Goal: Task Accomplishment & Management: Manage account settings

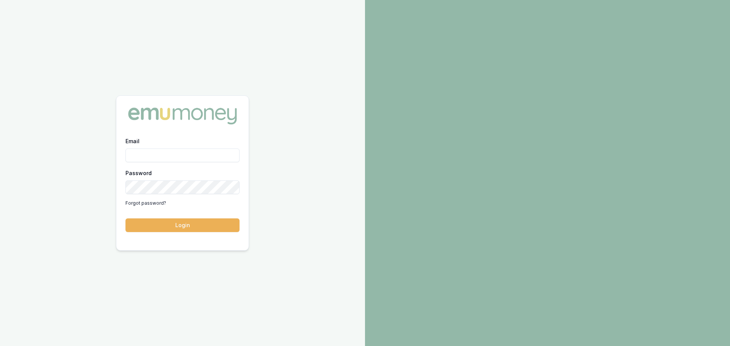
click at [200, 155] on input "Email" at bounding box center [182, 156] width 114 height 14
type input "erin.shield@emumoney.com.au"
click at [232, 230] on button "Login" at bounding box center [182, 226] width 114 height 14
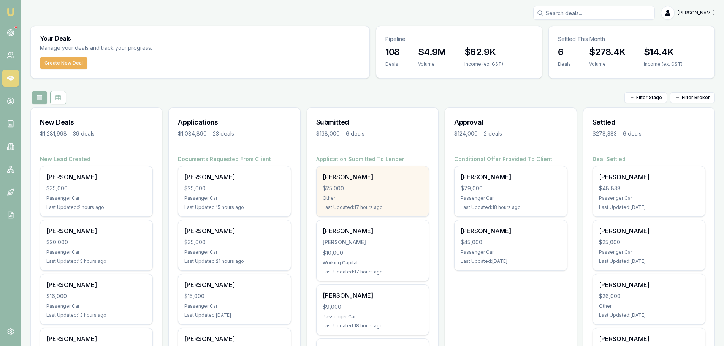
click at [357, 181] on div "Joseph Dawes" at bounding box center [373, 177] width 100 height 9
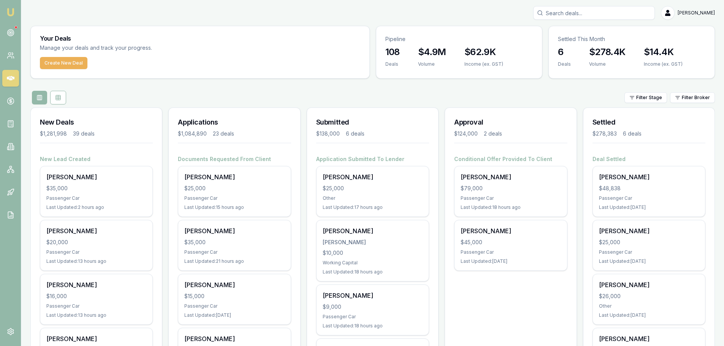
click at [181, 95] on div "Filter Stage Filter Broker" at bounding box center [372, 98] width 685 height 14
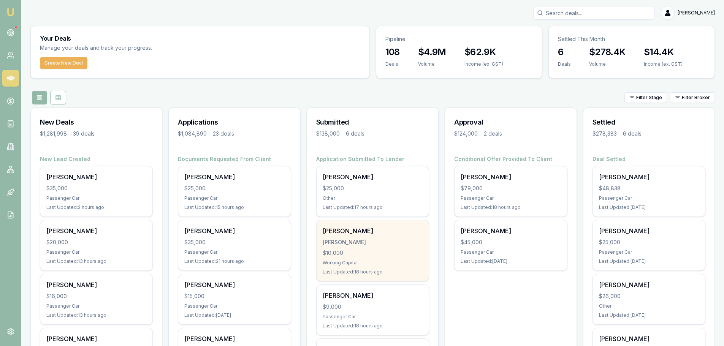
click at [364, 254] on div "$10,000" at bounding box center [373, 253] width 100 height 8
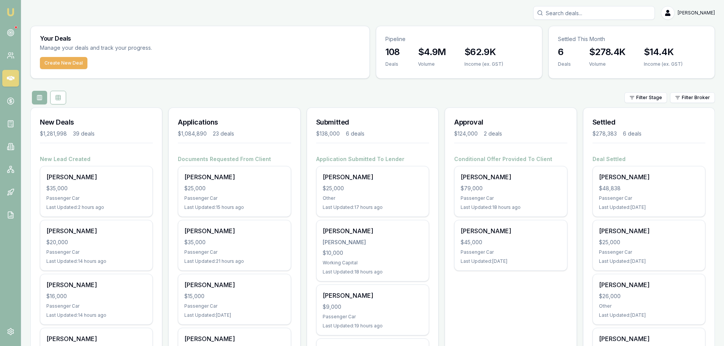
click at [598, 12] on input "Search deals" at bounding box center [595, 13] width 122 height 14
type input "0450084807"
click at [583, 51] on p "randwickfoodhub@gmail.com" at bounding box center [594, 48] width 115 height 8
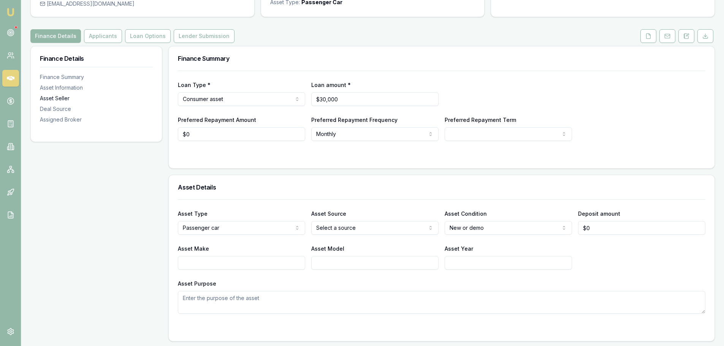
scroll to position [76, 0]
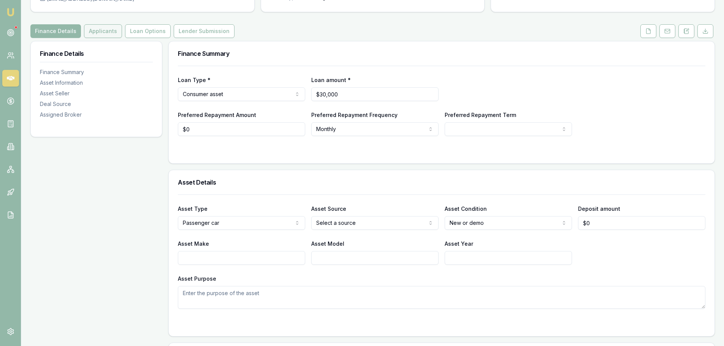
click at [102, 28] on button "Applicants" at bounding box center [103, 31] width 38 height 14
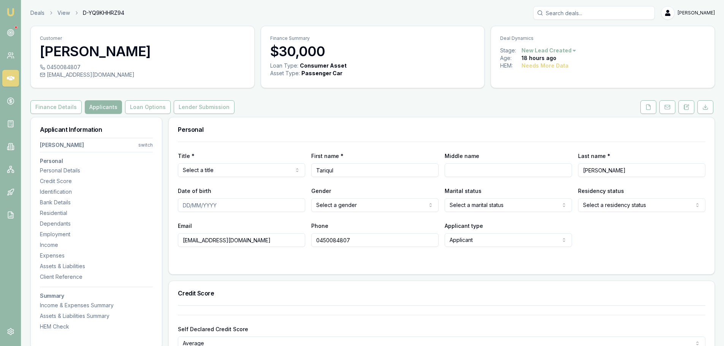
click at [605, 12] on input "Search deals" at bounding box center [595, 13] width 122 height 14
type input "0434270195"
click at [597, 67] on p "Stage: New Lead Created" at bounding box center [594, 64] width 115 height 6
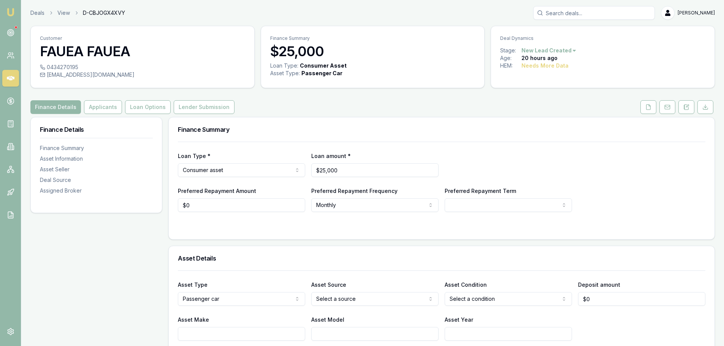
click at [8, 77] on icon at bounding box center [11, 78] width 8 height 5
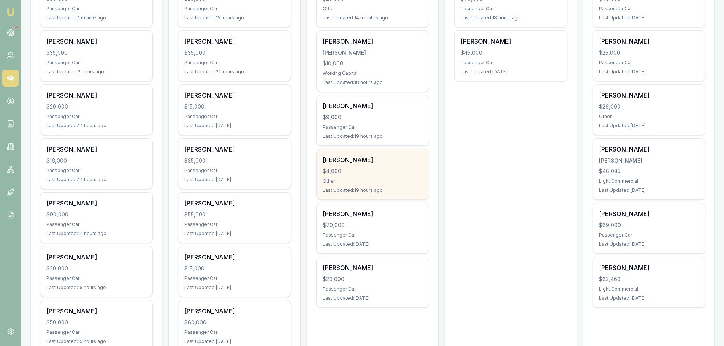
scroll to position [228, 0]
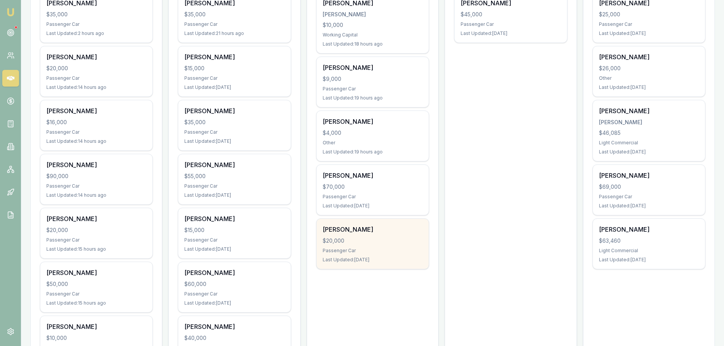
click at [362, 240] on div "$20,000" at bounding box center [373, 241] width 100 height 8
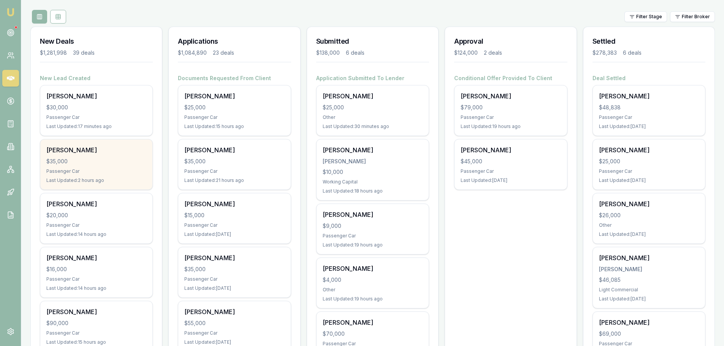
scroll to position [38, 0]
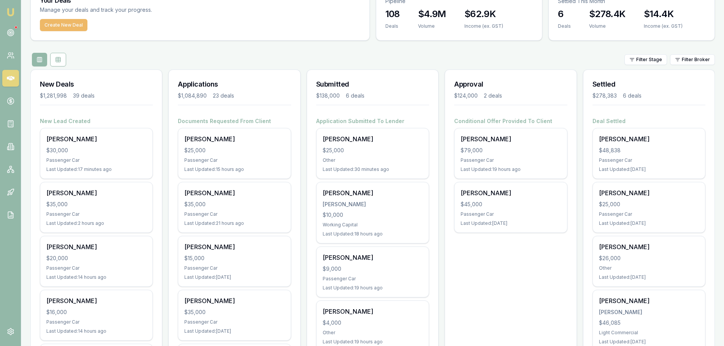
click at [61, 22] on button "Create New Deal" at bounding box center [64, 25] width 48 height 12
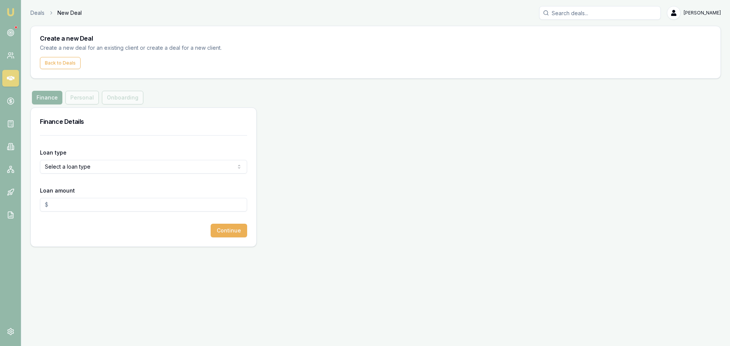
click at [108, 168] on html "Emu Broker Deals New Deal Erin Shield Toggle Menu Create a new Deal Create a ne…" at bounding box center [365, 173] width 730 height 346
select select "CONSUMER_ASSET"
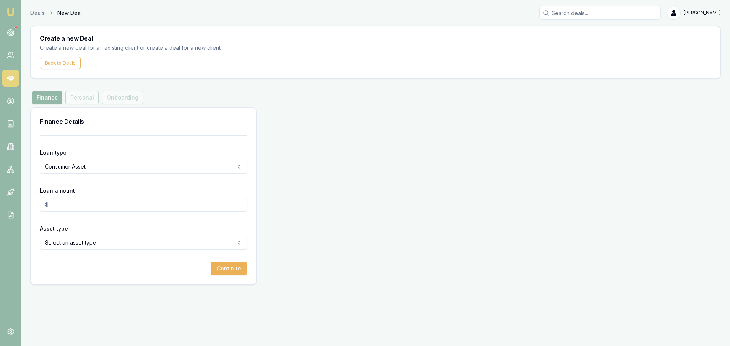
click at [87, 207] on input "Loan amount" at bounding box center [143, 205] width 207 height 14
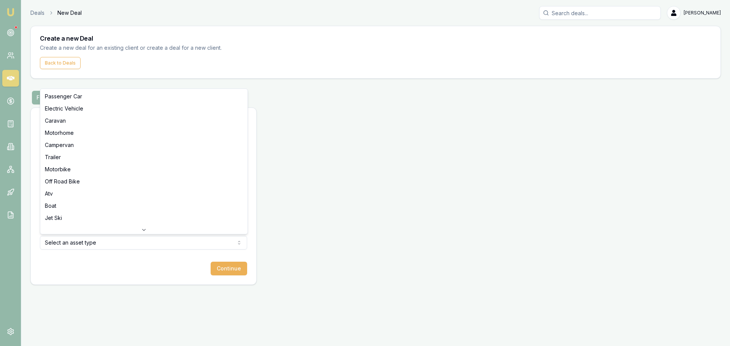
type input "$45,000.00"
click at [79, 243] on html "Emu Broker Deals New Deal Erin Shield Toggle Menu Create a new Deal Create a ne…" at bounding box center [365, 173] width 730 height 346
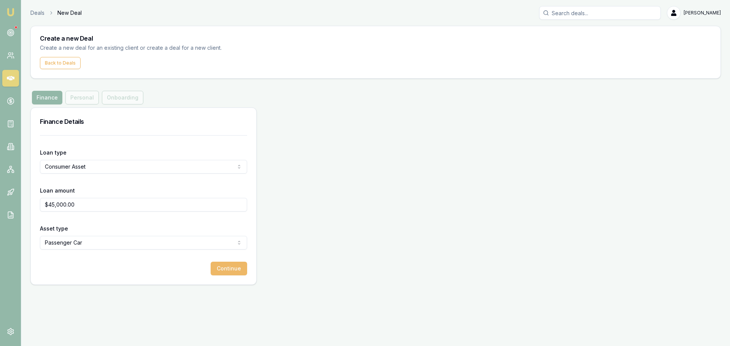
click at [231, 266] on button "Continue" at bounding box center [229, 269] width 37 height 14
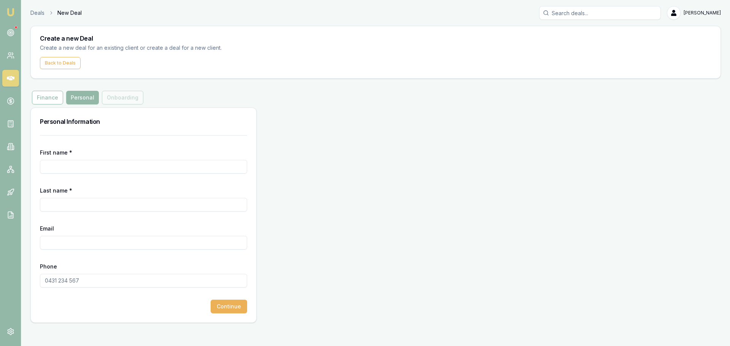
click at [145, 167] on input "First name *" at bounding box center [143, 167] width 207 height 14
type input "s"
type input "SHANAKA"
type input "DEVENDRA"
click at [118, 242] on input "Email" at bounding box center [143, 243] width 207 height 14
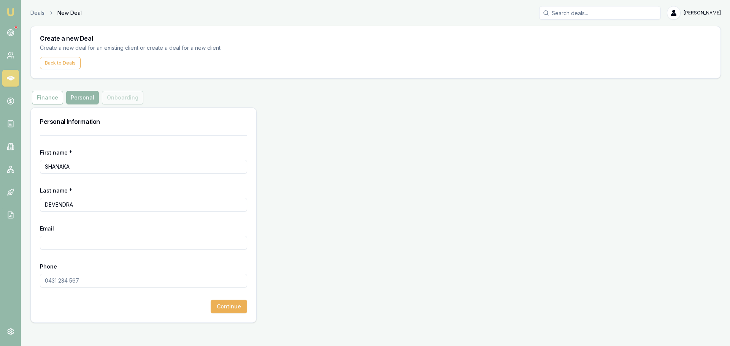
paste input "shane@masonsprestige.com.au"
type input "shane@masonsprestige.com.au"
click at [91, 283] on input "Phone" at bounding box center [143, 281] width 207 height 14
click at [138, 280] on input "Phone" at bounding box center [143, 281] width 207 height 14
type input "0423 178 544"
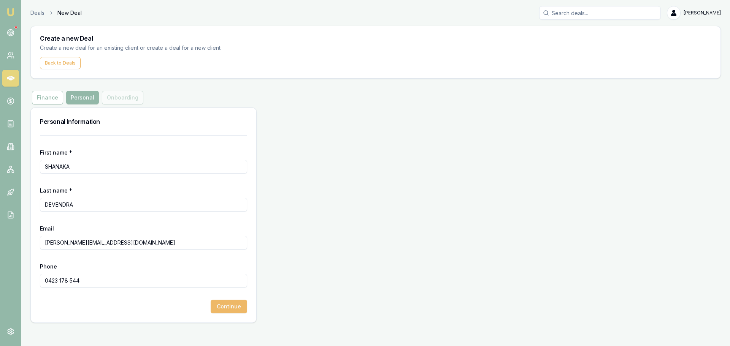
click at [224, 310] on button "Continue" at bounding box center [229, 307] width 37 height 14
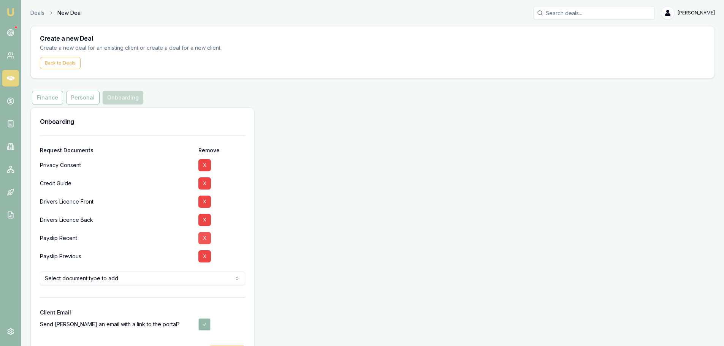
click at [201, 238] on button "X" at bounding box center [205, 238] width 13 height 12
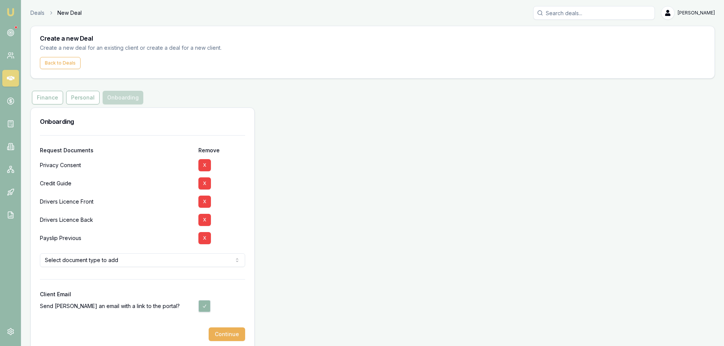
click at [201, 238] on button "X" at bounding box center [205, 238] width 13 height 12
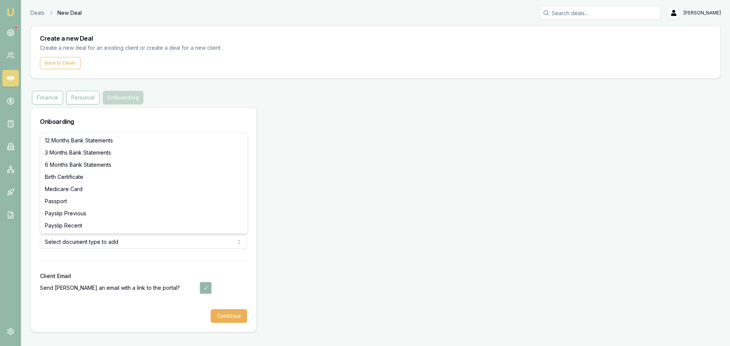
click at [167, 243] on html "Emu Broker Deals New Deal Erin Shield Toggle Menu Create a new Deal Create a ne…" at bounding box center [365, 173] width 730 height 346
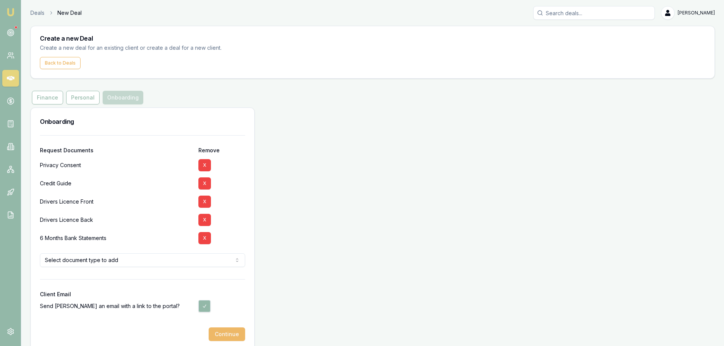
click at [227, 337] on button "Continue" at bounding box center [227, 335] width 37 height 14
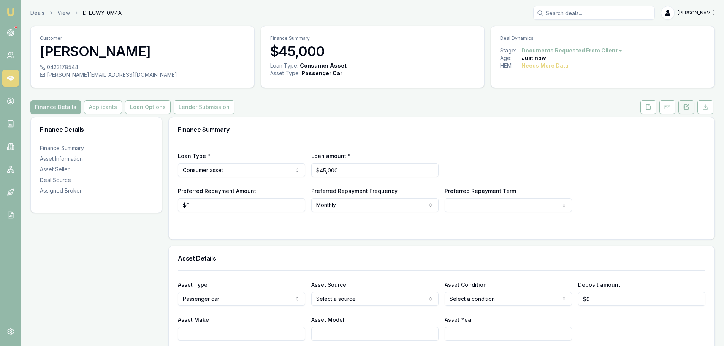
click at [687, 101] on button at bounding box center [687, 107] width 16 height 14
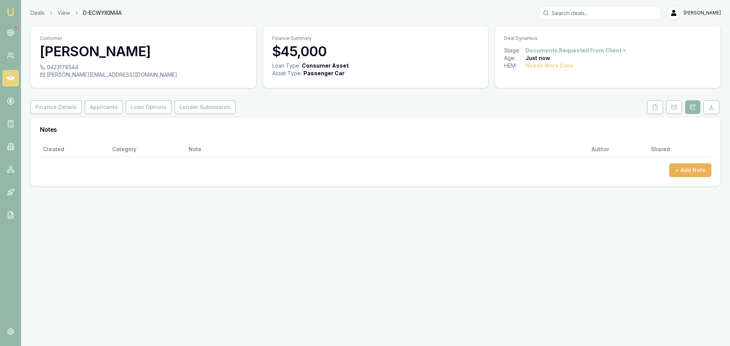
click at [690, 160] on div "Created Category Note Author Shared + Add Note" at bounding box center [376, 159] width 672 height 35
click at [687, 169] on button "+ Add Note" at bounding box center [690, 171] width 42 height 14
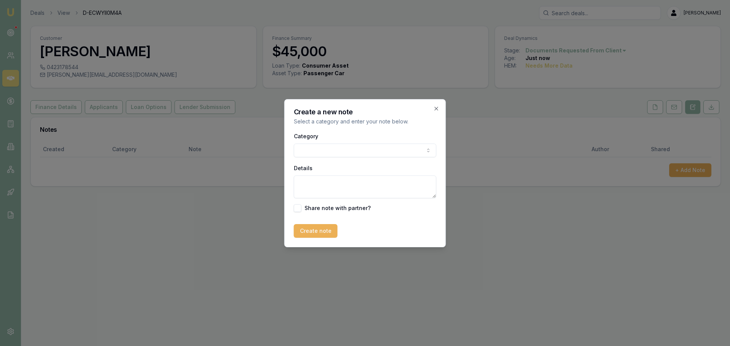
click at [378, 141] on div "Category General notes Attempted contact Follow up reminder Initial discussion …" at bounding box center [365, 145] width 143 height 26
click at [365, 149] on body "Emu Broker Deals View D-ECWYII0M4A Erin Shield Toggle Menu Customer SHANAKA DEV…" at bounding box center [365, 173] width 730 height 346
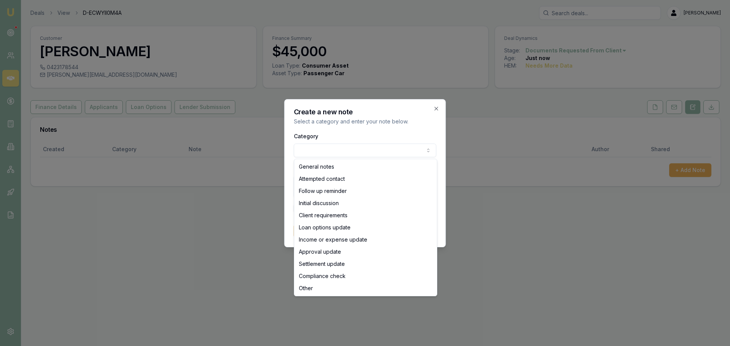
select select "ATTEMPTED_CONTACT"
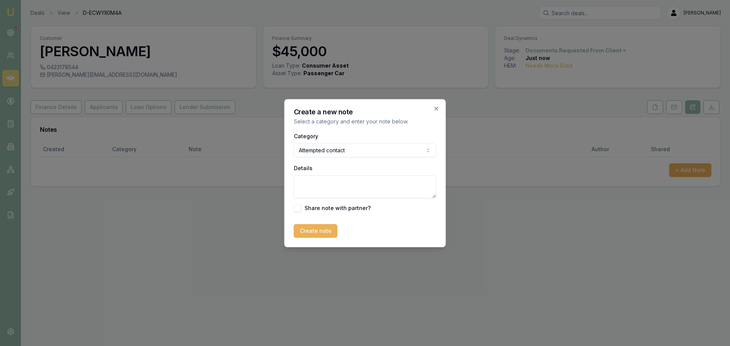
click at [334, 185] on textarea "Details" at bounding box center [365, 187] width 143 height 23
type textarea "sent intro text"
click at [312, 229] on button "Create note" at bounding box center [316, 231] width 44 height 14
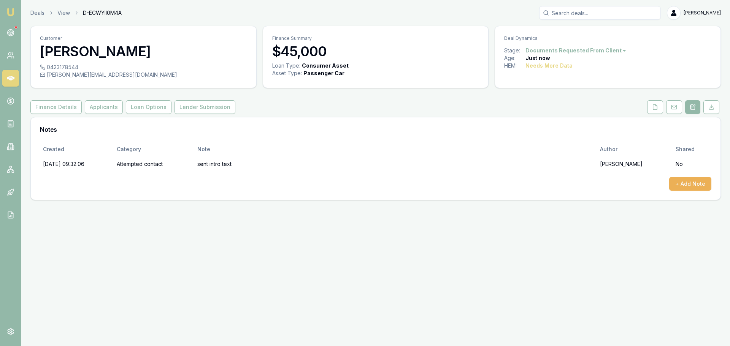
click at [5, 77] on link at bounding box center [10, 78] width 17 height 17
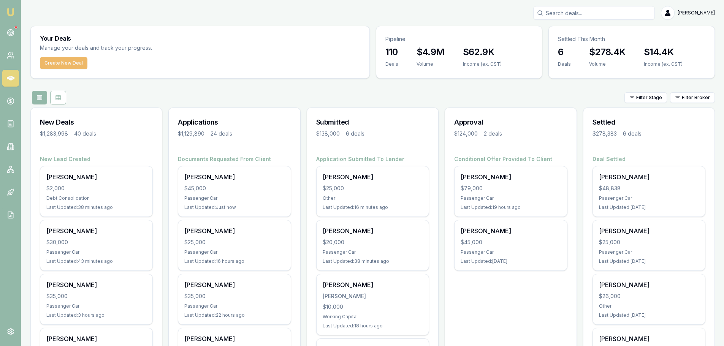
click at [62, 66] on button "Create New Deal" at bounding box center [64, 63] width 48 height 12
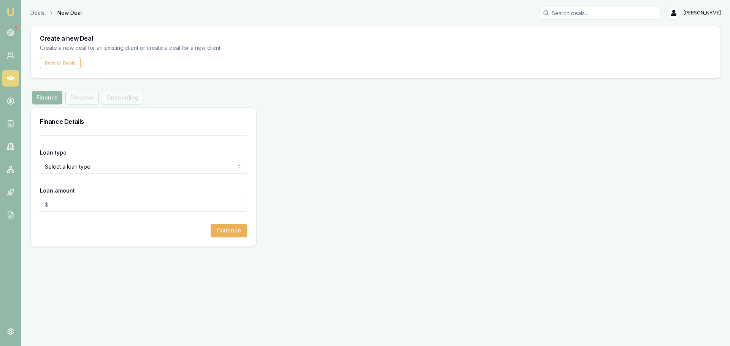
click at [140, 168] on html "Emu Broker Deals New Deal Erin Shield Toggle Menu Create a new Deal Create a ne…" at bounding box center [365, 173] width 730 height 346
select select "CONSUMER_ASSET"
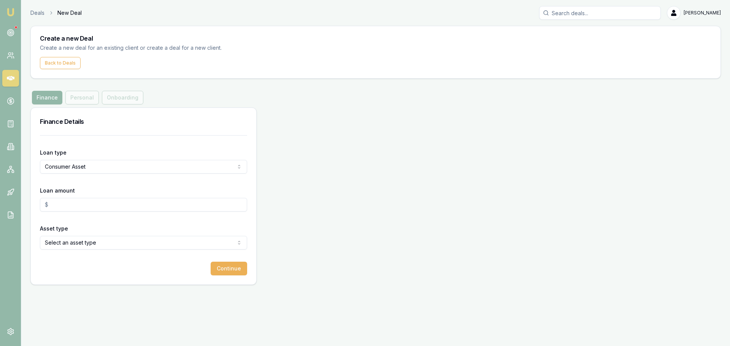
click at [73, 209] on input "Loan amount" at bounding box center [143, 205] width 207 height 14
type input "$75,000.00"
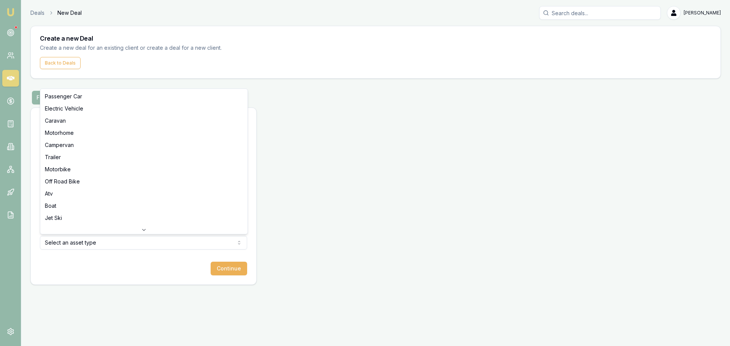
click at [92, 243] on html "Emu Broker Deals New Deal Erin Shield Toggle Menu Create a new Deal Create a ne…" at bounding box center [365, 173] width 730 height 346
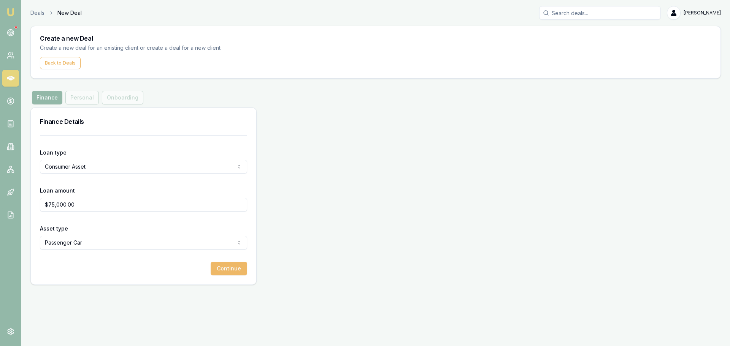
click at [234, 265] on button "Continue" at bounding box center [229, 269] width 37 height 14
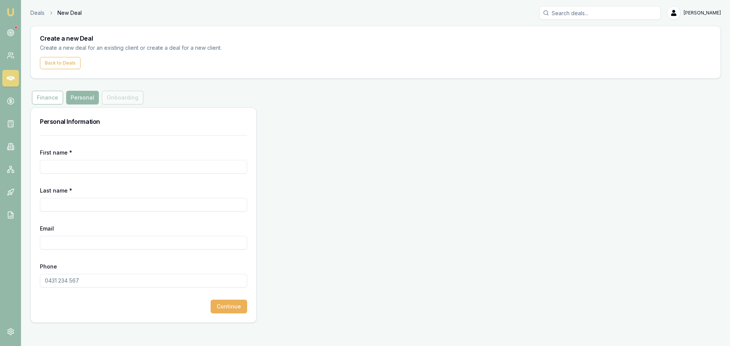
click at [137, 168] on input "First name *" at bounding box center [143, 167] width 207 height 14
type input "DANIEL"
click at [131, 205] on input "MEADS" at bounding box center [143, 205] width 207 height 14
type input "MEADES"
type input "daniel@onesthealth.com"
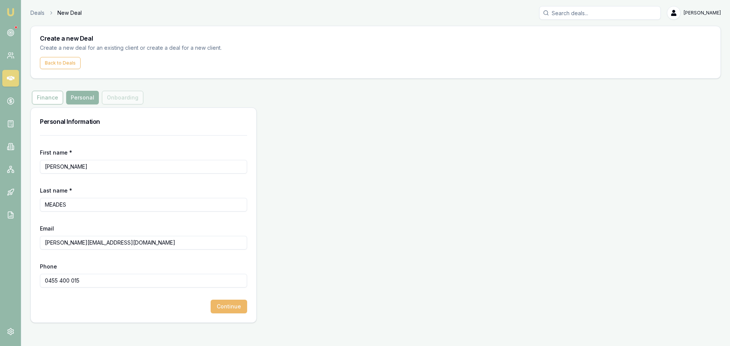
type input "0455 400 015"
click at [233, 310] on button "Continue" at bounding box center [229, 307] width 37 height 14
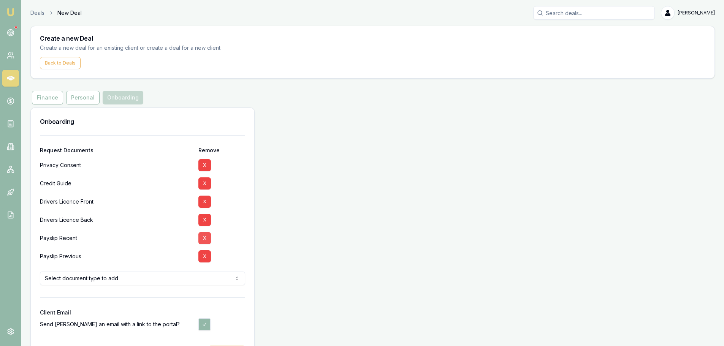
click at [204, 238] on button "X" at bounding box center [205, 238] width 13 height 12
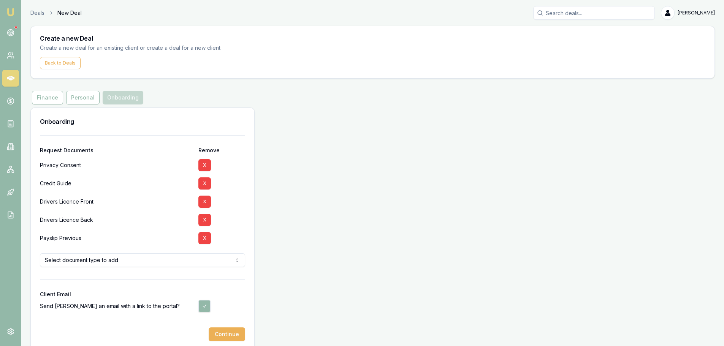
click at [204, 238] on button "X" at bounding box center [205, 238] width 13 height 12
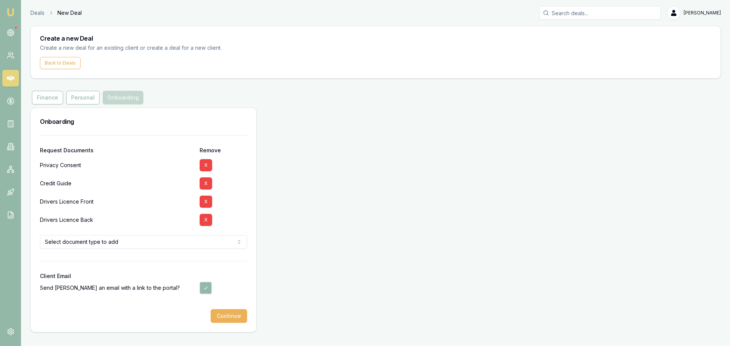
click at [199, 243] on html "Emu Broker Deals New Deal Erin Shield Toggle Menu Create a new Deal Create a ne…" at bounding box center [365, 173] width 730 height 346
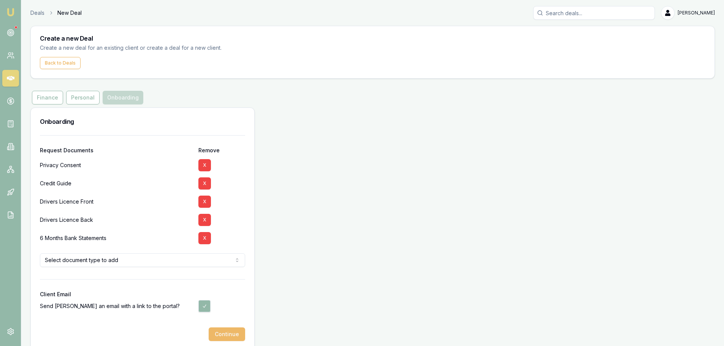
click at [225, 334] on button "Continue" at bounding box center [227, 335] width 37 height 14
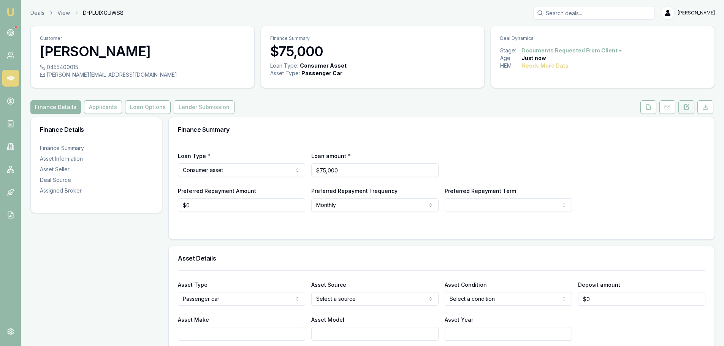
click at [686, 107] on icon at bounding box center [687, 107] width 6 height 6
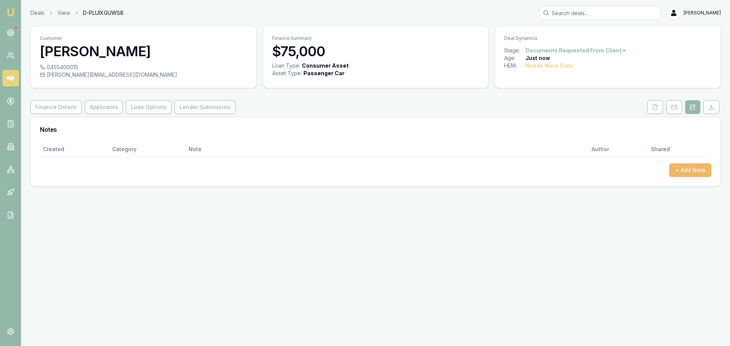
click at [688, 173] on button "+ Add Note" at bounding box center [690, 171] width 42 height 14
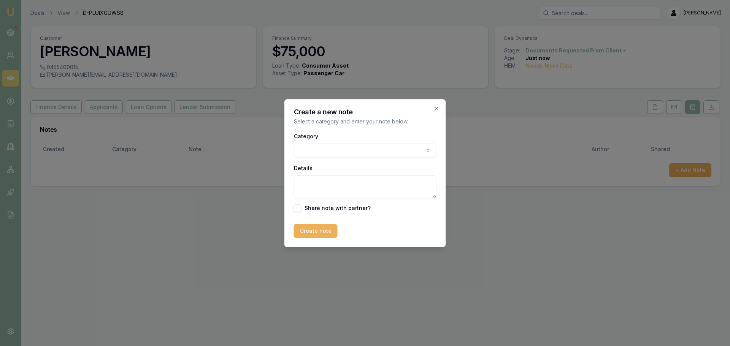
click at [366, 149] on body "Emu Broker Deals View D-PLUIXGUWS8 Erin Shield Toggle Menu Customer DANIEL MEAD…" at bounding box center [365, 173] width 730 height 346
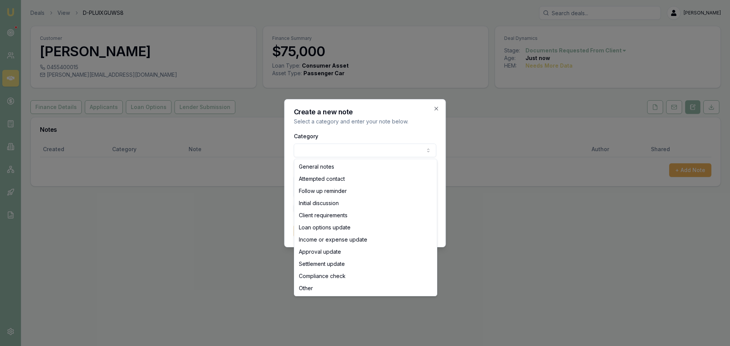
select select "ATTEMPTED_CONTACT"
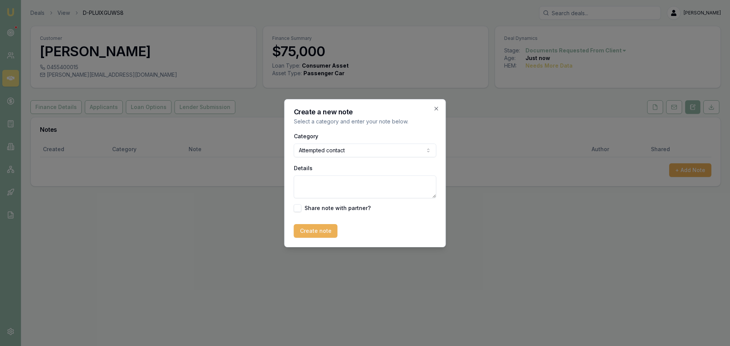
click at [329, 186] on textarea "Details" at bounding box center [365, 187] width 143 height 23
type textarea "sent intro text"
click at [326, 234] on button "Create note" at bounding box center [316, 231] width 44 height 14
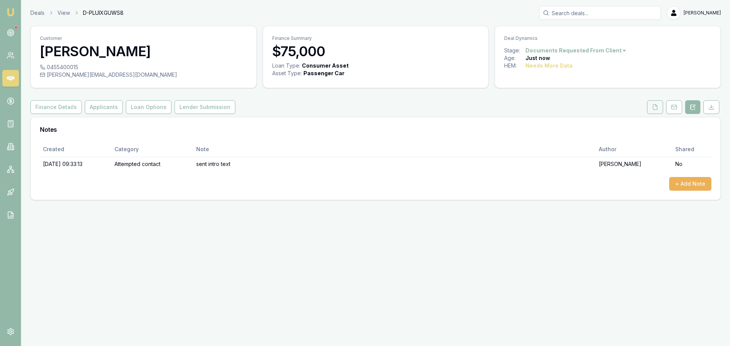
click at [651, 107] on button at bounding box center [655, 107] width 16 height 14
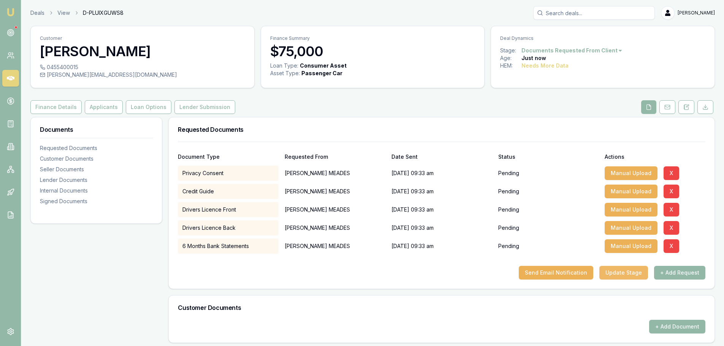
click at [630, 273] on button "Update Stage" at bounding box center [624, 273] width 49 height 14
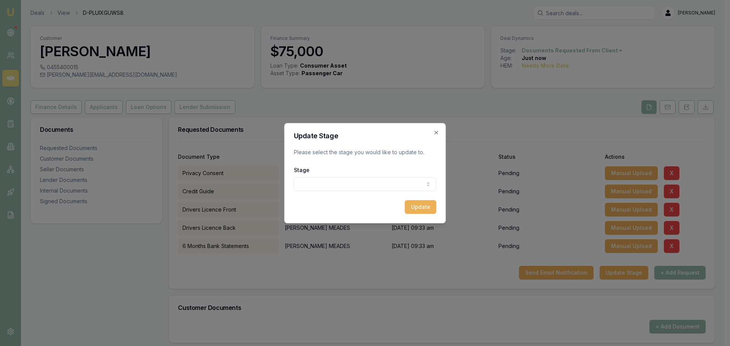
click at [409, 184] on body "Emu Broker Deals View D-PLUIXGUWS8 Erin Shield Toggle Menu Customer DANIEL MEAD…" at bounding box center [362, 173] width 724 height 346
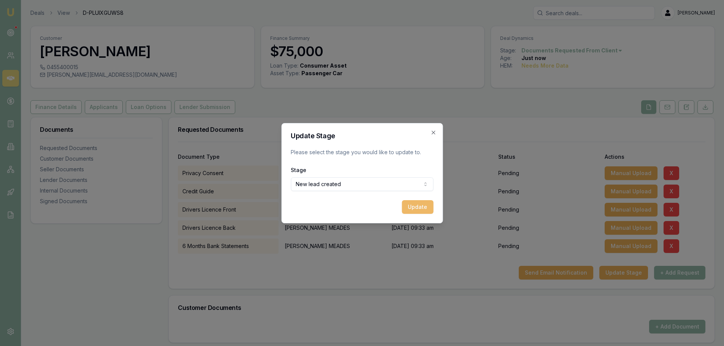
click at [418, 205] on button "Update" at bounding box center [418, 207] width 32 height 14
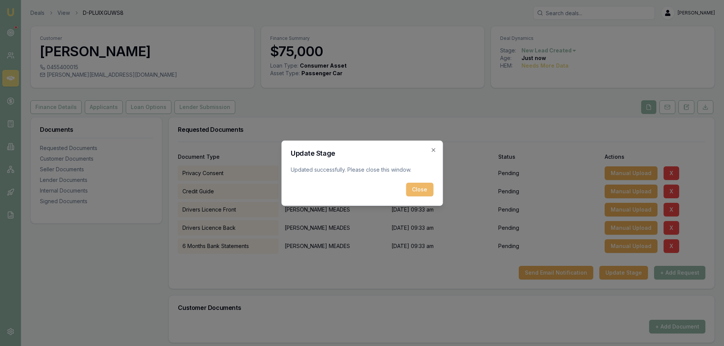
click at [423, 192] on button "Close" at bounding box center [419, 190] width 27 height 14
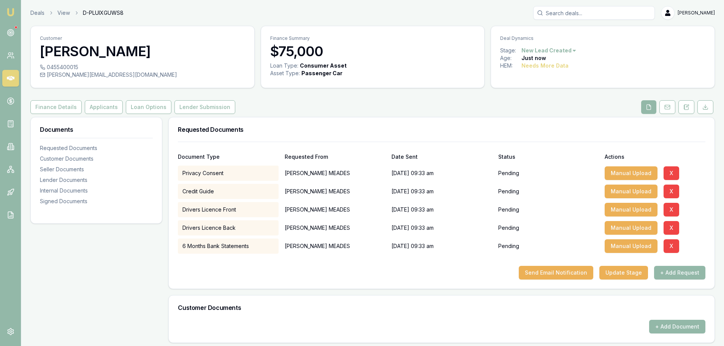
click at [10, 79] on icon at bounding box center [11, 78] width 8 height 5
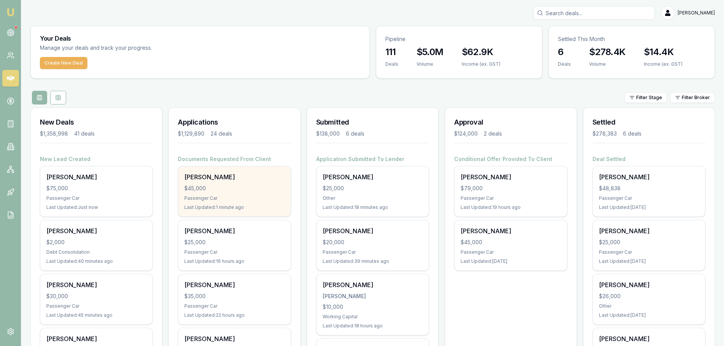
click at [206, 185] on div "$45,000" at bounding box center [234, 189] width 100 height 8
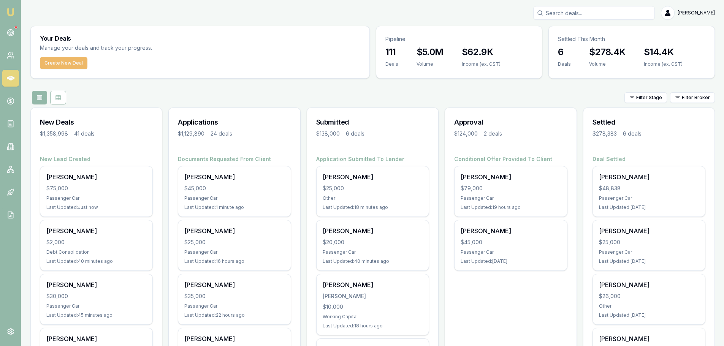
click at [69, 63] on button "Create New Deal" at bounding box center [64, 63] width 48 height 12
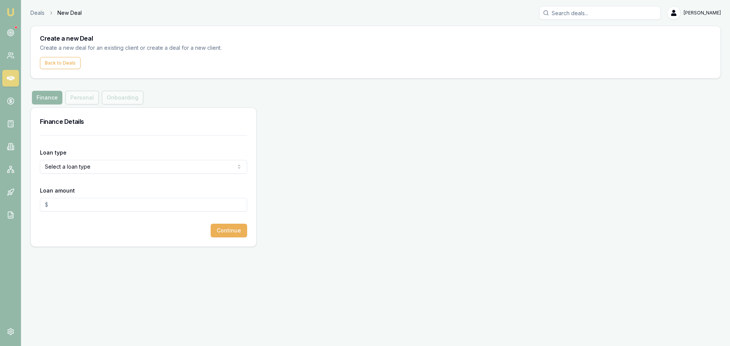
click at [133, 171] on html "Emu Broker Deals New Deal Erin Shield Toggle Menu Create a new Deal Create a ne…" at bounding box center [365, 173] width 730 height 346
select select "CONSUMER_ASSET"
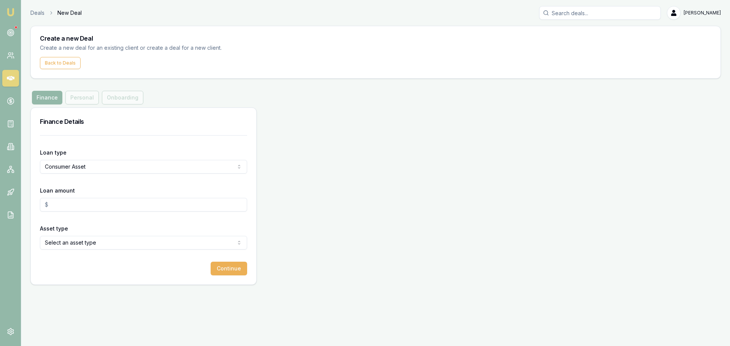
click at [79, 206] on input "Loan amount" at bounding box center [143, 205] width 207 height 14
type input "$15,000.00"
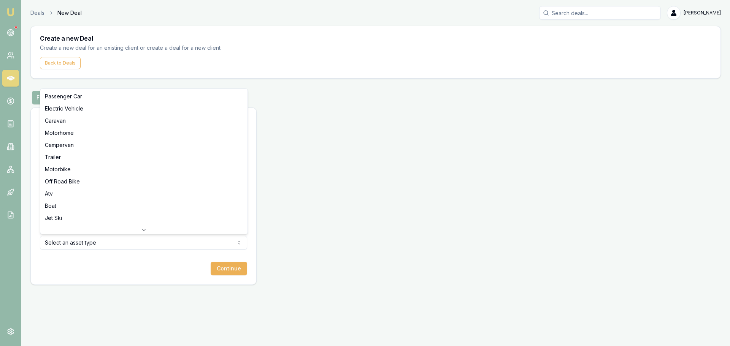
click at [83, 246] on html "Emu Broker Deals New Deal Erin Shield Toggle Menu Create a new Deal Create a ne…" at bounding box center [365, 173] width 730 height 346
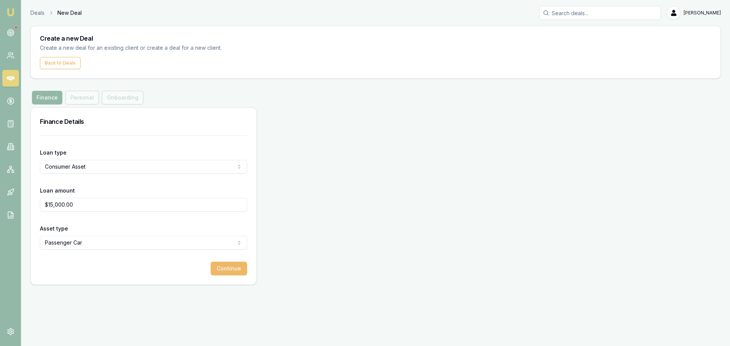
click at [235, 271] on button "Continue" at bounding box center [229, 269] width 37 height 14
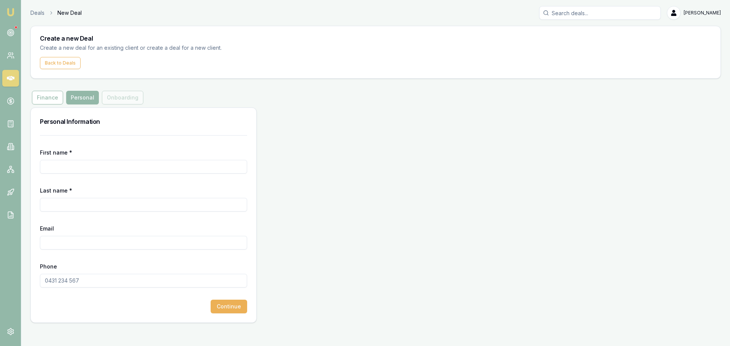
click at [141, 165] on input "First name *" at bounding box center [143, 167] width 207 height 14
type input "GORAN"
type input "URUKALO"
click at [92, 245] on input "Email" at bounding box center [143, 243] width 207 height 14
paste input "abstractconcreting@outlook.com"
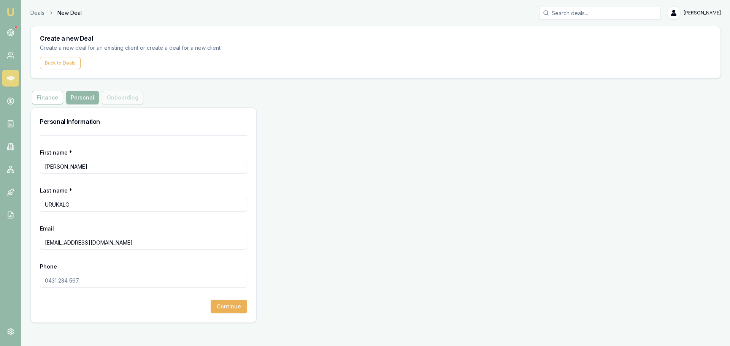
type input "abstractconcreting@outlook.com"
click at [103, 286] on input "Phone" at bounding box center [143, 281] width 207 height 14
type input "0415 448 343"
click at [227, 306] on button "Continue" at bounding box center [229, 307] width 37 height 14
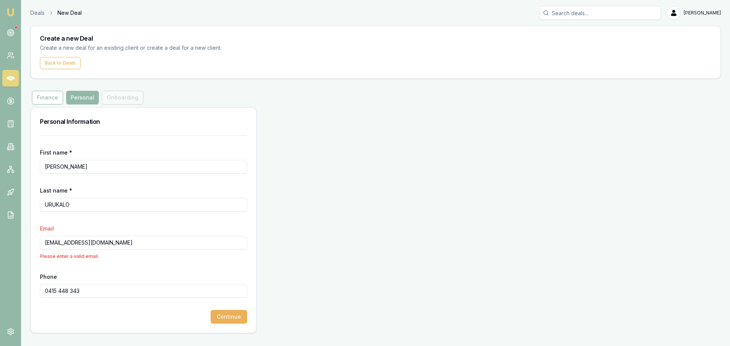
click at [48, 244] on input "abstractconcreting@outlook.com" at bounding box center [143, 243] width 207 height 14
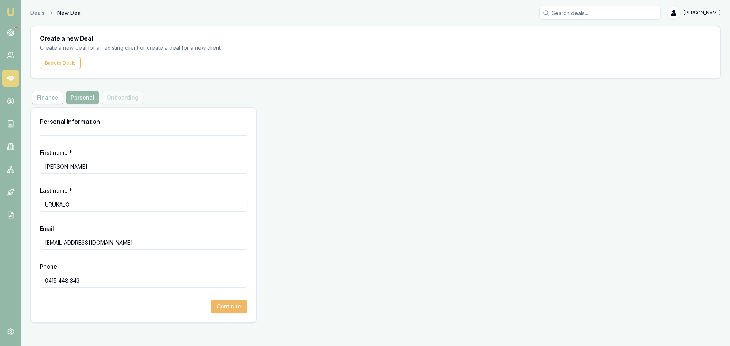
type input "abstractconcreting@outlook.com"
click at [228, 309] on button "Continue" at bounding box center [229, 307] width 37 height 14
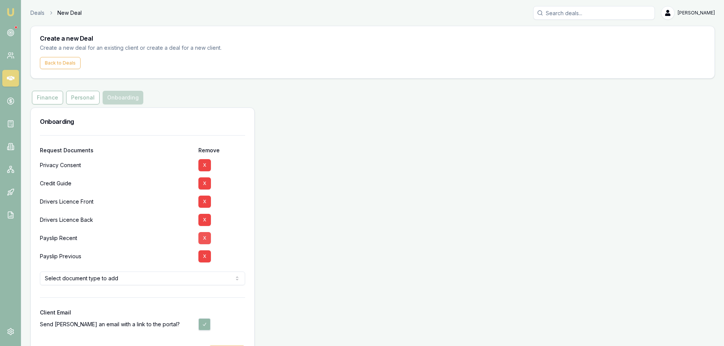
click at [203, 239] on button "X" at bounding box center [205, 238] width 13 height 12
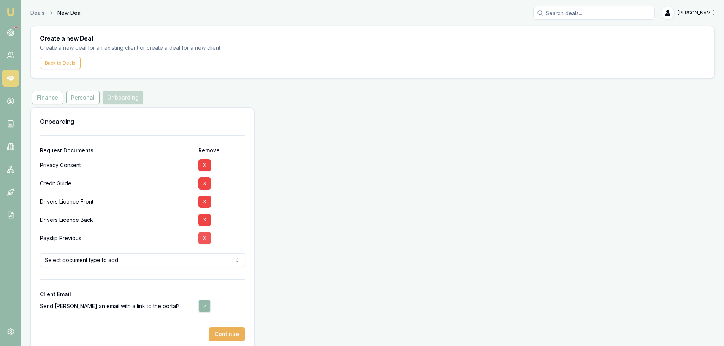
click at [203, 242] on button "X" at bounding box center [205, 238] width 13 height 12
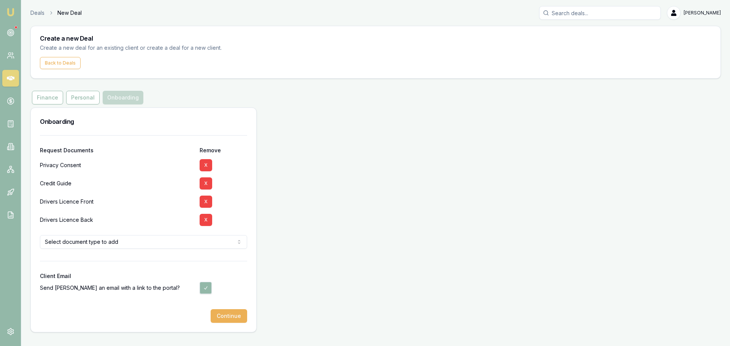
click at [203, 244] on html "Emu Broker Deals New Deal Erin Shield Toggle Menu Create a new Deal Create a ne…" at bounding box center [365, 173] width 730 height 346
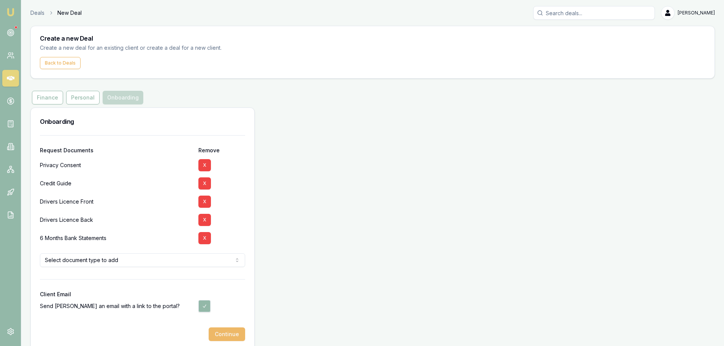
click at [234, 331] on button "Continue" at bounding box center [227, 335] width 37 height 14
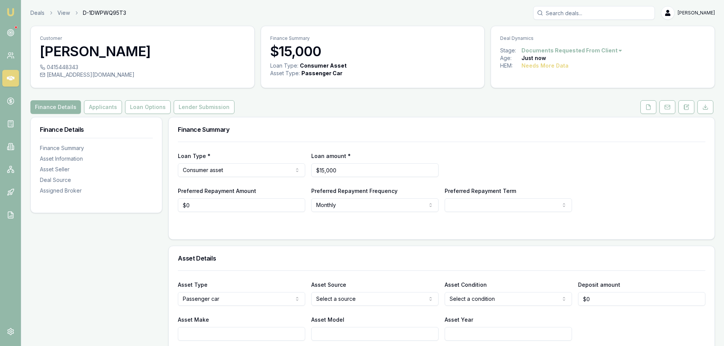
click at [8, 79] on icon at bounding box center [11, 78] width 8 height 5
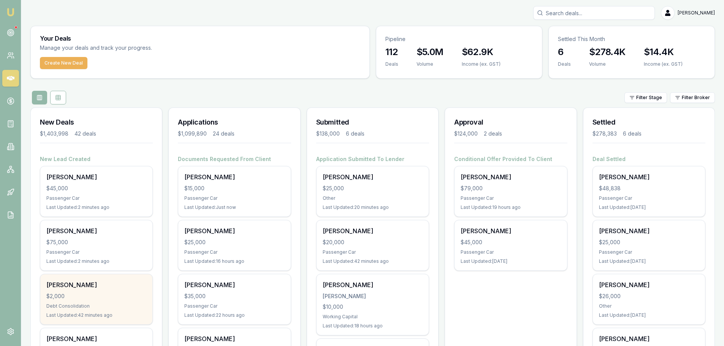
click at [86, 302] on div "Madison Thompson $2,000 Debt Consolidation Last Updated: 42 minutes ago" at bounding box center [96, 300] width 112 height 50
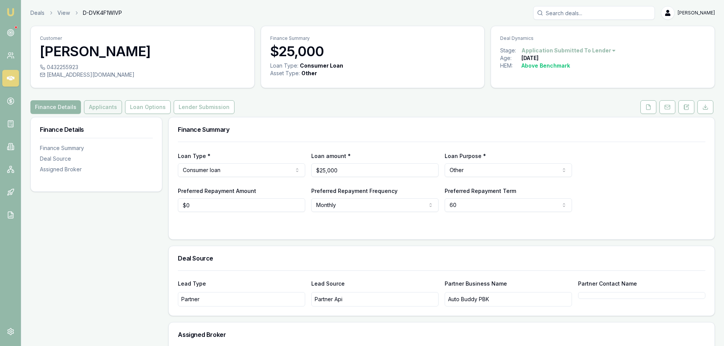
click at [100, 108] on button "Applicants" at bounding box center [103, 107] width 38 height 14
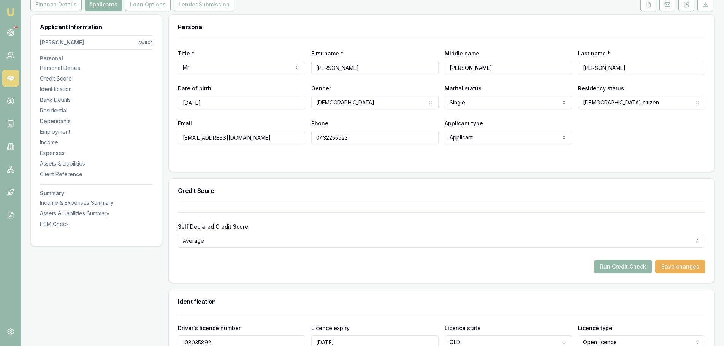
scroll to position [228, 0]
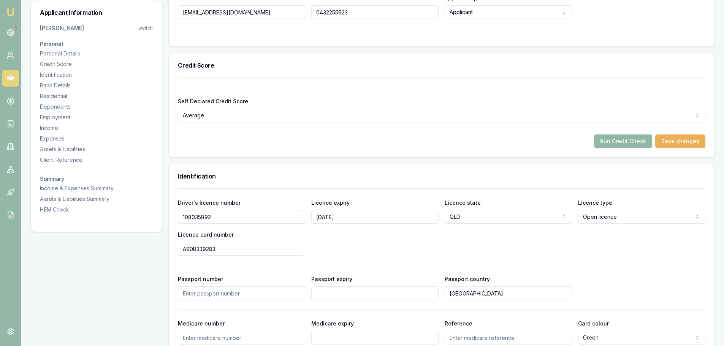
click at [627, 138] on button "Run Credit Check" at bounding box center [623, 142] width 58 height 14
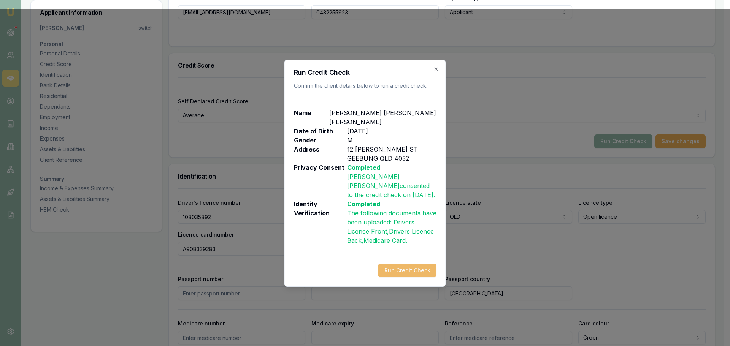
click at [425, 268] on button "Run Credit Check" at bounding box center [407, 271] width 58 height 14
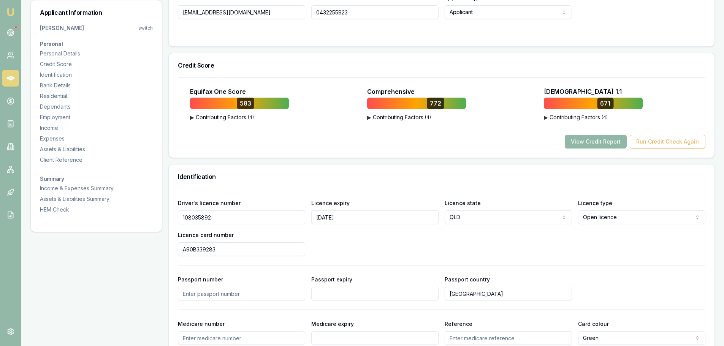
click at [605, 142] on button "View Credit Report" at bounding box center [596, 142] width 62 height 14
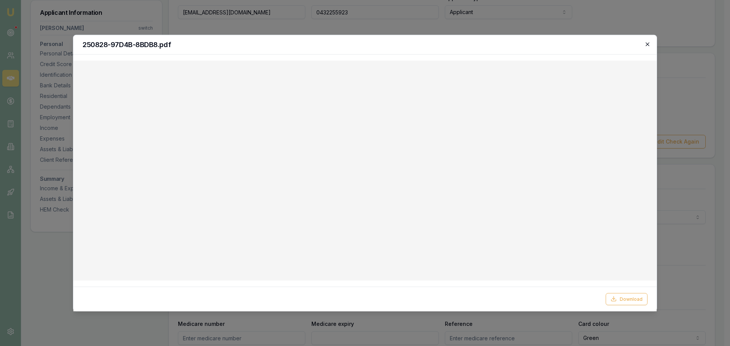
click at [646, 44] on icon "button" at bounding box center [648, 44] width 6 height 6
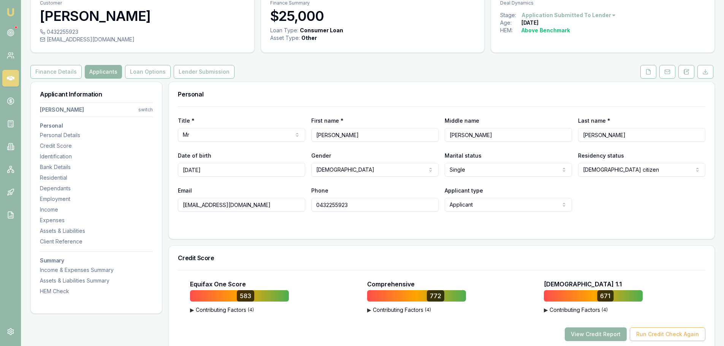
scroll to position [0, 0]
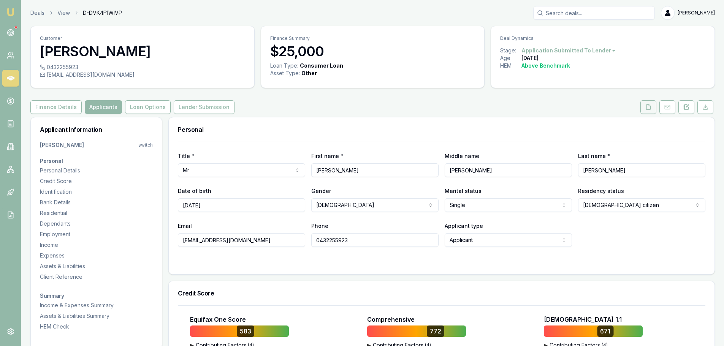
click at [649, 106] on polyline at bounding box center [650, 106] width 2 height 2
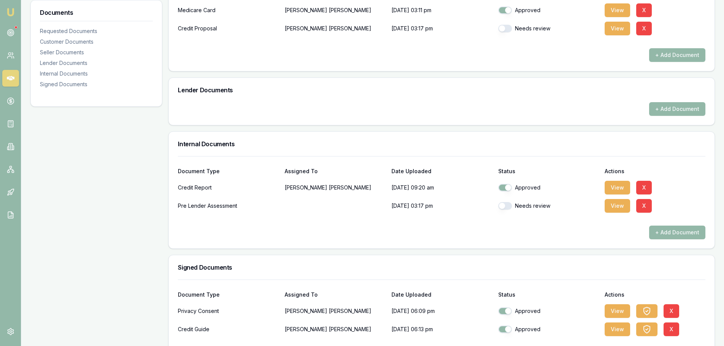
scroll to position [353, 0]
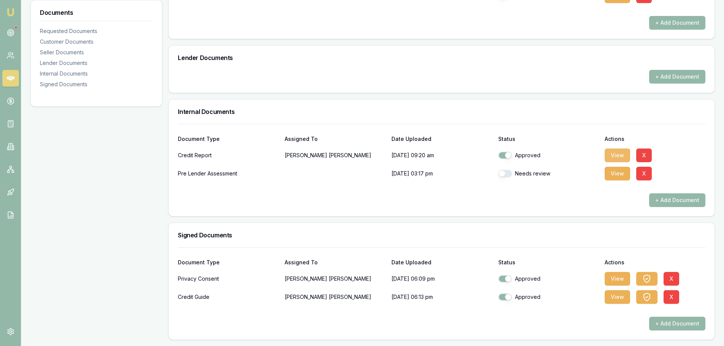
click at [620, 154] on button "View" at bounding box center [617, 156] width 25 height 14
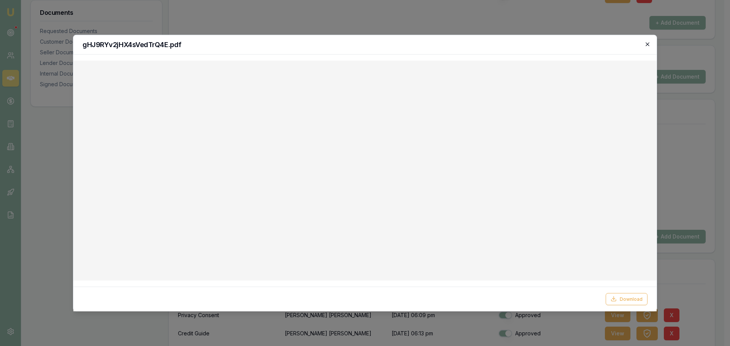
click at [648, 42] on icon "button" at bounding box center [648, 44] width 6 height 6
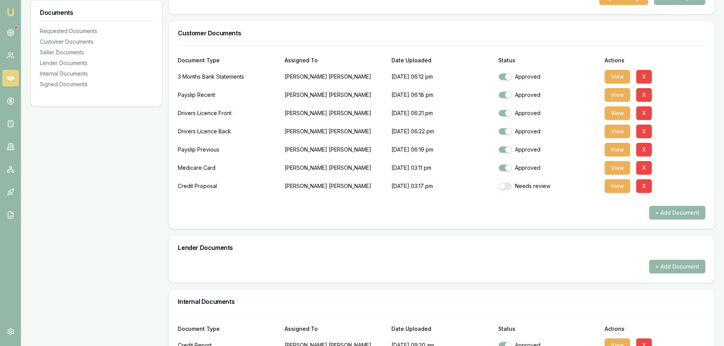
scroll to position [0, 0]
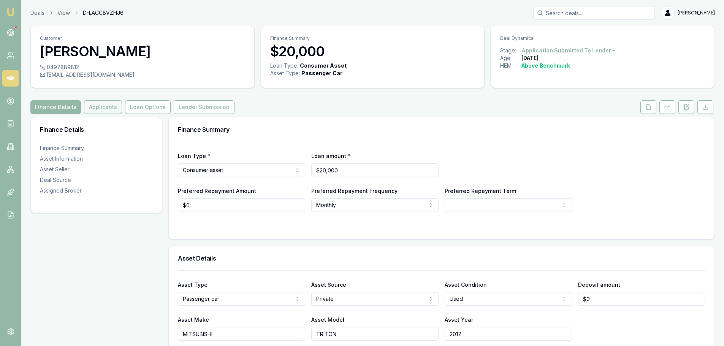
click at [108, 105] on button "Applicants" at bounding box center [103, 107] width 38 height 14
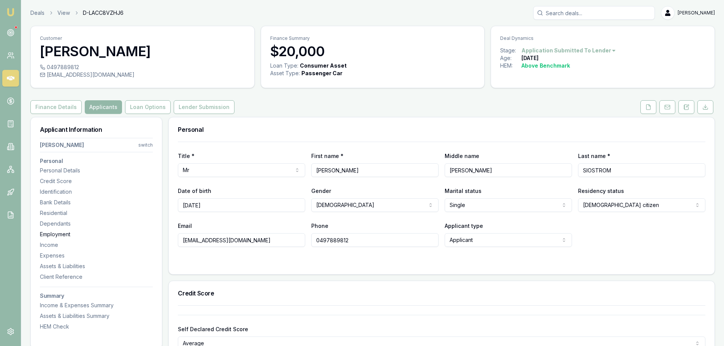
click at [60, 236] on div "Employment" at bounding box center [96, 235] width 113 height 8
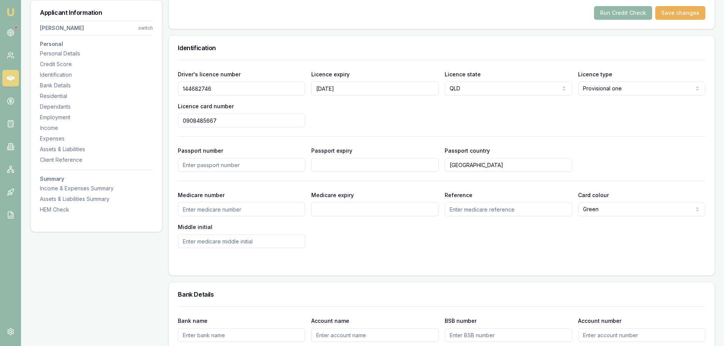
scroll to position [129, 0]
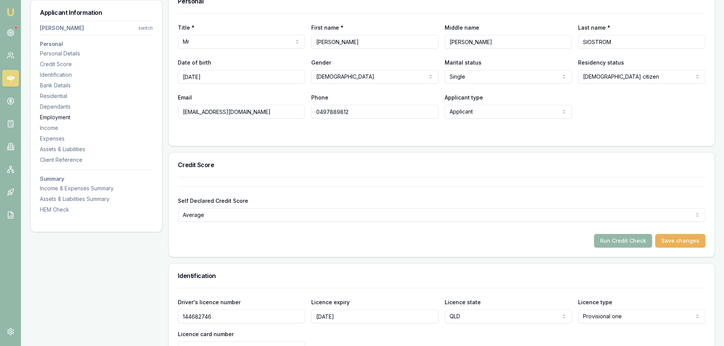
click at [52, 118] on div "Employment" at bounding box center [96, 118] width 113 height 8
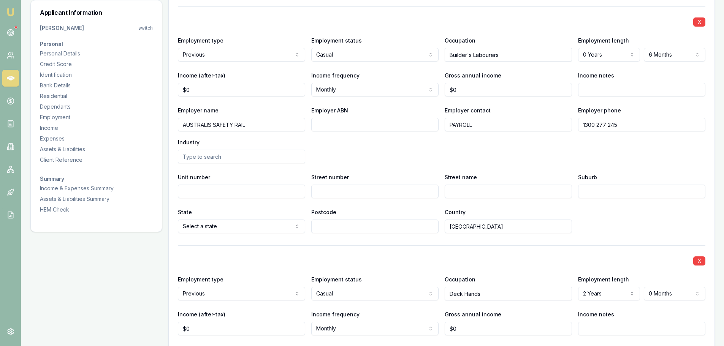
scroll to position [1650, 0]
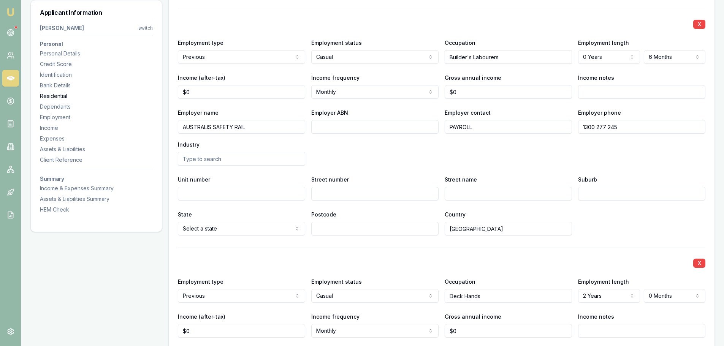
click at [57, 93] on div "Residential" at bounding box center [96, 96] width 113 height 8
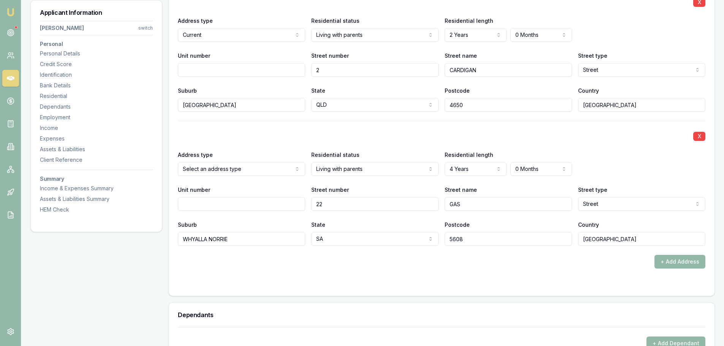
scroll to position [543, 0]
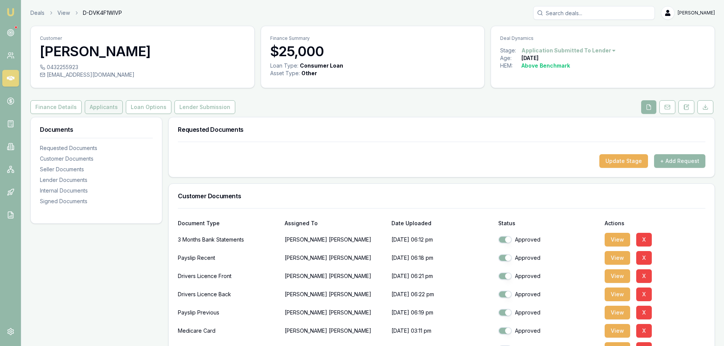
click at [103, 106] on button "Applicants" at bounding box center [104, 107] width 38 height 14
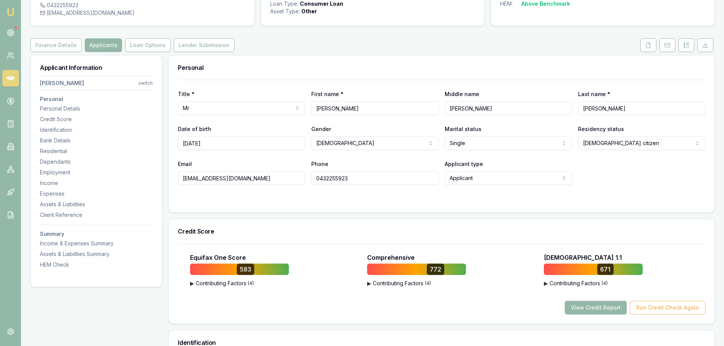
scroll to position [190, 0]
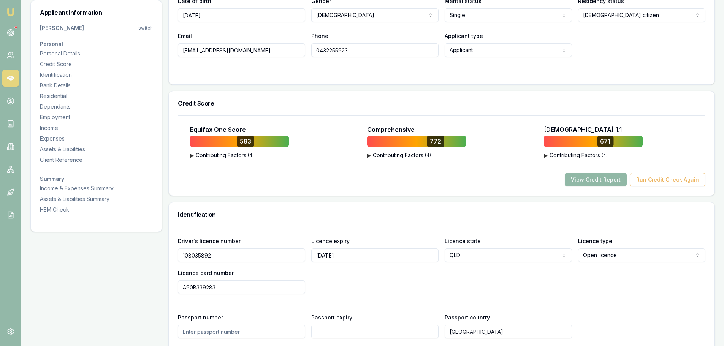
click at [605, 179] on button "View Credit Report" at bounding box center [596, 180] width 62 height 14
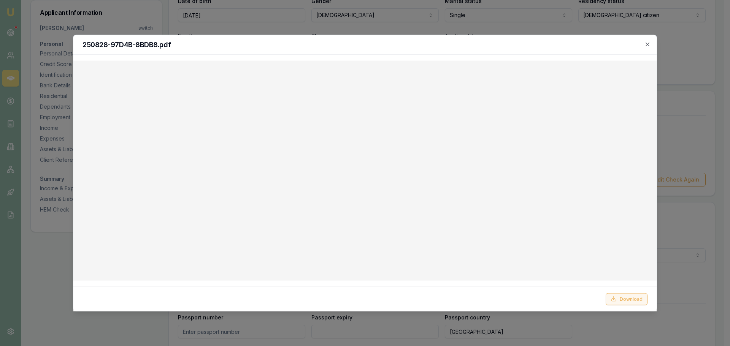
click at [621, 301] on button "Download" at bounding box center [627, 299] width 42 height 12
click at [651, 41] on div "250828-97D4B-8BDB8.pdf" at bounding box center [364, 44] width 583 height 19
click at [649, 43] on icon "button" at bounding box center [648, 44] width 6 height 6
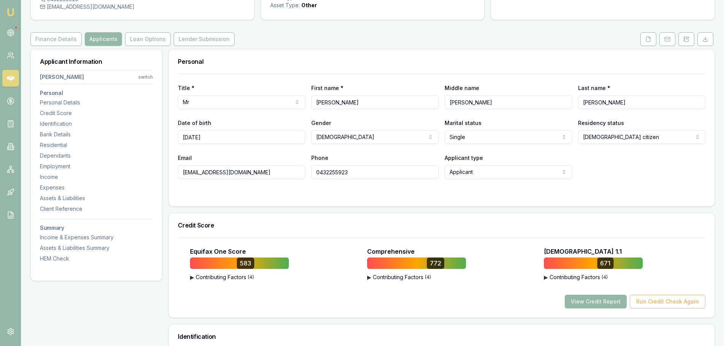
scroll to position [0, 0]
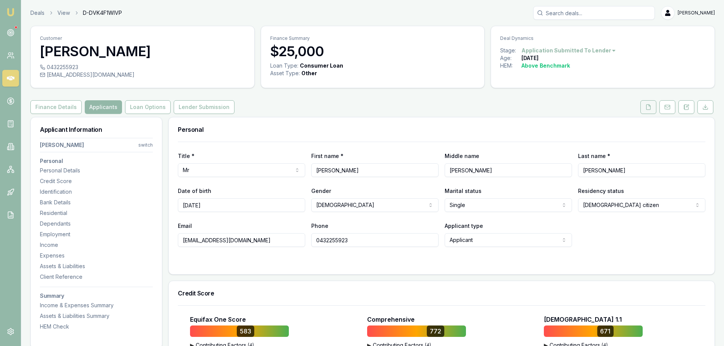
click at [642, 108] on button at bounding box center [649, 107] width 16 height 14
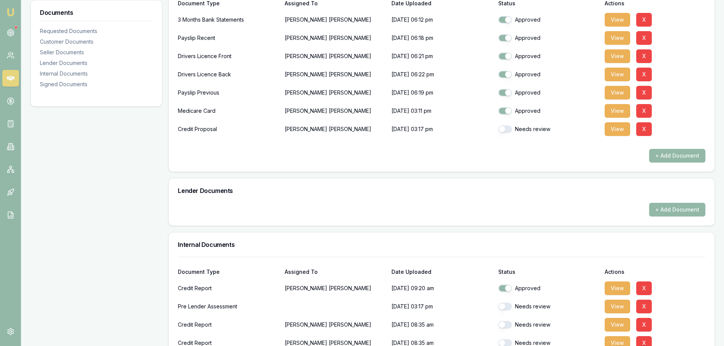
scroll to position [304, 0]
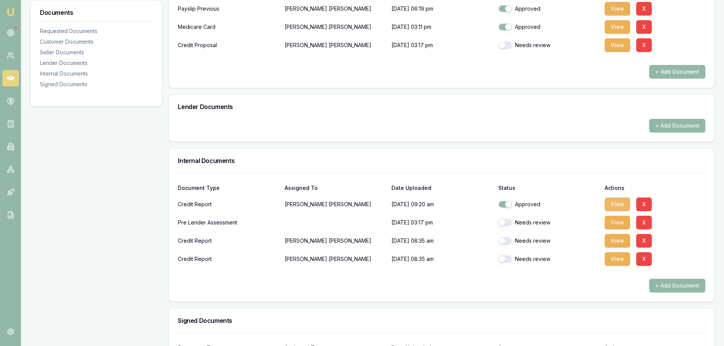
click at [608, 202] on button "View" at bounding box center [617, 205] width 25 height 14
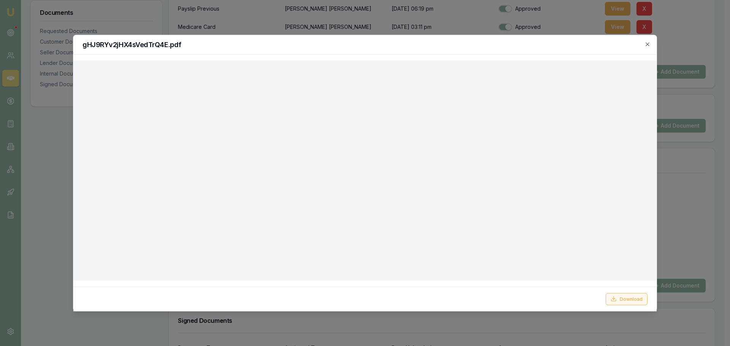
click at [637, 297] on button "Download" at bounding box center [627, 299] width 42 height 12
click at [429, 47] on h2 "gHJ9RYv2jHX4sVedTrQ4E.pdf" at bounding box center [365, 44] width 565 height 7
click at [645, 44] on icon "button" at bounding box center [648, 44] width 6 height 6
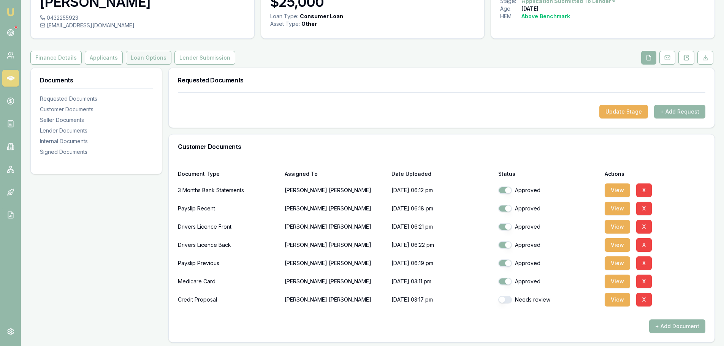
scroll to position [0, 0]
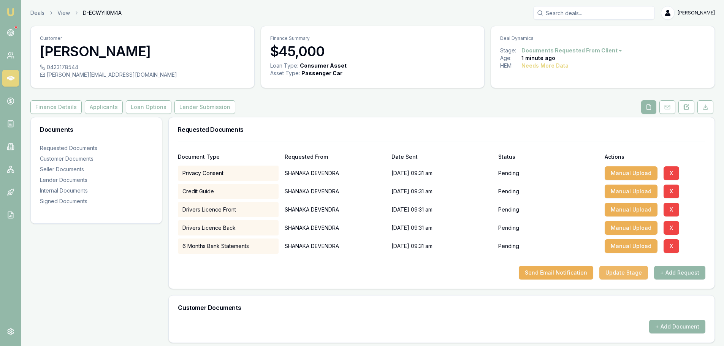
click at [637, 271] on button "Update Stage" at bounding box center [624, 273] width 49 height 14
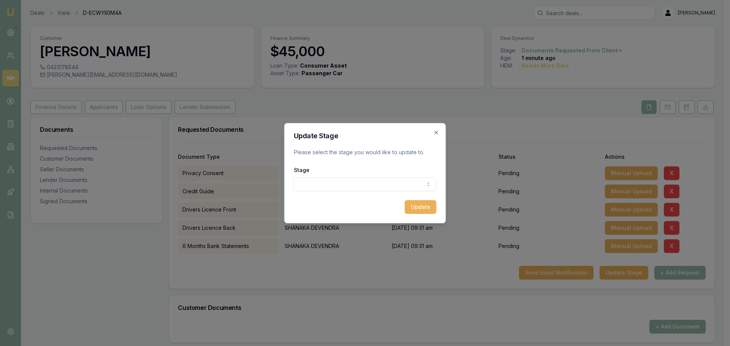
click at [369, 182] on body "Emu Broker Deals View D-ECWYII0M4A [PERSON_NAME] Shield Toggle Menu Customer SH…" at bounding box center [362, 173] width 724 height 346
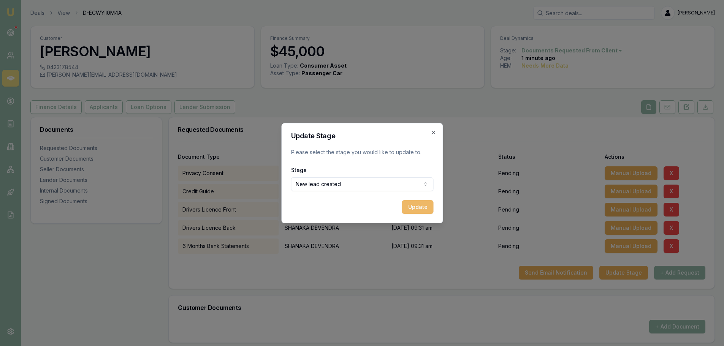
click at [419, 208] on button "Update" at bounding box center [418, 207] width 32 height 14
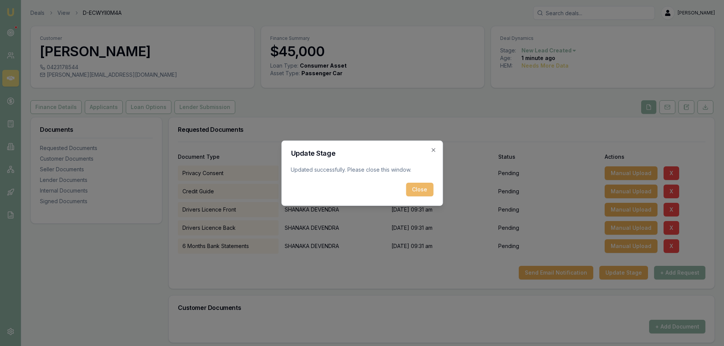
click at [414, 189] on button "Close" at bounding box center [419, 190] width 27 height 14
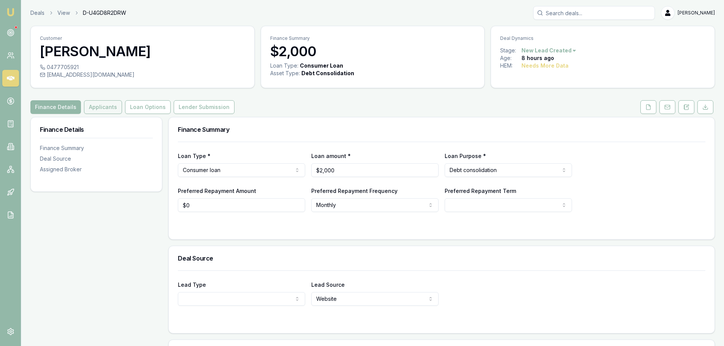
click at [111, 108] on button "Applicants" at bounding box center [103, 107] width 38 height 14
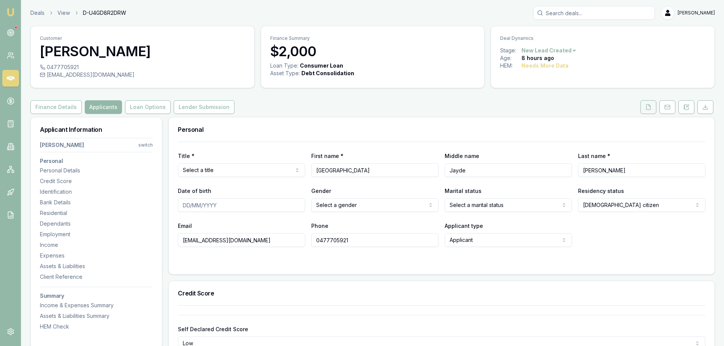
click at [647, 109] on icon at bounding box center [649, 107] width 4 height 5
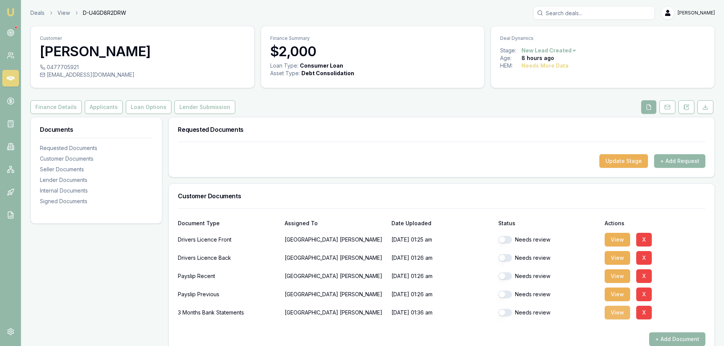
click at [618, 314] on button "View" at bounding box center [617, 313] width 25 height 14
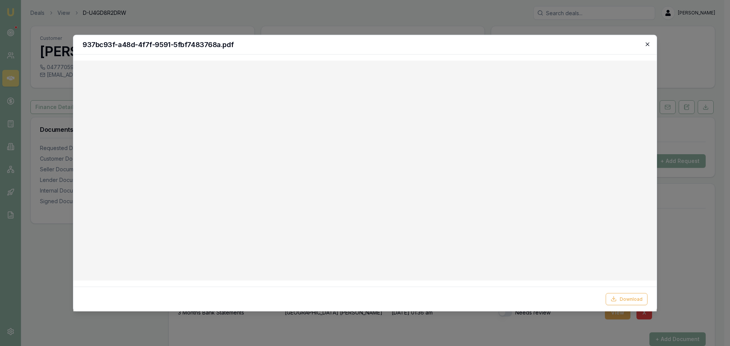
click at [650, 44] on icon "button" at bounding box center [648, 44] width 6 height 6
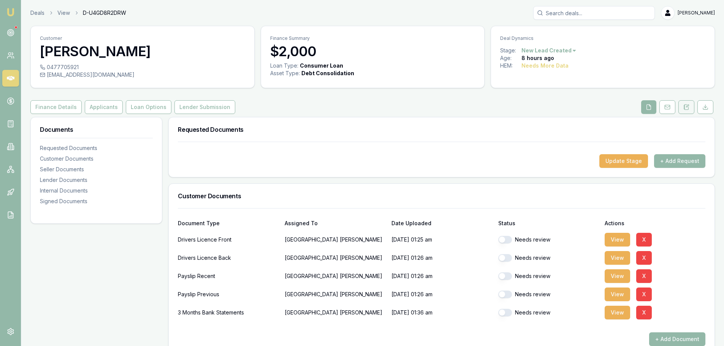
click at [687, 105] on icon at bounding box center [687, 107] width 6 height 6
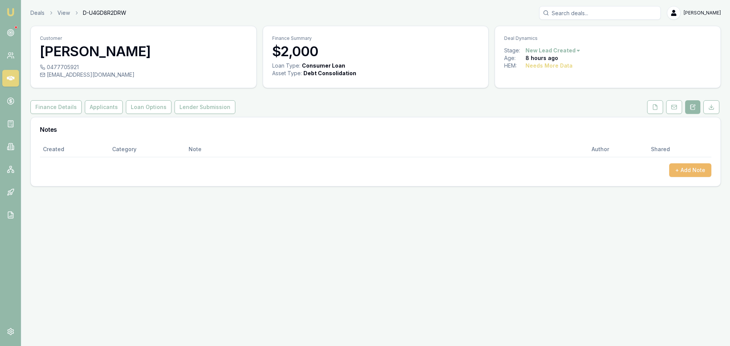
click at [693, 170] on button "+ Add Note" at bounding box center [690, 171] width 42 height 14
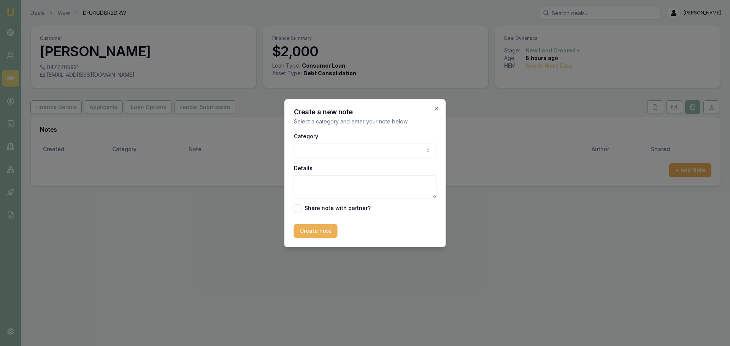
click at [369, 149] on body "Emu Broker Deals View D-U4GD8R2DRW Erin Shield Toggle Menu Customer Madison Tho…" at bounding box center [365, 173] width 730 height 346
click at [345, 189] on textarea "Details" at bounding box center [365, 187] width 143 height 23
type textarea "declined without submission - 18 dishnours, 5 payday loans"
click at [329, 233] on button "Create note" at bounding box center [316, 231] width 44 height 14
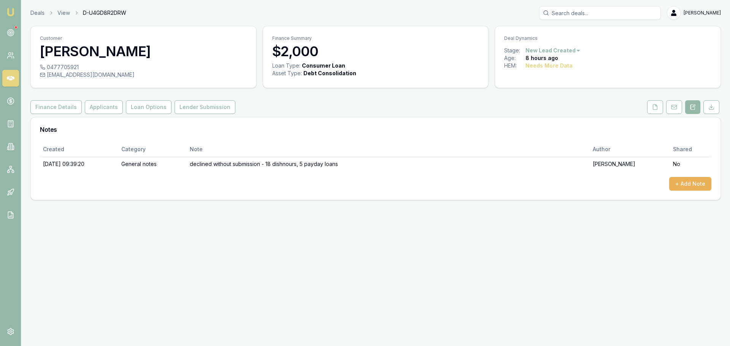
click at [565, 49] on html "Emu Broker Deals View D-U4GD8R2DRW Erin Shield Toggle Menu Customer Madison Tho…" at bounding box center [365, 173] width 730 height 346
click at [546, 86] on div "- Lost" at bounding box center [551, 89] width 45 height 12
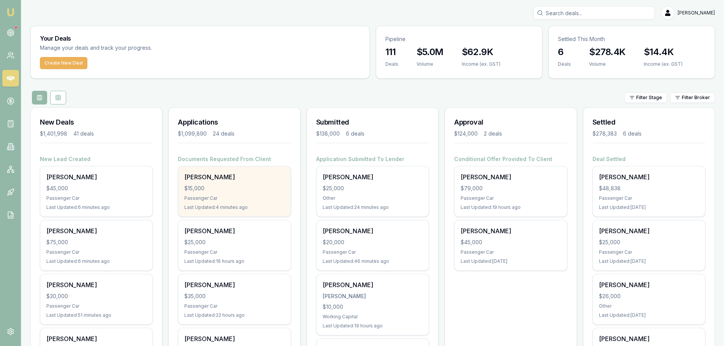
click at [218, 190] on div "$15,000" at bounding box center [234, 189] width 100 height 8
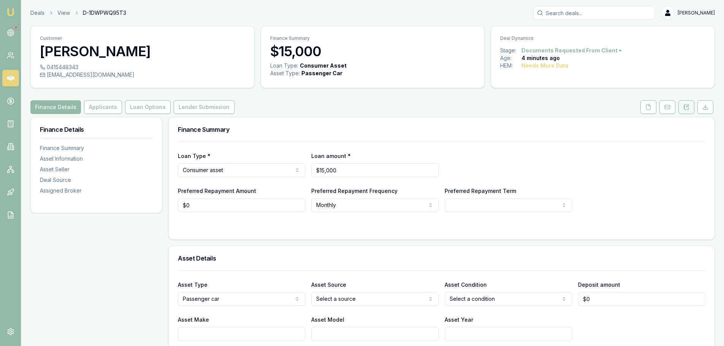
click at [683, 106] on button at bounding box center [687, 107] width 16 height 14
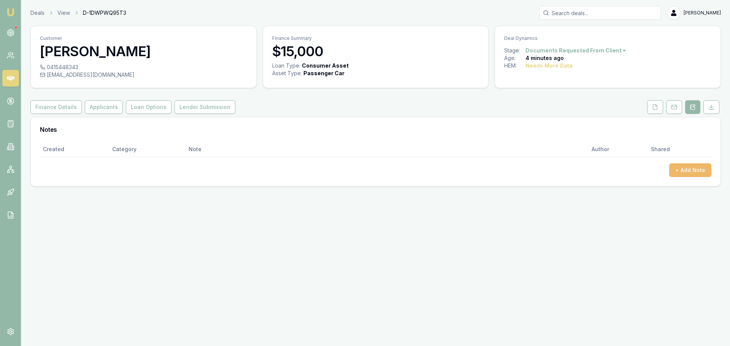
click at [689, 173] on button "+ Add Note" at bounding box center [690, 171] width 42 height 14
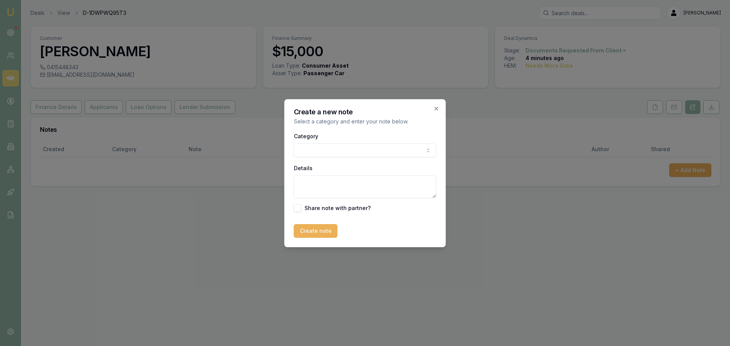
click at [349, 152] on body "Emu Broker Deals View D-1DWPWQ95T3 Erin Shield Toggle Menu Customer GORAN URUKA…" at bounding box center [365, 173] width 730 height 346
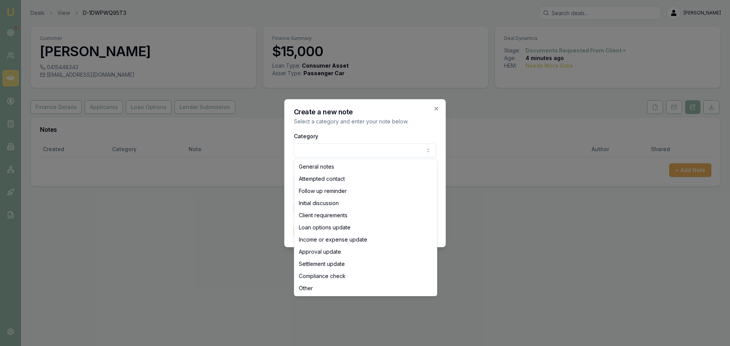
select select "ATTEMPTED_CONTACT"
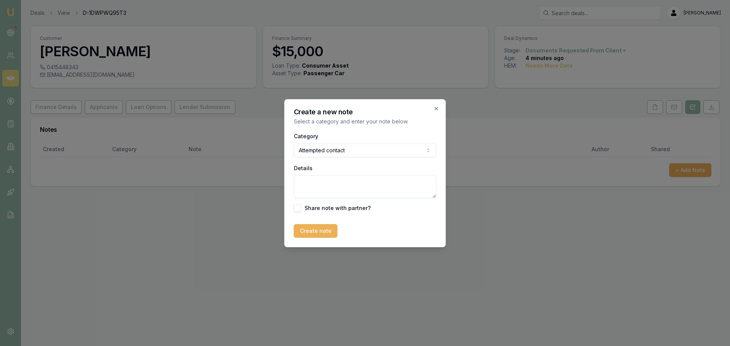
click at [342, 184] on textarea "Details" at bounding box center [365, 187] width 143 height 23
type textarea "sent intro text"
click at [326, 232] on button "Create note" at bounding box center [316, 231] width 44 height 14
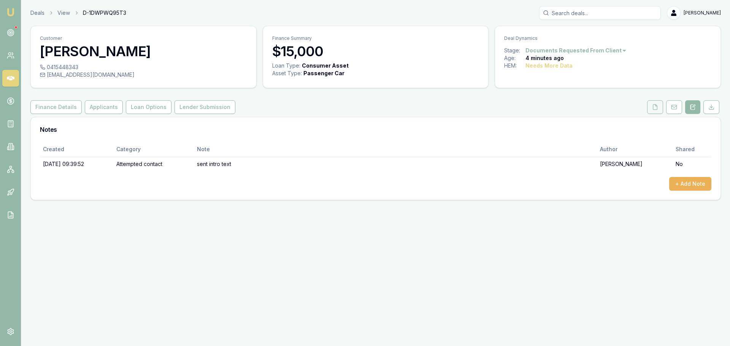
click at [658, 106] on button at bounding box center [655, 107] width 16 height 14
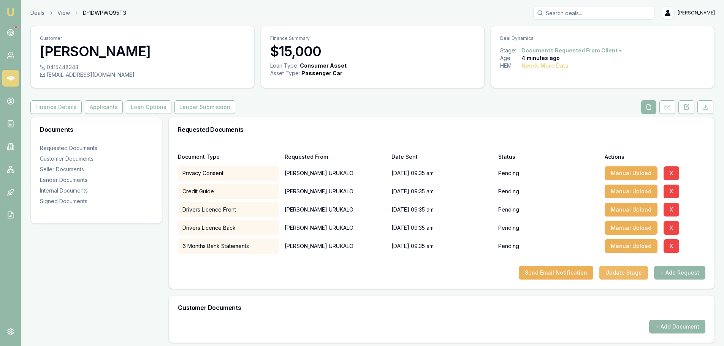
click at [633, 273] on button "Update Stage" at bounding box center [624, 273] width 49 height 14
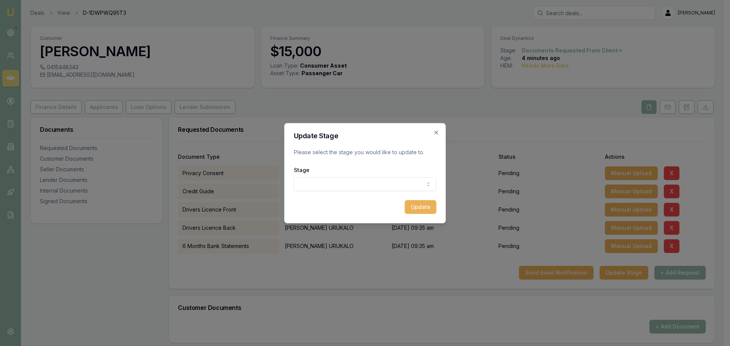
click at [386, 184] on body "Emu Broker Deals View D-1DWPWQ95T3 Erin Shield Toggle Menu Customer GORAN URUKA…" at bounding box center [362, 173] width 724 height 346
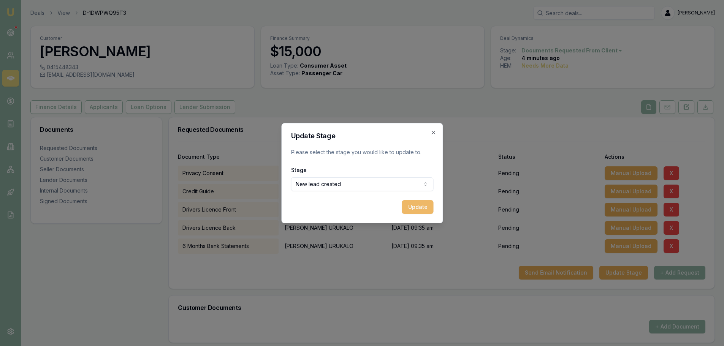
click at [418, 209] on button "Update" at bounding box center [418, 207] width 32 height 14
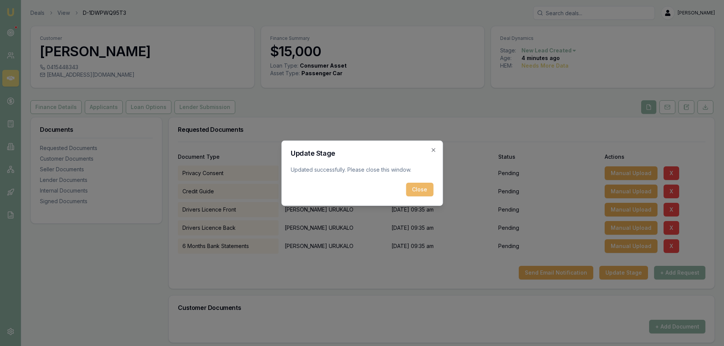
click at [426, 187] on button "Close" at bounding box center [419, 190] width 27 height 14
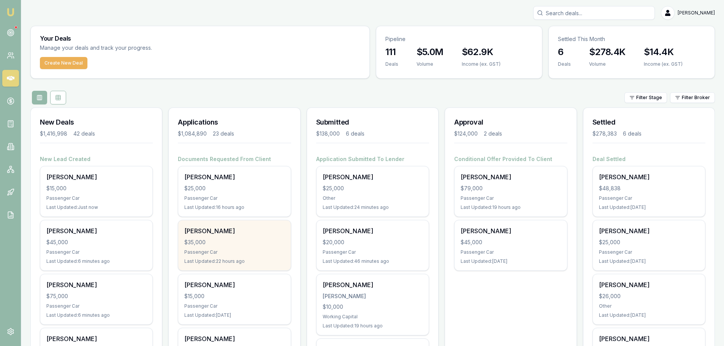
click at [249, 239] on div "$35,000" at bounding box center [234, 243] width 100 height 8
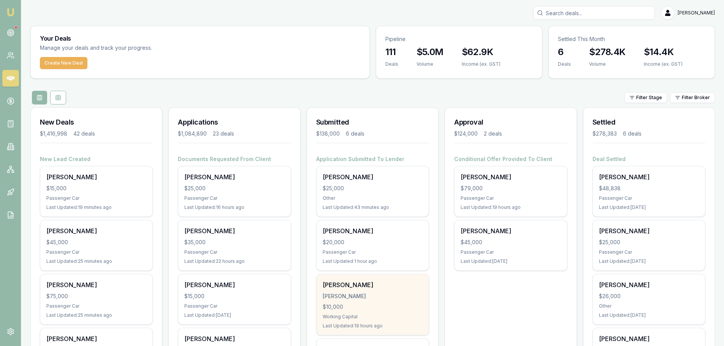
click at [402, 300] on div "[PERSON_NAME]" at bounding box center [373, 297] width 100 height 8
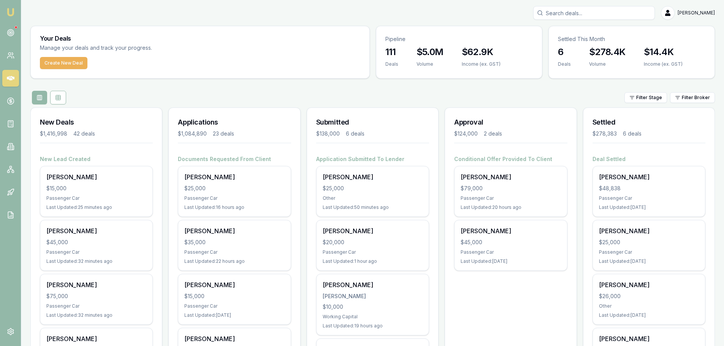
click at [310, 99] on div "Filter Stage Filter Broker" at bounding box center [372, 98] width 685 height 14
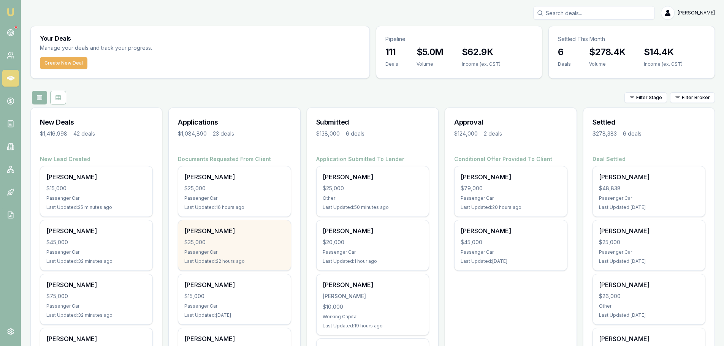
click at [227, 242] on div "$35,000" at bounding box center [234, 243] width 100 height 8
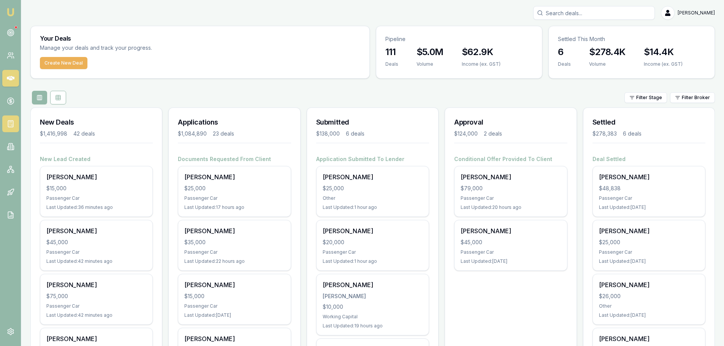
click at [12, 125] on line at bounding box center [12, 125] width 0 height 1
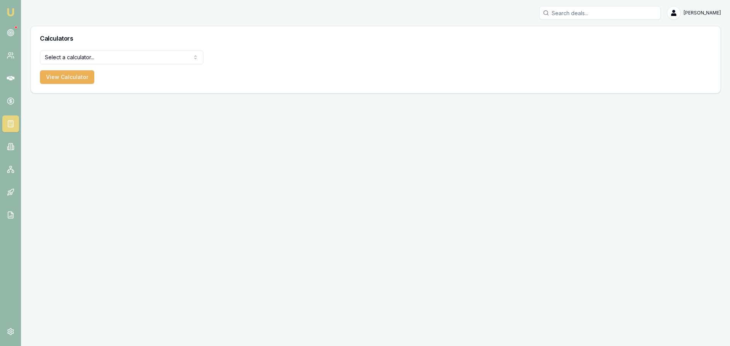
click at [74, 56] on html "Emu Broker [PERSON_NAME] Toggle Menu Calculators Select a calculator... Finance…" at bounding box center [365, 173] width 730 height 346
select select "payslip-calculator"
click at [79, 81] on button "View Calculator" at bounding box center [67, 77] width 54 height 14
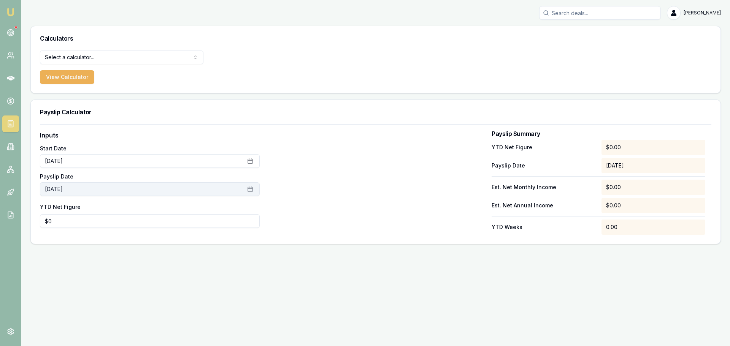
click at [252, 189] on rect "button" at bounding box center [250, 189] width 5 height 5
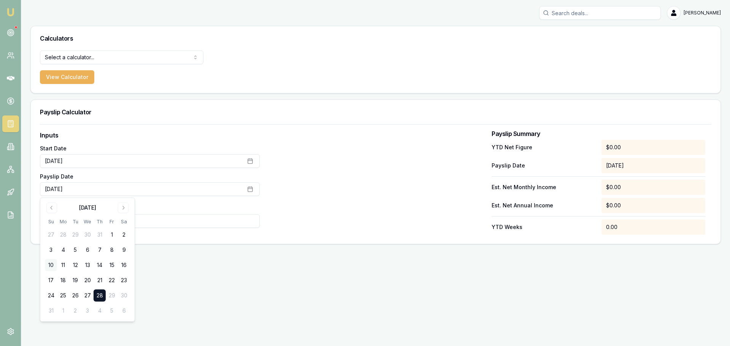
click at [51, 264] on button "10" at bounding box center [51, 265] width 12 height 12
click at [211, 256] on div "Emu Broker Erin Shield Toggle Menu Calculators Select a calculator... Finance Q…" at bounding box center [365, 173] width 730 height 346
drag, startPoint x: 100, startPoint y: 224, endPoint x: -8, endPoint y: 221, distance: 108.8
click at [0, 221] on html "Emu Broker Erin Shield Toggle Menu Calculators Select a calculator... Finance Q…" at bounding box center [365, 173] width 730 height 346
type input "$17,067"
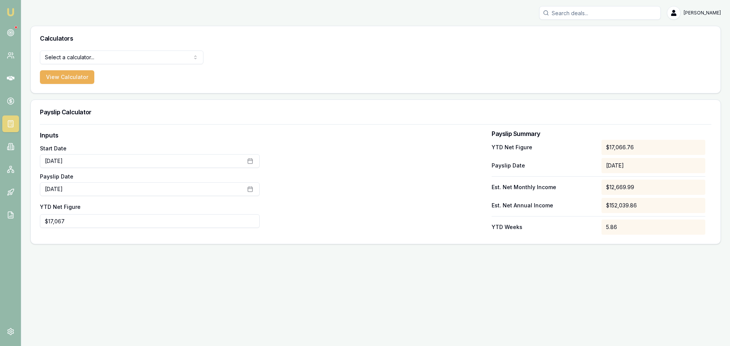
click at [463, 148] on div at bounding box center [376, 183] width 220 height 104
click at [8, 77] on icon at bounding box center [11, 78] width 8 height 5
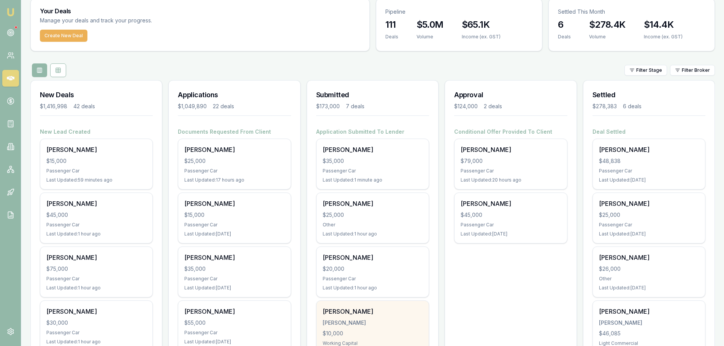
scroll to position [114, 0]
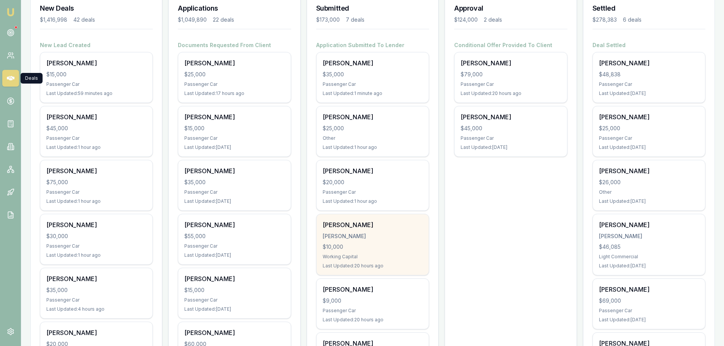
click at [383, 225] on div "Shannon Murphy" at bounding box center [373, 225] width 100 height 9
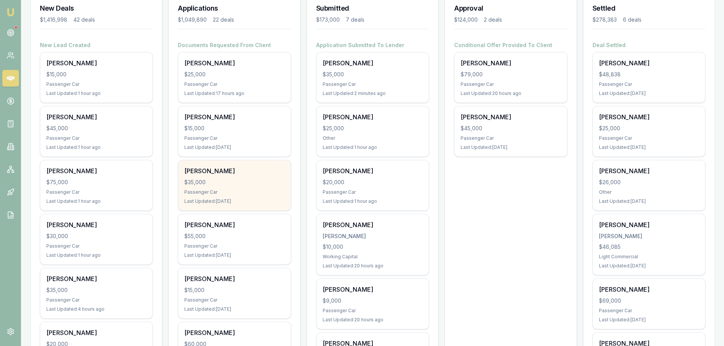
click at [239, 176] on div "Caio Vial siqueira $35,000 Passenger Car Last Updated: 1 day ago" at bounding box center [234, 185] width 112 height 50
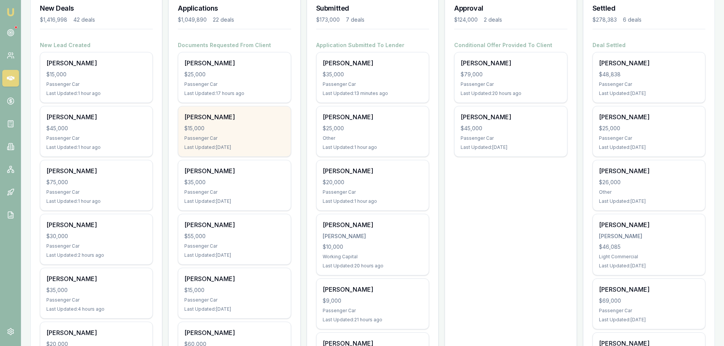
click at [225, 137] on div "Passenger Car" at bounding box center [234, 138] width 100 height 6
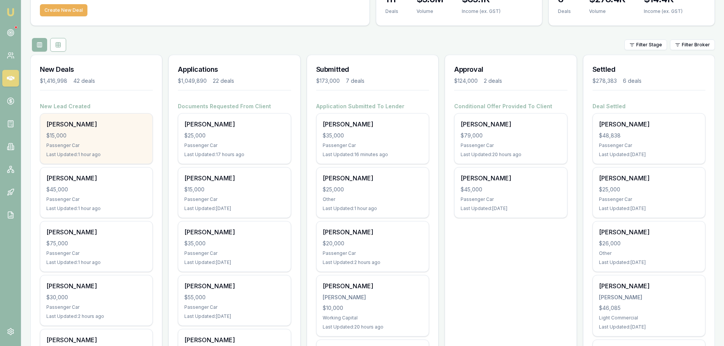
scroll to position [0, 0]
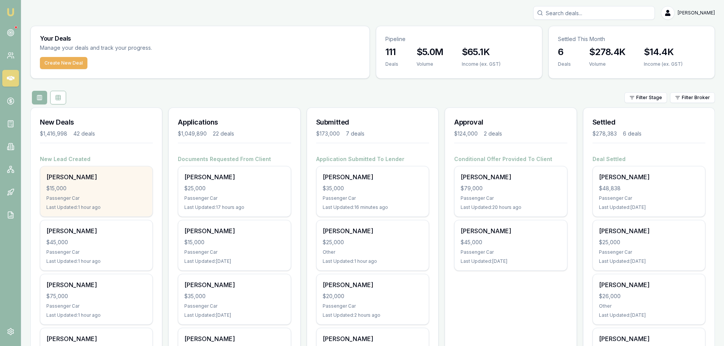
click at [93, 191] on div "$15,000" at bounding box center [96, 189] width 100 height 8
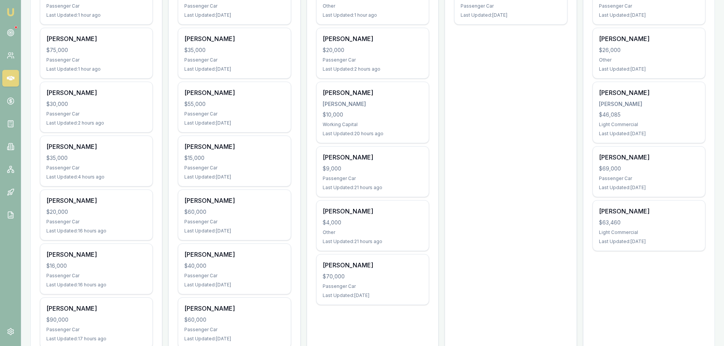
scroll to position [266, 0]
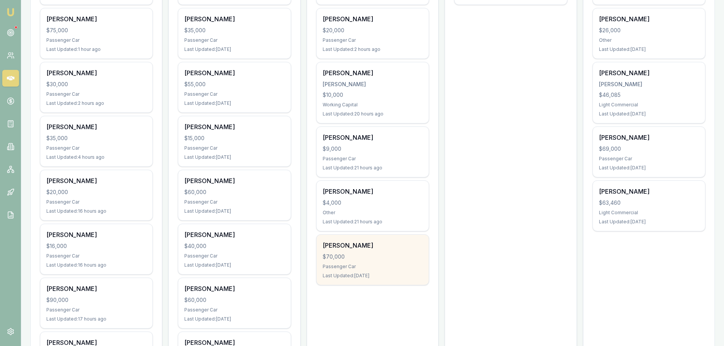
click at [377, 254] on div "$70,000" at bounding box center [373, 257] width 100 height 8
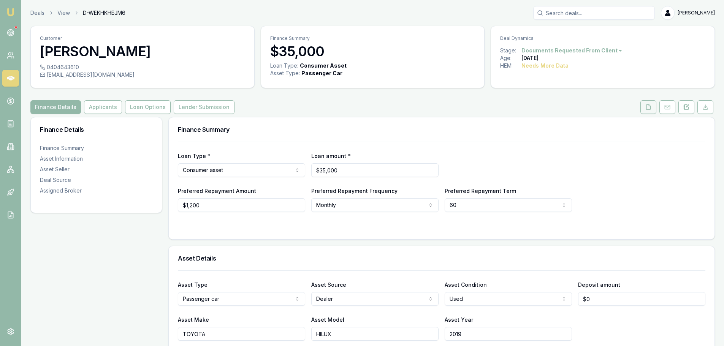
click at [651, 107] on icon at bounding box center [649, 107] width 4 height 5
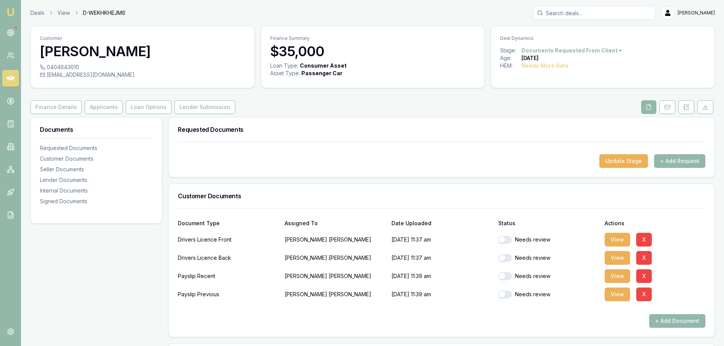
click at [507, 240] on button "button" at bounding box center [506, 240] width 14 height 8
checkbox input "true"
click at [507, 257] on button "button" at bounding box center [506, 258] width 14 height 8
checkbox input "true"
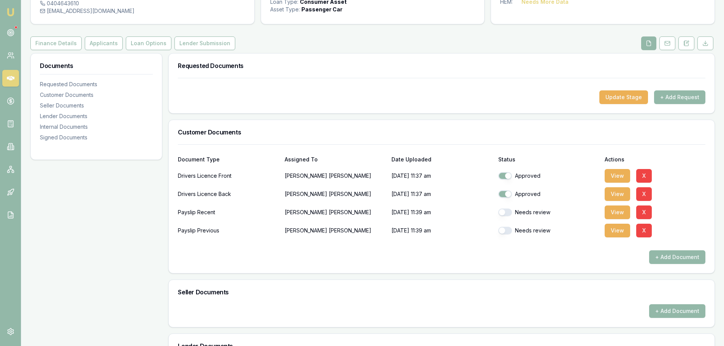
scroll to position [266, 0]
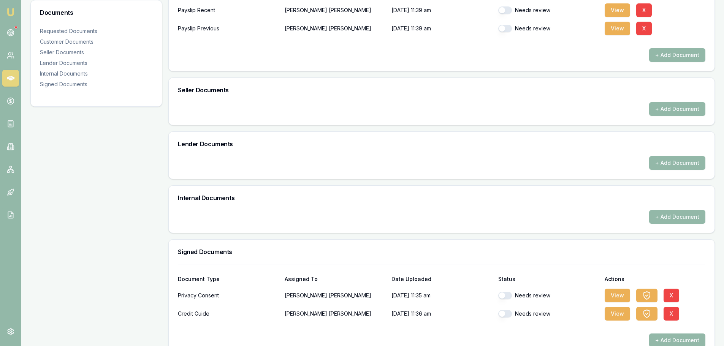
click at [507, 293] on button "button" at bounding box center [506, 296] width 14 height 8
checkbox input "true"
click at [507, 313] on button "button" at bounding box center [506, 314] width 14 height 8
checkbox input "true"
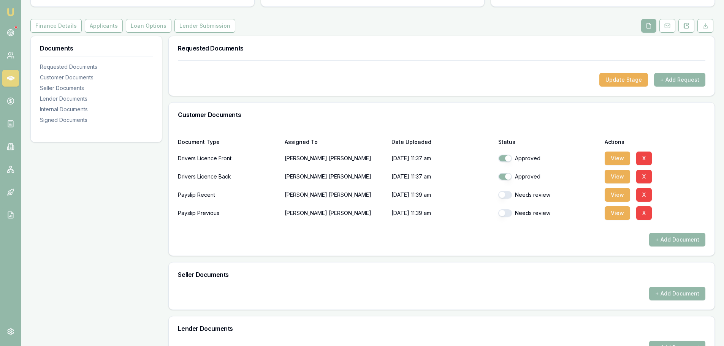
scroll to position [38, 0]
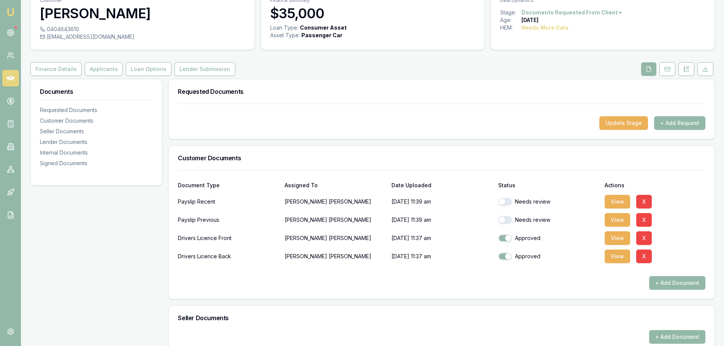
checkbox input "false"
checkbox input "true"
click at [103, 67] on button "Applicants" at bounding box center [104, 69] width 38 height 14
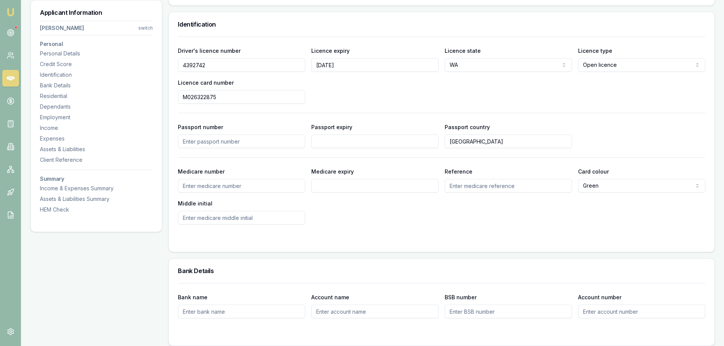
scroll to position [190, 0]
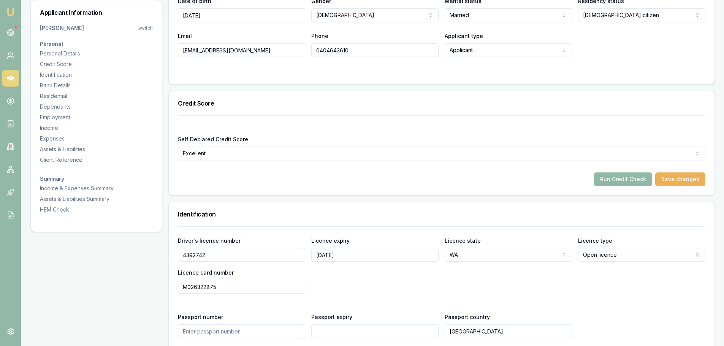
click at [624, 177] on button "Run Credit Check" at bounding box center [623, 180] width 58 height 14
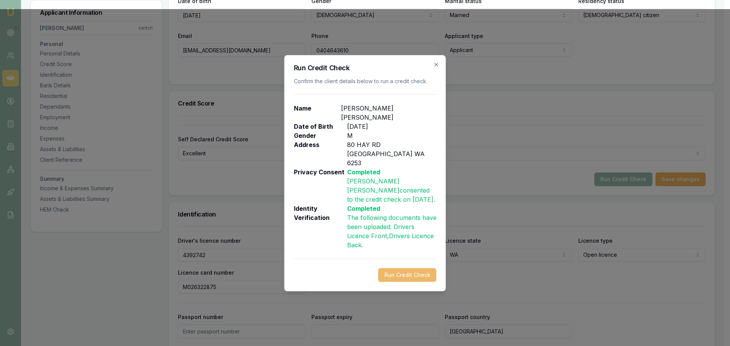
click at [419, 268] on button "Run Credit Check" at bounding box center [407, 275] width 58 height 14
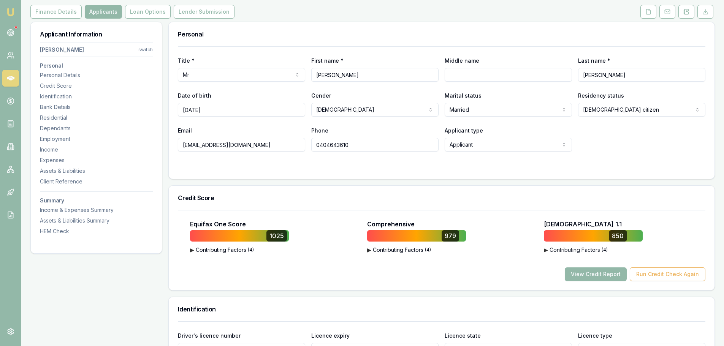
scroll to position [38, 0]
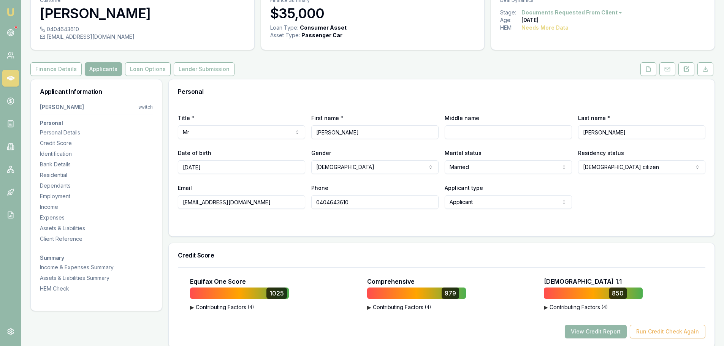
click at [689, 71] on icon at bounding box center [687, 69] width 4 height 5
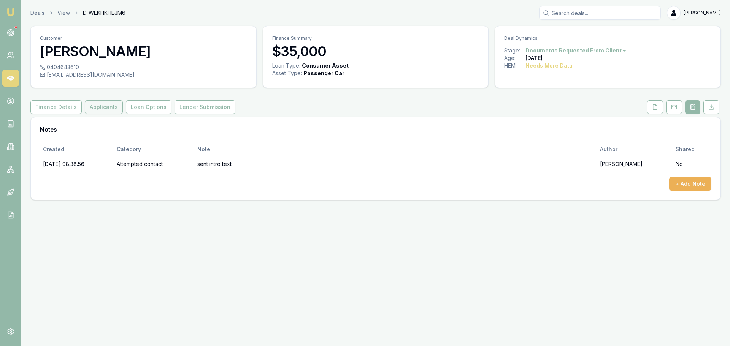
click at [108, 107] on button "Applicants" at bounding box center [104, 107] width 38 height 14
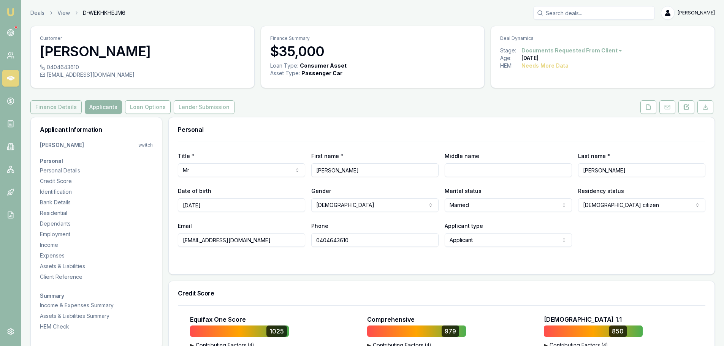
click at [46, 111] on button "Finance Details" at bounding box center [55, 107] width 51 height 14
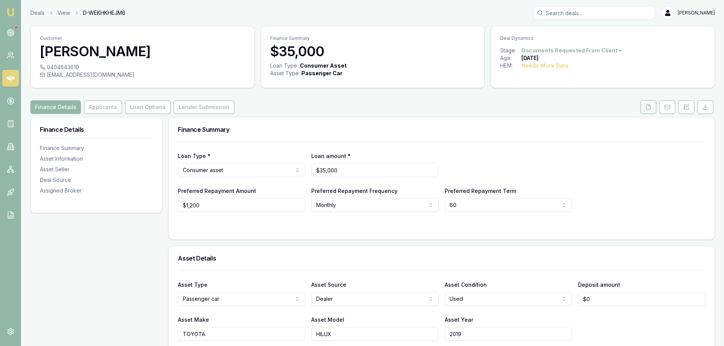
click at [643, 104] on button at bounding box center [649, 107] width 16 height 14
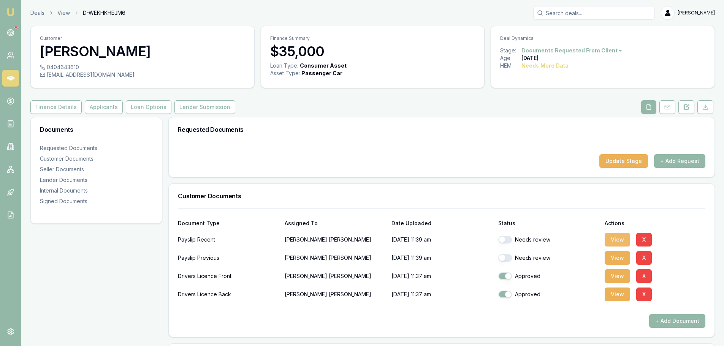
click at [618, 239] on button "View" at bounding box center [617, 240] width 25 height 14
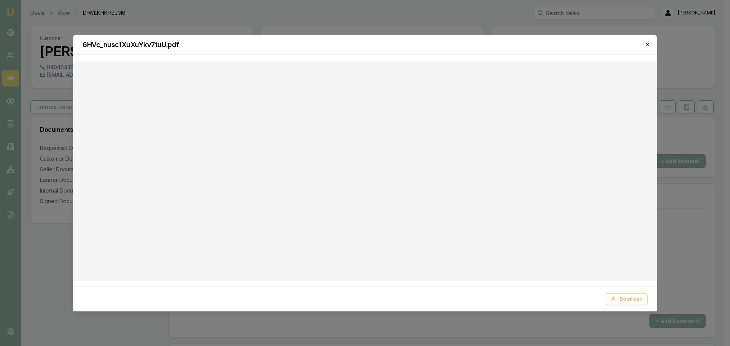
click at [650, 44] on icon "button" at bounding box center [648, 44] width 6 height 6
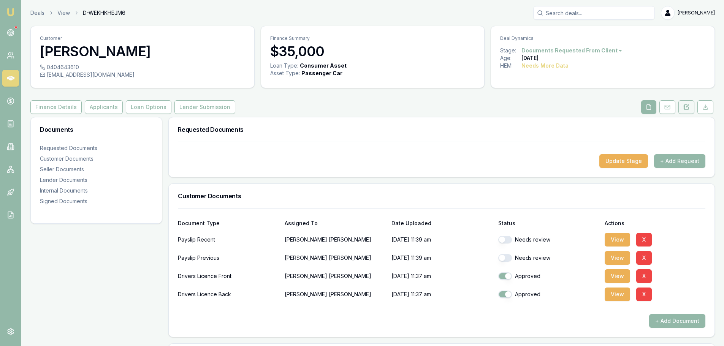
click at [688, 107] on icon at bounding box center [688, 106] width 2 height 2
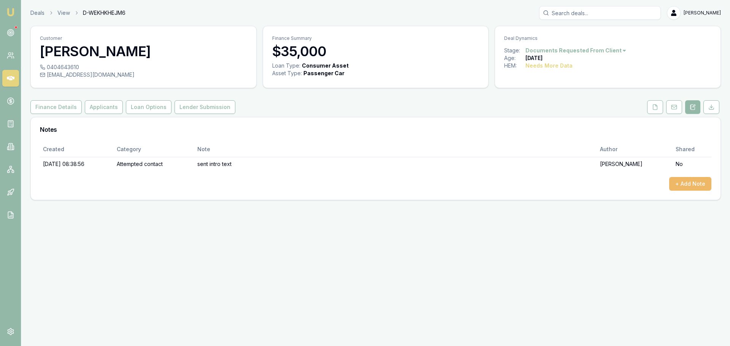
click at [696, 186] on button "+ Add Note" at bounding box center [690, 184] width 42 height 14
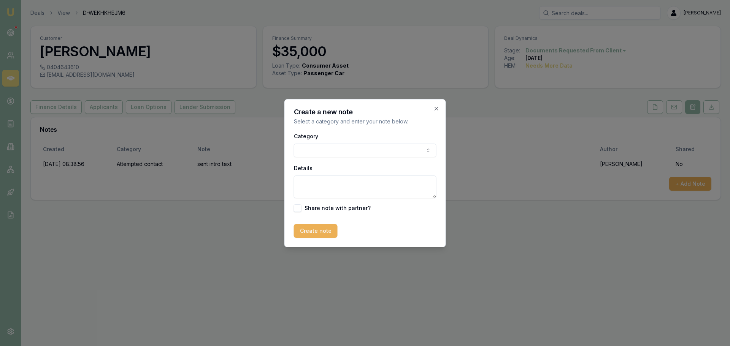
click at [358, 151] on body "Emu Broker Deals View D-WEKHKHEJM6 Erin Shield Toggle Menu Customer Sergio Trav…" at bounding box center [365, 173] width 730 height 346
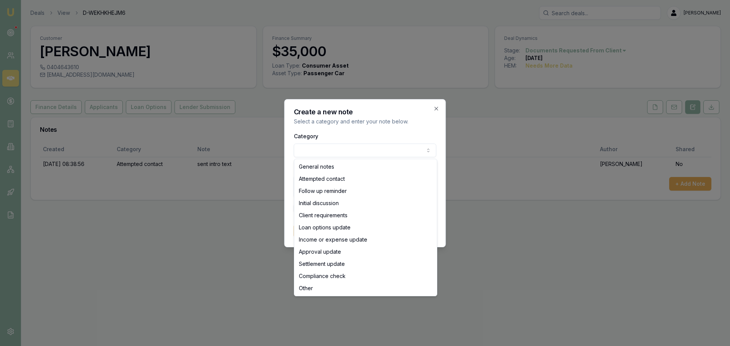
select select "ATTEMPTED_CONTACT"
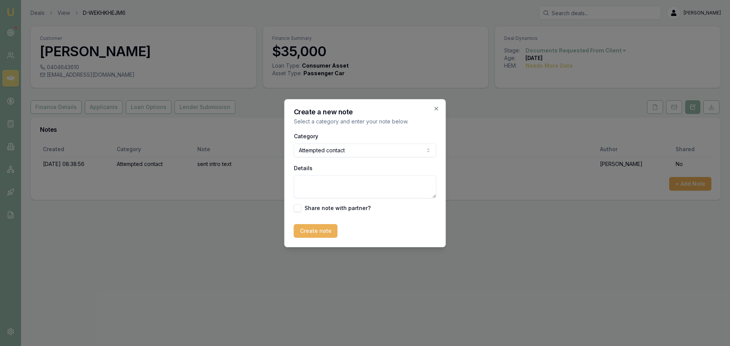
click at [346, 183] on textarea "Details" at bounding box center [365, 187] width 143 height 23
type textarea "quoted 8.99% at Pepper - 768 per month"
click at [310, 227] on button "Create note" at bounding box center [316, 231] width 44 height 14
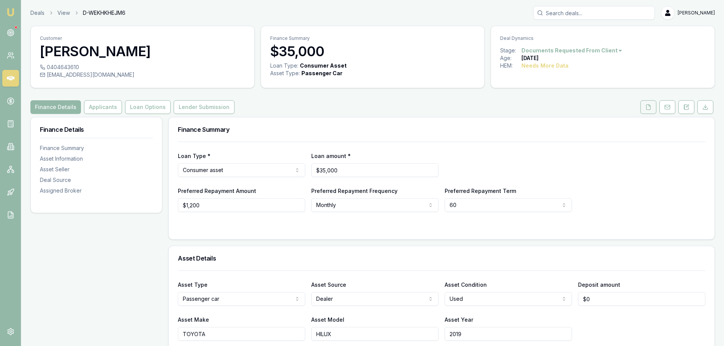
click at [647, 107] on icon at bounding box center [649, 107] width 4 height 5
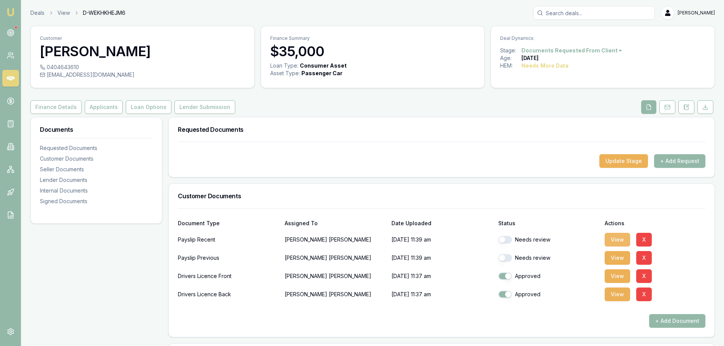
click at [619, 239] on button "View" at bounding box center [617, 240] width 25 height 14
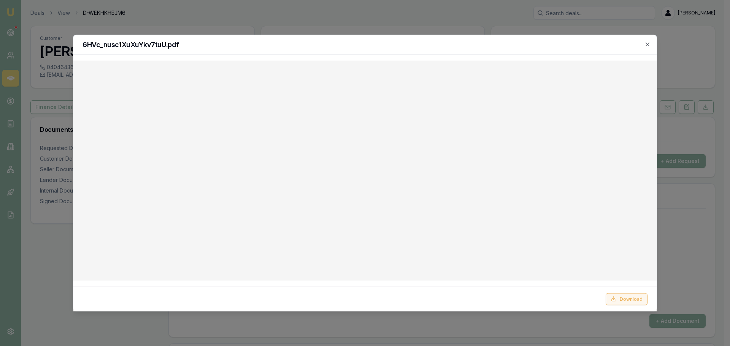
click at [627, 299] on button "Download" at bounding box center [627, 299] width 42 height 12
click at [647, 41] on icon "button" at bounding box center [648, 44] width 6 height 6
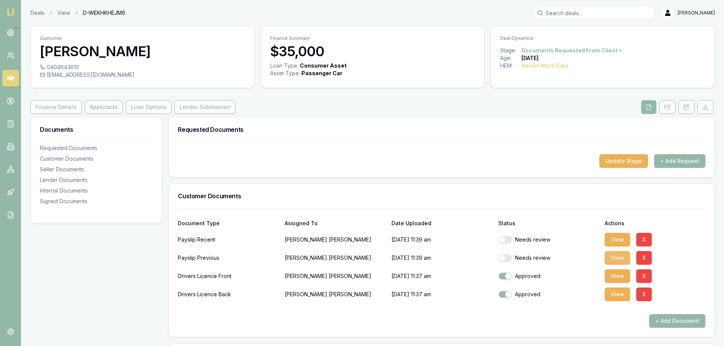
click at [611, 263] on button "View" at bounding box center [617, 258] width 25 height 14
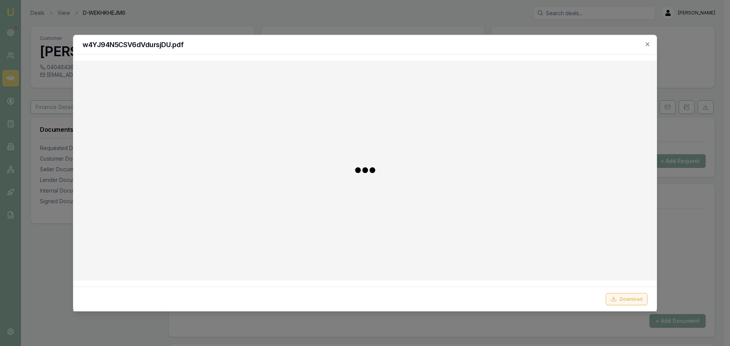
click at [626, 300] on button "Download" at bounding box center [627, 299] width 42 height 12
click at [647, 43] on icon "button" at bounding box center [648, 44] width 6 height 6
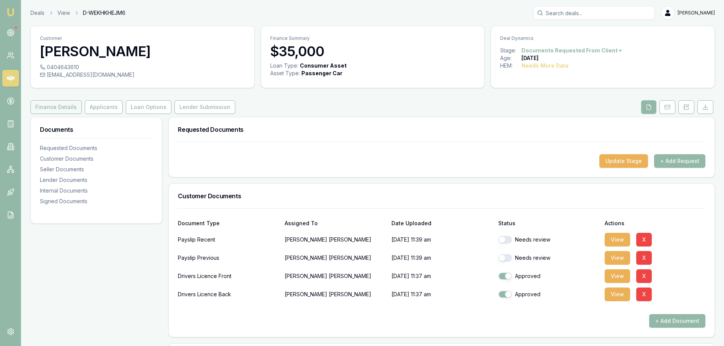
click at [50, 106] on button "Finance Details" at bounding box center [55, 107] width 51 height 14
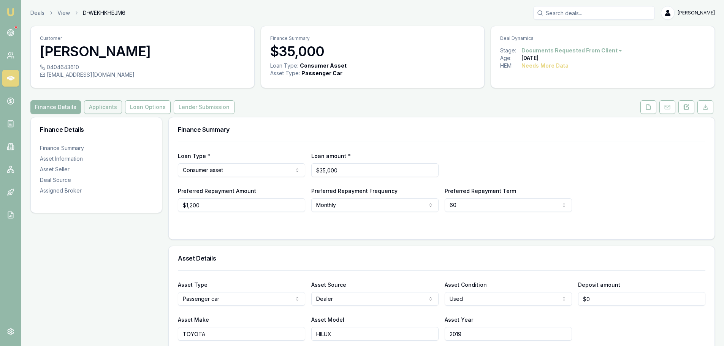
click at [103, 104] on button "Applicants" at bounding box center [103, 107] width 38 height 14
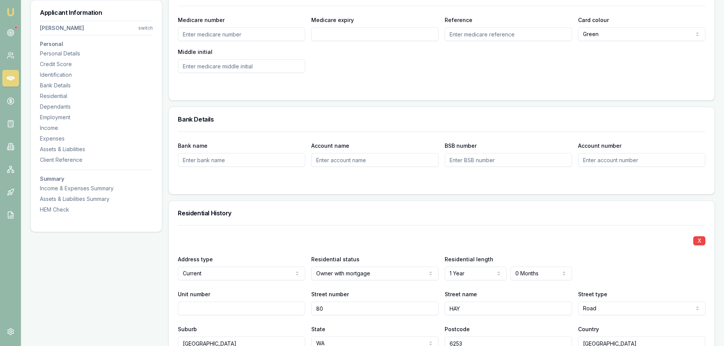
scroll to position [684, 0]
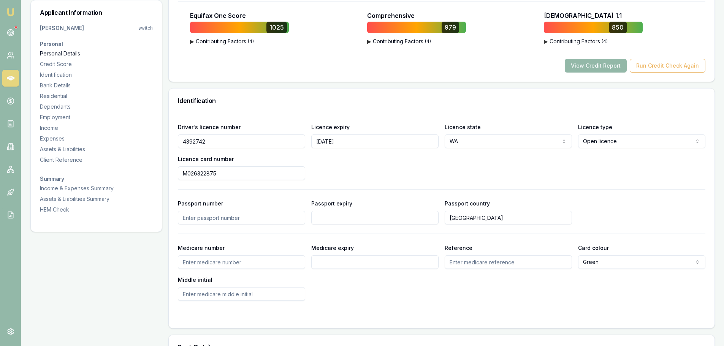
click at [57, 54] on div "Personal Details" at bounding box center [96, 54] width 113 height 8
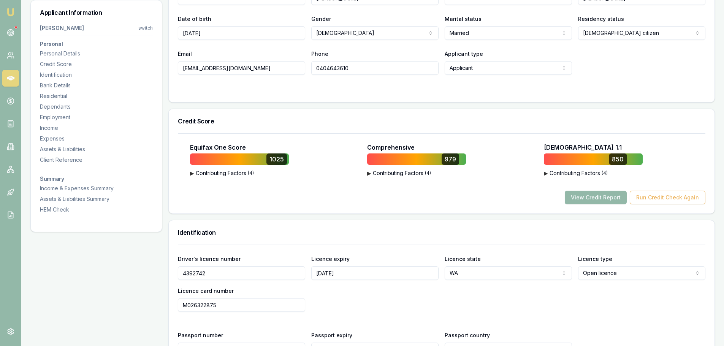
scroll to position [79, 0]
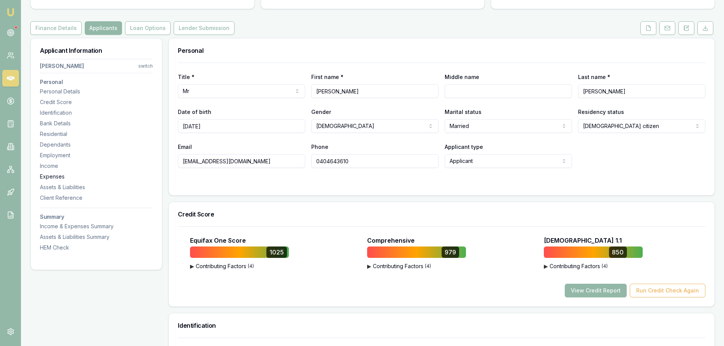
drag, startPoint x: 278, startPoint y: 163, endPoint x: 75, endPoint y: 174, distance: 203.3
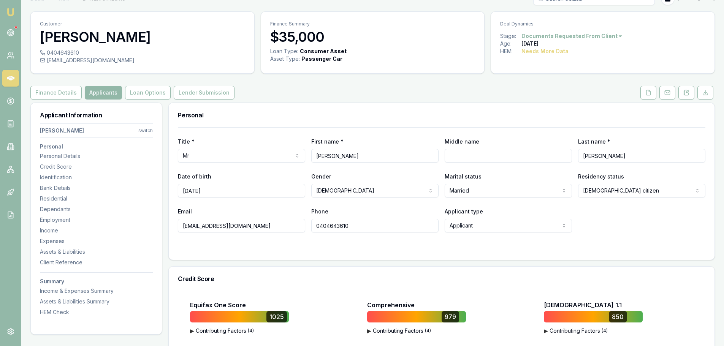
scroll to position [0, 0]
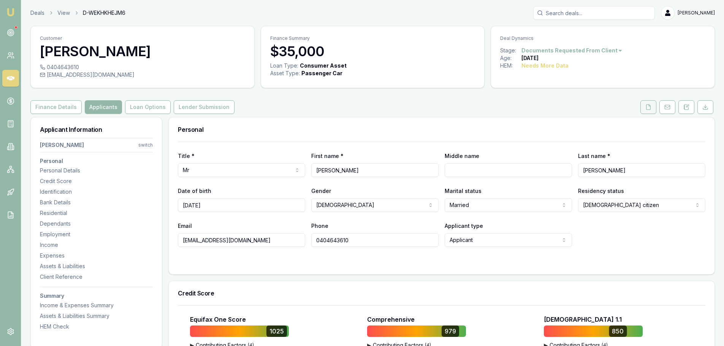
click at [646, 112] on button at bounding box center [649, 107] width 16 height 14
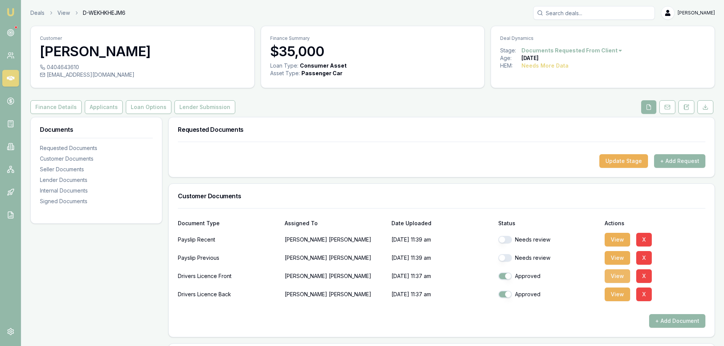
click at [614, 277] on button "View" at bounding box center [617, 277] width 25 height 14
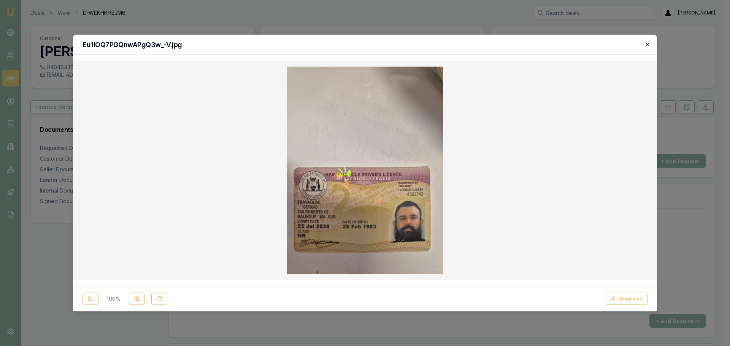
click at [648, 43] on icon "button" at bounding box center [648, 44] width 6 height 6
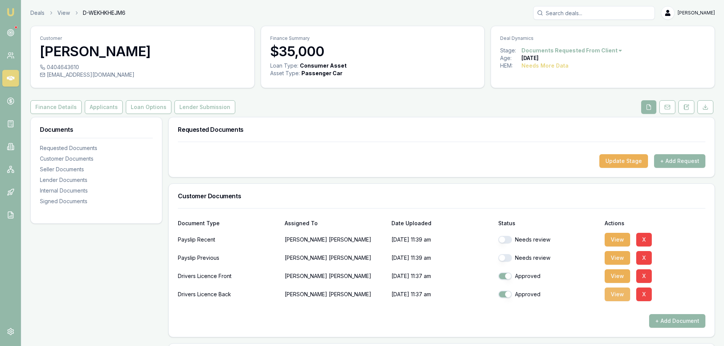
click at [611, 292] on button "View" at bounding box center [617, 295] width 25 height 14
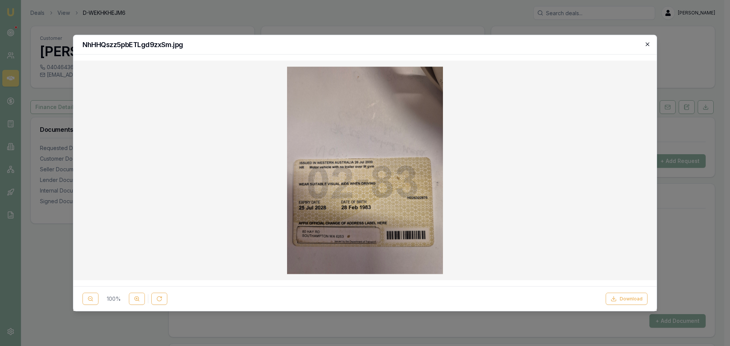
click at [646, 42] on icon "button" at bounding box center [648, 44] width 6 height 6
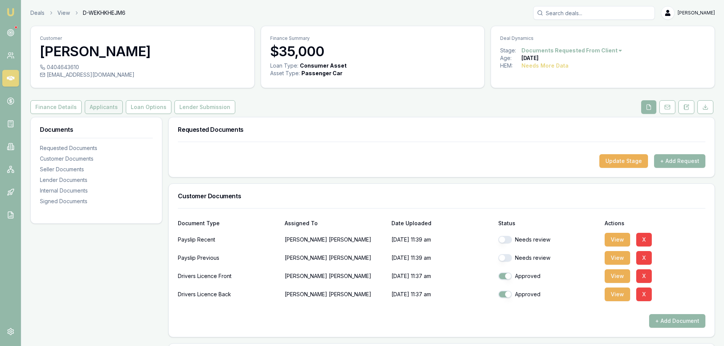
click at [94, 103] on button "Applicants" at bounding box center [104, 107] width 38 height 14
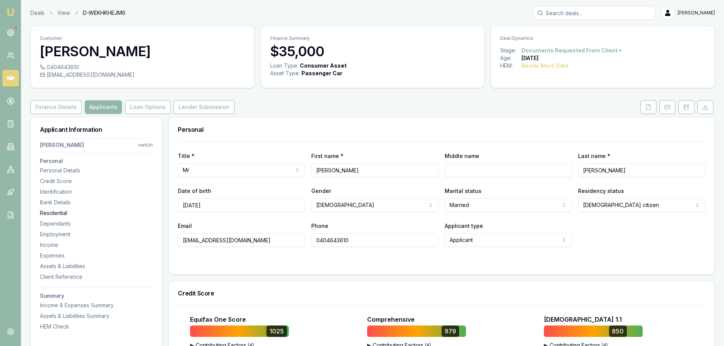
click at [57, 211] on div "Residential" at bounding box center [96, 214] width 113 height 8
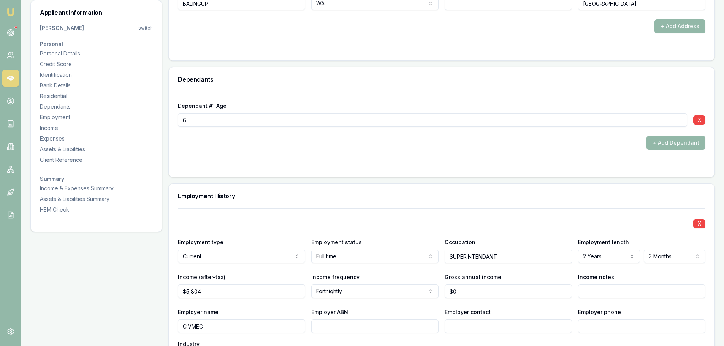
scroll to position [1075, 0]
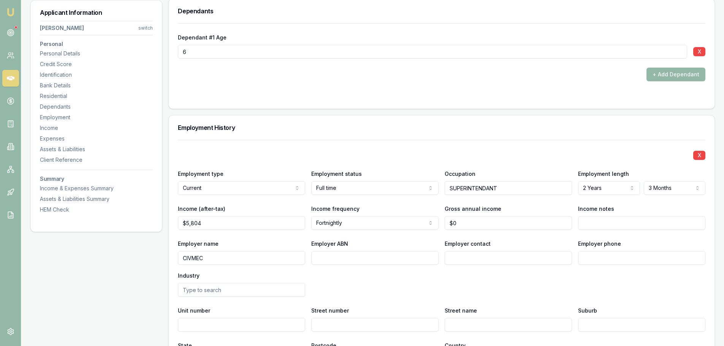
click at [559, 256] on input "Employer contact" at bounding box center [508, 258] width 127 height 14
type input "PAYROLL"
type input "0894 376 288"
click at [535, 280] on div "Employer name CIVMEC Employer ABN Employer contact PAYROLL Employer phone 0894 …" at bounding box center [442, 268] width 528 height 58
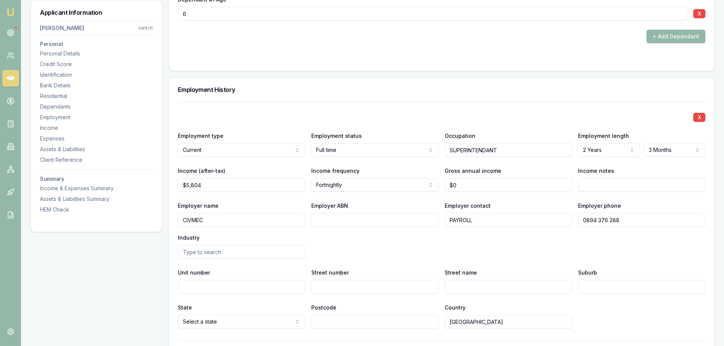
click at [329, 287] on input "Street number" at bounding box center [374, 287] width 127 height 14
type input "16"
type input "n"
type input "NAUTICAL DR"
type input "HENDERSON"
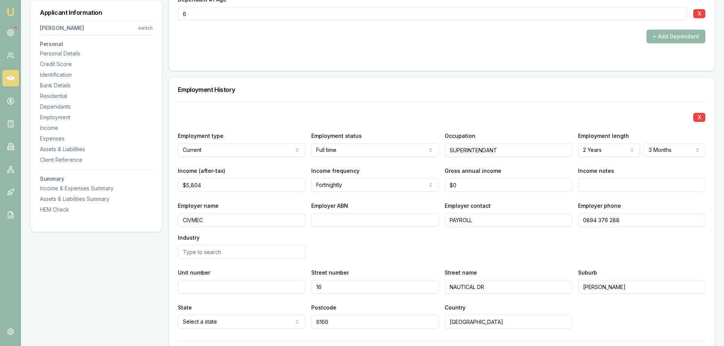
type input "6166"
click at [479, 244] on div "Employer name CIVMEC Employer ABN Employer contact PAYROLL Employer phone 0894 …" at bounding box center [442, 230] width 528 height 58
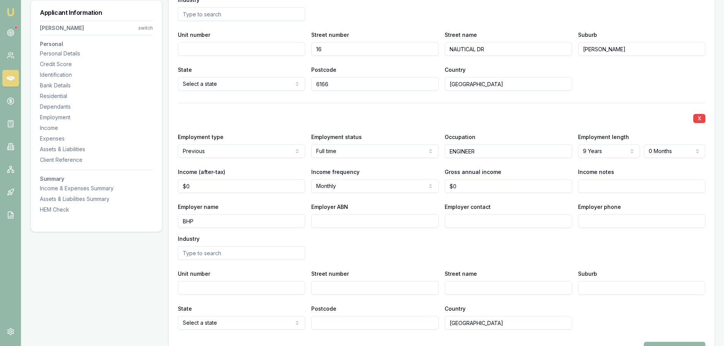
scroll to position [1418, 0]
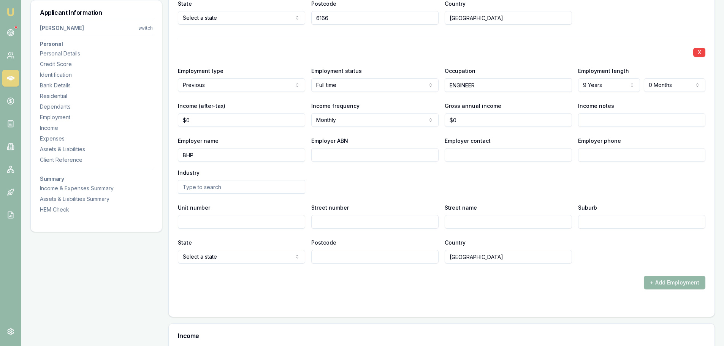
click at [512, 153] on input "Employer contact" at bounding box center [508, 155] width 127 height 14
type input "PAYROLL"
type input "0396 093 333"
click at [405, 226] on input "Street number" at bounding box center [374, 222] width 127 height 14
type input "125"
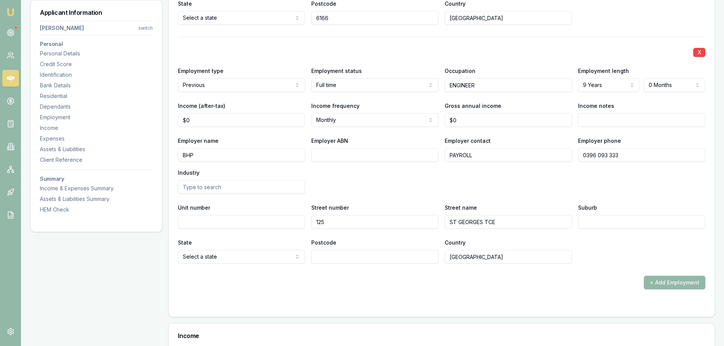
type input "ST GEORGES TCE"
type input "PERTH"
select select "WA"
type input "0"
type input "6000"
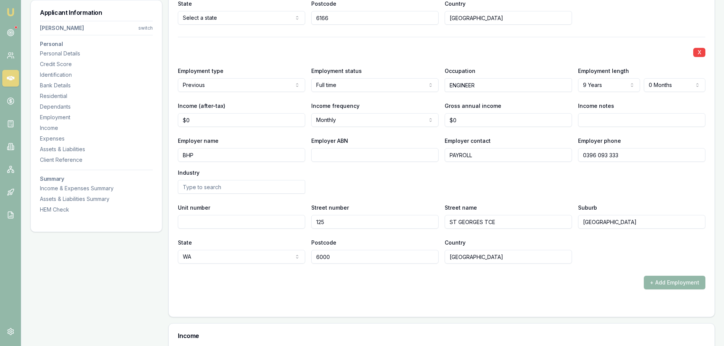
click at [347, 279] on div "+ Add Employment" at bounding box center [442, 283] width 528 height 14
click at [593, 187] on div "Employer name BHP Employer ABN Employer contact PAYROLL Employer phone 0396 093…" at bounding box center [442, 165] width 528 height 58
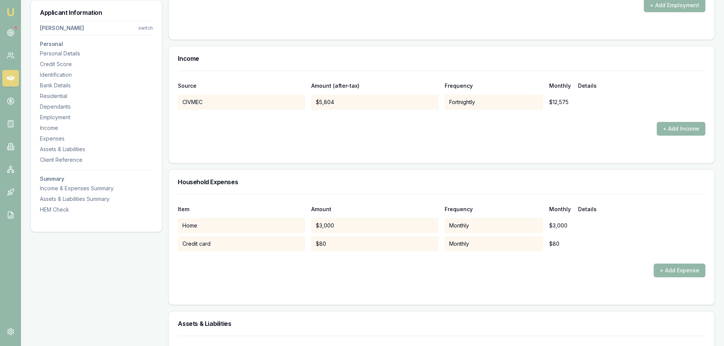
scroll to position [1570, 0]
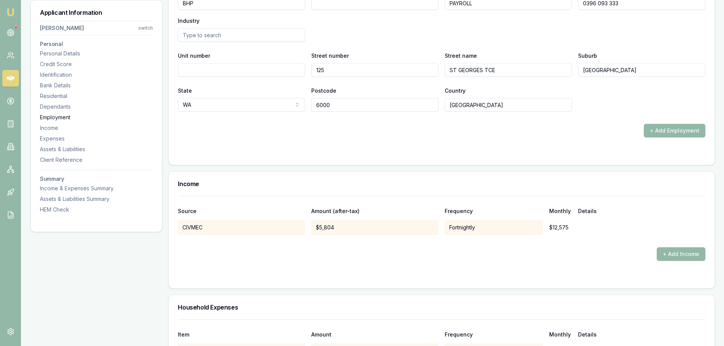
click at [69, 116] on div "Employment" at bounding box center [96, 118] width 113 height 8
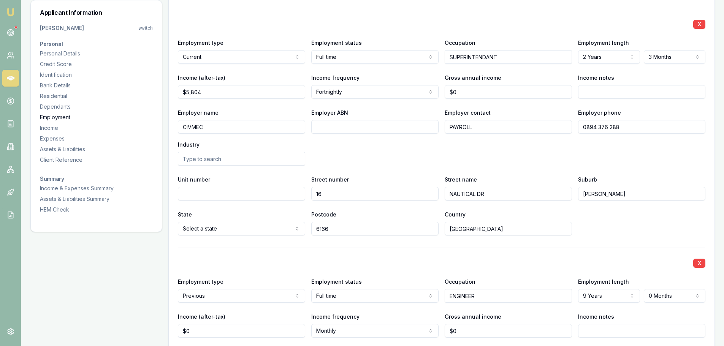
scroll to position [1191, 0]
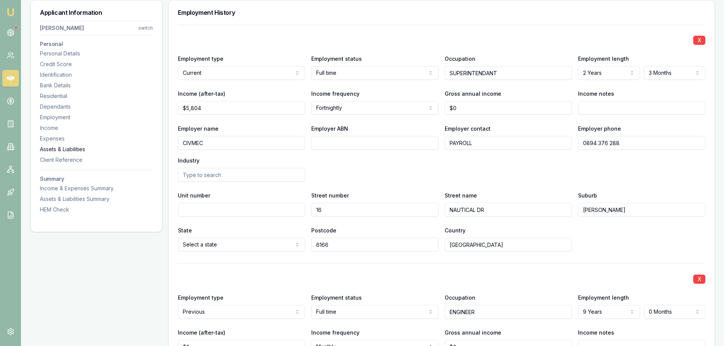
click at [68, 149] on div "Assets & Liabilities" at bounding box center [96, 150] width 113 height 8
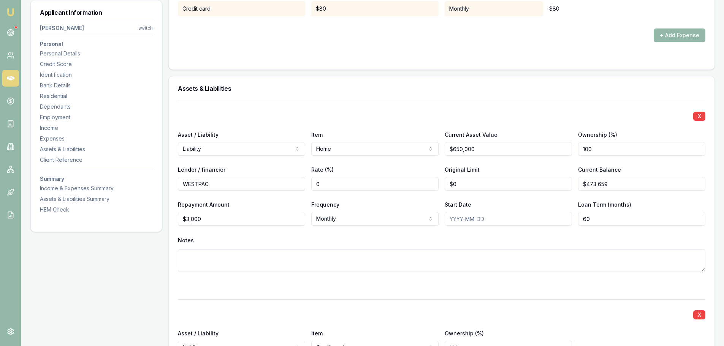
scroll to position [2083, 0]
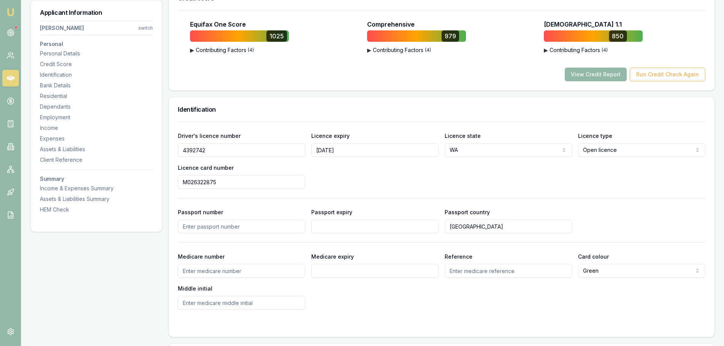
scroll to position [67, 0]
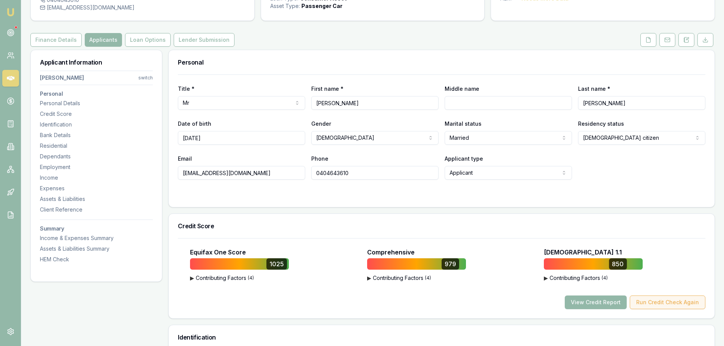
click at [646, 302] on button "Run Credit Check Again" at bounding box center [668, 303] width 76 height 14
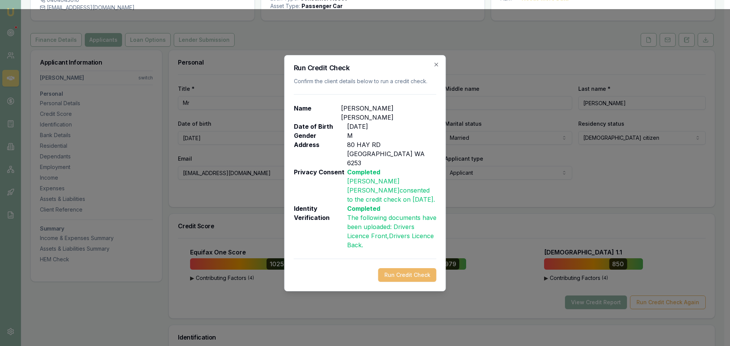
click at [398, 268] on button "Run Credit Check" at bounding box center [407, 275] width 58 height 14
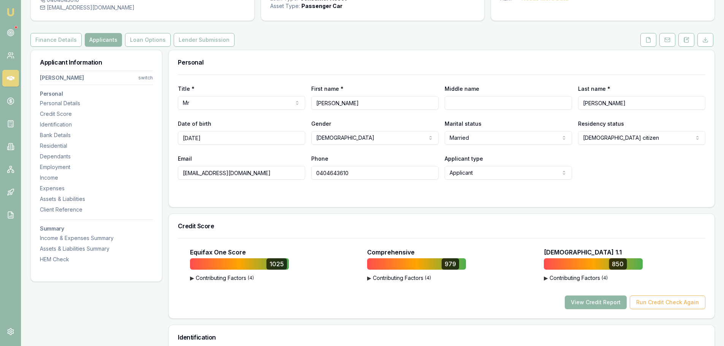
click at [578, 301] on button "View Credit Report" at bounding box center [596, 303] width 62 height 14
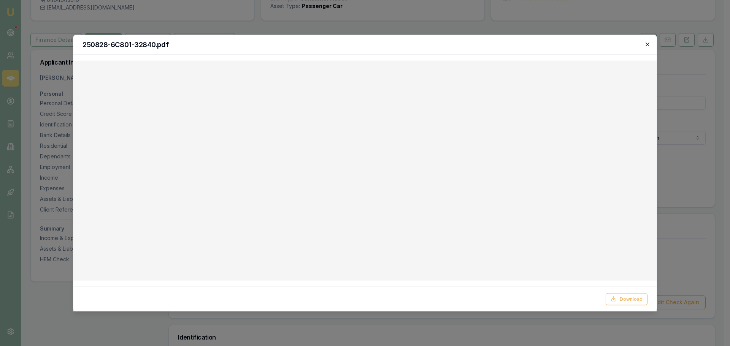
click at [647, 44] on icon "button" at bounding box center [648, 44] width 6 height 6
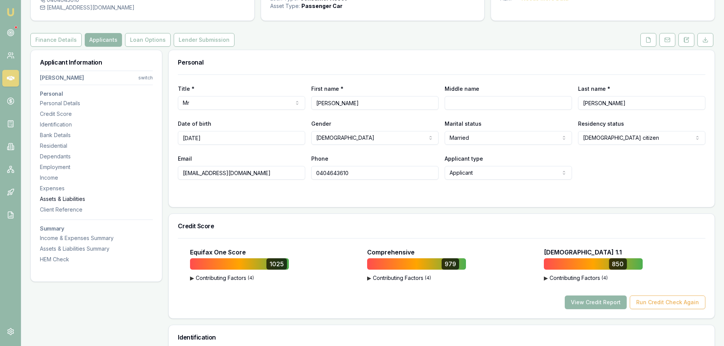
click at [71, 199] on div "Assets & Liabilities" at bounding box center [96, 199] width 113 height 8
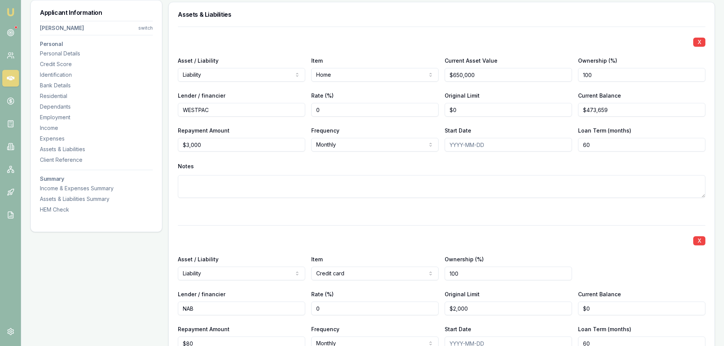
scroll to position [2007, 0]
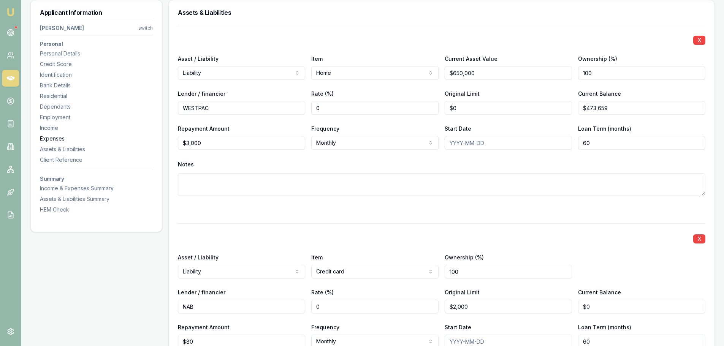
click at [51, 141] on div "Expenses" at bounding box center [96, 139] width 113 height 8
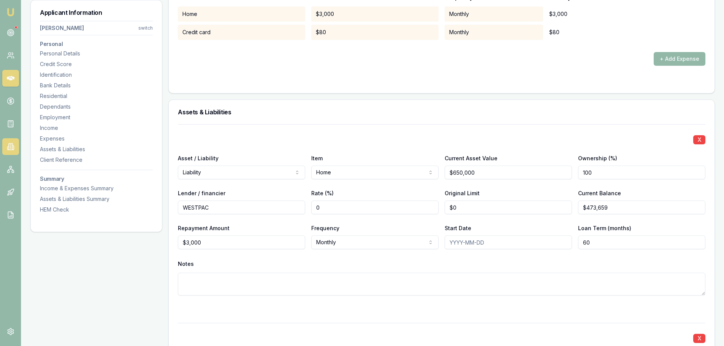
scroll to position [1865, 0]
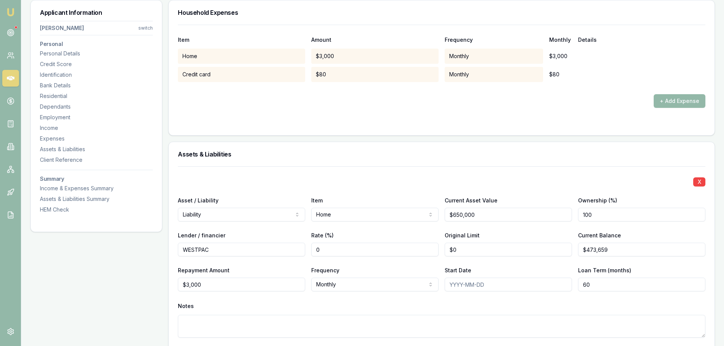
click at [681, 104] on button "+ Add Expense" at bounding box center [680, 101] width 52 height 14
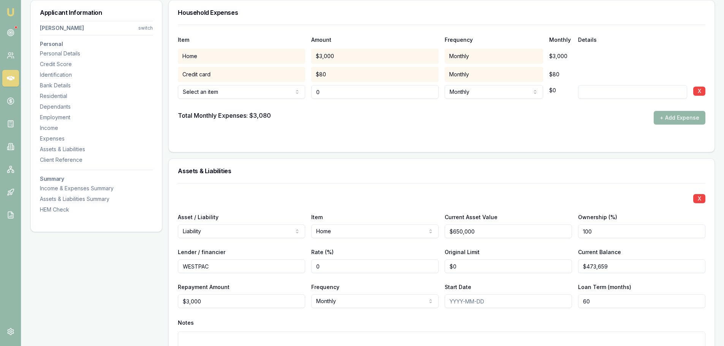
type input "$0"
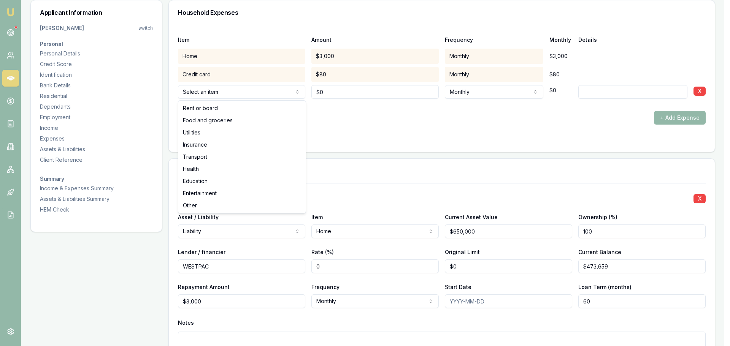
select select "FOOD_AND_GROCERIES"
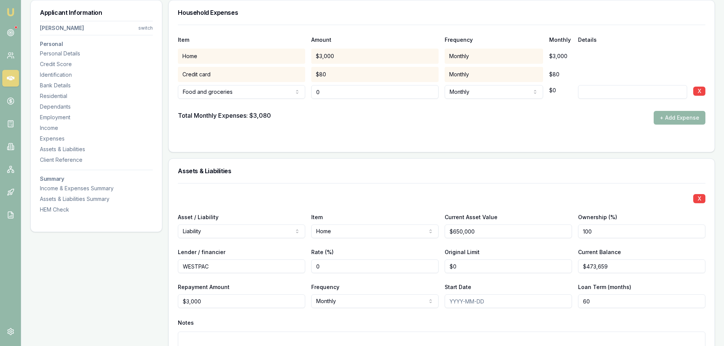
drag, startPoint x: 367, startPoint y: 95, endPoint x: 179, endPoint y: 110, distance: 188.1
click at [179, 110] on div "Item Amount Frequency Monthly Details Home $3,000 Monthly $3,000 Credit card $8…" at bounding box center [442, 75] width 528 height 100
type input "2"
type input "$1,200"
click at [667, 116] on button "+ Add Expense" at bounding box center [680, 118] width 52 height 14
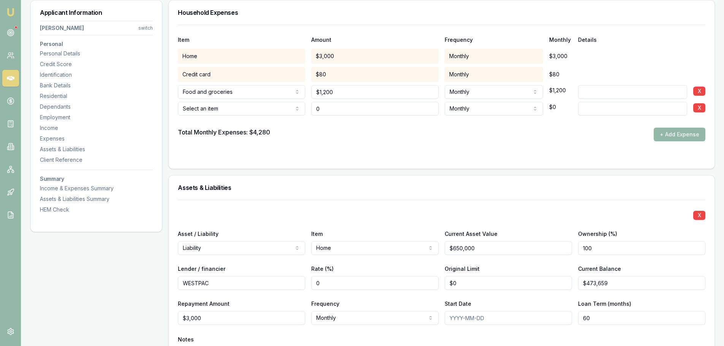
type input "$0"
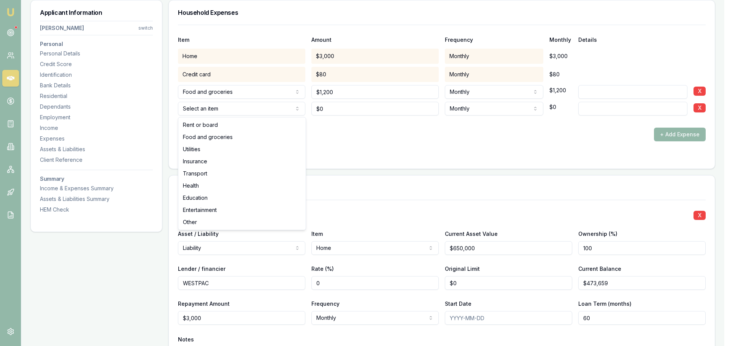
select select "UTILITIES"
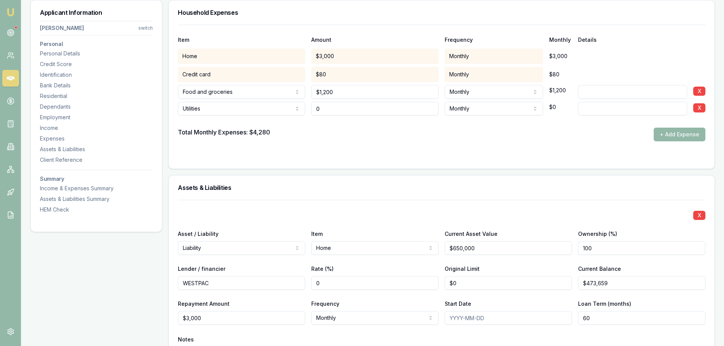
drag, startPoint x: 335, startPoint y: 111, endPoint x: 278, endPoint y: 110, distance: 56.7
click at [290, 110] on div "Utilities Rent or board Food and groceries Utilities Insurance Transport Health…" at bounding box center [442, 107] width 528 height 17
type input "$250"
click at [670, 134] on button "+ Add Expense" at bounding box center [680, 135] width 52 height 14
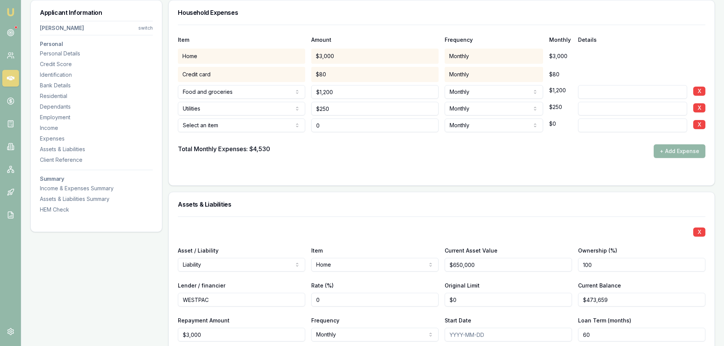
type input "$0"
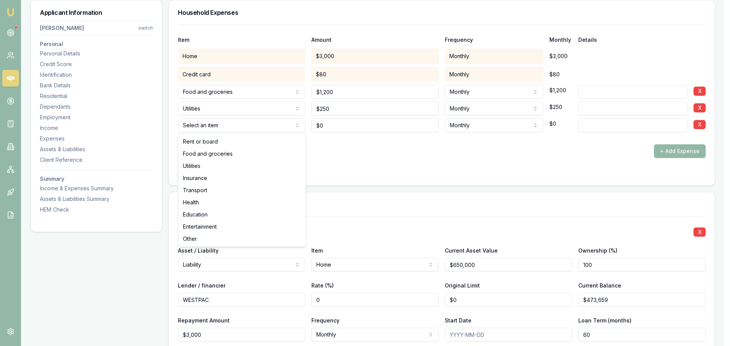
select select "INSURANCE"
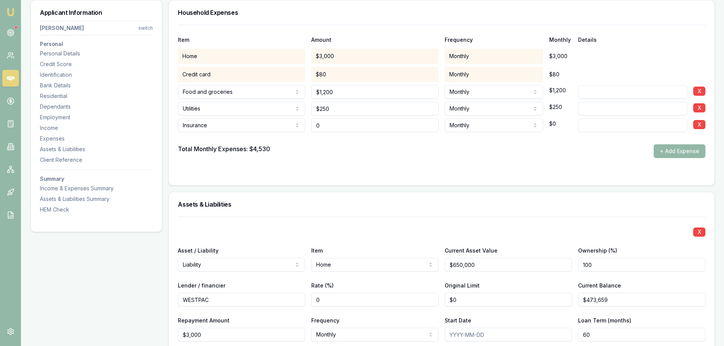
drag, startPoint x: 274, startPoint y: 123, endPoint x: 155, endPoint y: 108, distance: 119.9
type input "$350"
type input "HOME & cONTENTS"
click at [674, 151] on button "+ Add Expense" at bounding box center [680, 152] width 52 height 14
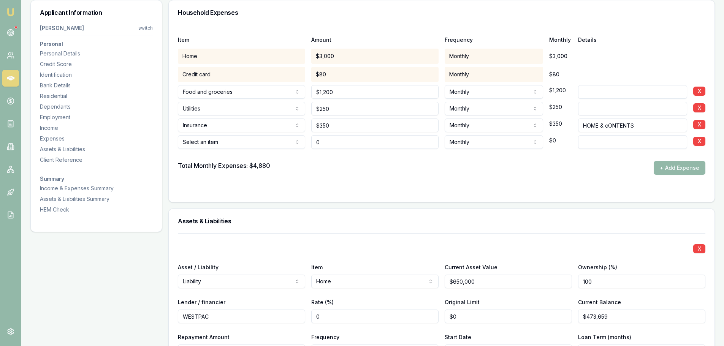
type input "$0"
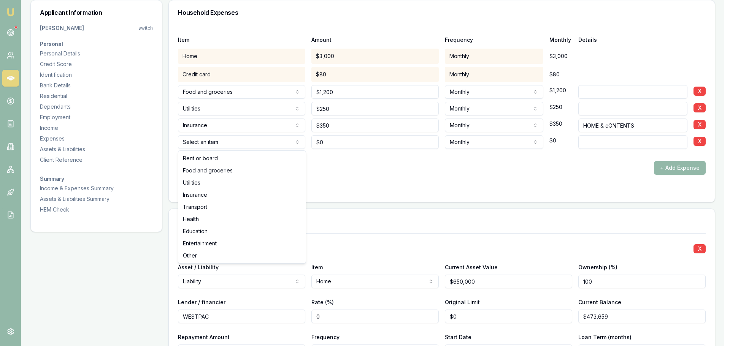
select select "INSURANCE"
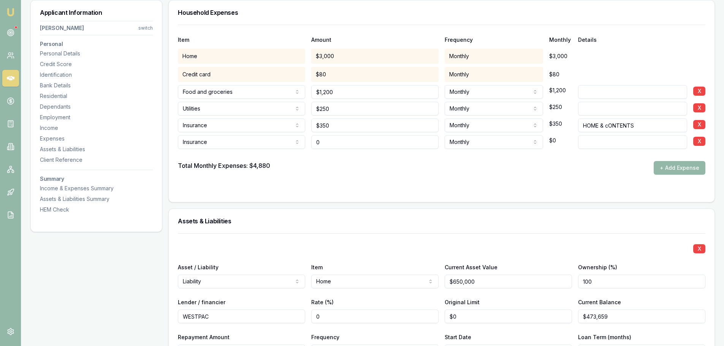
drag, startPoint x: 330, startPoint y: 144, endPoint x: 148, endPoint y: 145, distance: 182.5
click at [205, 144] on div "Insurance Rent or board Food and groceries Utilities Insurance Transport Health…" at bounding box center [442, 140] width 528 height 17
type input "$200"
type input "CARS"
click at [695, 164] on button "+ Add Expense" at bounding box center [680, 168] width 52 height 14
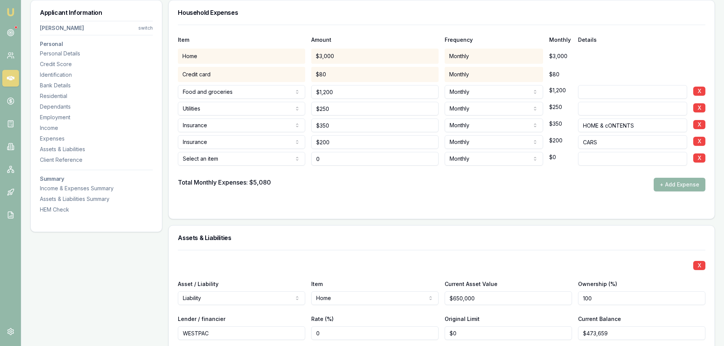
type input "$0"
click at [224, 152] on div "Select an item Rent or board Food and groceries Utilities Insurance Transport H…" at bounding box center [241, 157] width 127 height 17
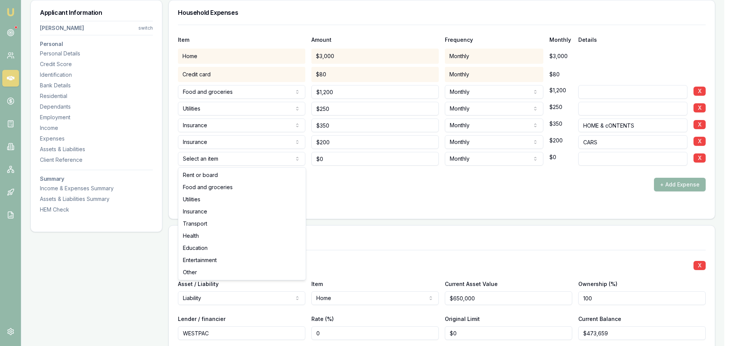
select select "TRANSPORT"
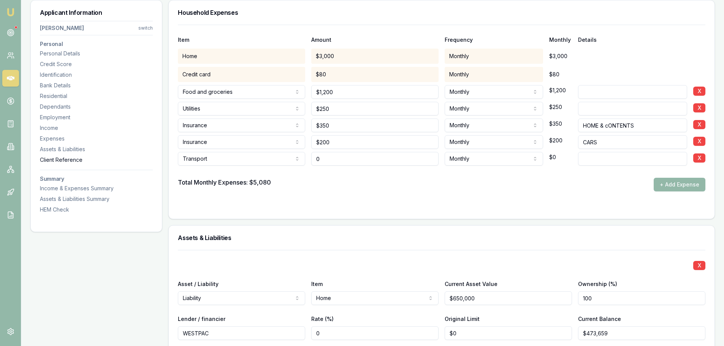
drag, startPoint x: 333, startPoint y: 158, endPoint x: 148, endPoint y: 162, distance: 186.0
click at [197, 159] on div "Transport Rent or board Food and groceries Utilities Insurance Transport Health…" at bounding box center [442, 157] width 528 height 17
type input "$500"
click at [679, 186] on button "+ Add Expense" at bounding box center [680, 185] width 52 height 14
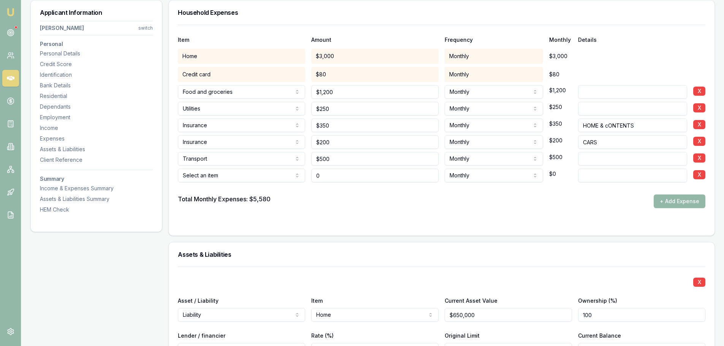
type input "$0"
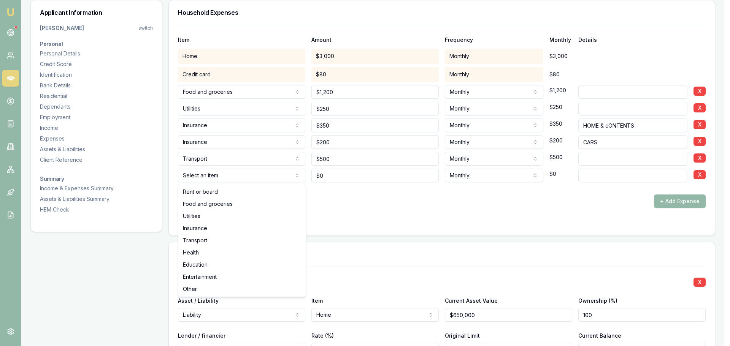
select select "UTILITIES"
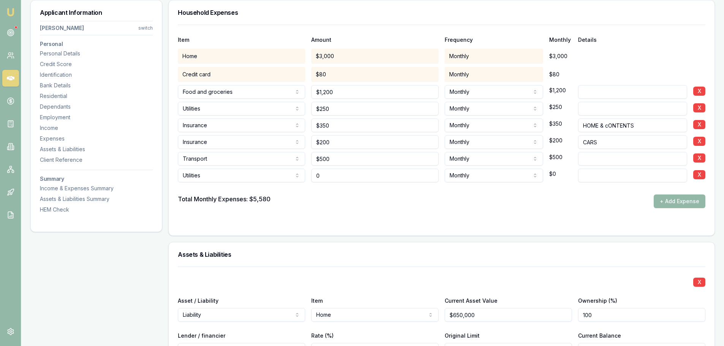
drag, startPoint x: 328, startPoint y: 173, endPoint x: 227, endPoint y: 172, distance: 101.5
click at [278, 176] on div "Utilities Rent or board Food and groceries Utilities Insurance Transport Health…" at bounding box center [442, 174] width 528 height 17
type input "$300"
type input "PHONE & INTERNET"
click at [670, 203] on button "+ Add Expense" at bounding box center [680, 202] width 52 height 14
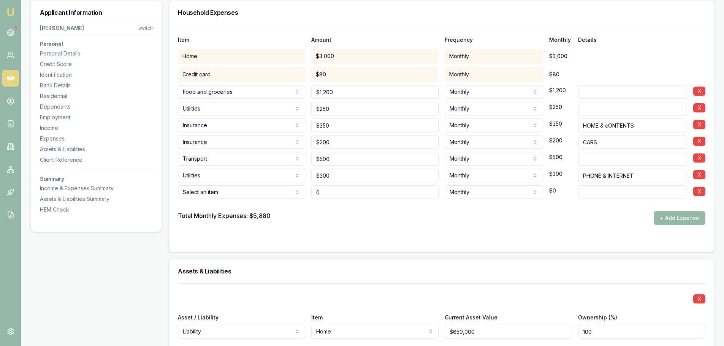
type input "$0"
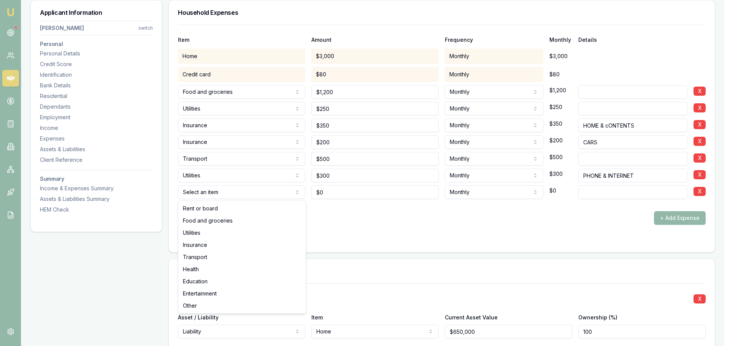
select select "HEALTH"
drag, startPoint x: 203, startPoint y: 268, endPoint x: 248, endPoint y: 248, distance: 49.0
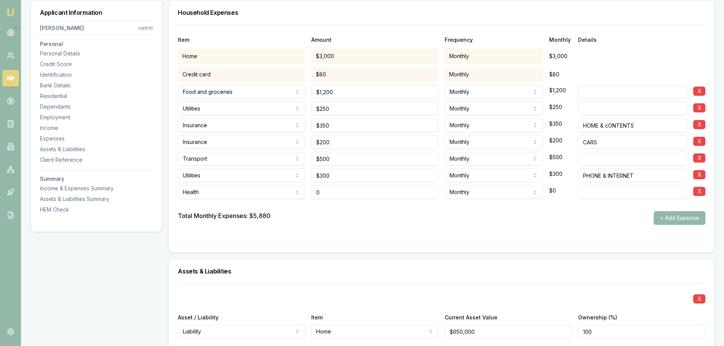
drag, startPoint x: 336, startPoint y: 189, endPoint x: 219, endPoint y: 197, distance: 117.4
click at [279, 194] on div "Health Rent or board Food and groceries Utilities Insurance Transport Health Ed…" at bounding box center [442, 191] width 528 height 17
type input "$500"
click at [679, 217] on button "+ Add Expense" at bounding box center [680, 218] width 52 height 14
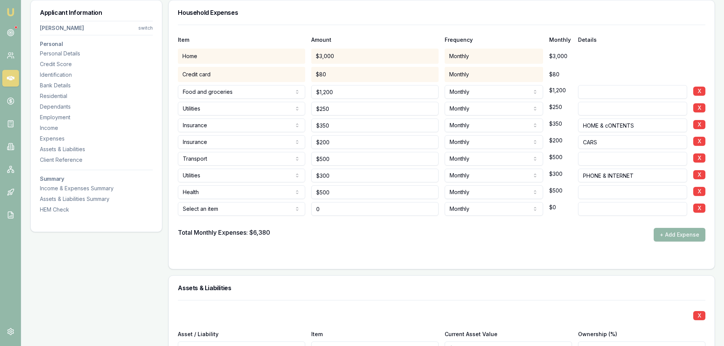
type input "$0"
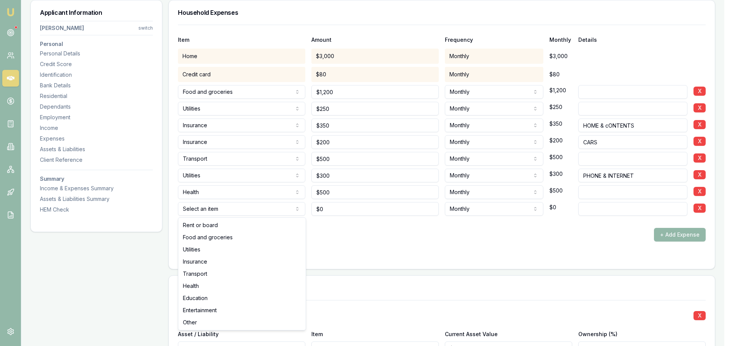
select select "UTILITIES"
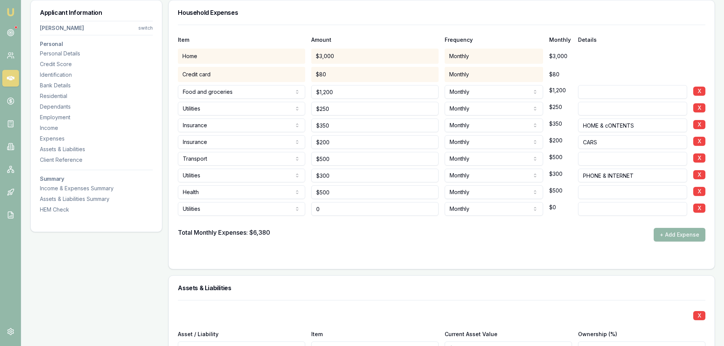
drag, startPoint x: 330, startPoint y: 210, endPoint x: 168, endPoint y: 211, distance: 161.6
click at [212, 210] on div "Utilities Rent or board Food and groceries Utilities Insurance Transport Health…" at bounding box center [442, 207] width 528 height 17
type input "$400"
type input "COUNCIL RATES"
click at [364, 240] on div "Total Monthly Expenses: $6,380 + Add Expense" at bounding box center [442, 235] width 528 height 14
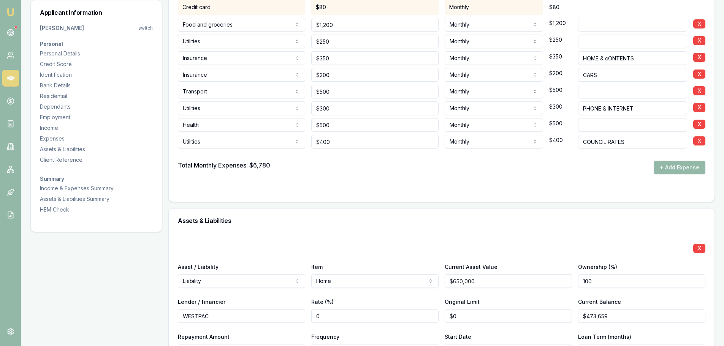
scroll to position [2055, 0]
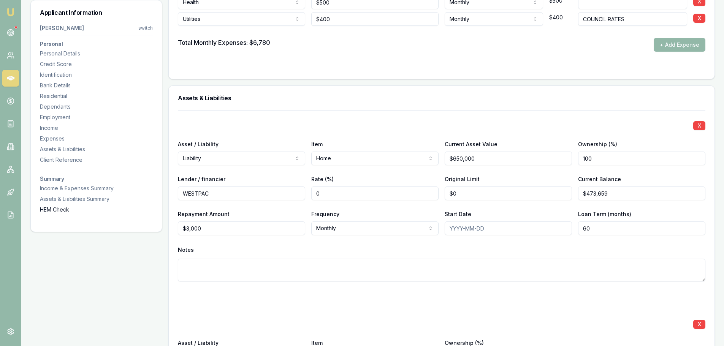
click at [52, 209] on div "HEM Check" at bounding box center [96, 210] width 113 height 8
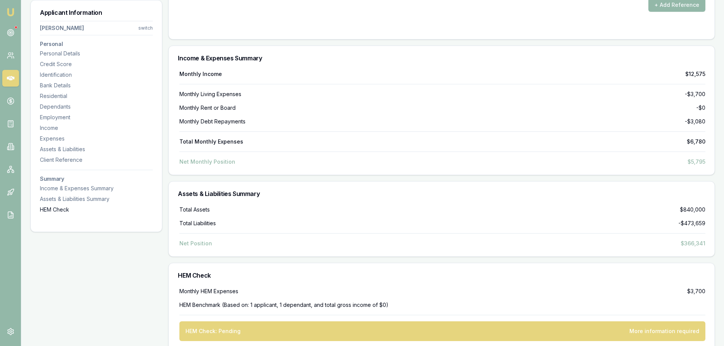
scroll to position [3176, 0]
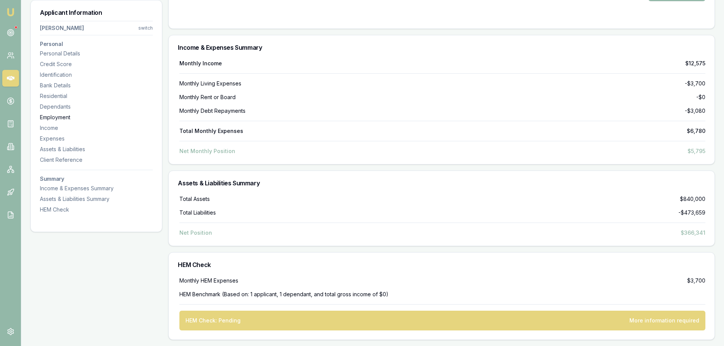
click at [57, 118] on div "Employment" at bounding box center [96, 118] width 113 height 8
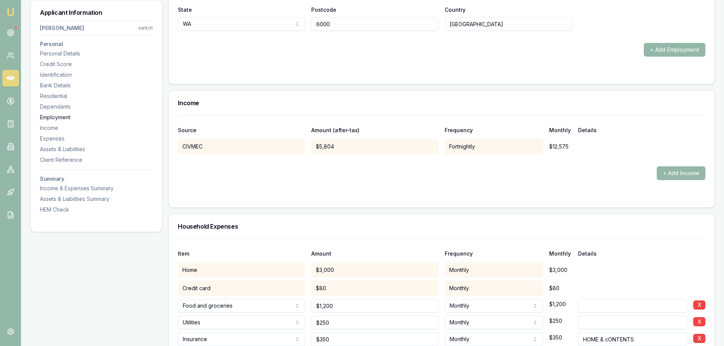
scroll to position [1191, 0]
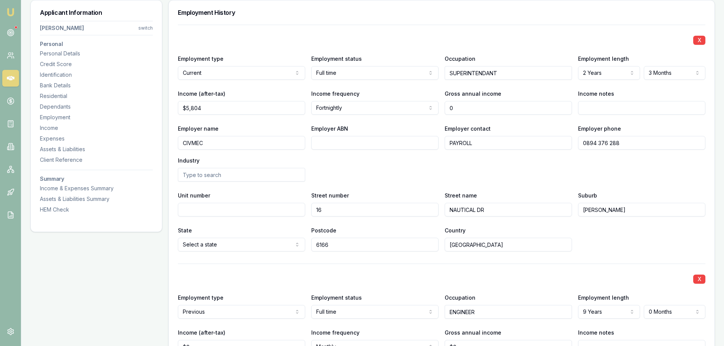
drag, startPoint x: 478, startPoint y: 105, endPoint x: 318, endPoint y: 118, distance: 160.9
click at [401, 107] on div "Income (after-tax) $5,804 Income frequency Fortnightly Weekly Fortnightly Month…" at bounding box center [442, 102] width 528 height 26
type input "$150,000"
click at [383, 161] on div "Employer name CIVMEC Employer ABN Employer contact PAYROLL Employer phone 0894 …" at bounding box center [442, 153] width 528 height 58
click at [61, 212] on div "HEM Check" at bounding box center [96, 210] width 113 height 8
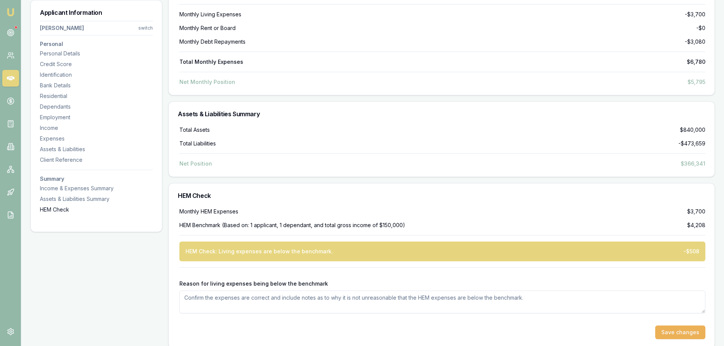
scroll to position [3254, 0]
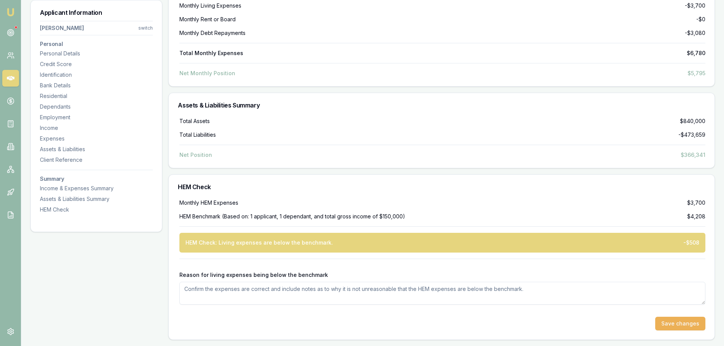
click at [413, 297] on textarea "Reason for living expenses being below the benchmark" at bounding box center [442, 293] width 526 height 23
click at [668, 326] on button "Save changes" at bounding box center [681, 324] width 50 height 14
click at [437, 287] on textarea "APPLICANT IS FIFO WORKER. ALL MEALS, UTILITIES ETC ARE SUPPLIED WHEN HE IN ONSI…" at bounding box center [442, 293] width 526 height 23
click at [258, 288] on textarea "APPLICANT IS FIFO WORKER. ALL MEALS, UTILITIES ETC ARE SUPPLIED WHEN HE IN ONSI…" at bounding box center [442, 293] width 526 height 23
type textarea "APPLICANT IS FIFO WORKER 2 ON 2 OFF. ALL MEALS, UTILITIES ETC ARE SUPPLIED WHEN…"
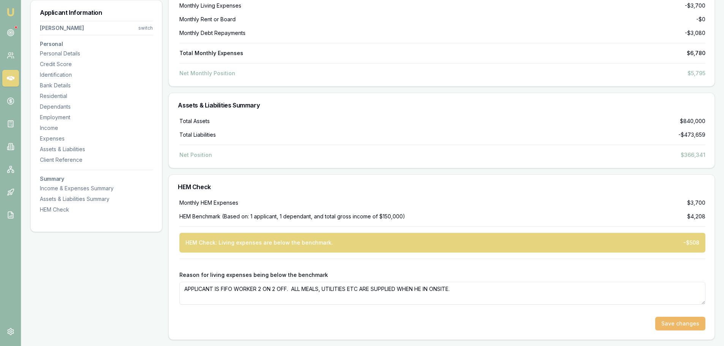
click at [694, 322] on button "Save changes" at bounding box center [681, 324] width 50 height 14
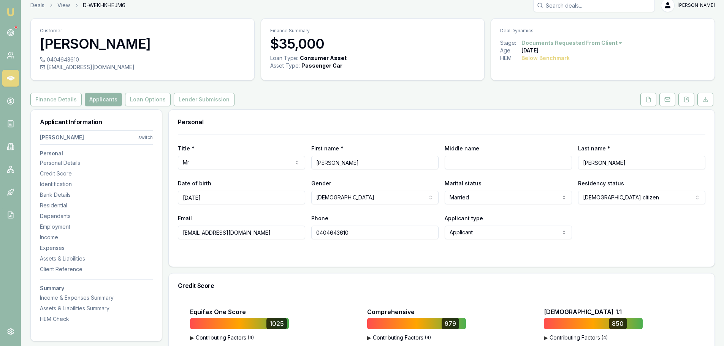
scroll to position [0, 0]
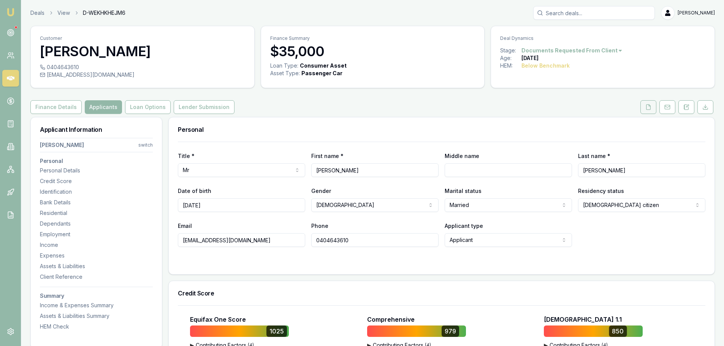
click at [649, 107] on icon at bounding box center [649, 107] width 6 height 6
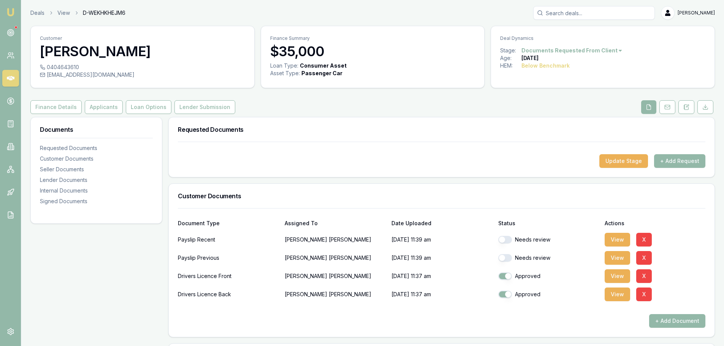
click at [509, 237] on button "button" at bounding box center [506, 240] width 14 height 8
checkbox input "true"
click at [508, 256] on button "button" at bounding box center [506, 258] width 14 height 8
checkbox input "true"
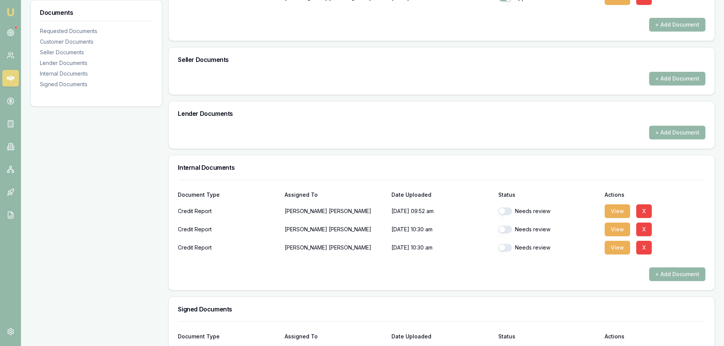
scroll to position [371, 0]
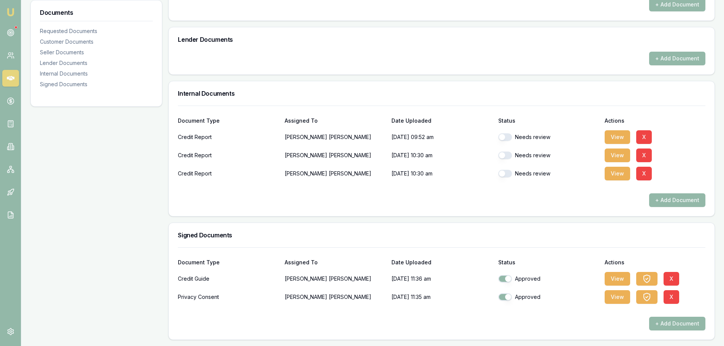
click at [511, 136] on button "button" at bounding box center [506, 137] width 14 height 8
checkbox input "false"
checkbox input "true"
click at [505, 154] on button "button" at bounding box center [506, 156] width 14 height 8
checkbox input "true"
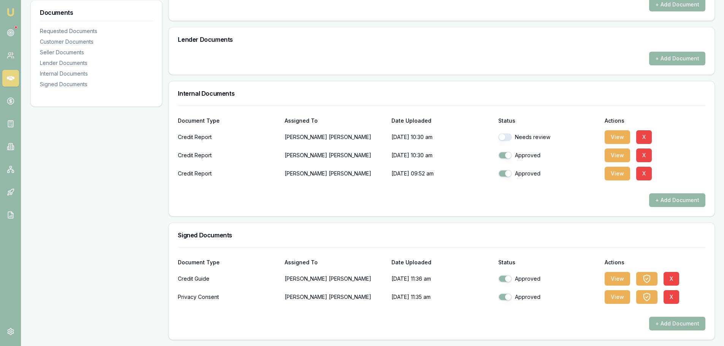
click at [505, 134] on button "button" at bounding box center [506, 137] width 14 height 8
checkbox input "true"
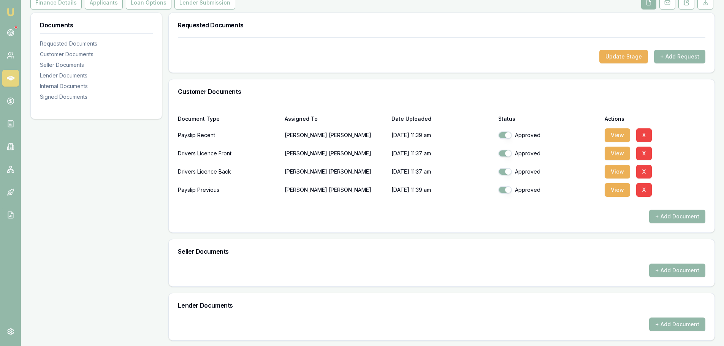
scroll to position [0, 0]
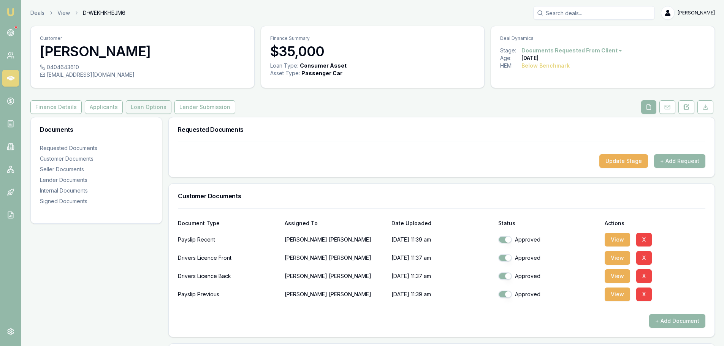
click at [144, 109] on button "Loan Options" at bounding box center [149, 107] width 46 height 14
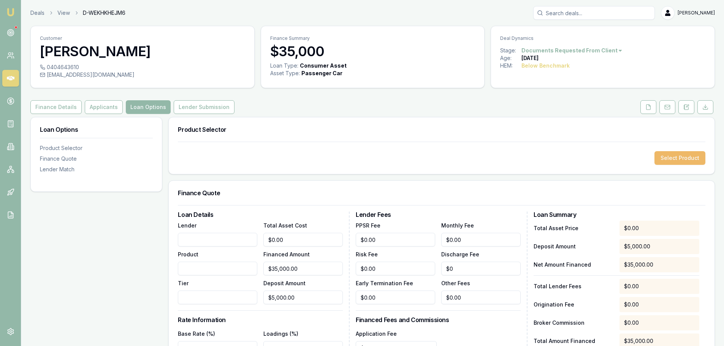
click at [681, 160] on button "Select Product" at bounding box center [680, 158] width 51 height 14
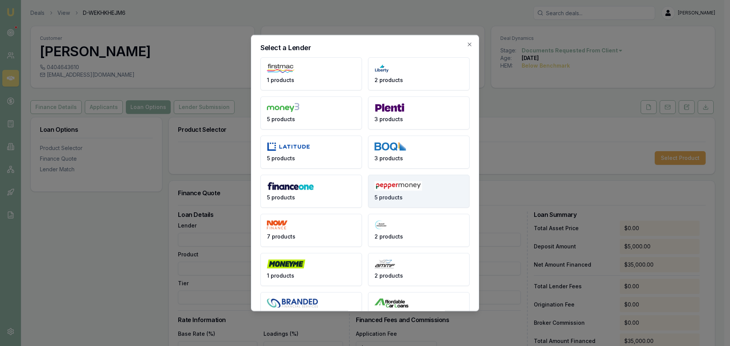
click at [397, 190] on img at bounding box center [399, 186] width 48 height 10
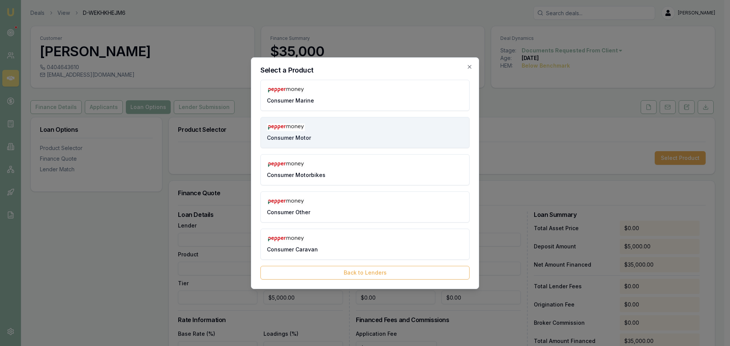
click at [335, 138] on button "Consumer Motor" at bounding box center [364, 132] width 209 height 31
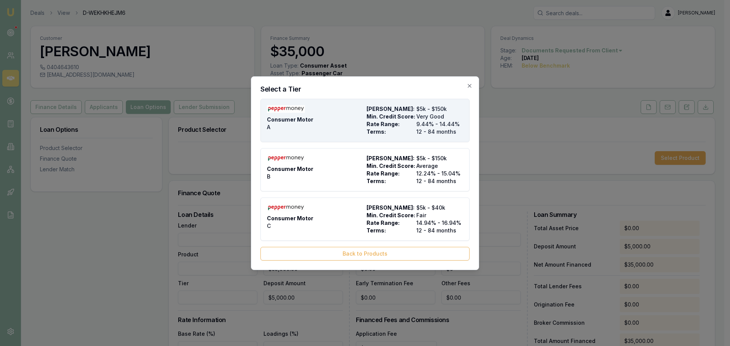
click at [335, 121] on div "Consumer Motor A" at bounding box center [315, 120] width 97 height 30
type input "Pepper Money"
type input "Consumer Motor"
type input "A"
type input "9.44"
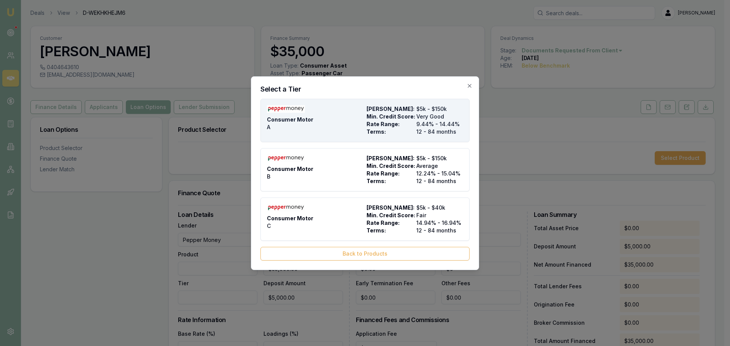
type input "12"
type input "$8.90"
type input "$499.00"
type input "1500"
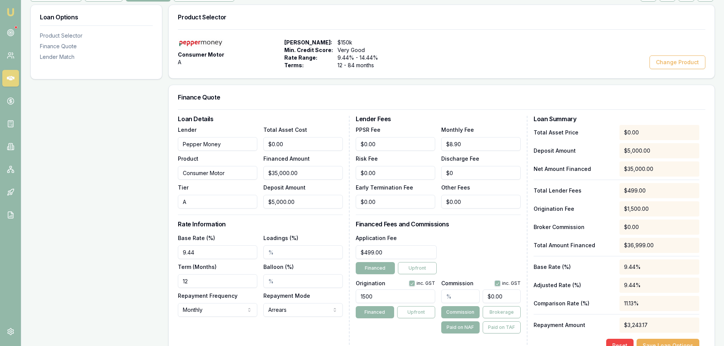
scroll to position [114, 0]
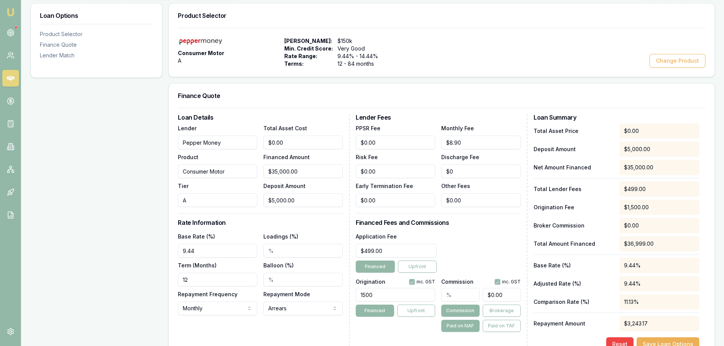
drag, startPoint x: 213, startPoint y: 249, endPoint x: 30, endPoint y: 257, distance: 183.1
click at [35, 258] on div "Loan Options Product Selector Finance Quote Lender Match Product Selector Consu…" at bounding box center [372, 292] width 685 height 579
type input "8.99%"
drag, startPoint x: 172, startPoint y: 282, endPoint x: 27, endPoint y: 280, distance: 145.3
click at [55, 281] on div "Loan Options Product Selector Finance Quote Lender Match Product Selector Consu…" at bounding box center [372, 292] width 685 height 579
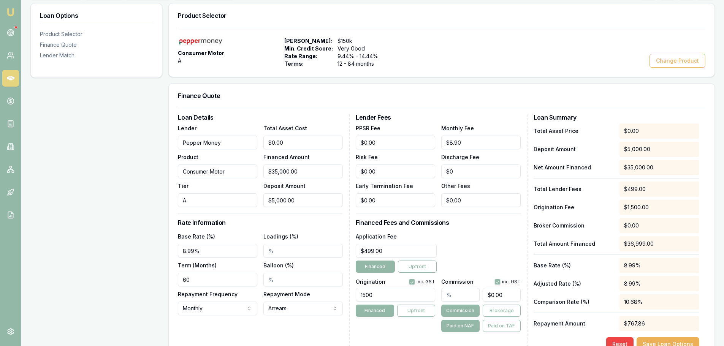
type input "60"
click at [60, 246] on div "Loan Options Product Selector Finance Quote Lender Match" at bounding box center [96, 292] width 132 height 579
type input "5000"
drag, startPoint x: 316, startPoint y: 202, endPoint x: 21, endPoint y: 222, distance: 296.1
click at [61, 220] on div "Loan Options Product Selector Finance Quote Lender Match Product Selector Consu…" at bounding box center [372, 292] width 685 height 579
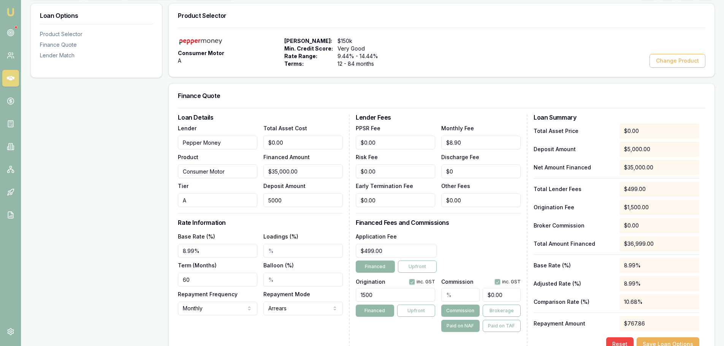
type input "$0.00"
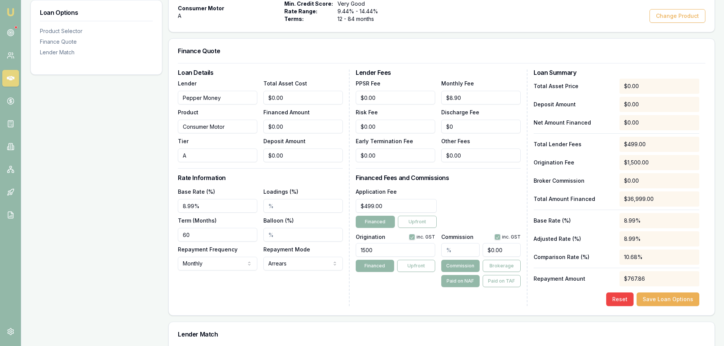
scroll to position [228, 0]
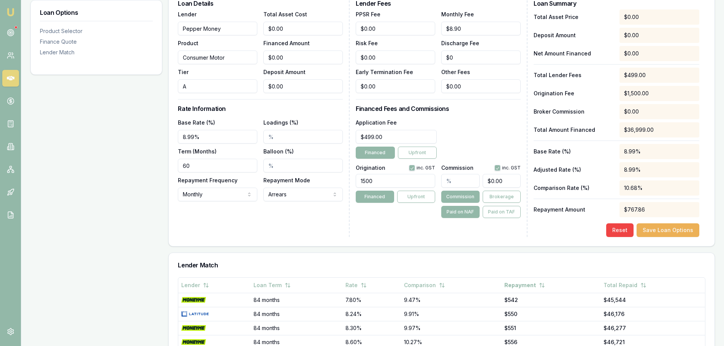
click at [497, 168] on button "button" at bounding box center [498, 168] width 6 height 6
checkbox input "false"
click at [506, 216] on button "Paid on TAF" at bounding box center [502, 212] width 38 height 12
type input "0"
drag, startPoint x: 511, startPoint y: 181, endPoint x: 416, endPoint y: 186, distance: 94.8
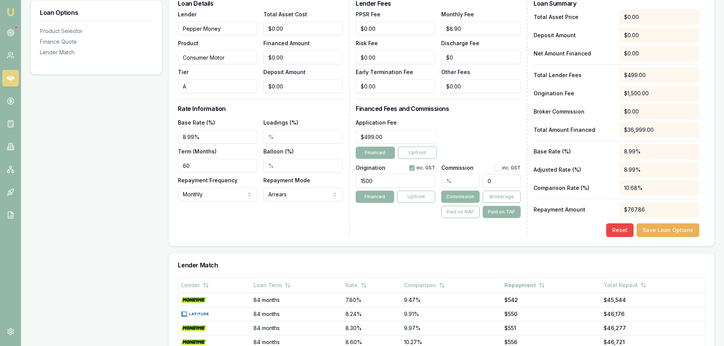
click at [416, 186] on div "Origination inc. GST 1500 Financed Upfront Commission inc. GST 0 Commission Bro…" at bounding box center [438, 190] width 165 height 56
type input "0.024324981756263683"
type input "9"
type input "0.2594664720668126"
type input "96"
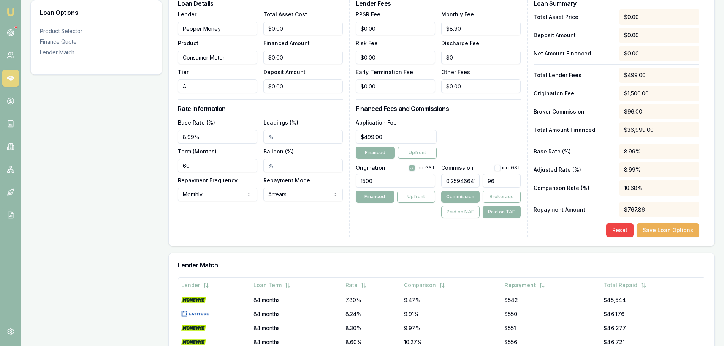
type input "2.600070272169518"
type input "962."
type input "2.6006108273196573"
type input "$962.20"
click at [570, 232] on div "Reset Save Loan Options" at bounding box center [617, 231] width 166 height 14
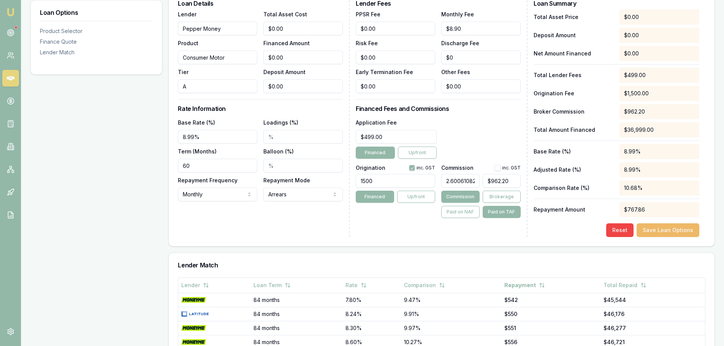
click at [657, 227] on button "Save Loan Options" at bounding box center [668, 231] width 63 height 14
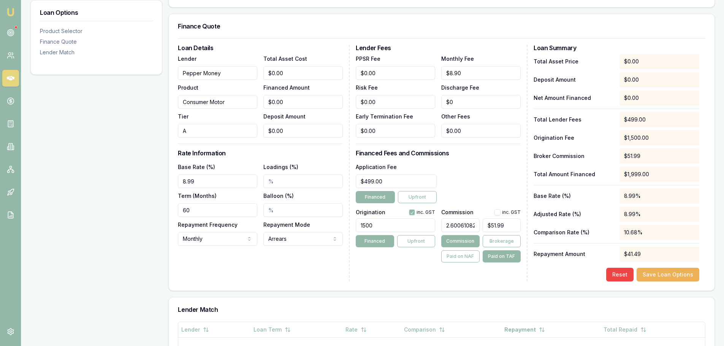
scroll to position [152, 0]
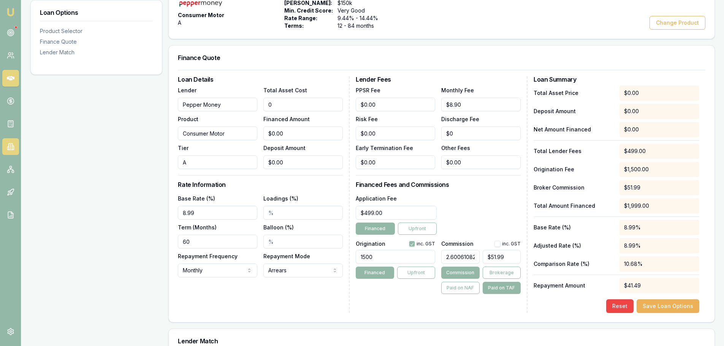
drag, startPoint x: 311, startPoint y: 102, endPoint x: 3, endPoint y: 149, distance: 311.7
click at [52, 147] on div "Loan Options Product Selector Finance Quote Lender Match Product Selector Consu…" at bounding box center [372, 202] width 685 height 475
type input "3"
type input "$3.00"
type input "$52.06"
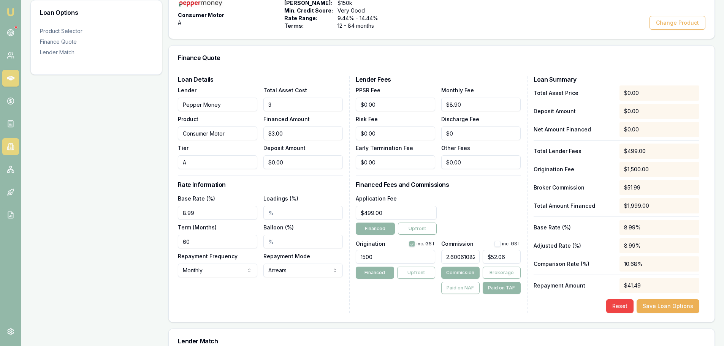
type input "35"
type input "$35.00"
type input "$52.90"
type input "350"
type input "$350.00"
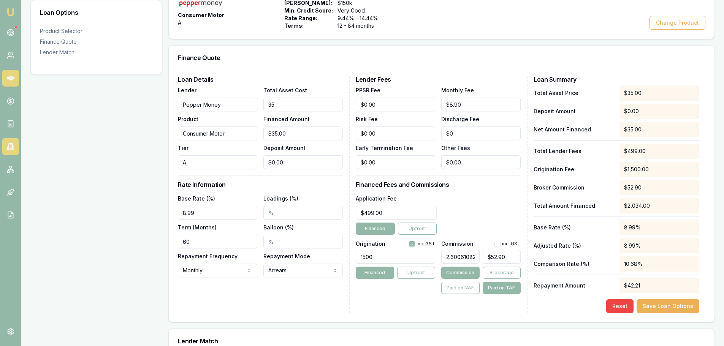
type input "$61.09"
type input "3500"
type input "$3,500.00"
type input "$143.01"
type input "35000"
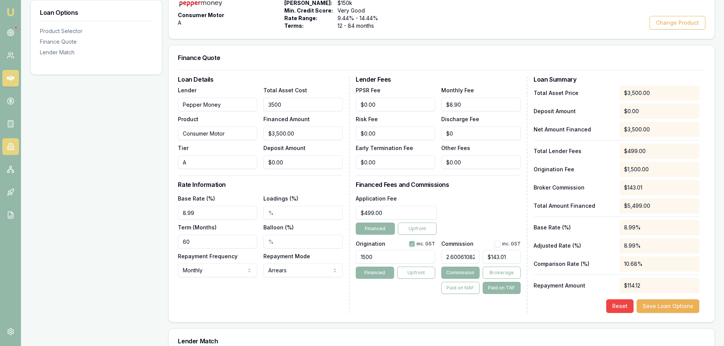
type input "$35,000.00"
type input "$962.20"
type input "$35,000.00"
click at [120, 283] on div "Loan Options Product Selector Finance Quote Lender Match" at bounding box center [96, 202] width 132 height 475
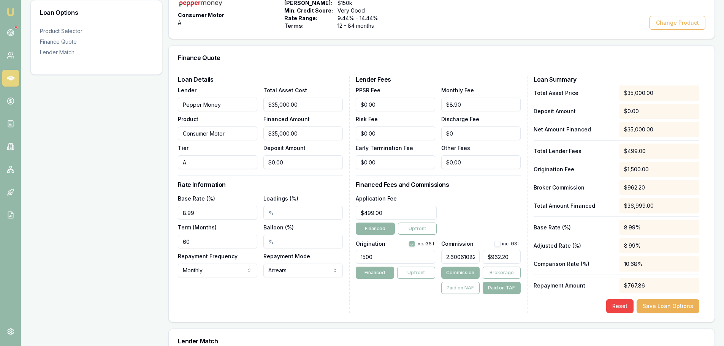
click at [564, 308] on div "Reset Save Loan Options" at bounding box center [617, 307] width 166 height 14
click at [697, 306] on button "Save Loan Options" at bounding box center [668, 307] width 63 height 14
type input "962"
click at [504, 257] on input "962" at bounding box center [502, 257] width 38 height 14
type input "2.600070272169518"
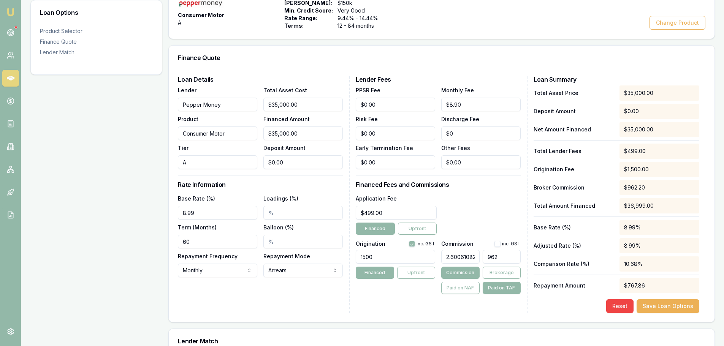
type input "962."
type input "2.602232492770075"
type input "962.8"
type input "2.602286548285089"
type input "$962.82"
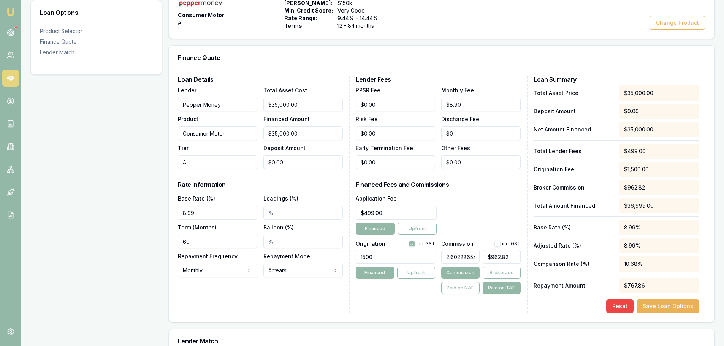
click at [577, 310] on div "Reset Save Loan Options" at bounding box center [617, 307] width 166 height 14
click at [665, 306] on button "Save Loan Options" at bounding box center [668, 307] width 63 height 14
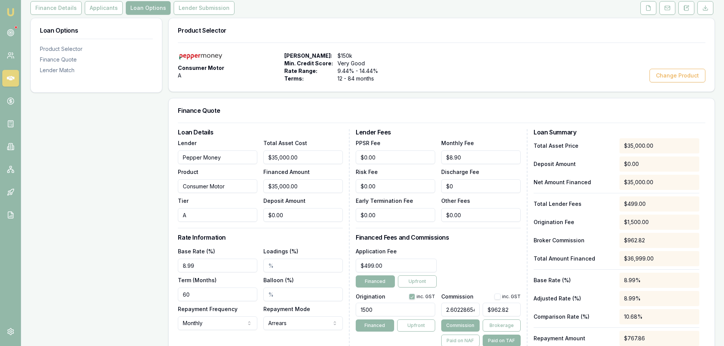
scroll to position [0, 0]
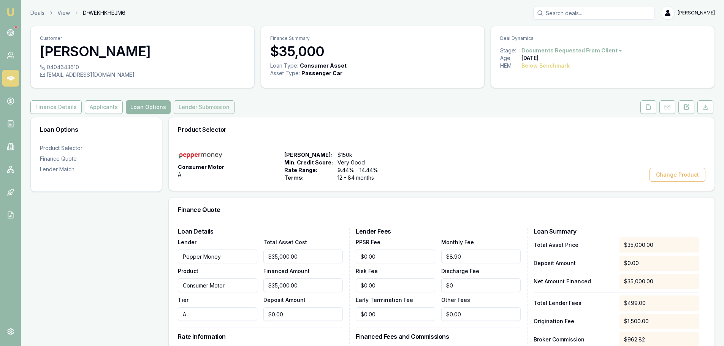
click at [191, 104] on button "Lender Submission" at bounding box center [204, 107] width 61 height 14
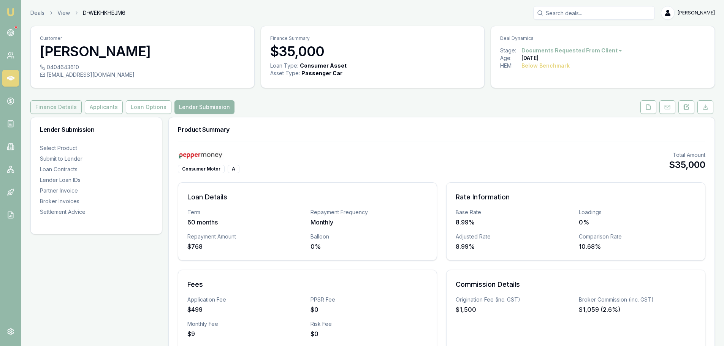
click at [62, 103] on button "Finance Details" at bounding box center [55, 107] width 51 height 14
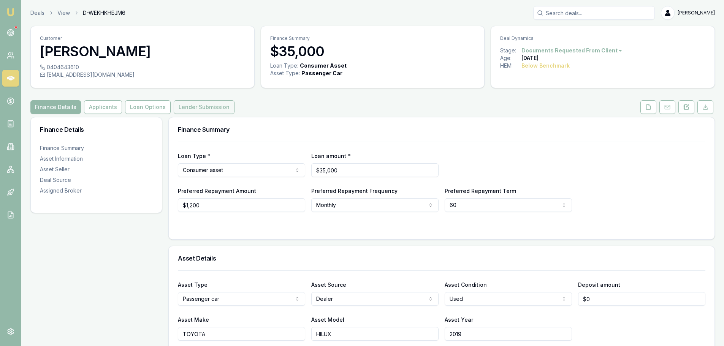
click at [174, 104] on button "Lender Submission" at bounding box center [204, 107] width 61 height 14
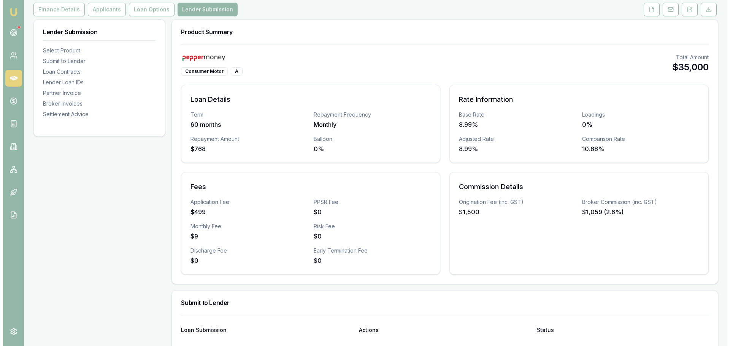
scroll to position [152, 0]
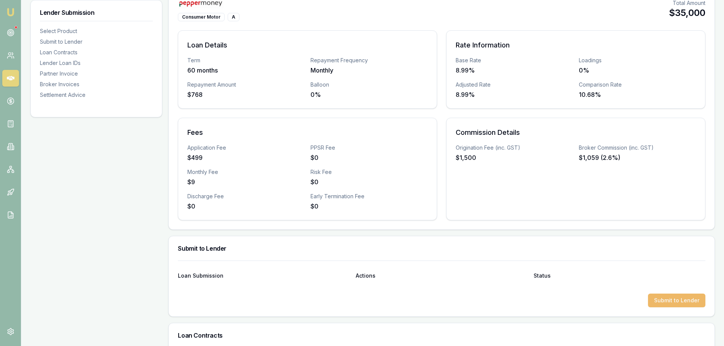
click at [680, 299] on button "Submit to Lender" at bounding box center [676, 301] width 57 height 14
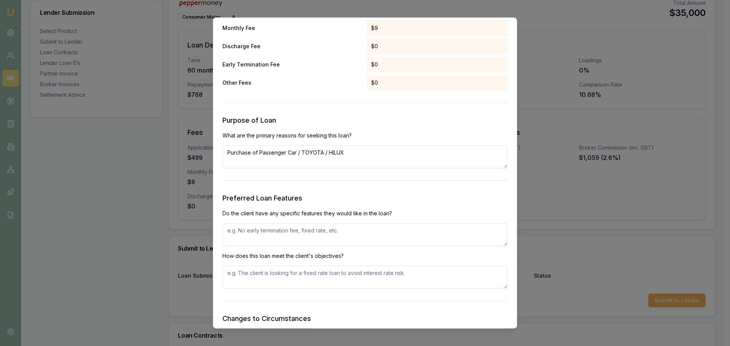
scroll to position [837, 0]
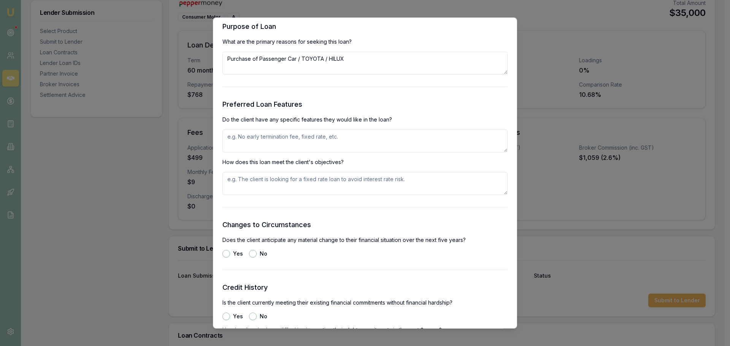
click at [316, 142] on textarea at bounding box center [364, 141] width 285 height 23
type textarea "FIXED RATE"
click at [254, 255] on button "No" at bounding box center [253, 254] width 8 height 8
radio input "true"
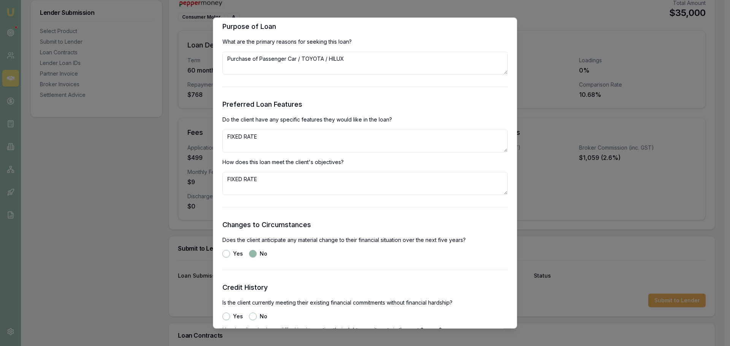
scroll to position [913, 0]
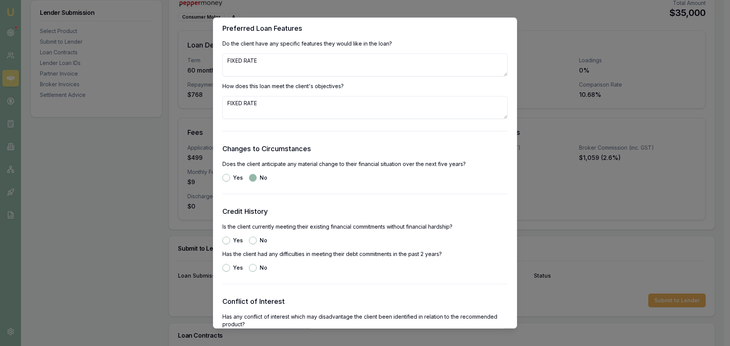
click at [225, 238] on button "Yes" at bounding box center [226, 241] width 8 height 8
radio input "true"
click at [252, 268] on button "No" at bounding box center [253, 268] width 8 height 8
radio input "true"
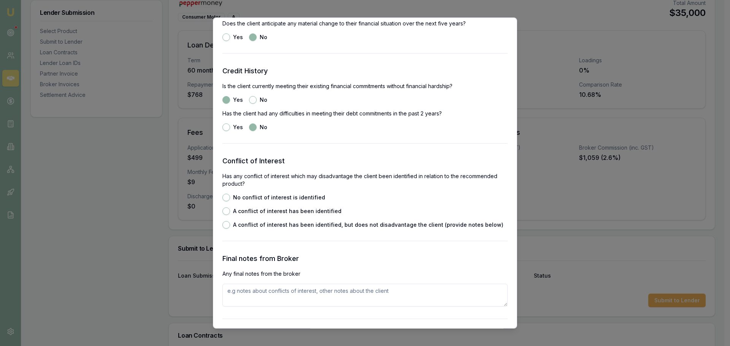
scroll to position [1065, 0]
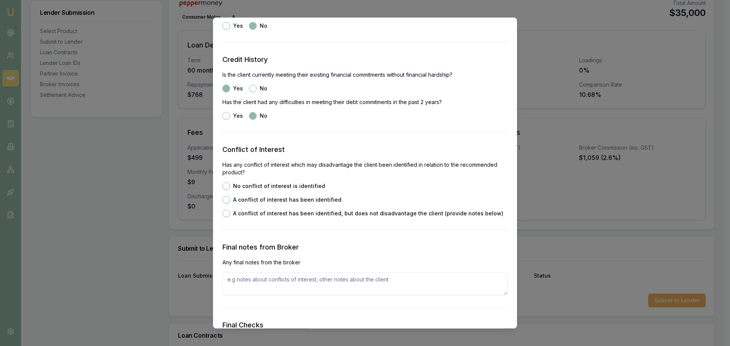
click at [224, 186] on button "No conflict of interest is identified" at bounding box center [226, 187] width 8 height 8
radio input "true"
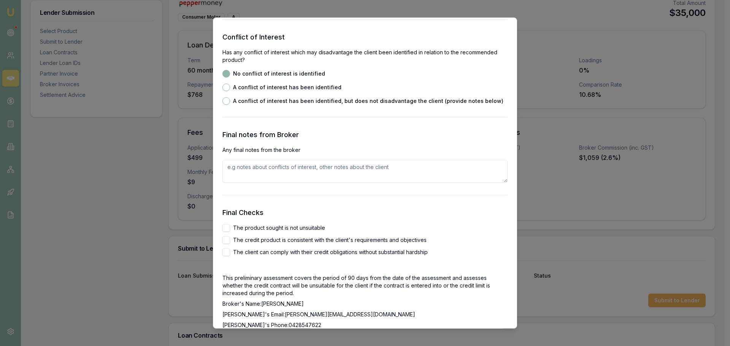
scroll to position [1255, 0]
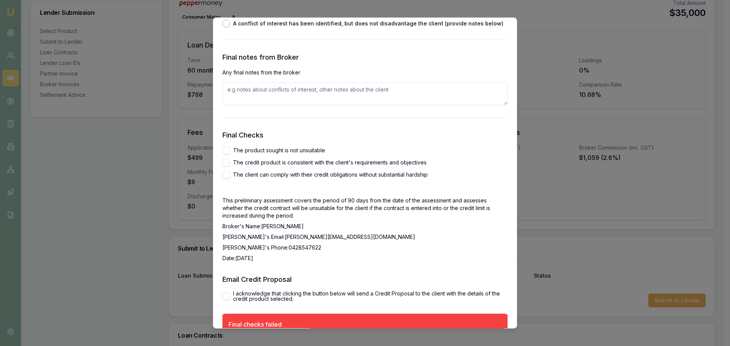
click at [225, 151] on button "The product sought is not unsuitable" at bounding box center [226, 151] width 8 height 8
checkbox input "true"
click at [224, 164] on button "The credit product is consistent with the client's requirements and objectives" at bounding box center [226, 163] width 8 height 8
checkbox input "true"
click at [225, 175] on button "The client can comply with their credit obligations without substantial hardship" at bounding box center [226, 175] width 8 height 8
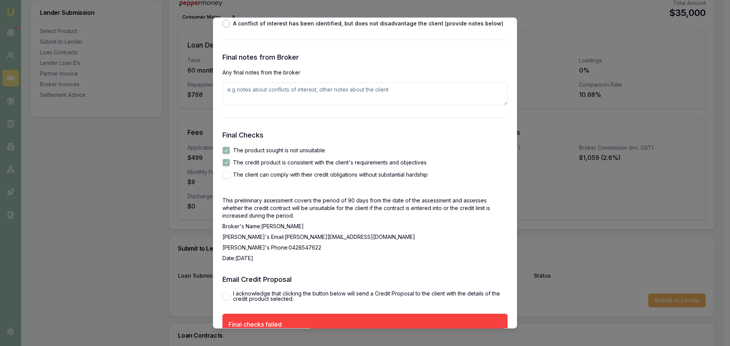
checkbox input "true"
click at [230, 294] on button "I acknowledge that clicking the button below will send a Credit Proposal to the…" at bounding box center [226, 297] width 8 height 8
checkbox input "true"
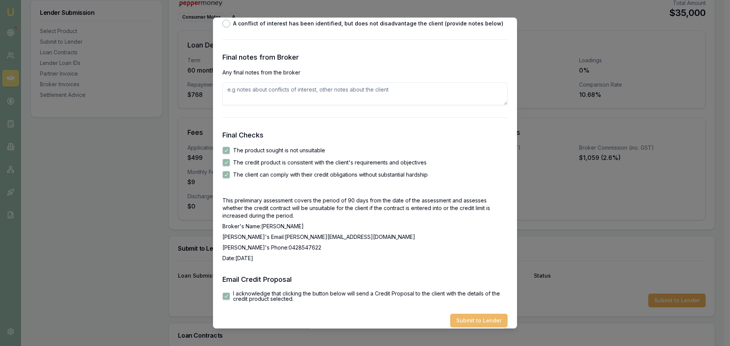
click at [464, 319] on button "Submit to Lender" at bounding box center [478, 321] width 57 height 14
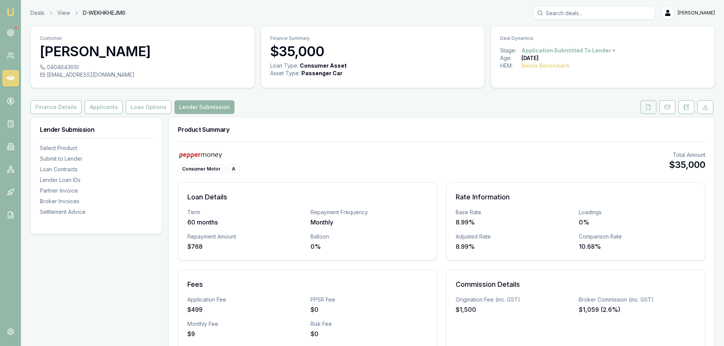
click at [647, 105] on icon at bounding box center [649, 107] width 6 height 6
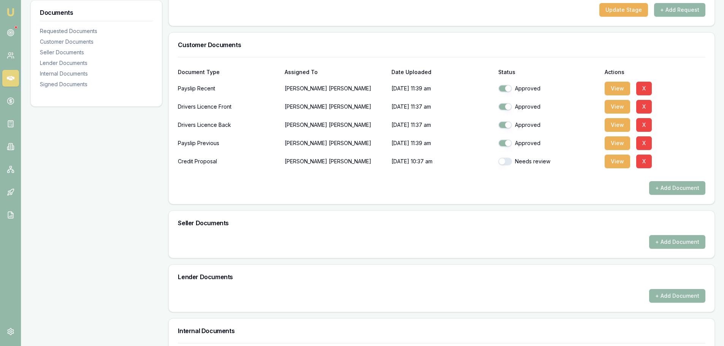
scroll to position [152, 0]
click at [618, 105] on button "View" at bounding box center [617, 106] width 25 height 14
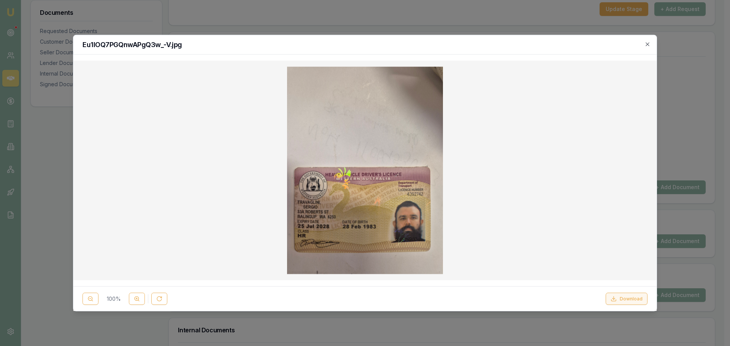
click at [620, 302] on button "Download" at bounding box center [627, 299] width 42 height 12
click at [649, 42] on icon "button" at bounding box center [648, 44] width 6 height 6
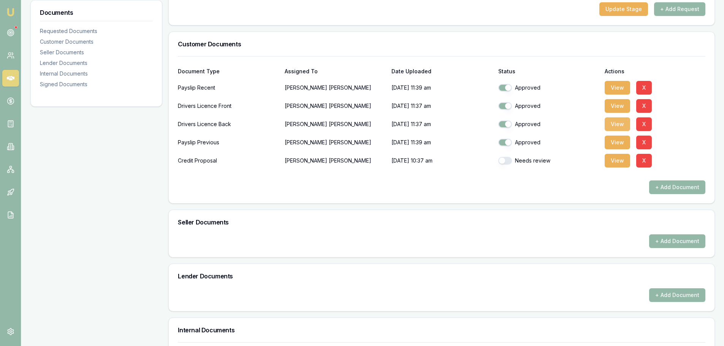
click at [619, 126] on button "View" at bounding box center [617, 125] width 25 height 14
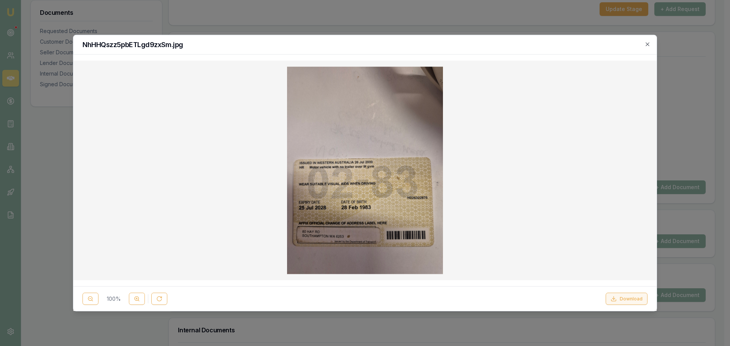
click at [623, 296] on button "Download" at bounding box center [627, 299] width 42 height 12
click at [648, 43] on icon "button" at bounding box center [648, 44] width 6 height 6
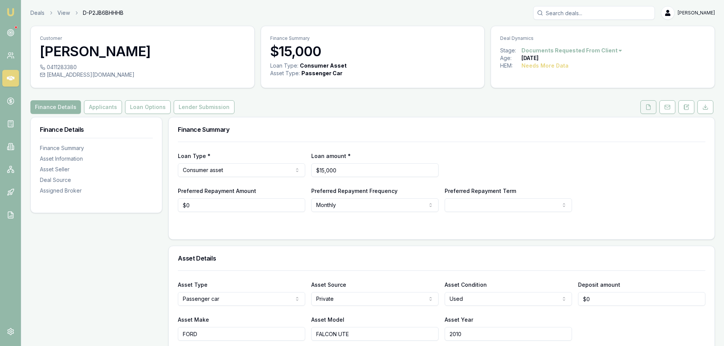
click at [644, 107] on button at bounding box center [649, 107] width 16 height 14
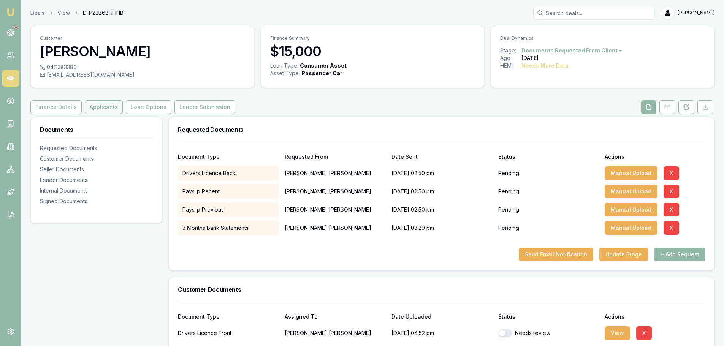
click at [101, 109] on button "Applicants" at bounding box center [104, 107] width 38 height 14
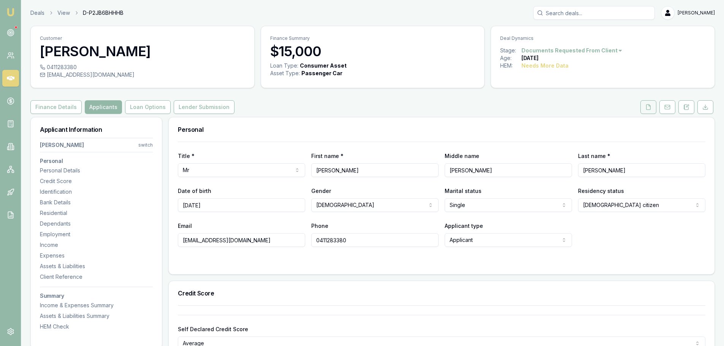
click at [651, 107] on icon at bounding box center [649, 107] width 4 height 5
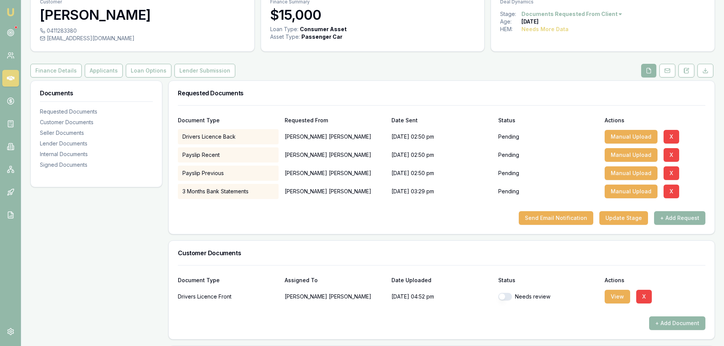
scroll to position [114, 0]
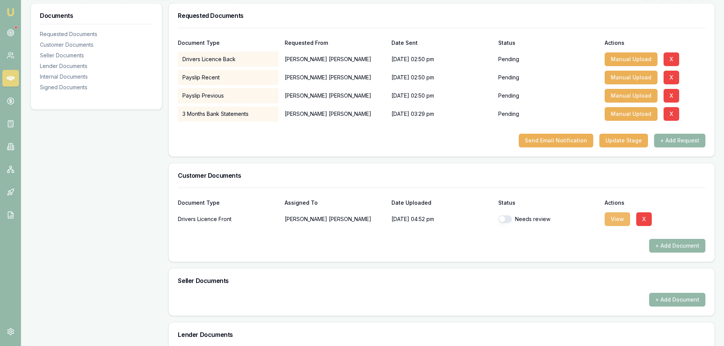
click at [623, 222] on button "View" at bounding box center [617, 220] width 25 height 14
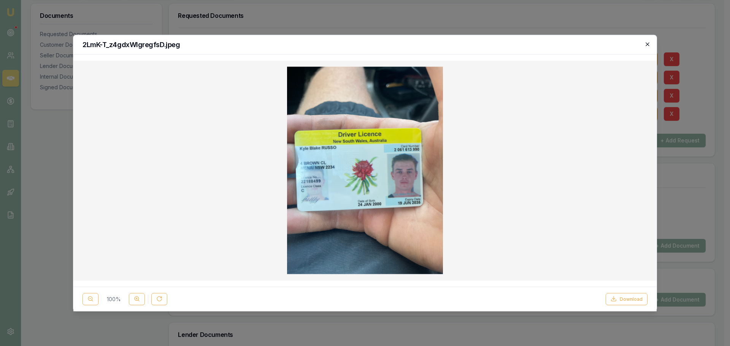
click at [649, 43] on icon "button" at bounding box center [648, 44] width 6 height 6
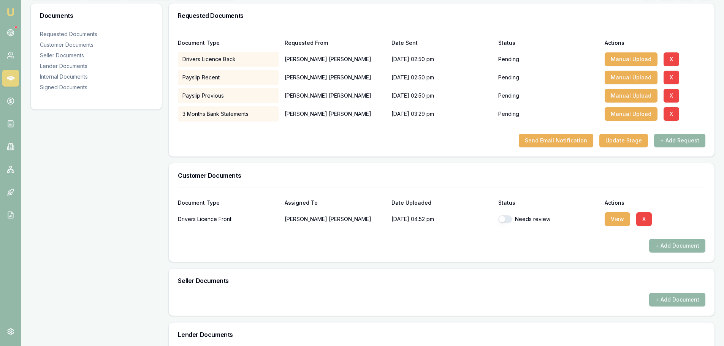
click at [508, 220] on button "button" at bounding box center [506, 220] width 14 height 8
checkbox input "true"
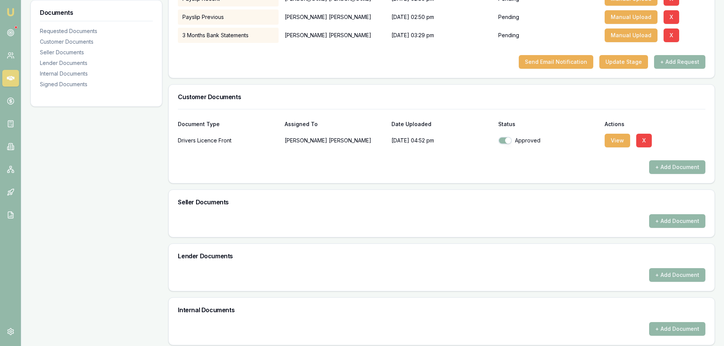
scroll to position [304, 0]
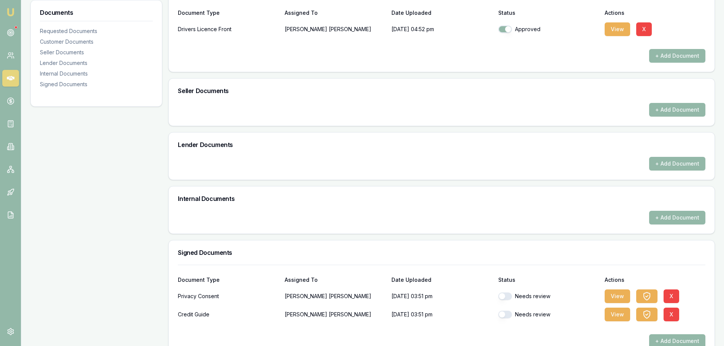
click at [509, 298] on button "button" at bounding box center [506, 297] width 14 height 8
checkbox input "true"
click at [505, 315] on button "button" at bounding box center [506, 315] width 14 height 8
checkbox input "true"
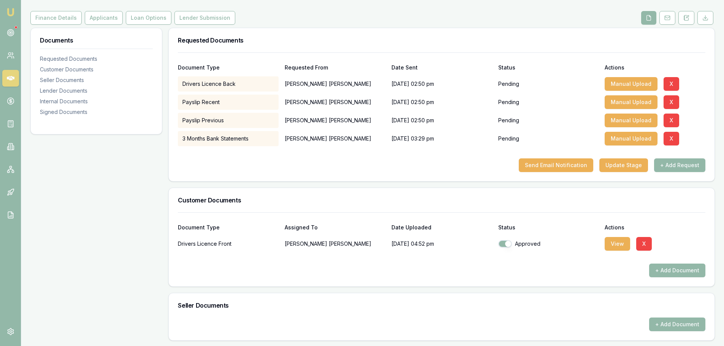
scroll to position [0, 0]
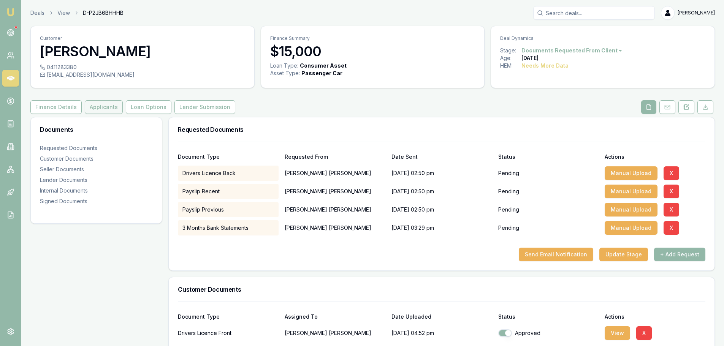
click at [94, 109] on button "Applicants" at bounding box center [104, 107] width 38 height 14
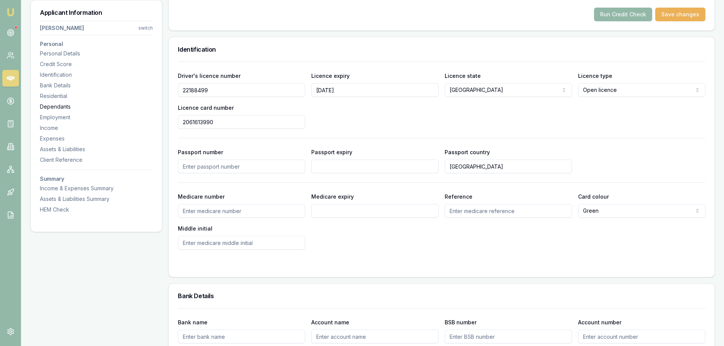
scroll to position [228, 0]
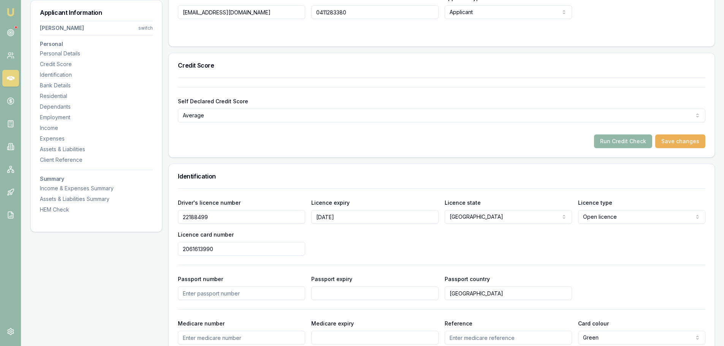
click at [638, 142] on button "Run Credit Check" at bounding box center [623, 142] width 58 height 14
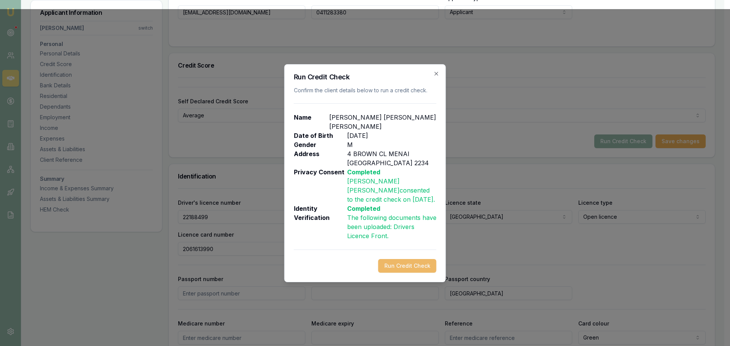
click at [411, 259] on button "Run Credit Check" at bounding box center [407, 266] width 58 height 14
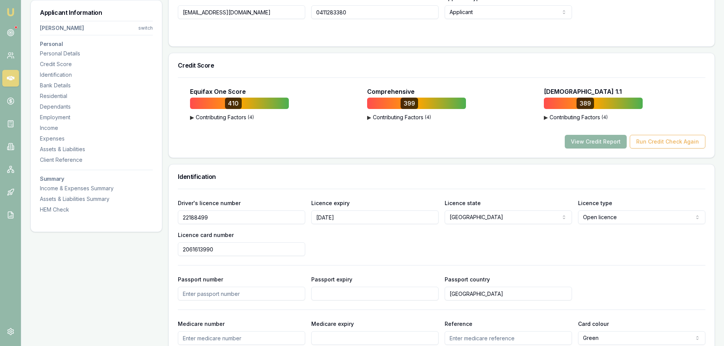
click at [613, 140] on button "View Credit Report" at bounding box center [596, 142] width 62 height 14
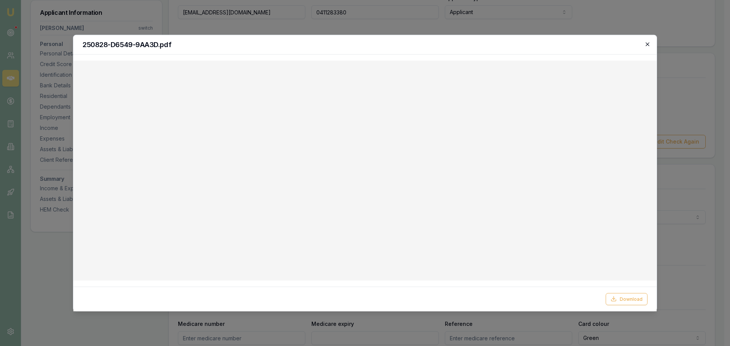
click at [648, 45] on icon "button" at bounding box center [648, 44] width 6 height 6
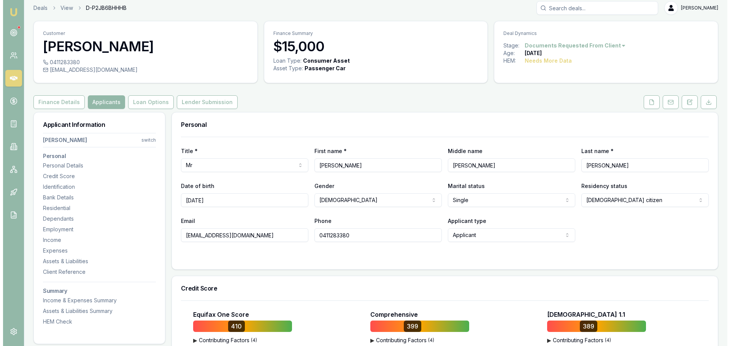
scroll to position [0, 0]
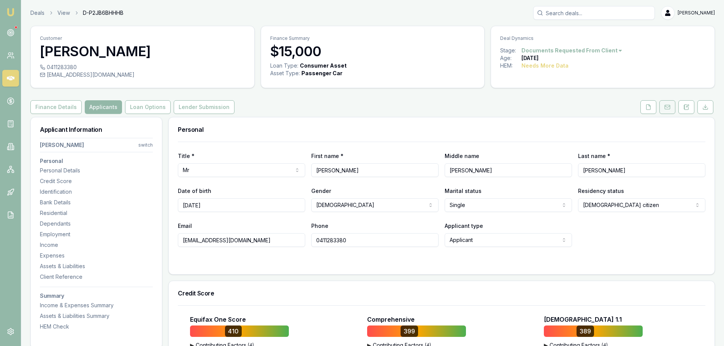
click at [667, 111] on button at bounding box center [668, 107] width 16 height 14
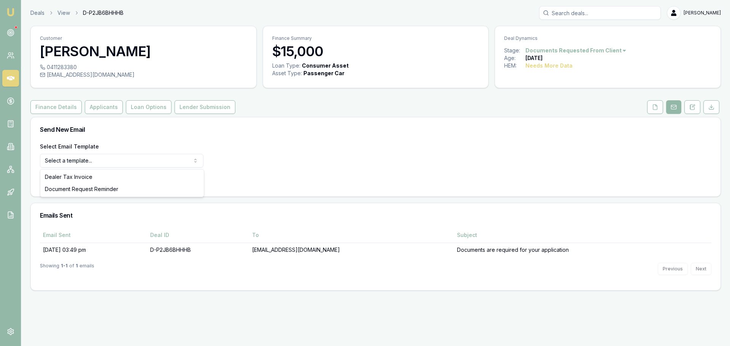
click at [103, 158] on html "Emu Broker Deals View D-P2JB6BHHHB Erin Shield Toggle Menu Customer Kyle Russo …" at bounding box center [365, 173] width 730 height 346
select select "document-request-reminder"
click at [76, 178] on button "Use Email Template" at bounding box center [72, 181] width 65 height 14
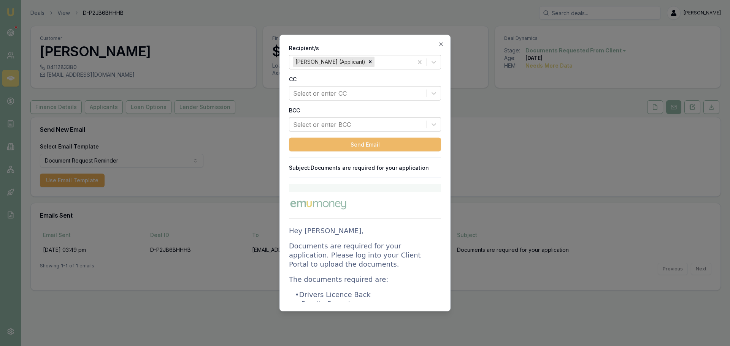
click at [376, 144] on button "Send Email" at bounding box center [365, 145] width 152 height 14
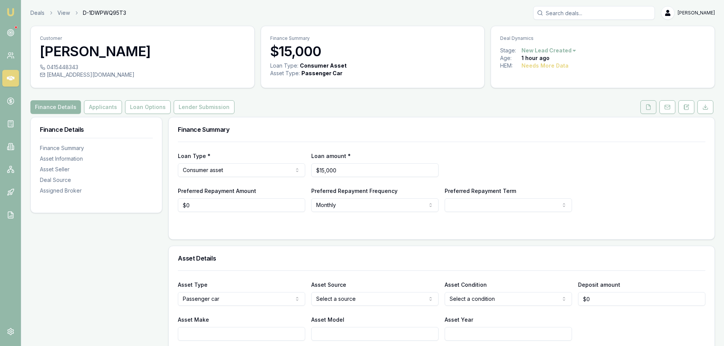
click at [646, 109] on icon at bounding box center [649, 107] width 6 height 6
click at [684, 105] on icon at bounding box center [687, 107] width 6 height 6
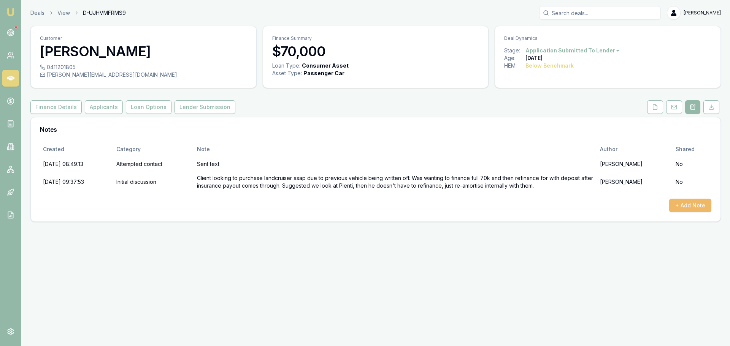
click at [700, 204] on button "+ Add Note" at bounding box center [690, 206] width 42 height 14
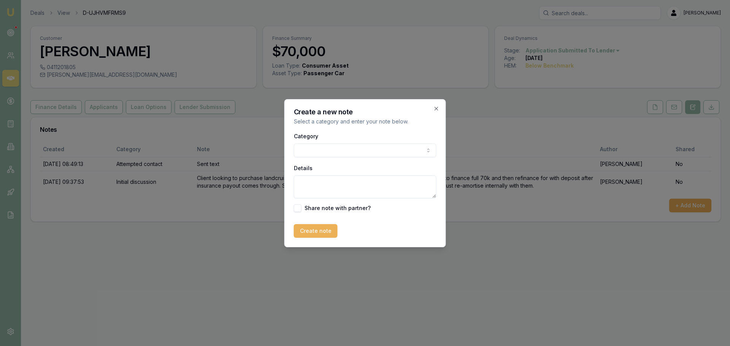
click at [384, 151] on body "Emu Broker Deals View D-UJHVMFRMS9 Erin Shield Toggle Menu Customer James Blume…" at bounding box center [365, 173] width 730 height 346
click at [330, 148] on body "Emu Broker Deals View D-UJHVMFRMS9 Erin Shield Toggle Menu Customer James Blume…" at bounding box center [365, 173] width 730 height 346
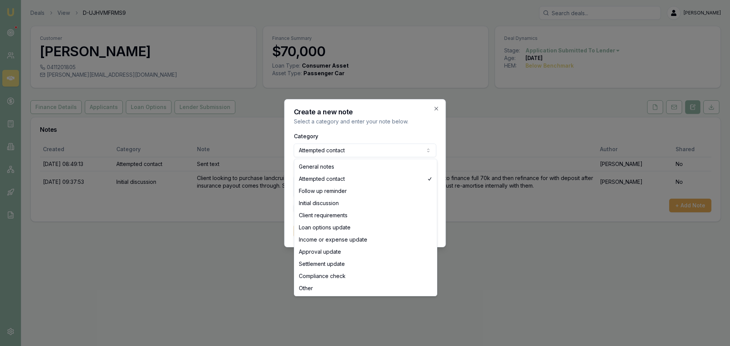
select select "GENERAL_NOTES"
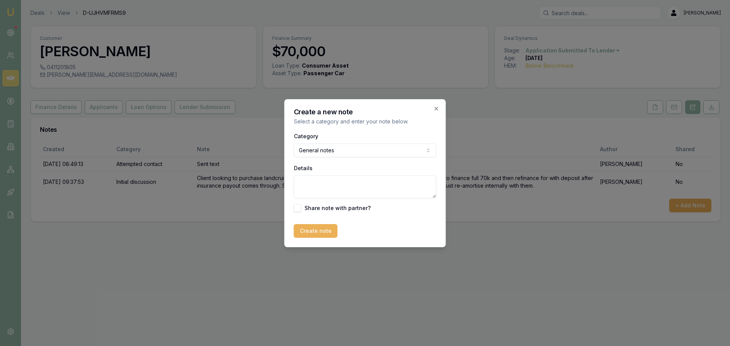
click at [322, 184] on textarea "Details" at bounding box center [365, 187] width 143 height 23
type textarea "Went with Dealership at lower rate."
click at [313, 232] on button "Create note" at bounding box center [316, 231] width 44 height 14
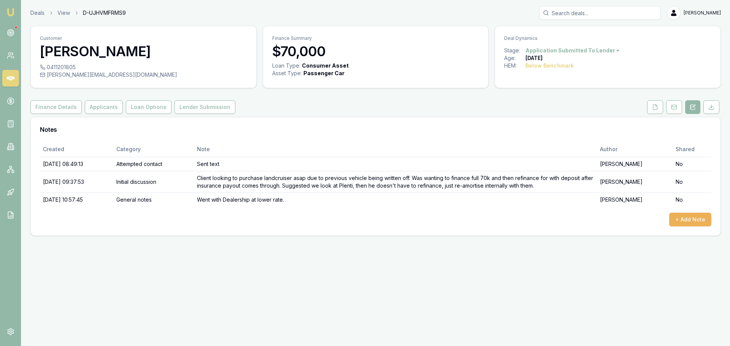
click at [566, 51] on html "Emu Broker Deals View D-UJHVMFRMS9 Erin Shield Toggle Menu Customer James Blume…" at bounding box center [365, 173] width 730 height 346
click at [556, 89] on div "- Lost" at bounding box center [570, 89] width 45 height 12
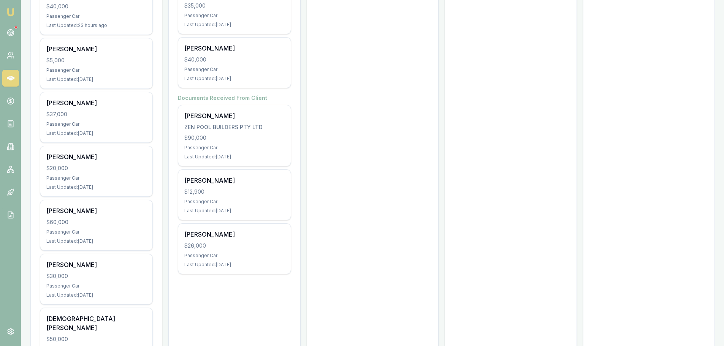
scroll to position [1141, 0]
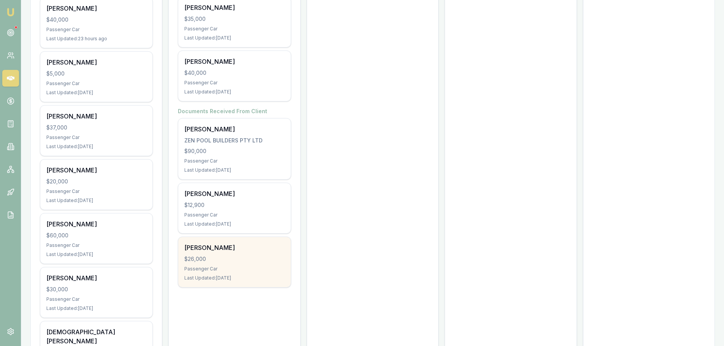
click at [215, 261] on div "$26,000" at bounding box center [234, 260] width 100 height 8
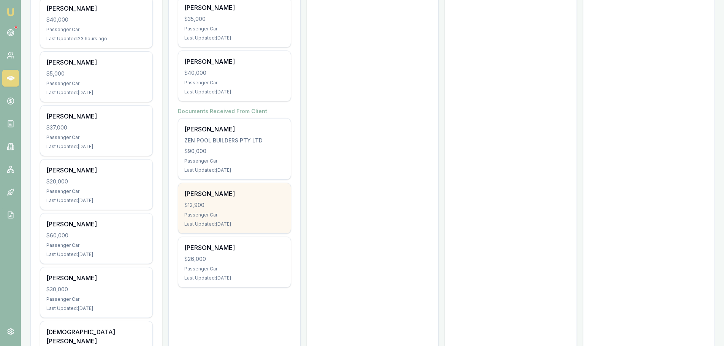
click at [221, 206] on div "$12,900" at bounding box center [234, 206] width 100 height 8
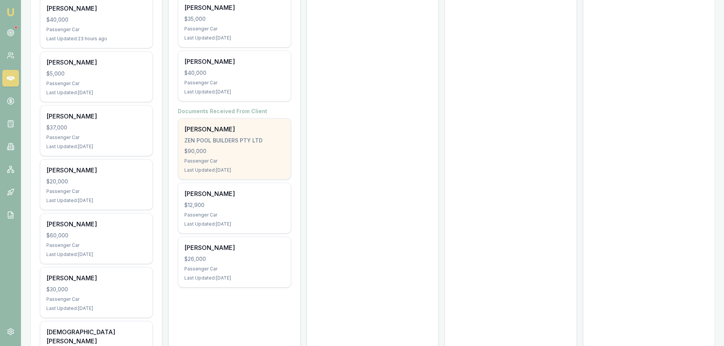
click at [224, 135] on div "[PERSON_NAME] ZEN POOL BUILDERS PTY LTD $90,000 Passenger Car Last Updated: [DA…" at bounding box center [234, 149] width 112 height 61
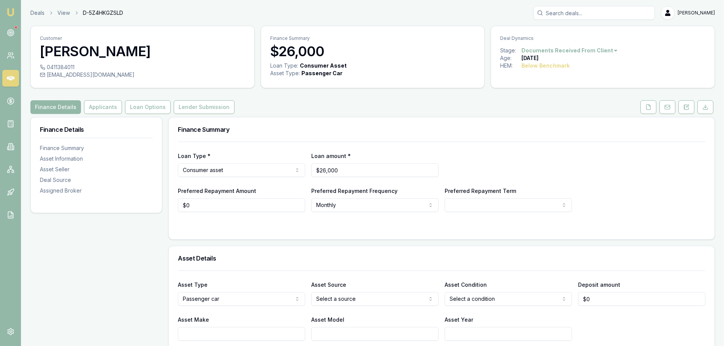
click at [603, 52] on html "Emu Broker Deals View D-5Z4HKGZSLD [PERSON_NAME] Shield Toggle Menu Customer [P…" at bounding box center [362, 173] width 724 height 346
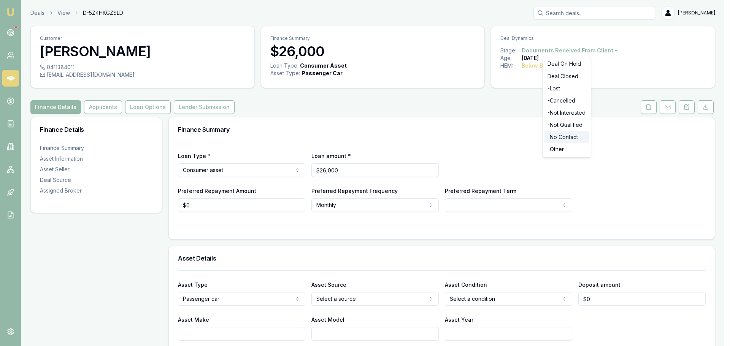
click at [573, 140] on div "- No Contact" at bounding box center [567, 137] width 45 height 12
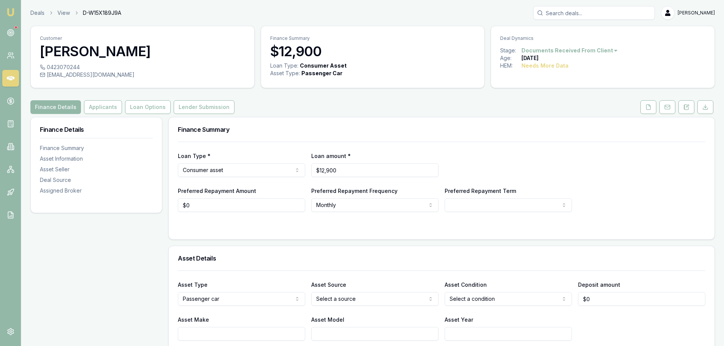
click at [601, 52] on html "Emu Broker Deals View D-W15X189J9A [PERSON_NAME] Shield Toggle Menu Customer [P…" at bounding box center [362, 173] width 724 height 346
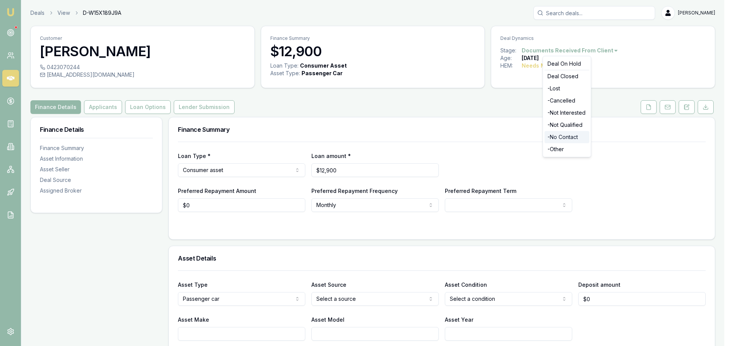
click at [575, 135] on div "- No Contact" at bounding box center [567, 137] width 45 height 12
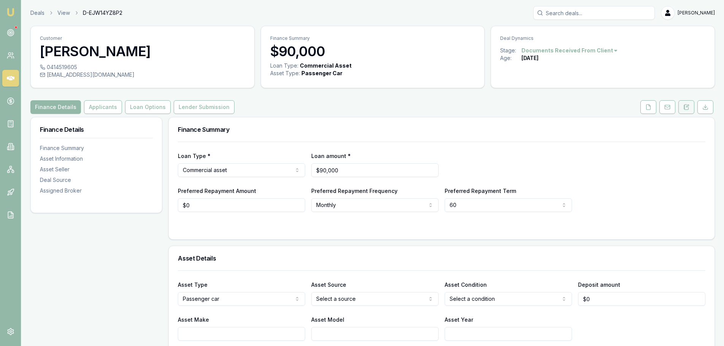
click at [686, 107] on icon at bounding box center [687, 107] width 6 height 6
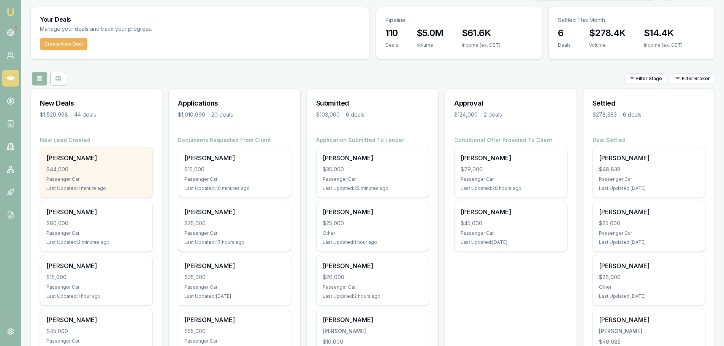
scroll to position [38, 0]
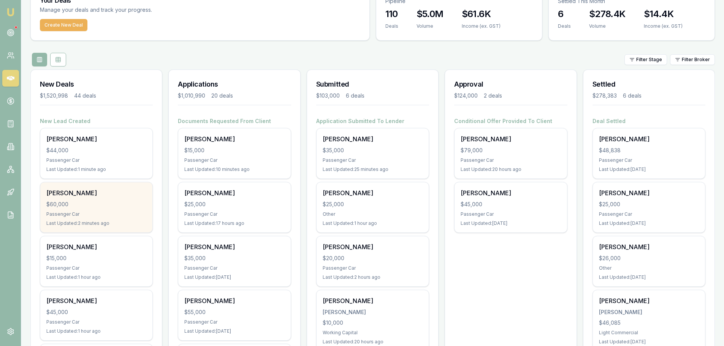
click at [106, 195] on div "Mark Curson" at bounding box center [96, 193] width 100 height 9
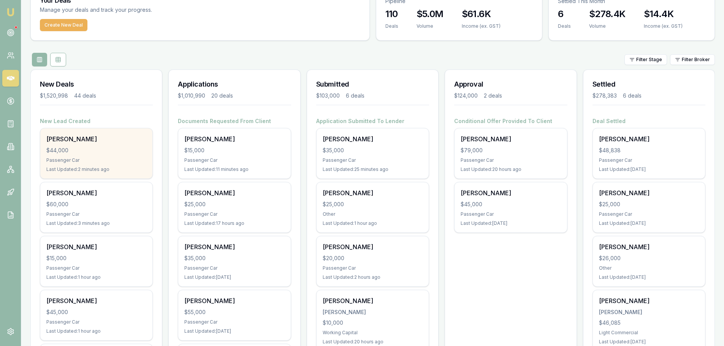
click at [119, 150] on div "$44,000" at bounding box center [96, 151] width 100 height 8
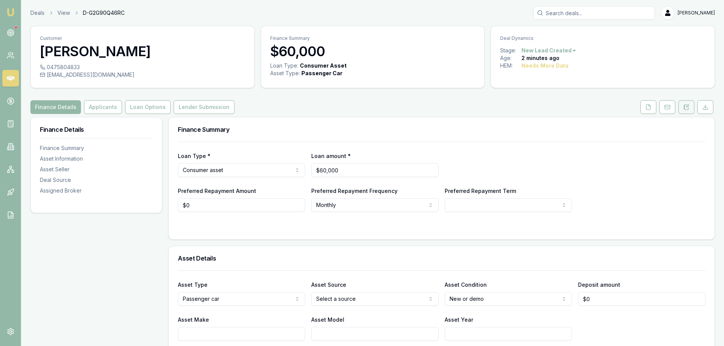
click at [694, 111] on button at bounding box center [687, 107] width 16 height 14
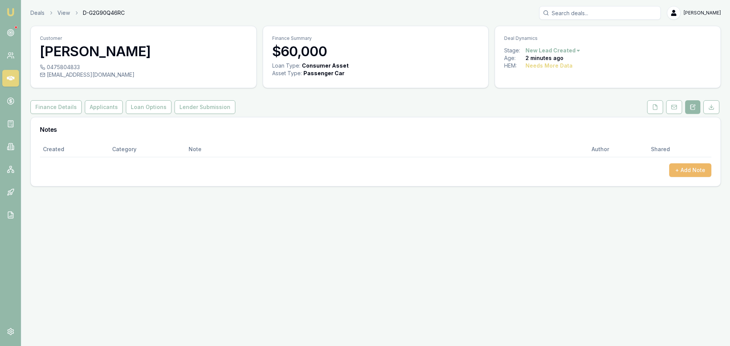
click at [694, 167] on button "+ Add Note" at bounding box center [690, 171] width 42 height 14
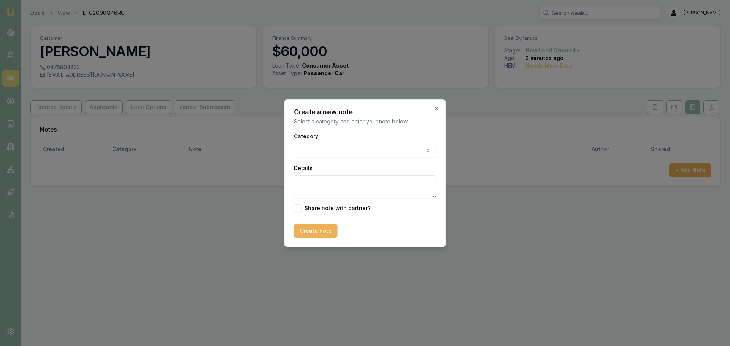
click at [396, 148] on body "Emu Broker Deals View D-G2G90Q46RC Erin Shield Toggle Menu Customer Mark Curson…" at bounding box center [365, 173] width 730 height 346
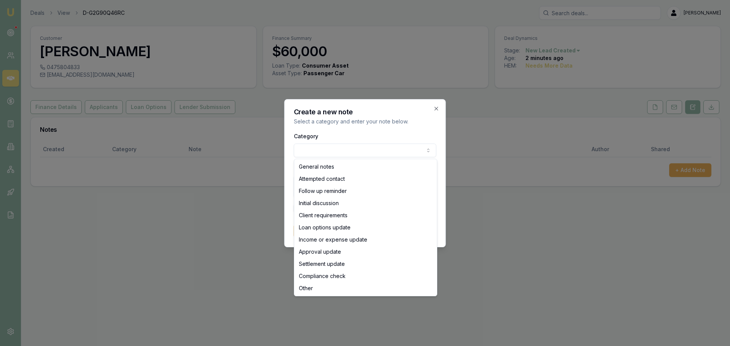
select select "ATTEMPTED_CONTACT"
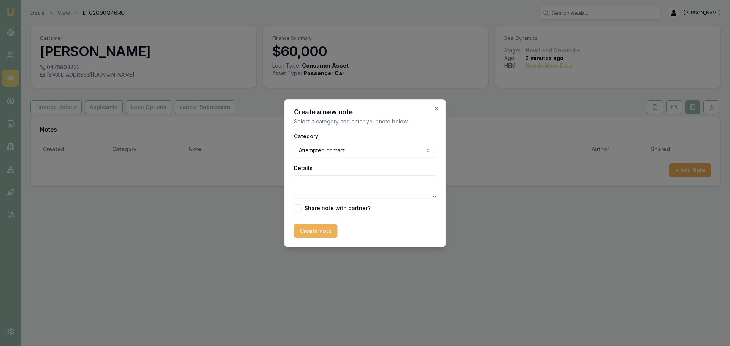
click at [334, 185] on textarea "Details" at bounding box center [365, 187] width 143 height 23
type textarea "sent intro text"
click at [311, 238] on div "Create a new note Select a category and enter your note below. Category Attempt…" at bounding box center [365, 173] width 162 height 148
click at [314, 230] on button "Create note" at bounding box center [316, 231] width 44 height 14
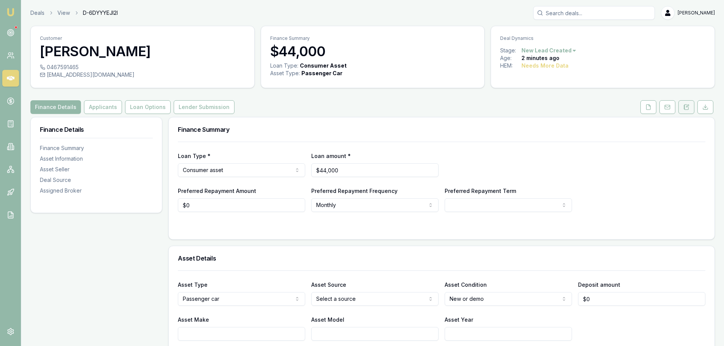
drag, startPoint x: 686, startPoint y: 108, endPoint x: 690, endPoint y: 113, distance: 6.5
click at [686, 108] on icon at bounding box center [687, 107] width 6 height 6
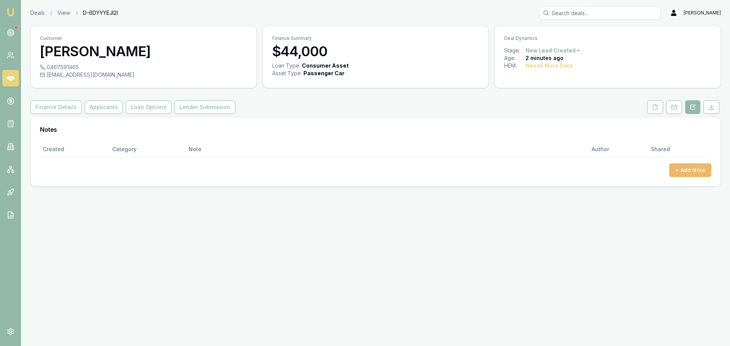
click at [694, 167] on button "+ Add Note" at bounding box center [690, 171] width 42 height 14
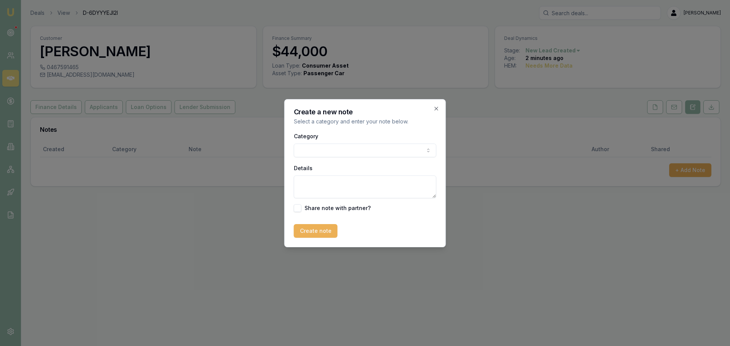
click at [333, 152] on body "Emu Broker Deals View D-6DYYYEJI2I Erin Shield Toggle Menu Customer Peter Stoda…" at bounding box center [365, 173] width 730 height 346
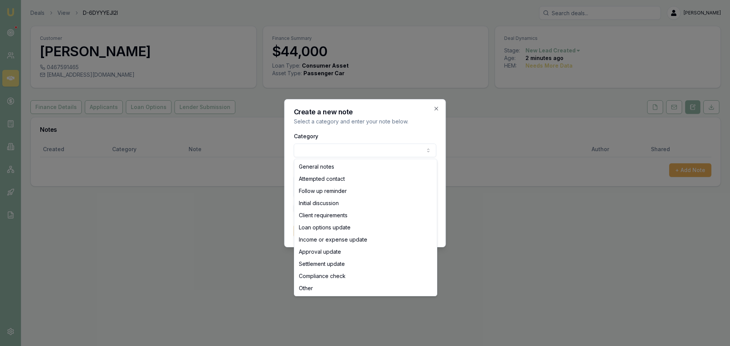
select select "ATTEMPTED_CONTACT"
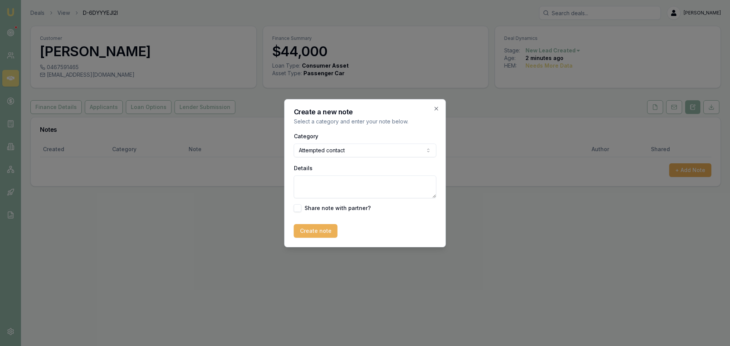
click at [327, 180] on textarea "Details" at bounding box center [365, 187] width 143 height 23
type textarea "sent itnro text"
click at [333, 223] on form "Category Attempted contact General notes Attempted contact Follow up reminder I…" at bounding box center [365, 185] width 143 height 106
click at [331, 233] on button "Create note" at bounding box center [316, 231] width 44 height 14
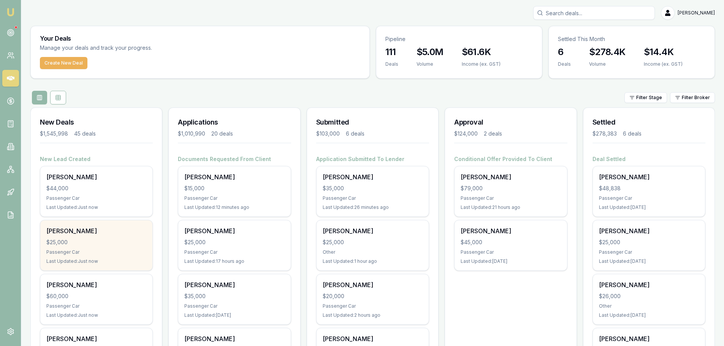
click at [136, 252] on div "Passenger Car" at bounding box center [96, 252] width 100 height 6
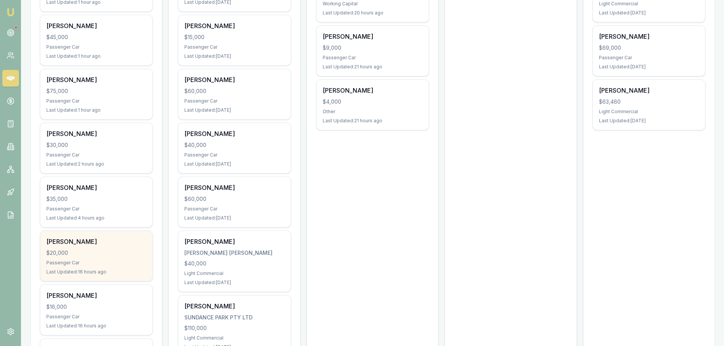
scroll to position [380, 0]
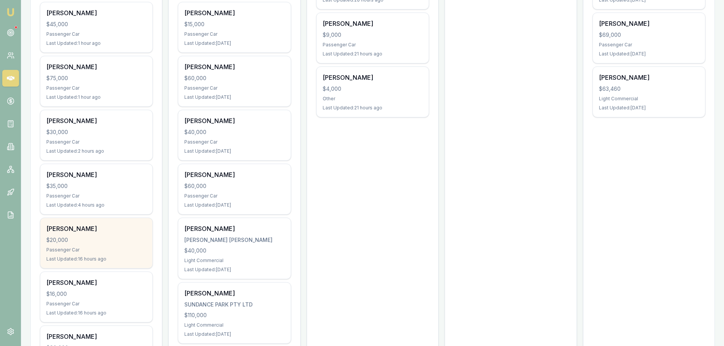
click at [127, 239] on div "$20,000" at bounding box center [96, 241] width 100 height 8
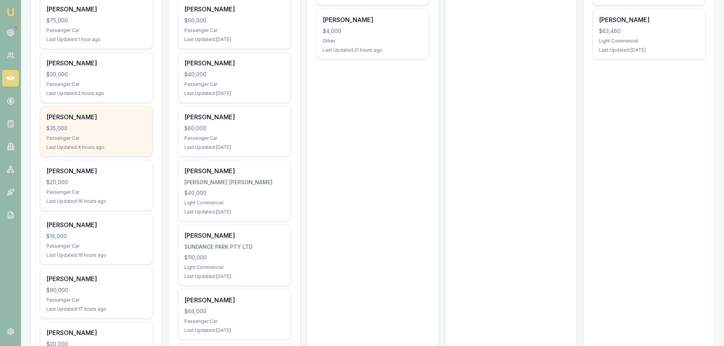
scroll to position [494, 0]
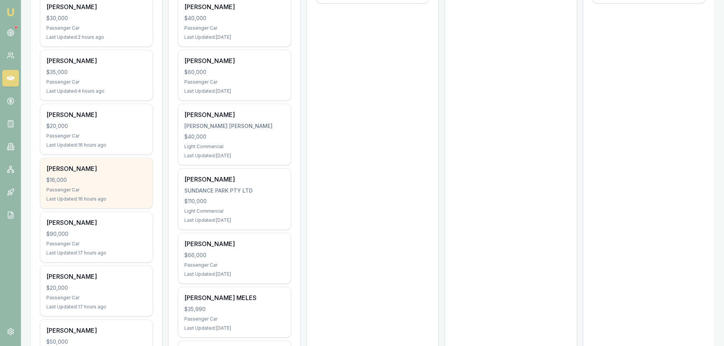
click at [97, 177] on div "$16,000" at bounding box center [96, 180] width 100 height 8
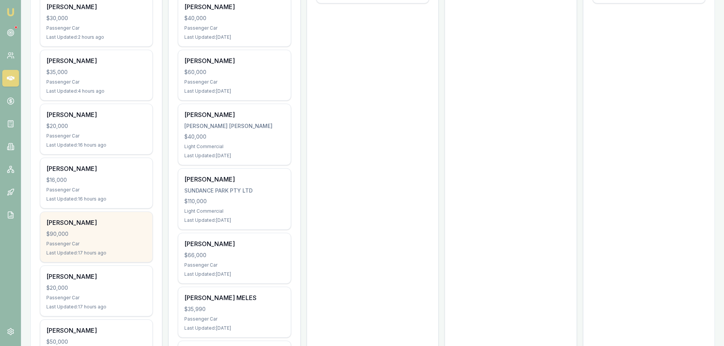
click at [105, 238] on div "[PERSON_NAME] $90,000 Passenger Car Last Updated: 17 hours ago" at bounding box center [96, 237] width 112 height 50
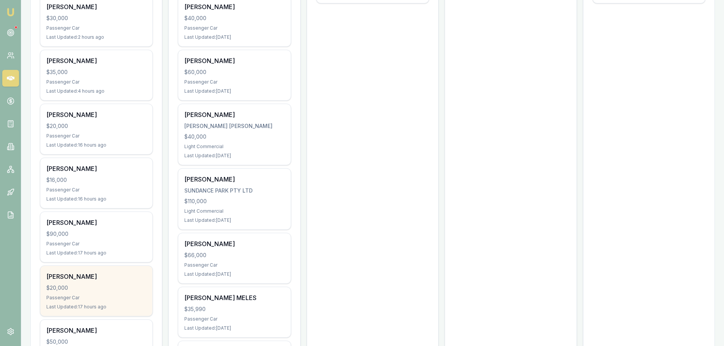
click at [89, 295] on div "Passenger Car" at bounding box center [96, 298] width 100 height 6
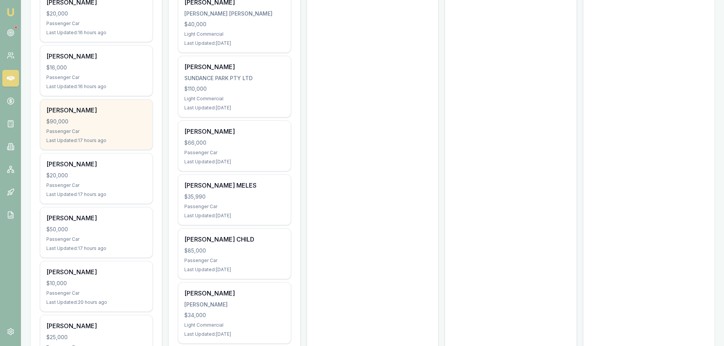
scroll to position [608, 0]
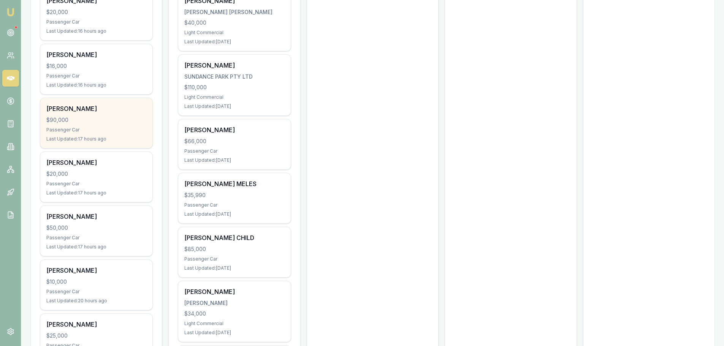
click at [134, 229] on div "$50,000" at bounding box center [96, 228] width 100 height 8
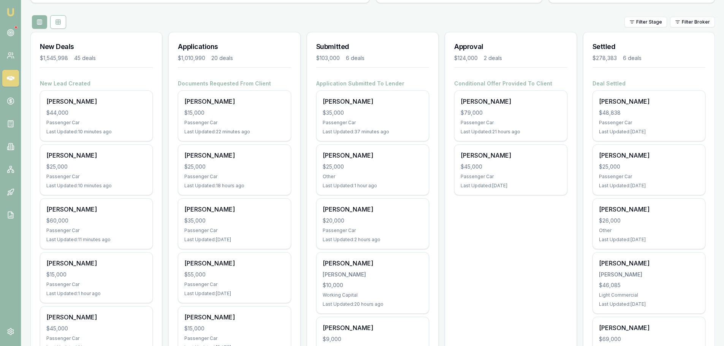
scroll to position [0, 0]
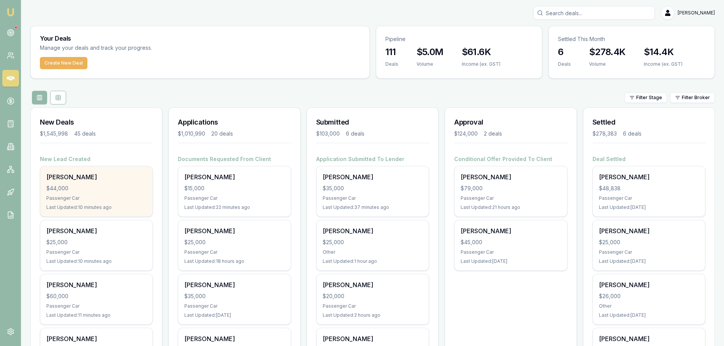
click at [116, 199] on div "Passenger Car" at bounding box center [96, 198] width 100 height 6
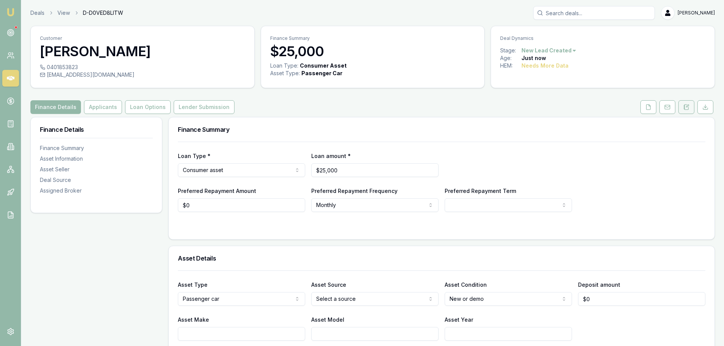
click at [689, 106] on icon at bounding box center [687, 107] width 6 height 6
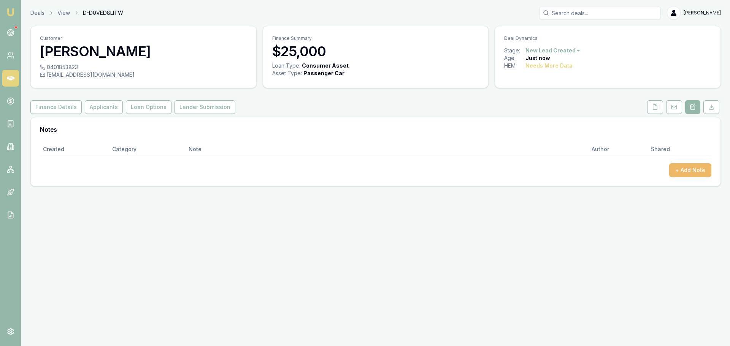
click at [702, 173] on button "+ Add Note" at bounding box center [690, 171] width 42 height 14
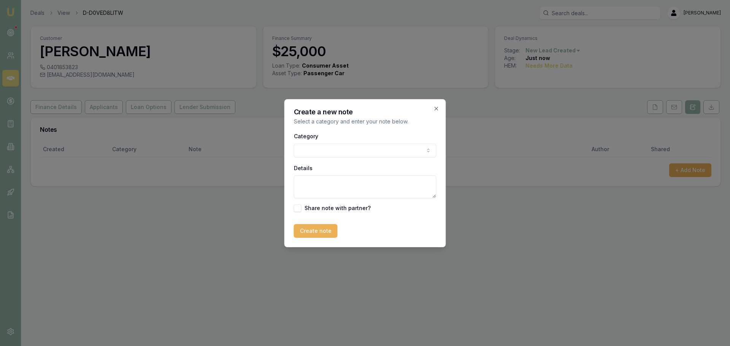
click at [391, 150] on body "Emu Broker Deals View D-D0VED8LITW Erin Shield Toggle Menu Customer Amber Mayne…" at bounding box center [365, 173] width 730 height 346
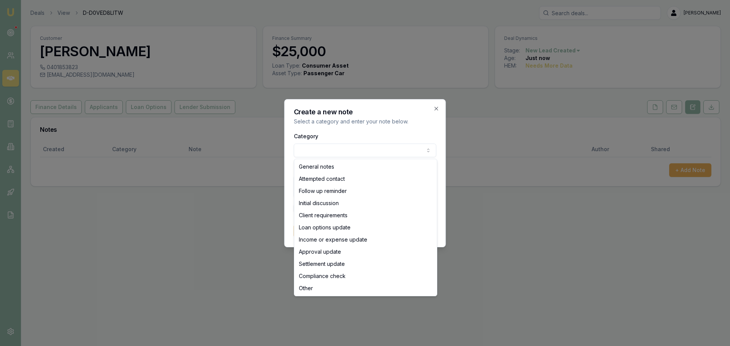
select select "ATTEMPTED_CONTACT"
drag, startPoint x: 300, startPoint y: 181, endPoint x: 304, endPoint y: 184, distance: 4.3
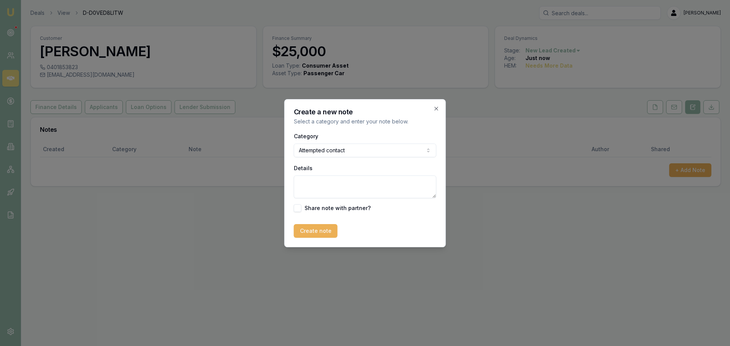
click at [307, 189] on textarea "Details" at bounding box center [365, 187] width 143 height 23
type textarea "sent intro text"
click at [311, 228] on button "Create note" at bounding box center [316, 231] width 44 height 14
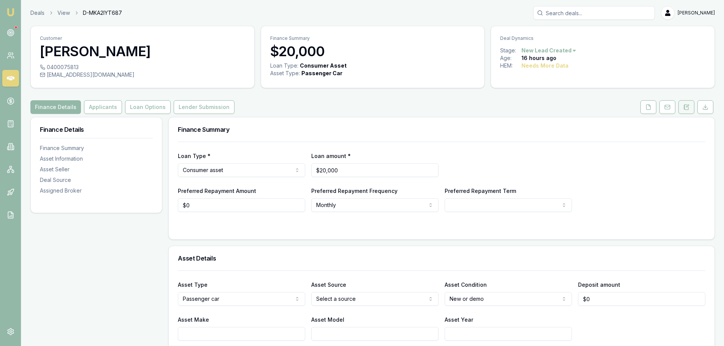
click at [684, 110] on icon at bounding box center [687, 107] width 6 height 6
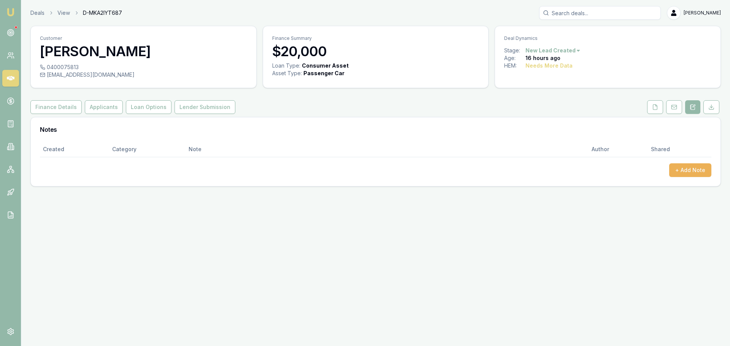
click at [16, 75] on link at bounding box center [10, 78] width 17 height 17
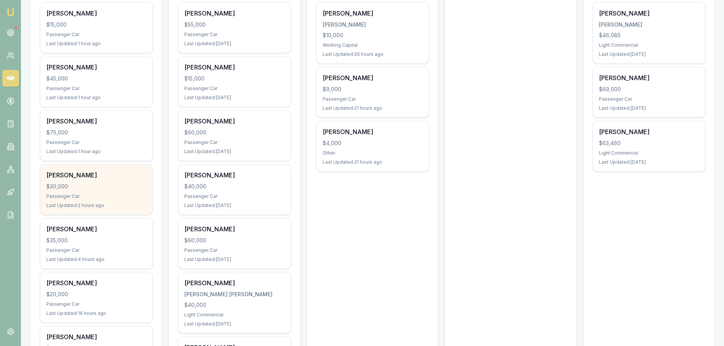
scroll to position [342, 0]
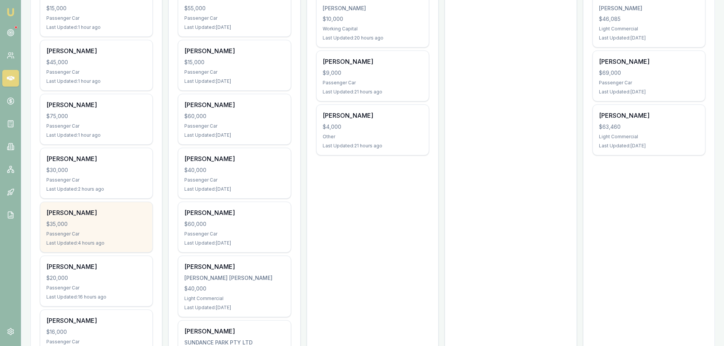
click at [111, 229] on div "Daniel Molluso $35,000 Passenger Car Last Updated: 4 hours ago" at bounding box center [96, 227] width 112 height 50
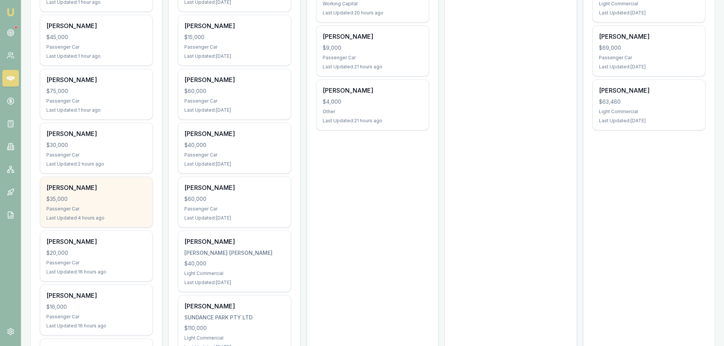
scroll to position [380, 0]
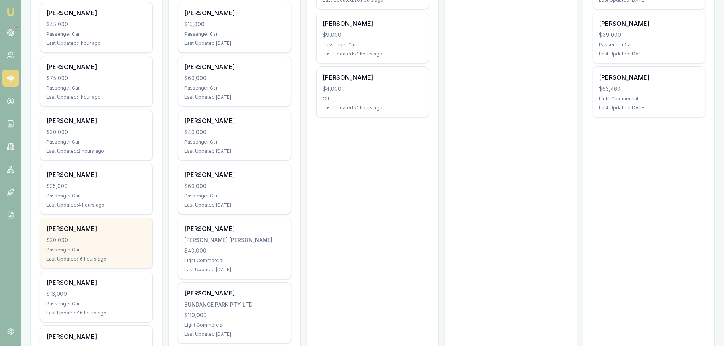
click at [112, 252] on div "Passenger Car" at bounding box center [96, 250] width 100 height 6
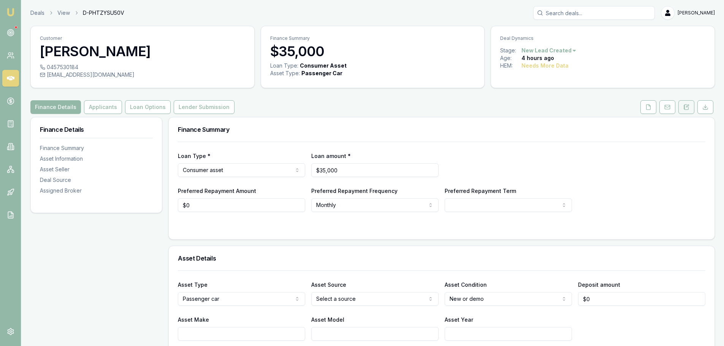
click at [693, 105] on button at bounding box center [687, 107] width 16 height 14
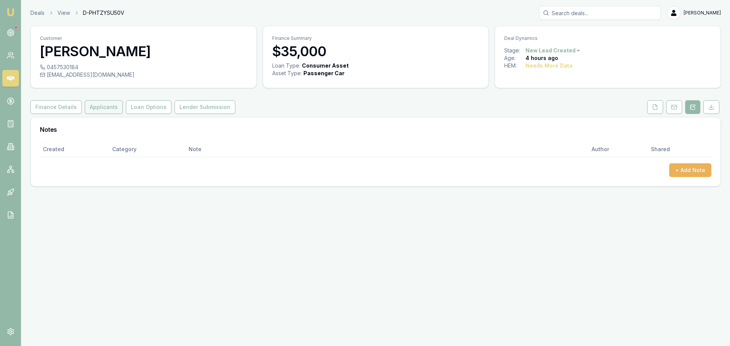
click at [106, 112] on button "Applicants" at bounding box center [104, 107] width 38 height 14
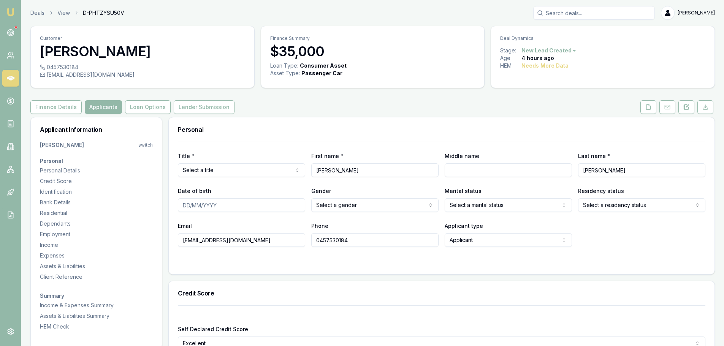
click at [685, 109] on icon at bounding box center [687, 107] width 4 height 5
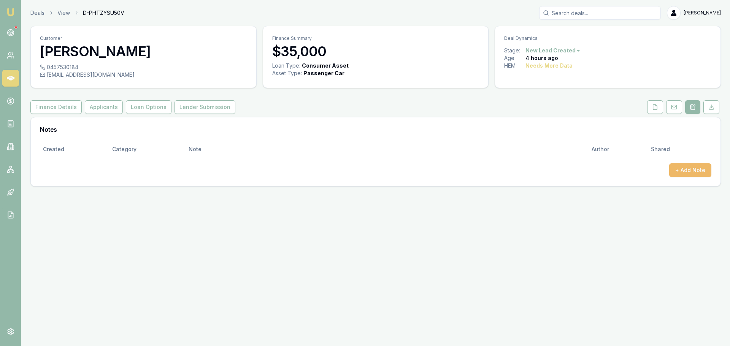
click at [678, 164] on button "+ Add Note" at bounding box center [690, 171] width 42 height 14
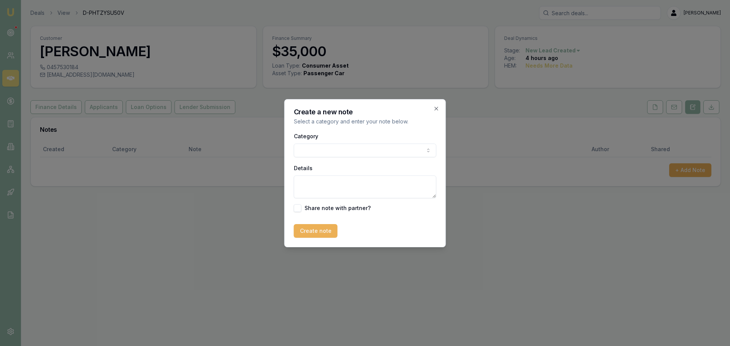
click at [322, 155] on body "Emu Broker Deals View D-PHTZYSU50V Erin Shield Toggle Menu Customer Daniel Moll…" at bounding box center [365, 173] width 730 height 346
click at [318, 179] on textarea "Details" at bounding box center [365, 187] width 143 height 23
type textarea "Requested call back this afternoon at 4pm"
click at [305, 233] on button "Create note" at bounding box center [316, 231] width 44 height 14
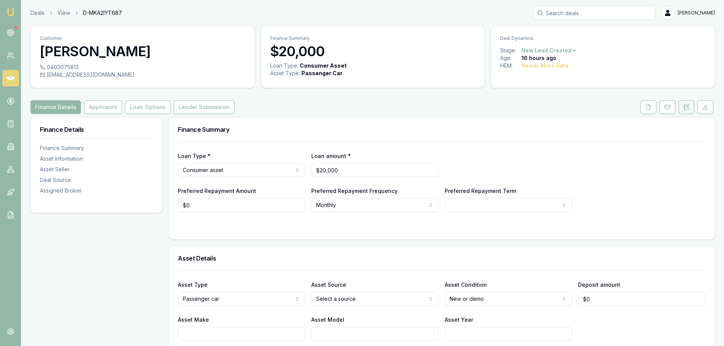
click at [691, 108] on button at bounding box center [687, 107] width 16 height 14
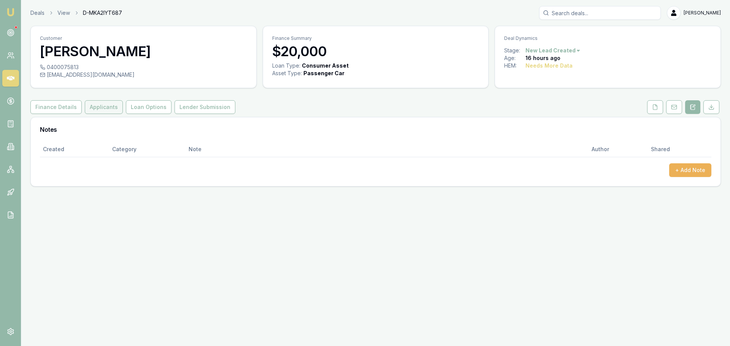
click at [91, 108] on button "Applicants" at bounding box center [104, 107] width 38 height 14
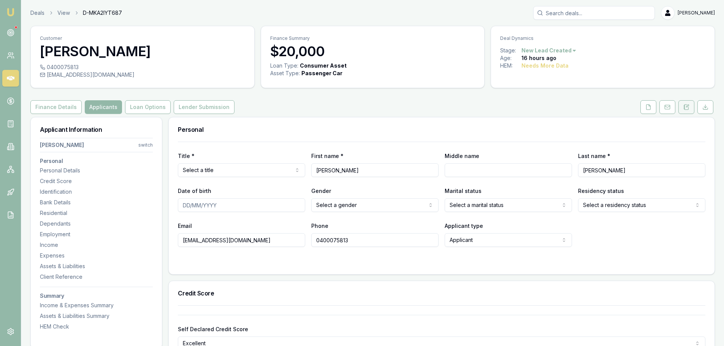
click at [685, 111] on button at bounding box center [687, 107] width 16 height 14
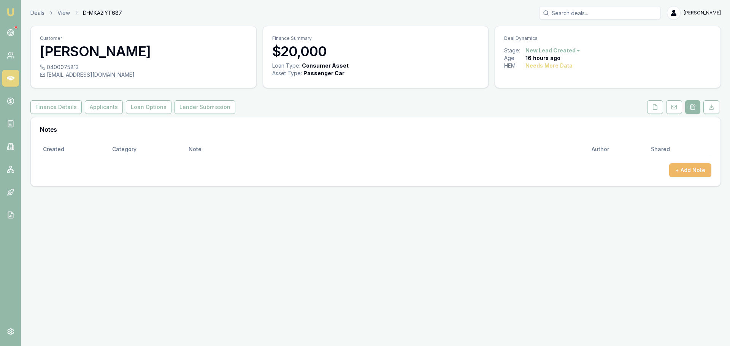
click at [686, 170] on button "+ Add Note" at bounding box center [690, 171] width 42 height 14
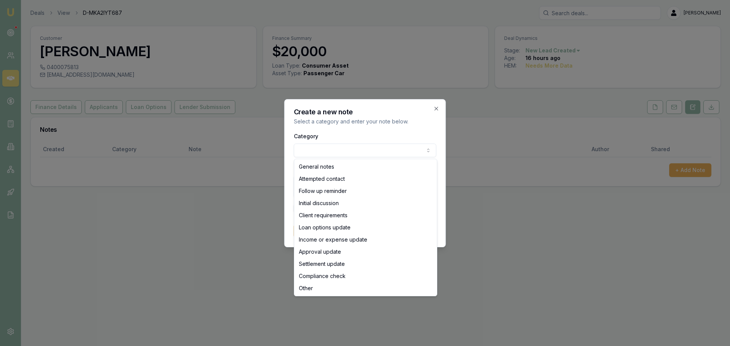
click at [377, 150] on body "Emu Broker Deals View D-MKA2IYT687 Erin Shield Toggle Menu Customer James Morri…" at bounding box center [365, 173] width 730 height 346
select select "ATTEMPTED_CONTACT"
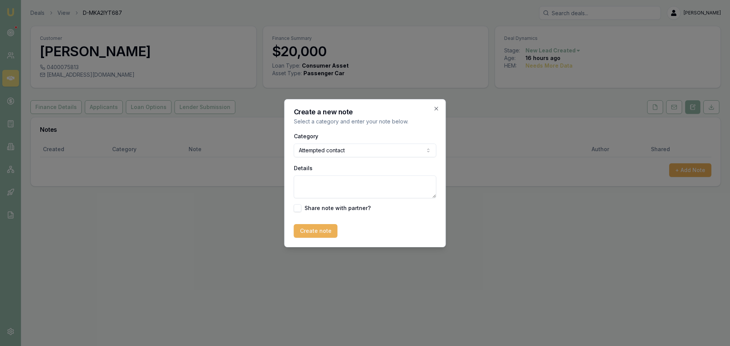
click at [342, 185] on textarea "Details" at bounding box center [365, 187] width 143 height 23
type textarea "Left Vm and sent text"
click at [311, 235] on button "Create note" at bounding box center [316, 231] width 44 height 14
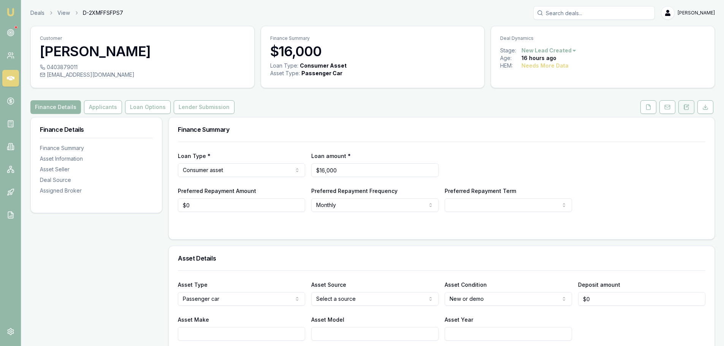
click at [684, 105] on icon at bounding box center [687, 107] width 6 height 6
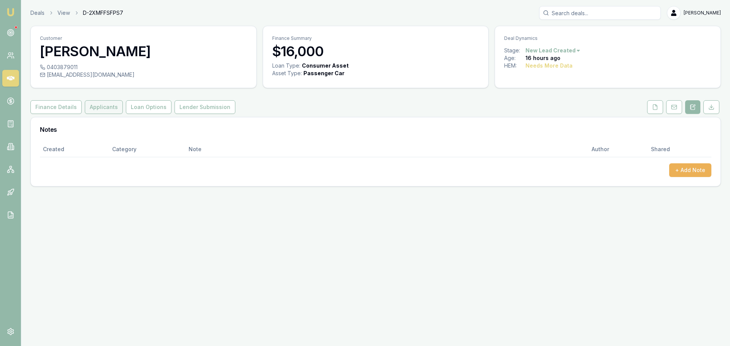
click at [91, 107] on button "Applicants" at bounding box center [104, 107] width 38 height 14
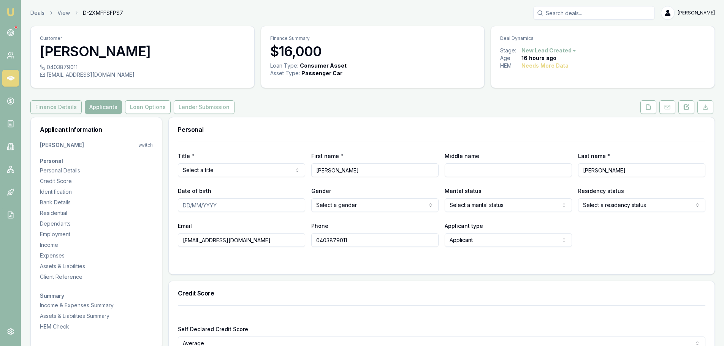
click at [56, 106] on button "Finance Details" at bounding box center [55, 107] width 51 height 14
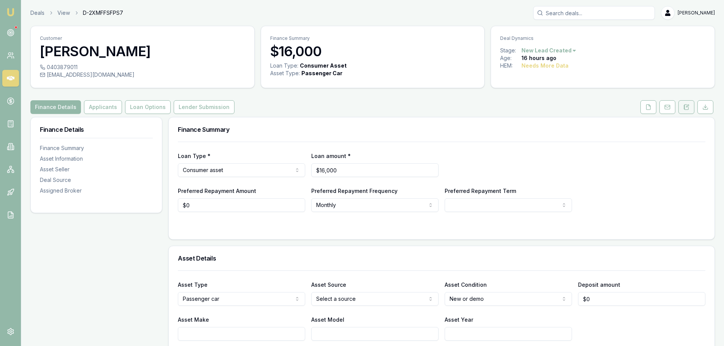
click at [693, 108] on button at bounding box center [687, 107] width 16 height 14
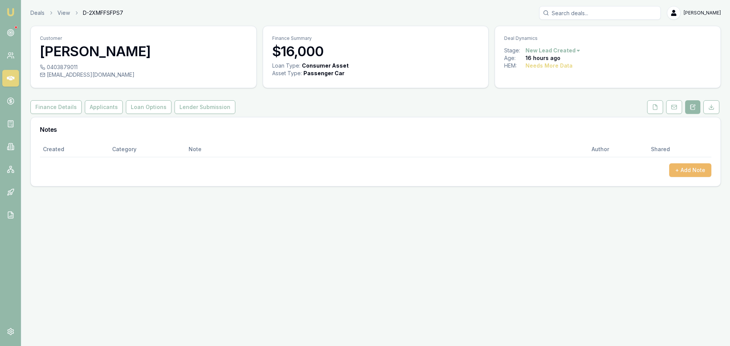
click at [700, 172] on button "+ Add Note" at bounding box center [690, 171] width 42 height 14
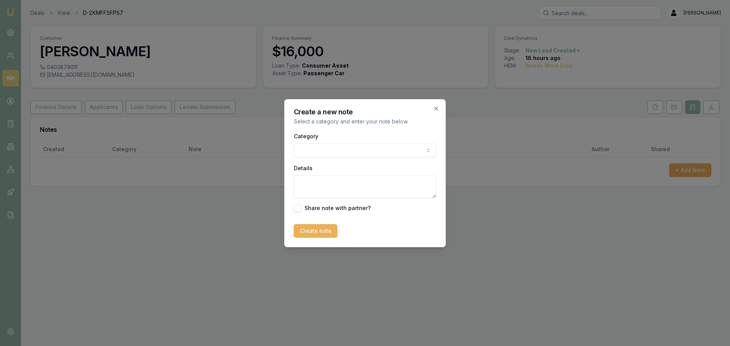
click at [381, 149] on body "Emu Broker Deals View D-2XMFFSFPS7 [PERSON_NAME] Toggle Menu Customer [PERSON_N…" at bounding box center [365, 173] width 730 height 346
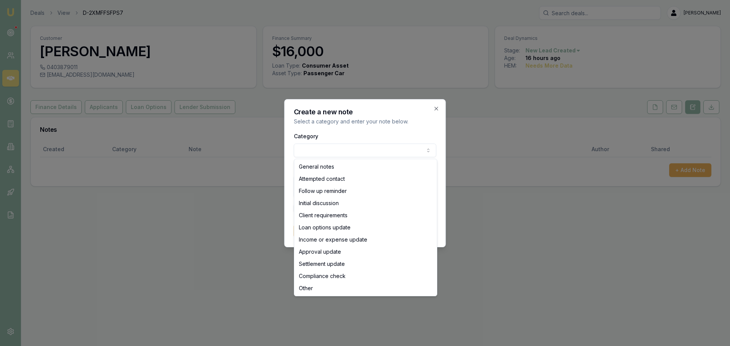
select select "ATTEMPTED_CONTACT"
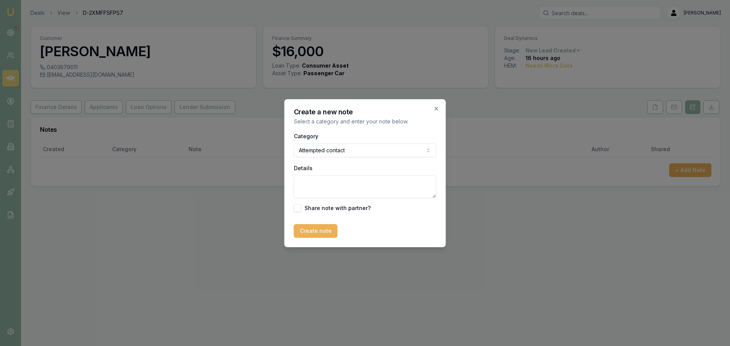
click at [336, 182] on textarea "Details" at bounding box center [365, 187] width 143 height 23
type textarea "left vm and sent text"
click at [315, 233] on button "Create note" at bounding box center [316, 231] width 44 height 14
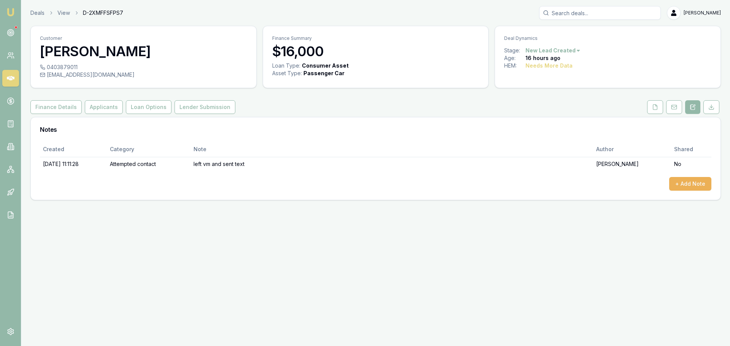
click at [465, 115] on div "Customer Simranjeet Singh 0403879011 si.comranjeet29011989@gmail.com Finance Su…" at bounding box center [375, 113] width 691 height 175
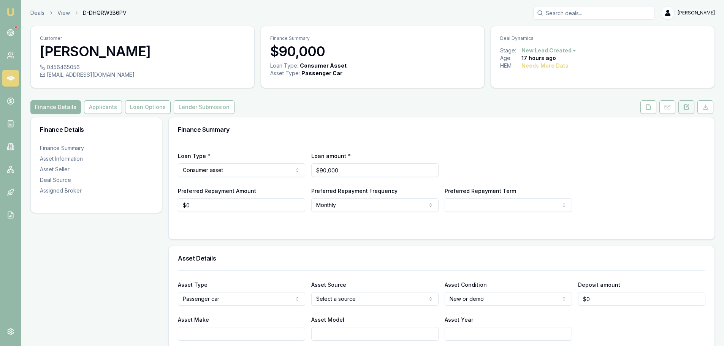
click at [686, 107] on icon at bounding box center [687, 107] width 6 height 6
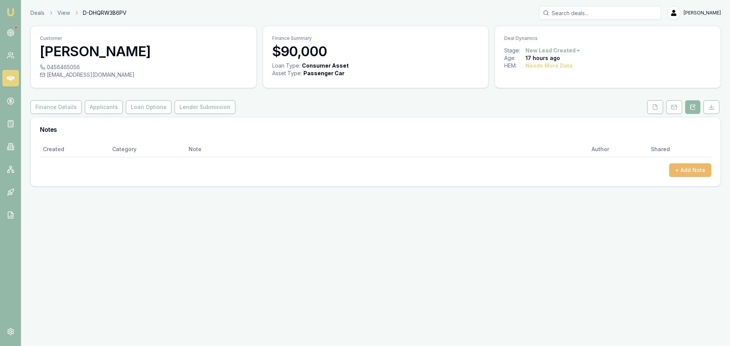
click at [693, 166] on button "+ Add Note" at bounding box center [690, 171] width 42 height 14
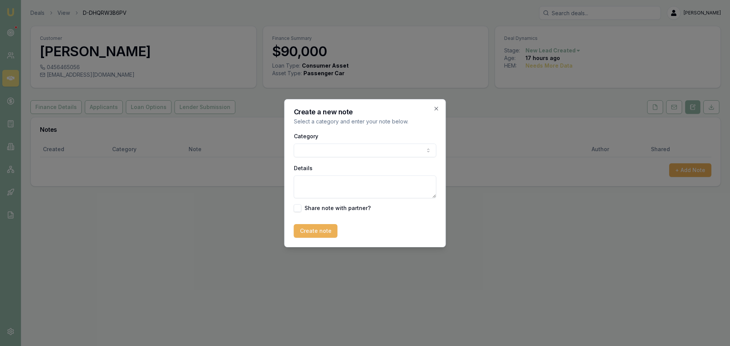
click at [401, 148] on body "Emu Broker Deals View D-DHQRW3B6PV Erin Shield Toggle Menu Customer Vincent Gra…" at bounding box center [365, 173] width 730 height 346
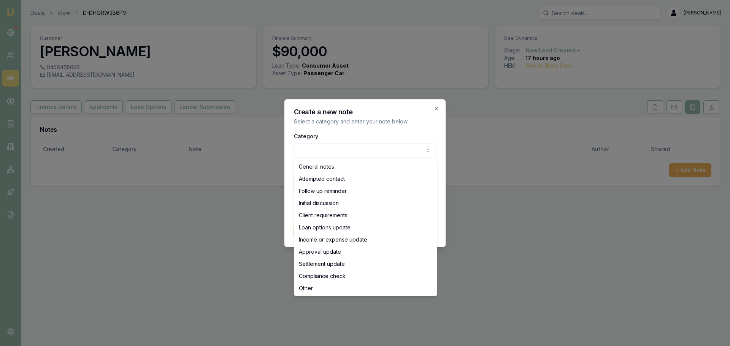
select select "ATTEMPTED_CONTACT"
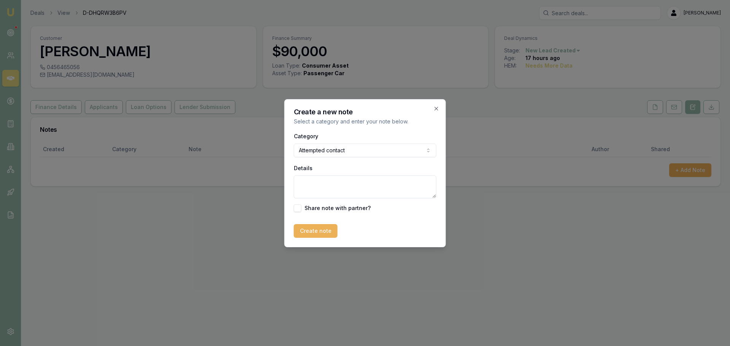
click at [331, 187] on textarea "Details" at bounding box center [365, 187] width 143 height 23
type textarea "unable to leave VM, mailbox full. sent text"
click at [322, 232] on button "Create note" at bounding box center [316, 231] width 44 height 14
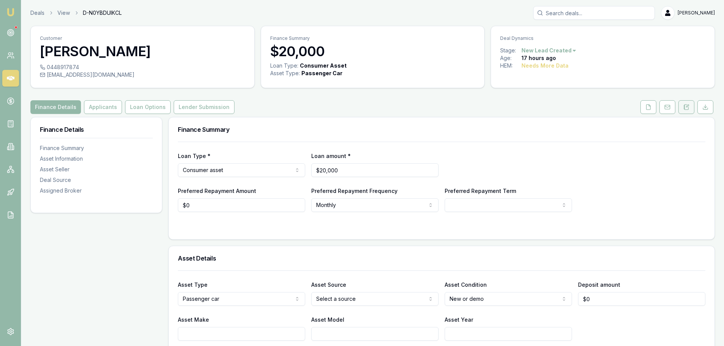
click at [691, 105] on button at bounding box center [687, 107] width 16 height 14
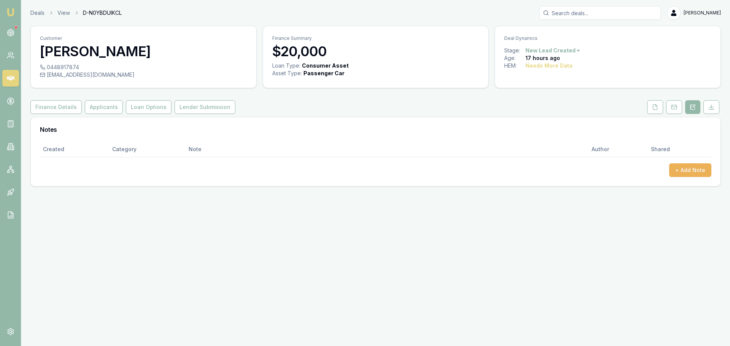
click at [718, 168] on div "Created Category Note Author Shared + Add Note" at bounding box center [376, 164] width 690 height 44
click at [703, 171] on button "+ Add Note" at bounding box center [690, 171] width 42 height 14
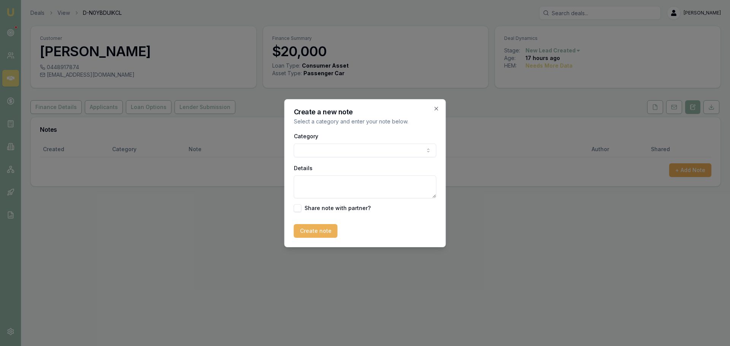
click at [384, 151] on body "Emu Broker Deals View D-N0YBDUIKCL Erin Shield Toggle Menu Customer Robert Maso…" at bounding box center [365, 173] width 730 height 346
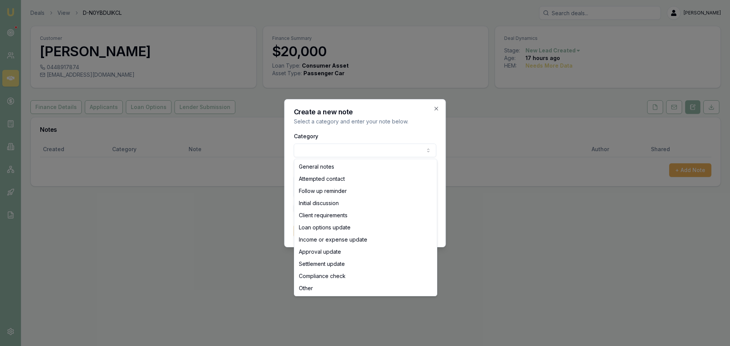
select select "ATTEMPTED_CONTACT"
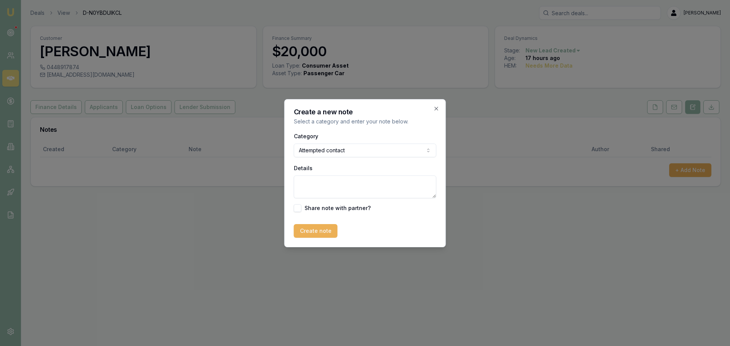
click at [339, 187] on textarea "Details" at bounding box center [365, 187] width 143 height 23
type textarea "left vm and sent text"
click at [324, 229] on button "Create note" at bounding box center [316, 231] width 44 height 14
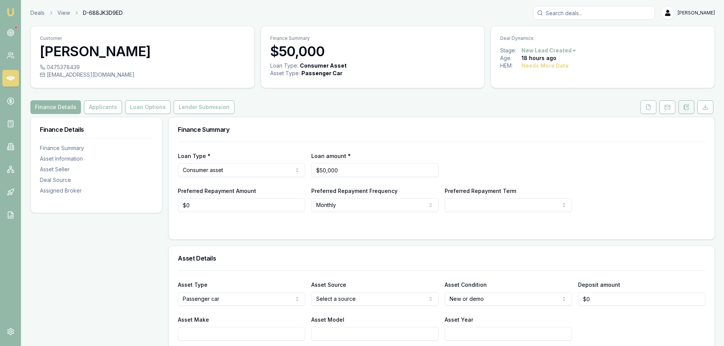
click at [685, 108] on icon at bounding box center [687, 107] width 4 height 5
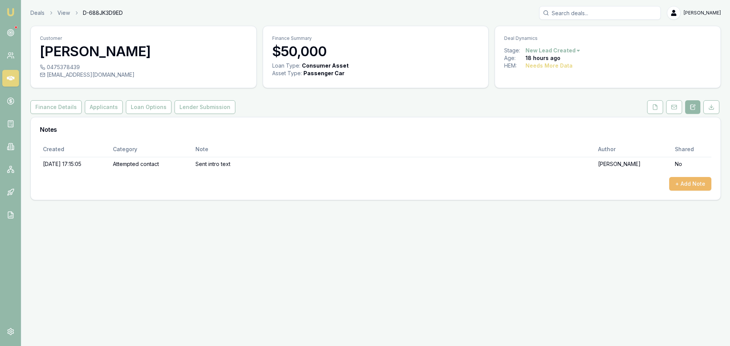
click at [679, 189] on button "+ Add Note" at bounding box center [690, 184] width 42 height 14
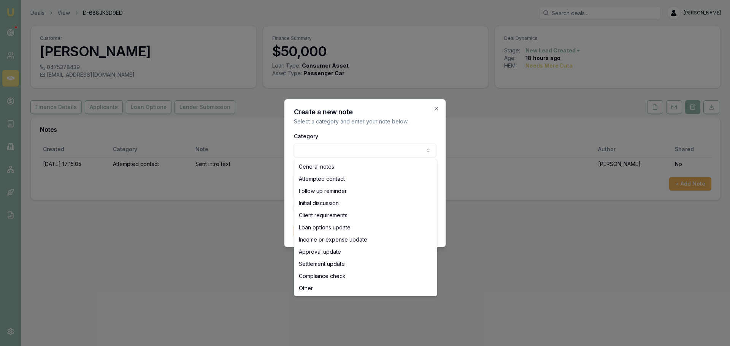
click at [380, 150] on body "Emu Broker Deals View D-688JK3D9ED [PERSON_NAME] Toggle Menu Customer Jayden [P…" at bounding box center [365, 173] width 730 height 346
select select "ATTEMPTED_CONTACT"
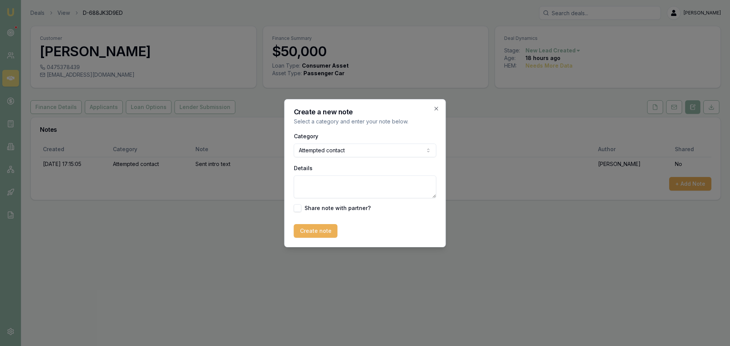
click at [324, 183] on textarea "Details" at bounding box center [365, 187] width 143 height 23
type textarea "Left Vm and sent text"
click at [313, 227] on button "Create note" at bounding box center [316, 231] width 44 height 14
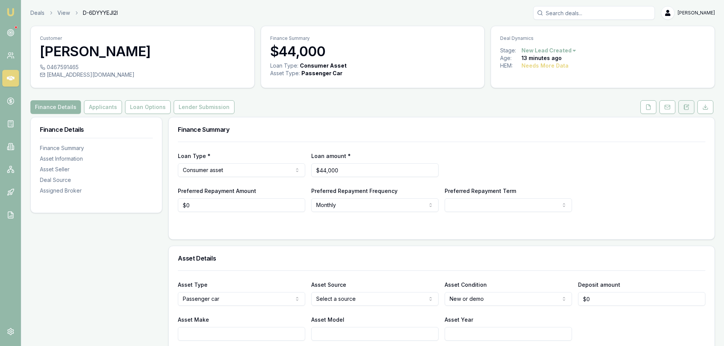
click at [686, 108] on icon at bounding box center [687, 107] width 6 height 6
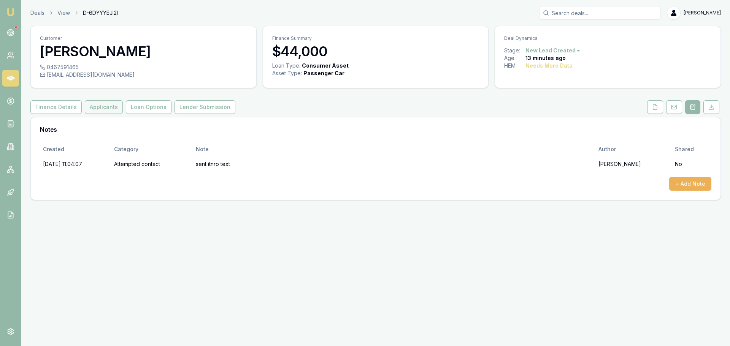
click at [87, 109] on button "Applicants" at bounding box center [104, 107] width 38 height 14
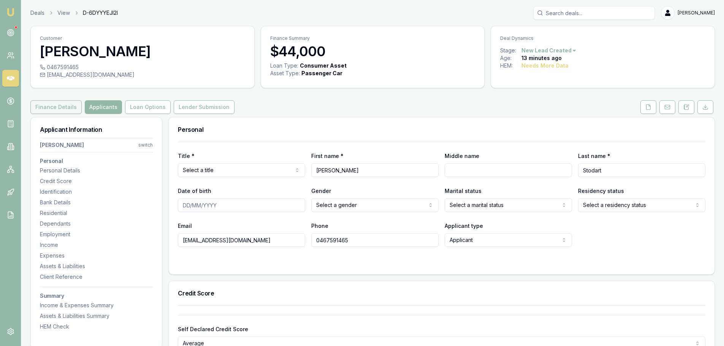
click at [44, 105] on button "Finance Details" at bounding box center [55, 107] width 51 height 14
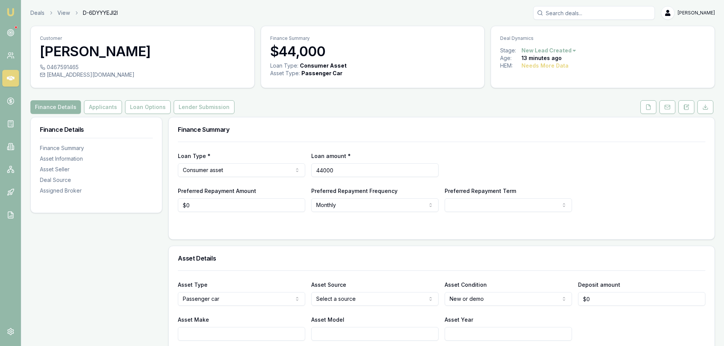
drag, startPoint x: 353, startPoint y: 171, endPoint x: 245, endPoint y: 178, distance: 108.2
click at [253, 178] on div "Loan Type * Consumer asset Consumer loan Consumer asset Commercial loan Commerc…" at bounding box center [442, 177] width 528 height 70
type input "$45,000"
click at [302, 132] on h3 "Finance Summary" at bounding box center [442, 130] width 528 height 6
select select "60"
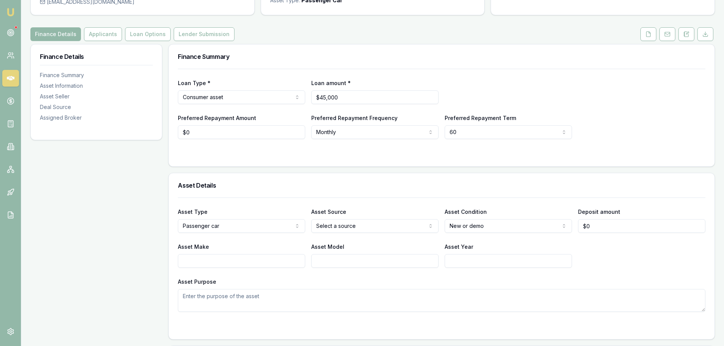
scroll to position [76, 0]
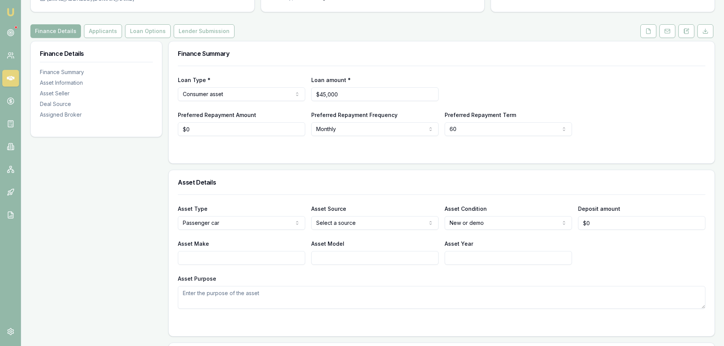
click at [236, 259] on input "Asset Make" at bounding box center [241, 258] width 127 height 14
type input "h"
type input "HOLDEN"
type input "VF COMMODORE"
type input "2014-2015"
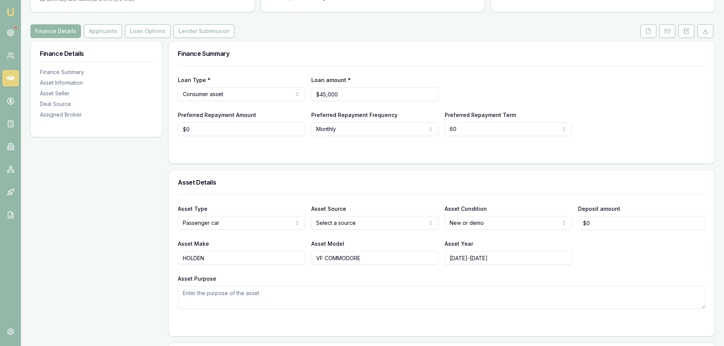
click at [654, 261] on div "Asset Make HOLDEN Asset Model VF COMMODORE Asset Year 2014-2015" at bounding box center [442, 252] width 528 height 26
click at [470, 223] on html "Emu Broker Deals View D-6DYYYEJI2I Erin Shield Toggle Menu Customer Peter Stoda…" at bounding box center [362, 97] width 724 height 346
select select "USED"
click at [431, 187] on div "Asset Details" at bounding box center [442, 182] width 546 height 24
click at [355, 225] on html "Emu Broker Deals View D-6DYYYEJI2I Erin Shield Toggle Menu Customer Peter Stoda…" at bounding box center [362, 97] width 724 height 346
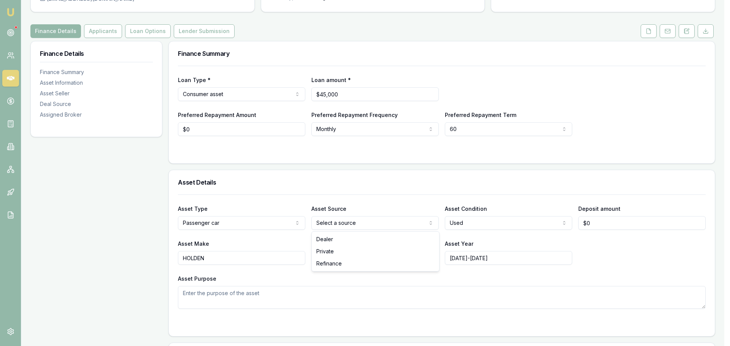
select select "PRIVATE"
click at [380, 184] on h3 "Asset Details" at bounding box center [442, 182] width 528 height 6
click at [332, 187] on div "Asset Details" at bounding box center [442, 182] width 546 height 24
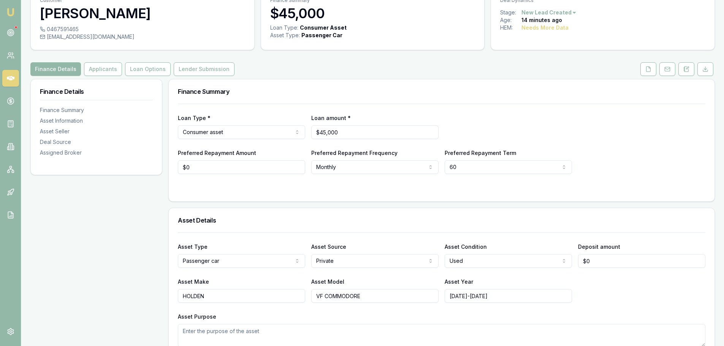
scroll to position [0, 0]
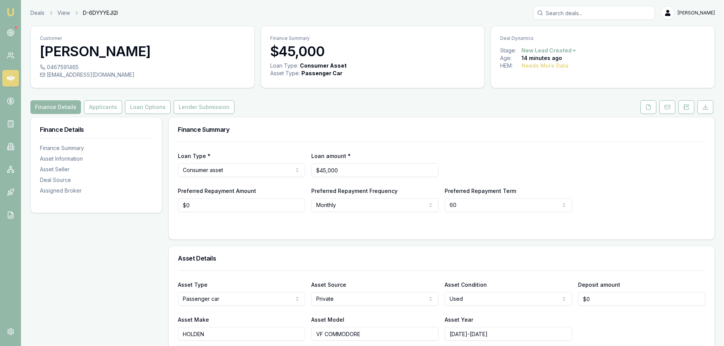
click at [348, 131] on h3 "Finance Summary" at bounding box center [442, 130] width 528 height 6
click at [364, 105] on div "Finance Details Applicants Loan Options Lender Submission" at bounding box center [372, 107] width 685 height 14
click at [100, 109] on button "Applicants" at bounding box center [103, 107] width 38 height 14
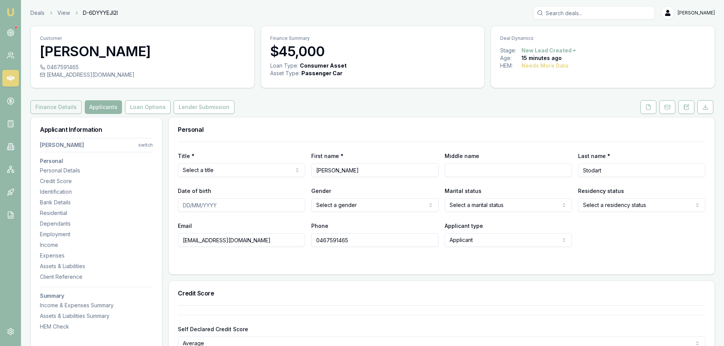
click at [70, 110] on button "Finance Details" at bounding box center [55, 107] width 51 height 14
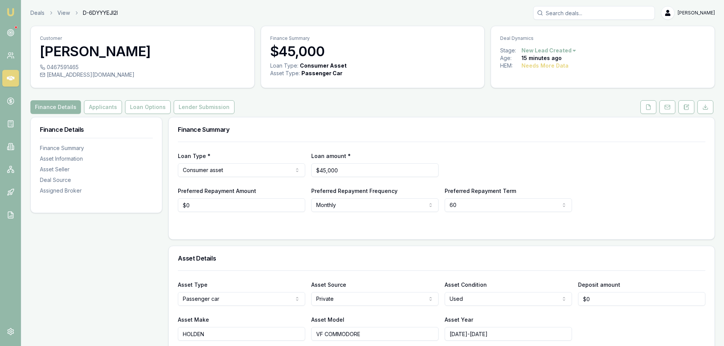
click at [375, 126] on div "Finance Summary" at bounding box center [442, 130] width 546 height 24
click at [111, 109] on button "Applicants" at bounding box center [103, 107] width 38 height 14
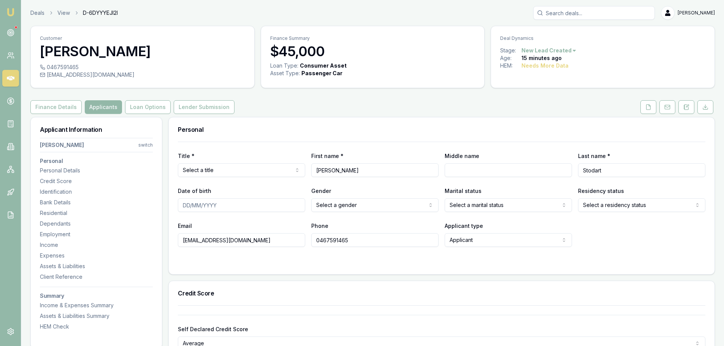
click at [279, 172] on html "Emu Broker Deals View D-6DYYYEJI2I Erin Shield Toggle Menu Customer Peter Stoda…" at bounding box center [362, 173] width 724 height 346
click at [476, 170] on input "Middle name" at bounding box center [508, 171] width 127 height 14
type input "CHRISTIAN"
click at [295, 207] on input "Date of birth" at bounding box center [241, 206] width 127 height 14
type input "07/08/1984"
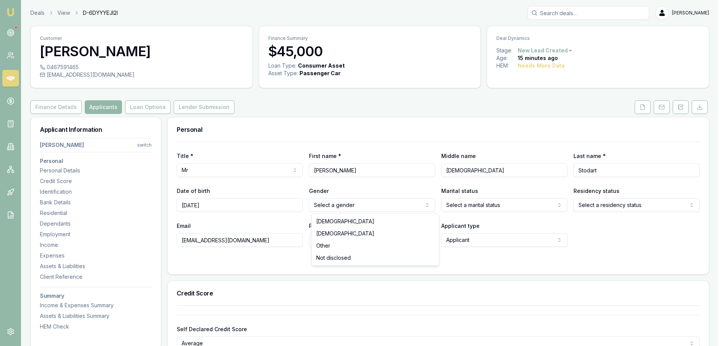
click at [382, 204] on html "Emu Broker Deals View D-6DYYYEJI2I Erin Shield Toggle Menu Customer Peter Stoda…" at bounding box center [362, 173] width 724 height 346
drag, startPoint x: 353, startPoint y: 222, endPoint x: 372, endPoint y: 221, distance: 19.1
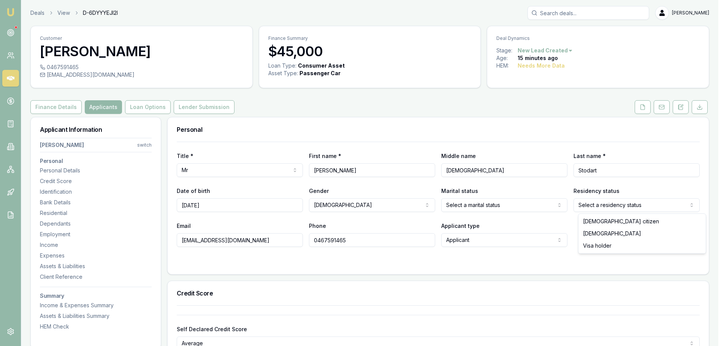
click at [649, 207] on html "Emu Broker Deals View D-6DYYYEJI2I Erin Shield Toggle Menu Customer Peter Stoda…" at bounding box center [362, 173] width 724 height 346
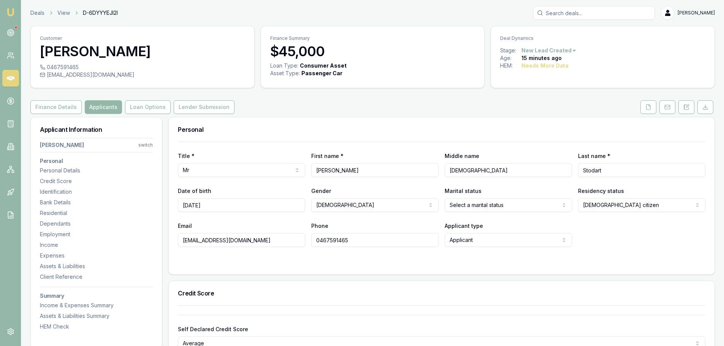
click at [476, 206] on html "Emu Broker Deals View D-6DYYYEJI2I Erin Shield Toggle Menu Customer Peter Stoda…" at bounding box center [362, 173] width 724 height 346
click at [596, 225] on div "Email stodartpeter1@hotmail.com Phone 0467591465 Applicant type Applicant Appli…" at bounding box center [442, 234] width 528 height 26
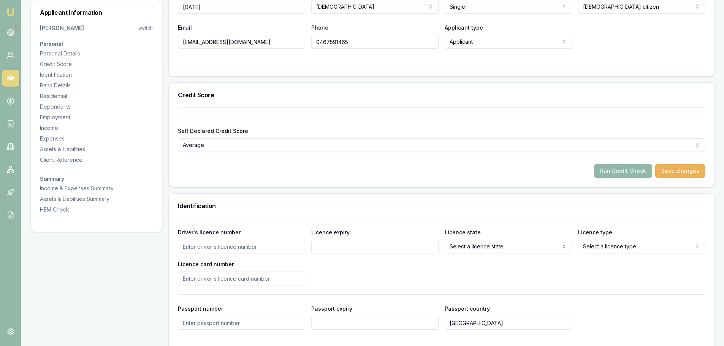
scroll to position [304, 0]
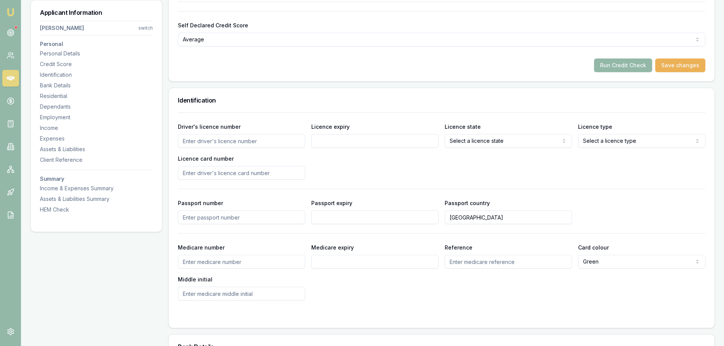
click at [257, 143] on input "Driver's licence number" at bounding box center [241, 141] width 127 height 14
type input "Z65581"
click at [339, 141] on input "Licence expiry" at bounding box center [374, 141] width 127 height 14
click at [358, 141] on input "Licence expiry" at bounding box center [374, 141] width 127 height 14
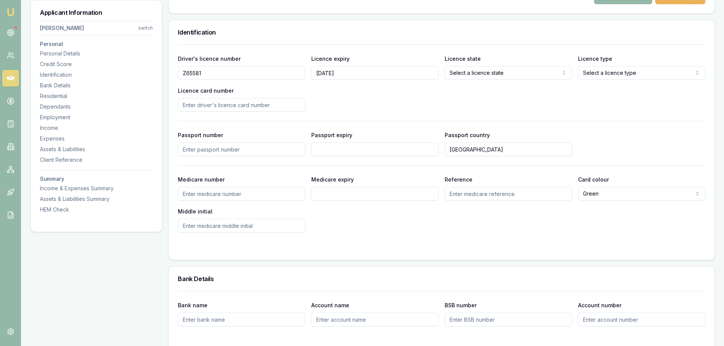
scroll to position [266, 0]
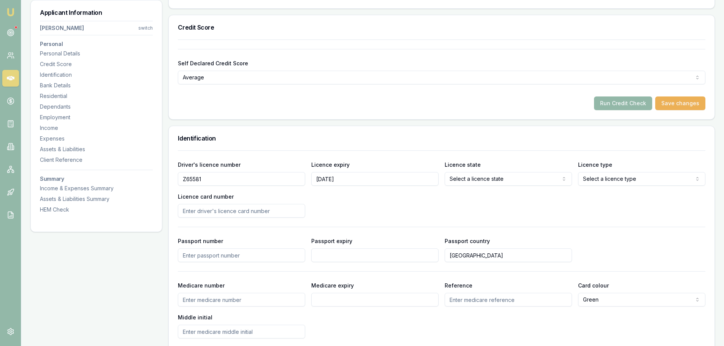
type input "31/05/2027"
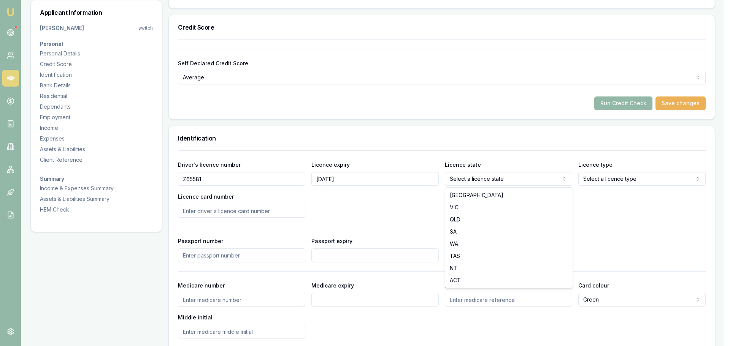
select select "SA"
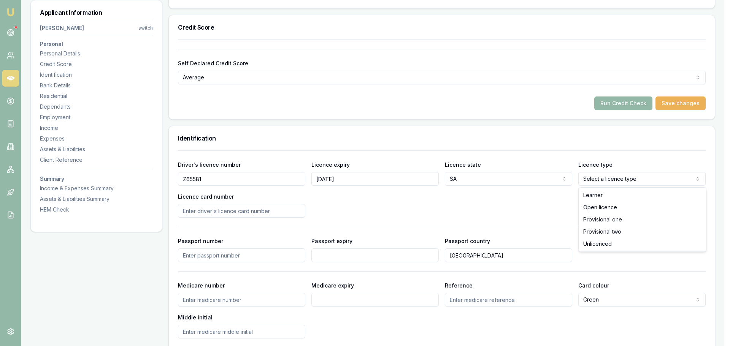
select select "OPEN_LICENCE"
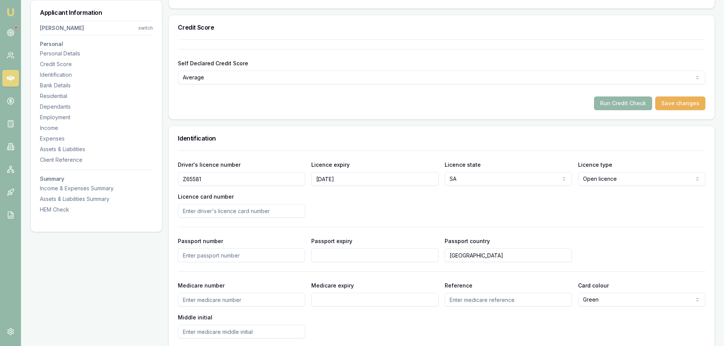
click at [282, 213] on input "Licence card number" at bounding box center [241, 211] width 127 height 14
type input "D02690567"
click at [359, 203] on div "Driver's licence number Z65581 Licence expiry 31/05/2027 Licence state SA NSW V…" at bounding box center [442, 189] width 528 height 58
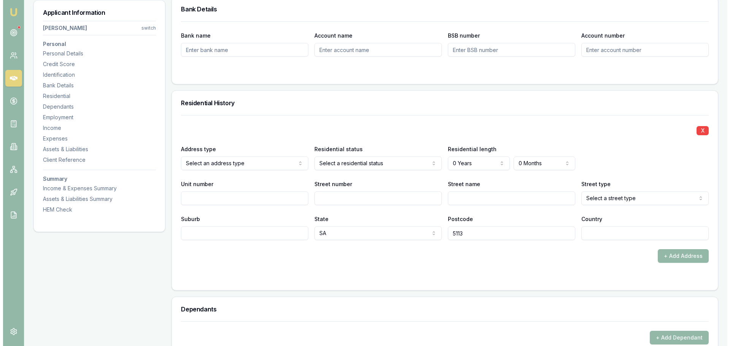
scroll to position [646, 0]
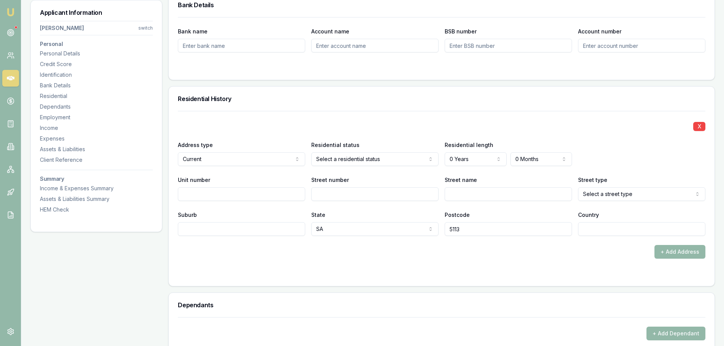
click at [330, 194] on input "Street number" at bounding box center [374, 194] width 127 height 14
type input "20"
type input "LAVERSTON"
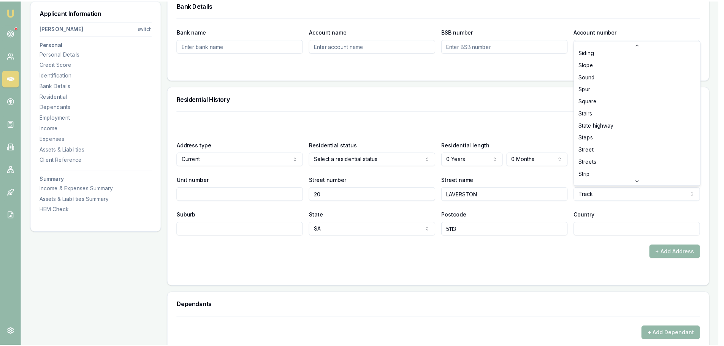
scroll to position [2025, 0]
select select "Street"
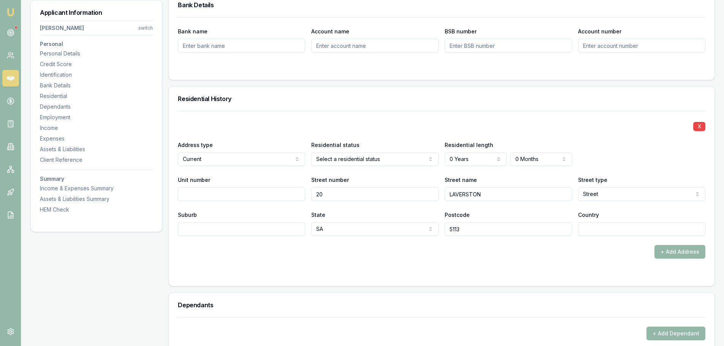
click at [237, 226] on input "Suburb" at bounding box center [241, 229] width 127 height 14
type input "DAVERAN PSARK"
click at [248, 230] on input "DAVERAN PSARK" at bounding box center [241, 229] width 127 height 14
type input "DAVERAN PARK"
click at [591, 232] on input "Country" at bounding box center [641, 229] width 127 height 14
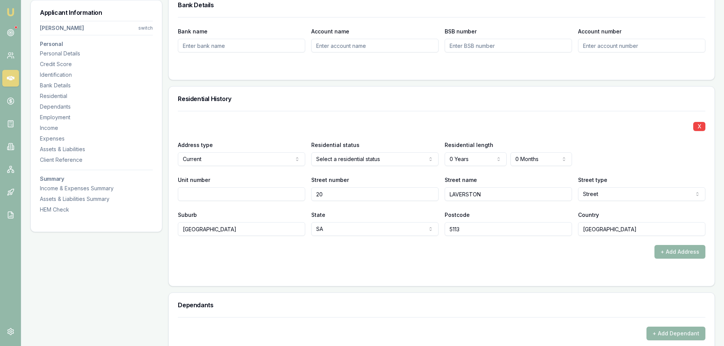
type input "AUSTRALIA"
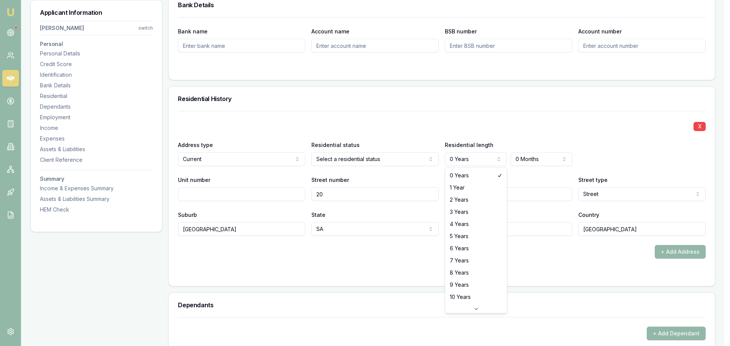
select select "9"
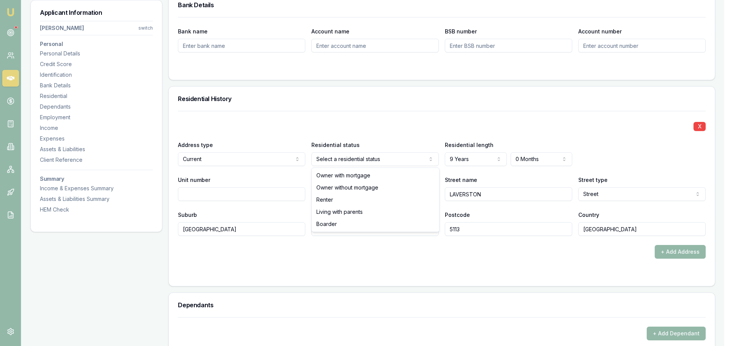
select select "RENTER"
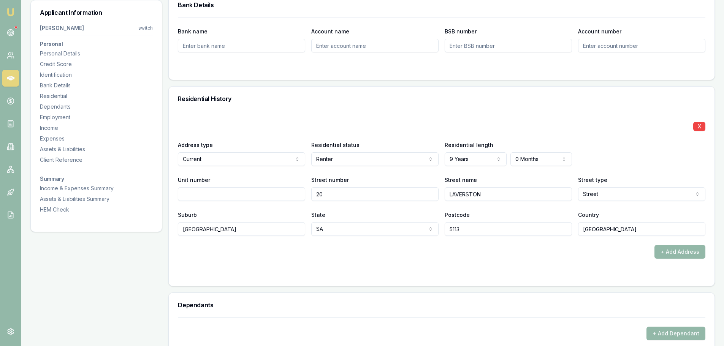
click at [351, 116] on div "X Address type Current Current Previous Residential status Renter Owner with mo…" at bounding box center [442, 173] width 528 height 125
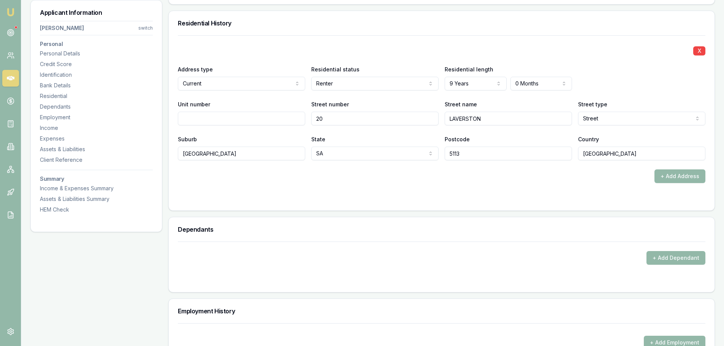
scroll to position [723, 0]
click at [687, 259] on button "+ Add Dependant" at bounding box center [676, 258] width 59 height 14
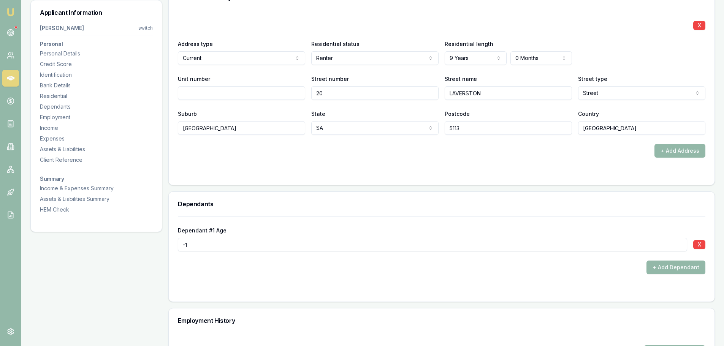
scroll to position [799, 0]
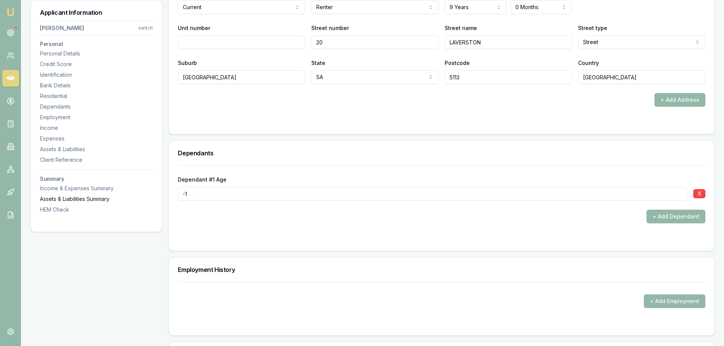
drag, startPoint x: 199, startPoint y: 197, endPoint x: 150, endPoint y: 198, distance: 49.1
click at [150, 198] on div "Applicant Information Peter Stodart switch Personal Personal Details Credit Sco…" at bounding box center [372, 162] width 685 height 1686
type input "16"
click at [674, 216] on button "+ Add Dependant" at bounding box center [676, 217] width 59 height 14
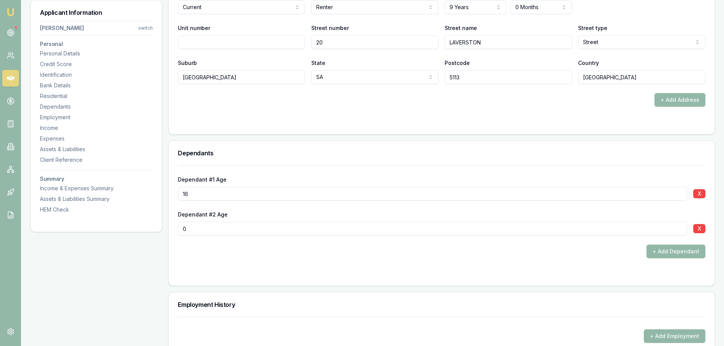
drag, startPoint x: 212, startPoint y: 232, endPoint x: 122, endPoint y: 235, distance: 90.2
click at [124, 235] on div "Applicant Information Peter Stodart switch Personal Personal Details Credit Sco…" at bounding box center [372, 179] width 685 height 1721
type input "14"
click at [264, 259] on form "Dependant #1 Age 16 X Dependant #2 Age 14 X + Add Dependant" at bounding box center [442, 220] width 528 height 111
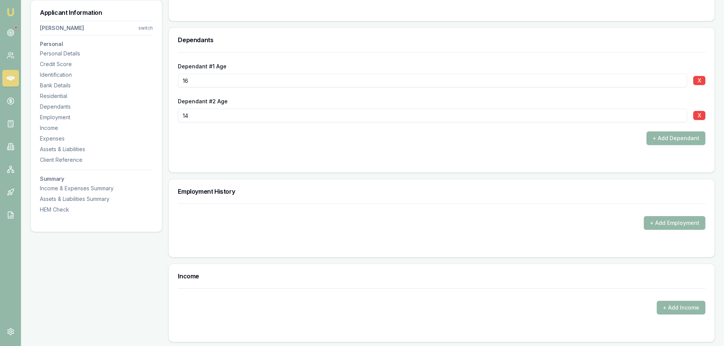
scroll to position [913, 0]
click at [312, 148] on form "Dependant #1 Age 16 X Dependant #2 Age 14 X + Add Dependant" at bounding box center [442, 106] width 528 height 111
click at [676, 219] on button "+ Add Employment" at bounding box center [675, 223] width 62 height 14
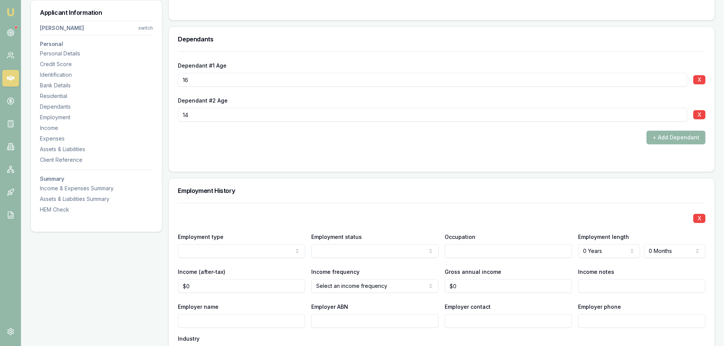
click at [437, 167] on div "Dependant #1 Age 16 X Dependant #2 Age 14 X + Add Dependant" at bounding box center [442, 111] width 546 height 121
click at [408, 194] on div "Employment History" at bounding box center [442, 191] width 546 height 24
click at [258, 195] on div "Employment History" at bounding box center [442, 191] width 546 height 24
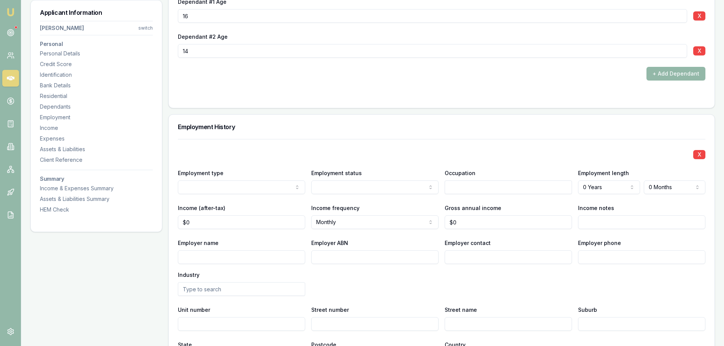
scroll to position [989, 0]
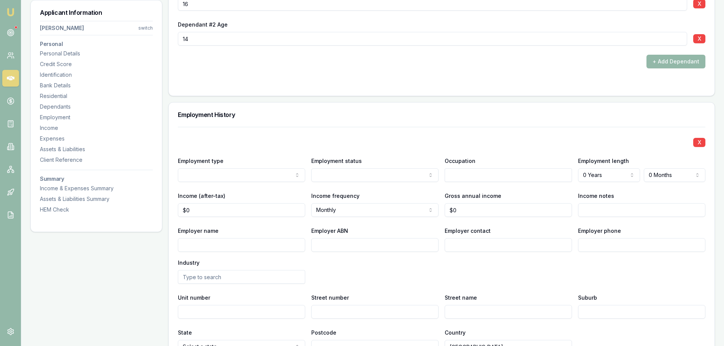
click at [248, 252] on input "Employer name" at bounding box center [241, 245] width 127 height 14
type input "I"
type input "INGHAMS"
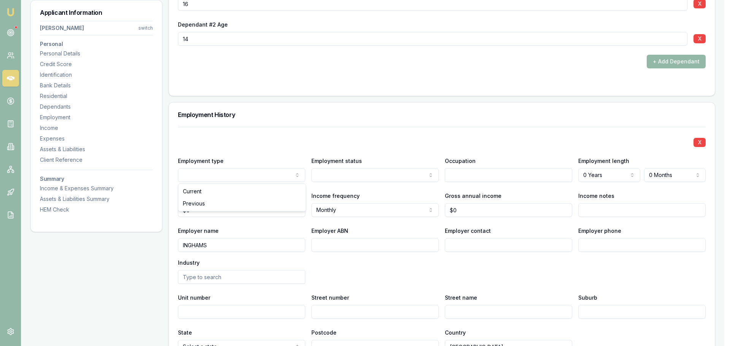
drag, startPoint x: 224, startPoint y: 192, endPoint x: 374, endPoint y: 183, distance: 150.9
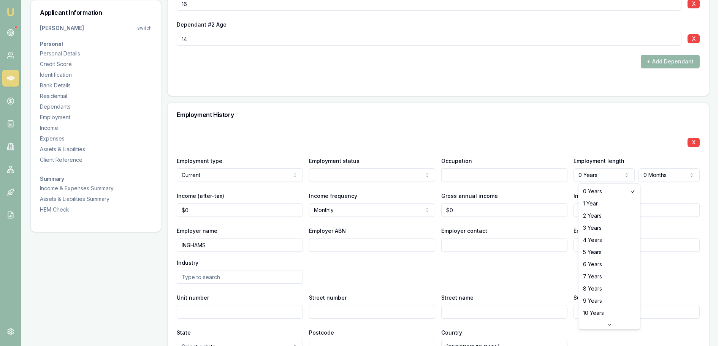
select select "5"
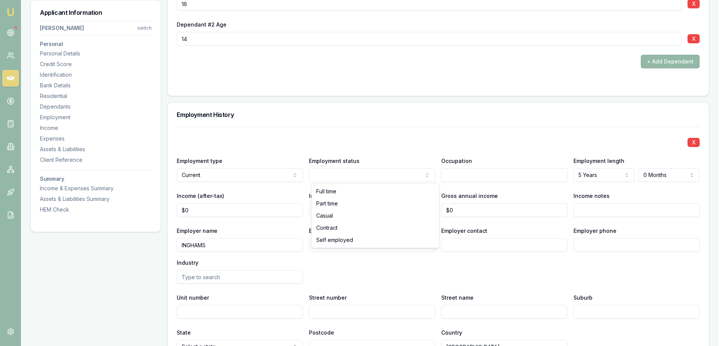
select select "CASUAL"
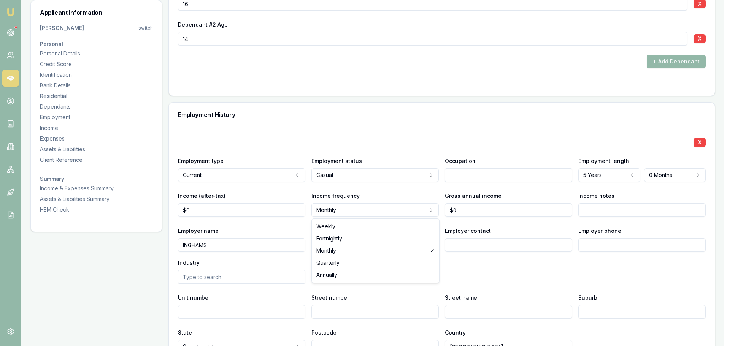
select select "WEEKLY"
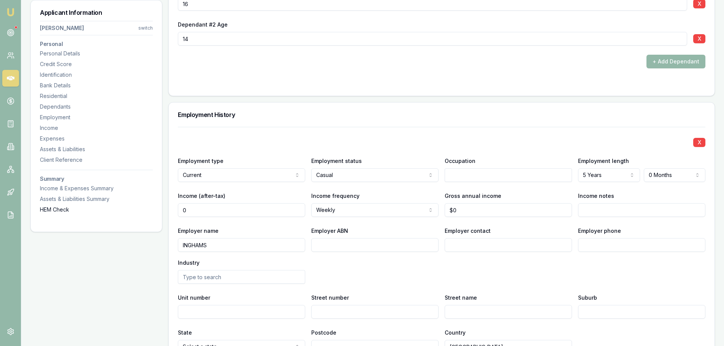
drag, startPoint x: 199, startPoint y: 208, endPoint x: 139, endPoint y: 208, distance: 59.7
click at [158, 208] on div "Applicant Information Peter Stodart switch Personal Personal Details Credit Sco…" at bounding box center [372, 121] width 685 height 1987
type input "$1,306"
click at [474, 286] on div "X Employment type Current Current Previous Employment status Casual Full time P…" at bounding box center [442, 240] width 528 height 227
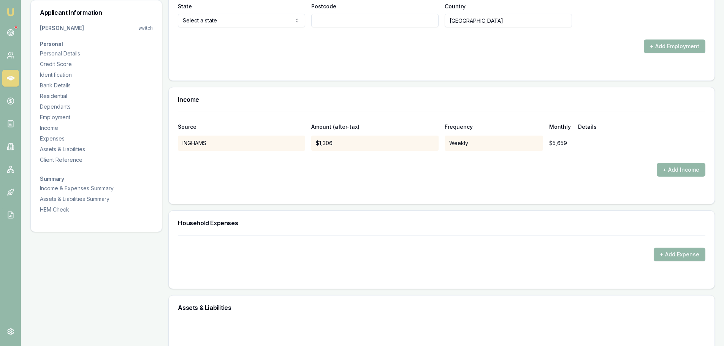
scroll to position [1407, 0]
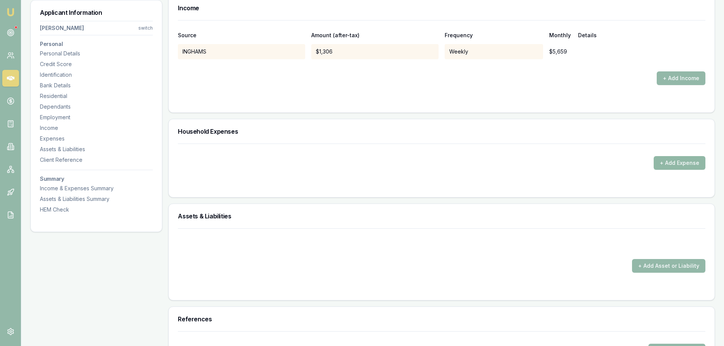
click at [670, 166] on button "+ Add Expense" at bounding box center [680, 163] width 52 height 14
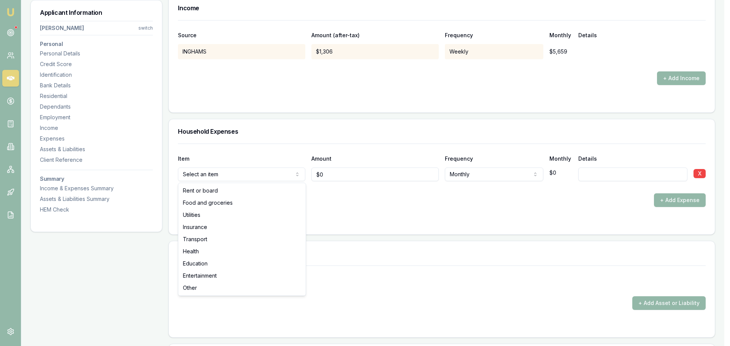
drag, startPoint x: 208, startPoint y: 193, endPoint x: 308, endPoint y: 188, distance: 100.1
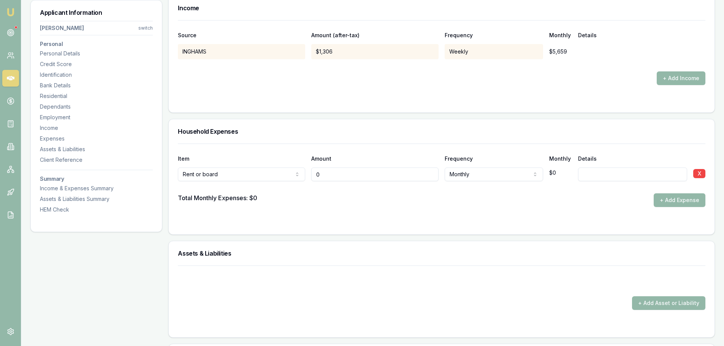
drag, startPoint x: 341, startPoint y: 176, endPoint x: 289, endPoint y: 177, distance: 51.7
click at [295, 177] on div "Rent or board Rent or board Food and groceries Utilities Insurance Transport He…" at bounding box center [442, 173] width 528 height 17
type input "$350"
click at [591, 174] on input at bounding box center [632, 175] width 109 height 14
type input "LJ HOOKER/WB REAL ESTATE"
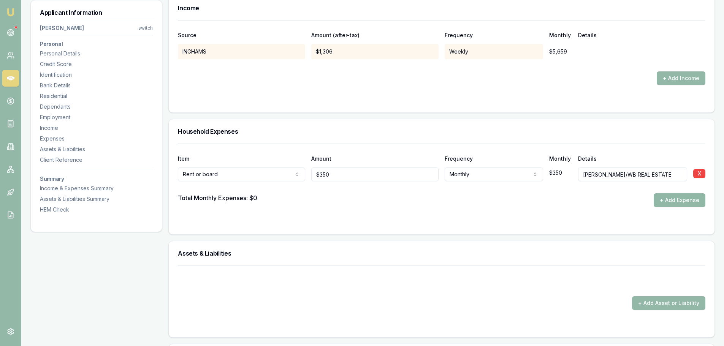
click at [681, 199] on button "+ Add Expense" at bounding box center [680, 201] width 52 height 14
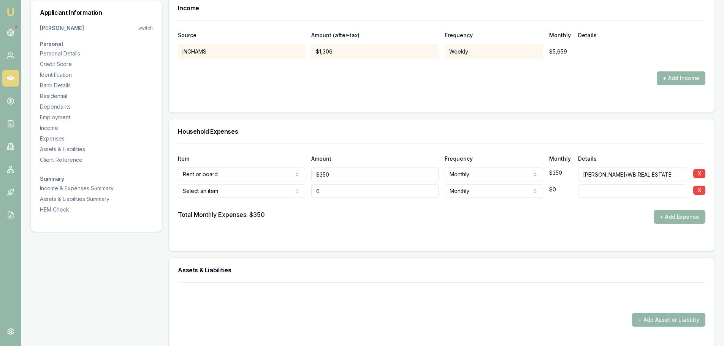
type input "$0"
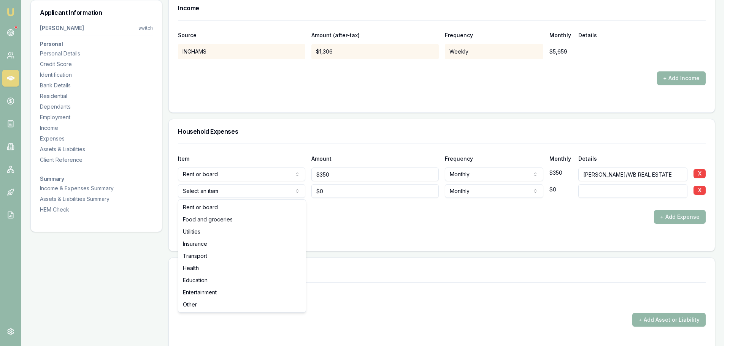
select select "FOOD_AND_GROCERIES"
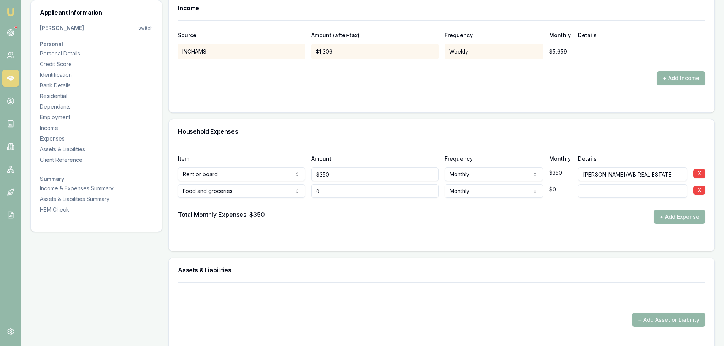
drag, startPoint x: 339, startPoint y: 189, endPoint x: 275, endPoint y: 189, distance: 63.9
click at [302, 189] on div "Food and groceries Rent or board Food and groceries Utilities Insurance Transpo…" at bounding box center [442, 189] width 528 height 17
type input "$150"
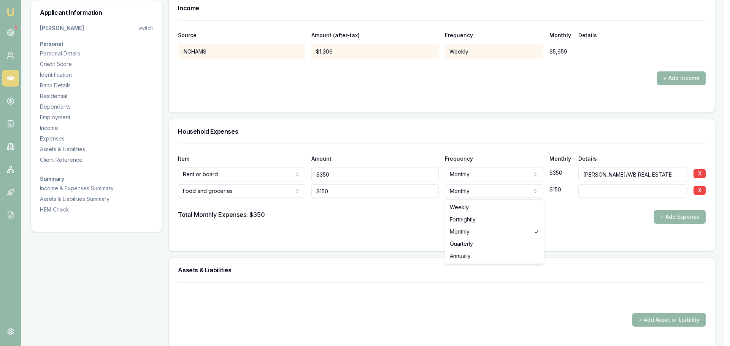
select select "WEEKLY"
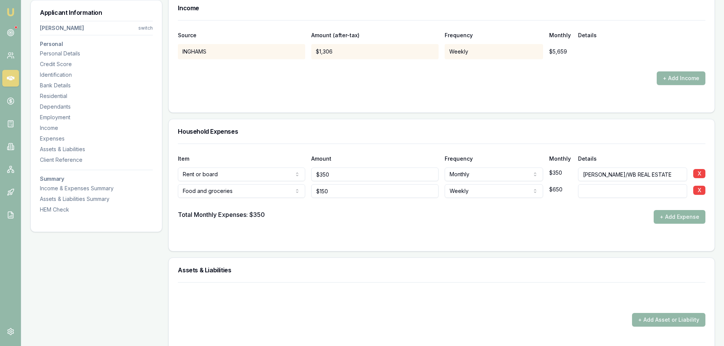
click at [698, 211] on button "+ Add Expense" at bounding box center [680, 217] width 52 height 14
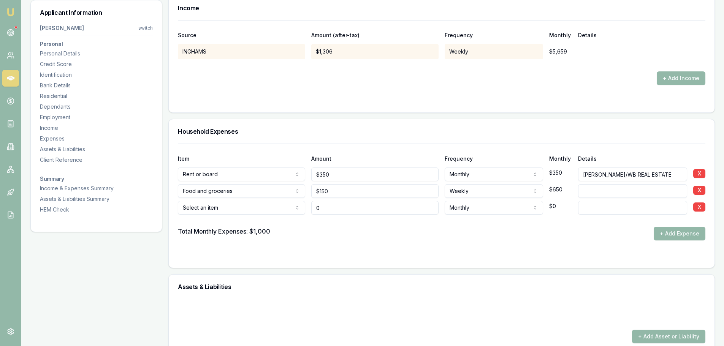
type input "$0"
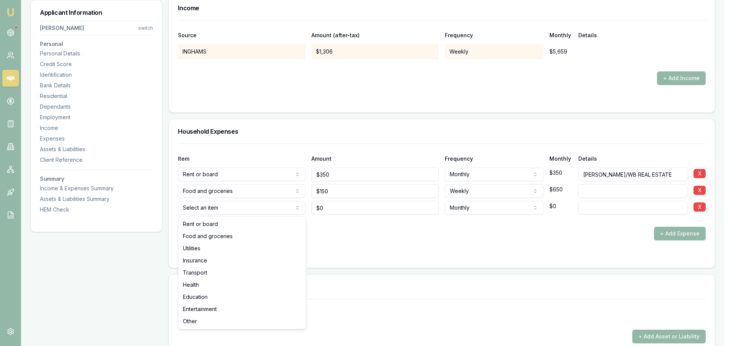
select select "UTILITIES"
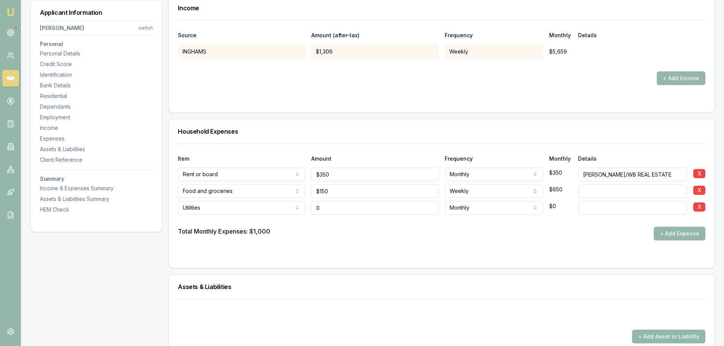
click at [376, 209] on input "0" at bounding box center [374, 208] width 127 height 14
drag, startPoint x: 366, startPoint y: 211, endPoint x: 214, endPoint y: 202, distance: 152.4
click at [214, 202] on div "Utilities Rent or board Food and groceries Utilities Insurance Transport Health…" at bounding box center [442, 206] width 528 height 17
type input "$435"
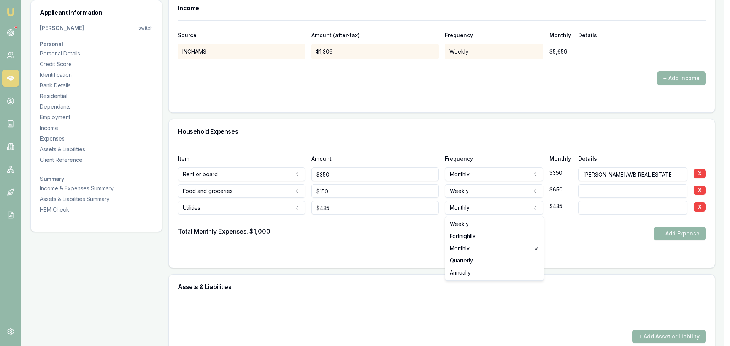
select select "QUARTERLY"
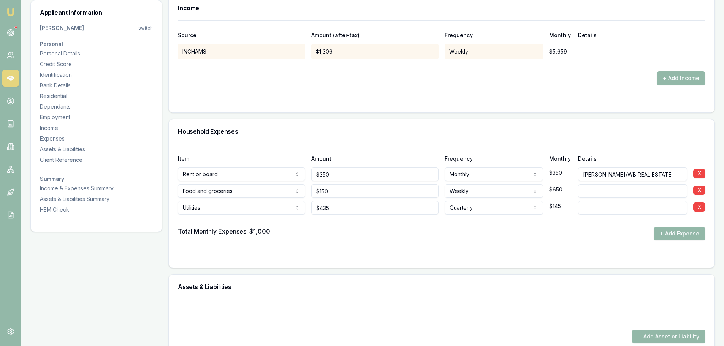
drag, startPoint x: 607, startPoint y: 205, endPoint x: 607, endPoint y: 210, distance: 5.0
click at [607, 210] on input at bounding box center [632, 208] width 109 height 14
type input "ELECTRICITY"
click at [673, 230] on button "+ Add Expense" at bounding box center [680, 234] width 52 height 14
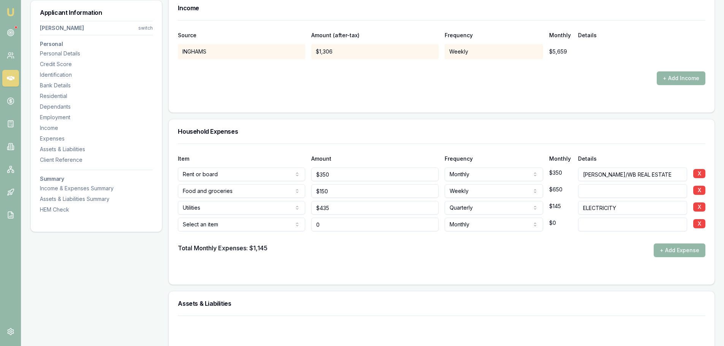
type input "$0"
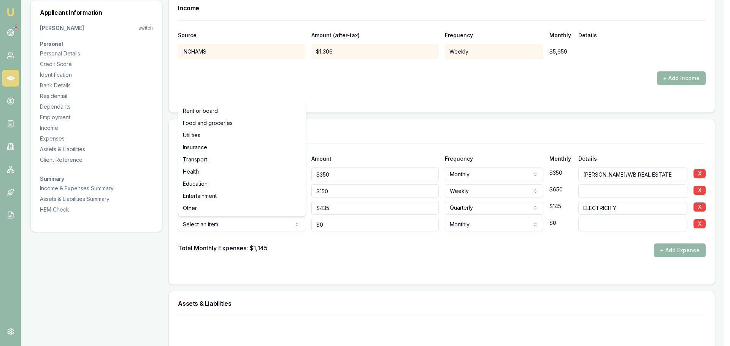
select select "UTILITIES"
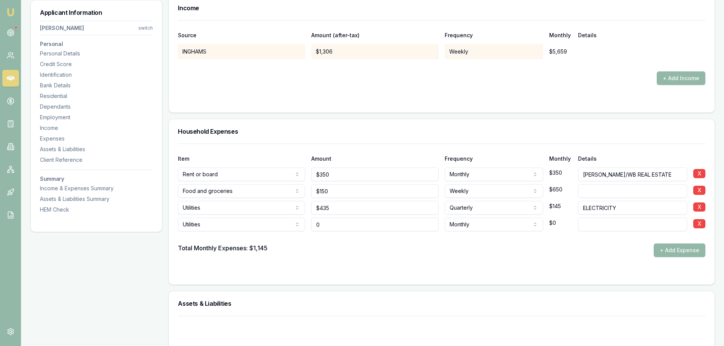
drag, startPoint x: 341, startPoint y: 229, endPoint x: 251, endPoint y: 232, distance: 90.6
click at [257, 232] on div "Item Amount Frequency Monthly Details Rent or board Rent or board Food and groc…" at bounding box center [442, 201] width 528 height 114
type input "$265"
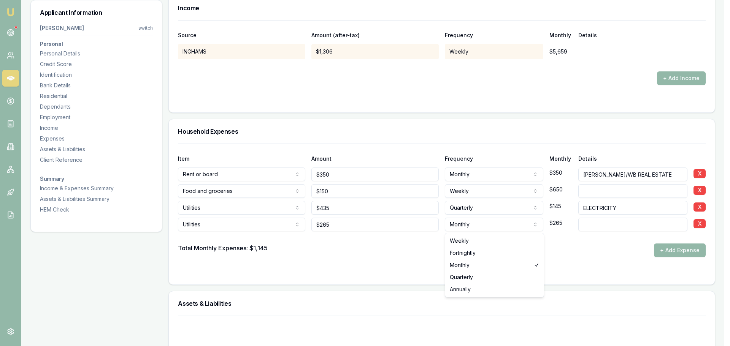
select select "QUARTERLY"
drag, startPoint x: 487, startPoint y: 278, endPoint x: 577, endPoint y: 243, distance: 96.7
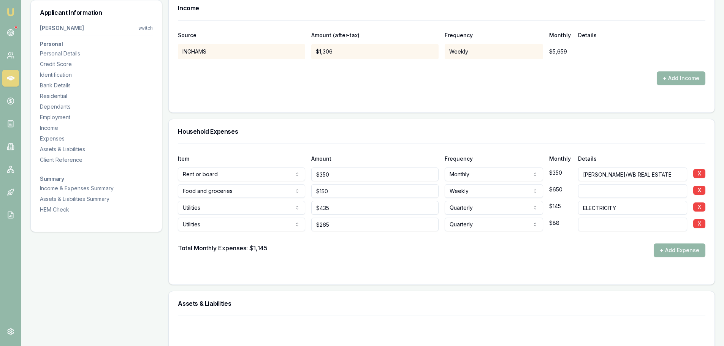
click at [595, 224] on input at bounding box center [632, 225] width 109 height 14
type input "GAS"
click at [672, 247] on button "+ Add Expense" at bounding box center [680, 251] width 52 height 14
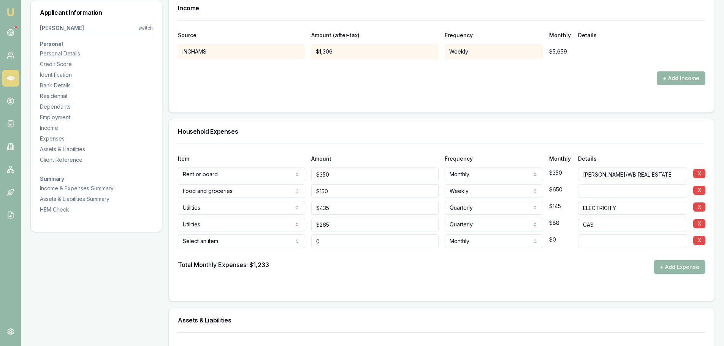
type input "$0"
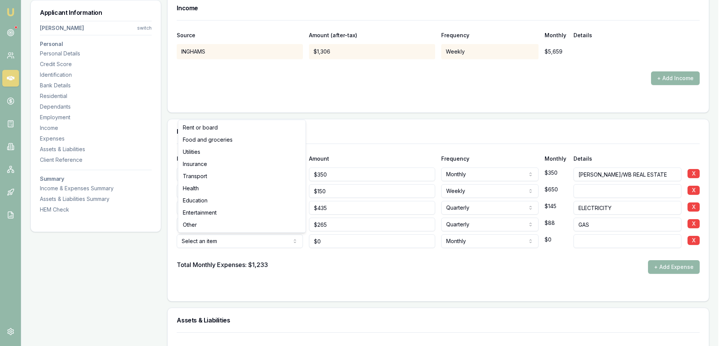
select select "UTILITIES"
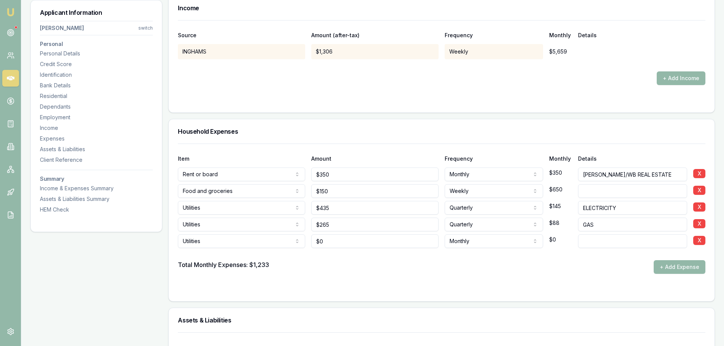
drag, startPoint x: 626, startPoint y: 244, endPoint x: 609, endPoint y: 232, distance: 20.4
click at [624, 243] on input at bounding box center [632, 242] width 109 height 14
type input "PHONE CREDIT"
drag, startPoint x: 343, startPoint y: 245, endPoint x: 279, endPoint y: 240, distance: 64.9
click at [279, 240] on div "Utilities Rent or board Food and groceries Utilities Insurance Transport Health…" at bounding box center [442, 240] width 528 height 17
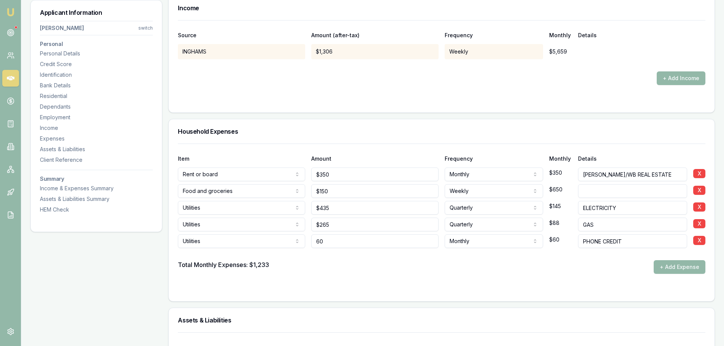
type input "$60"
click at [359, 253] on div at bounding box center [442, 254] width 528 height 12
click at [695, 272] on button "+ Add Expense" at bounding box center [680, 267] width 52 height 14
click at [667, 269] on button "+ Add Expense" at bounding box center [680, 267] width 52 height 14
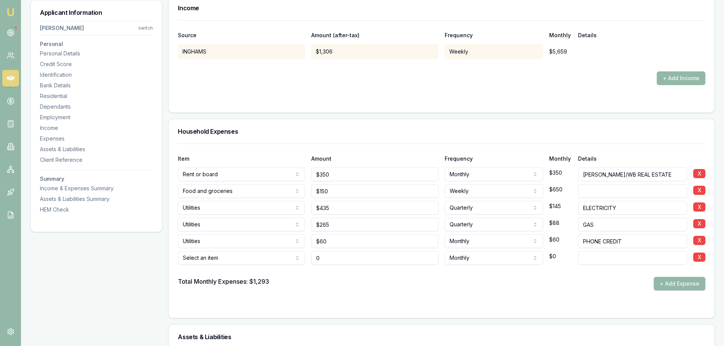
type input "$0"
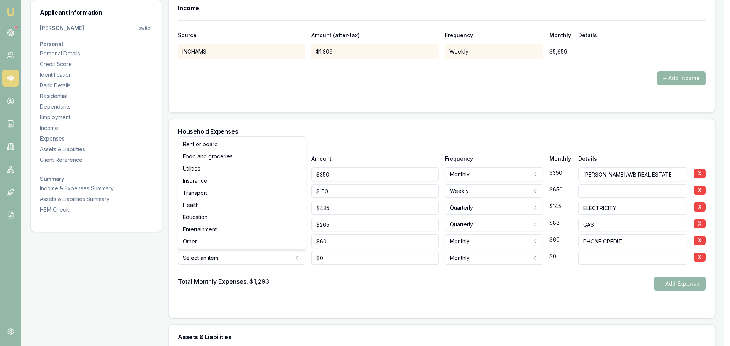
select select "INSURANCE"
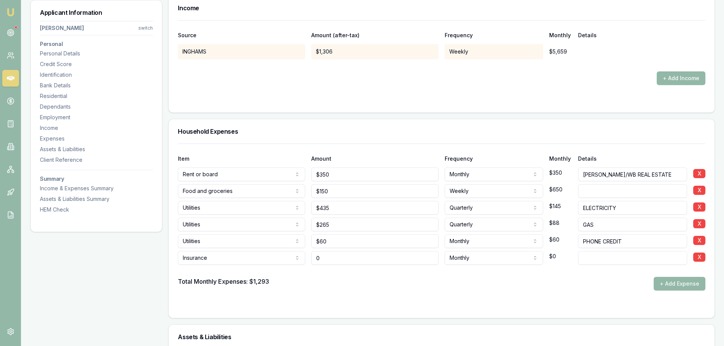
drag, startPoint x: 328, startPoint y: 258, endPoint x: 162, endPoint y: 255, distance: 166.2
click at [206, 258] on div "Insurance Rent or board Food and groceries Utilities Insurance Transport Health…" at bounding box center [442, 256] width 528 height 17
type input "$100"
click at [588, 260] on input at bounding box center [632, 258] width 109 height 14
type input "CAR INSURANCE"
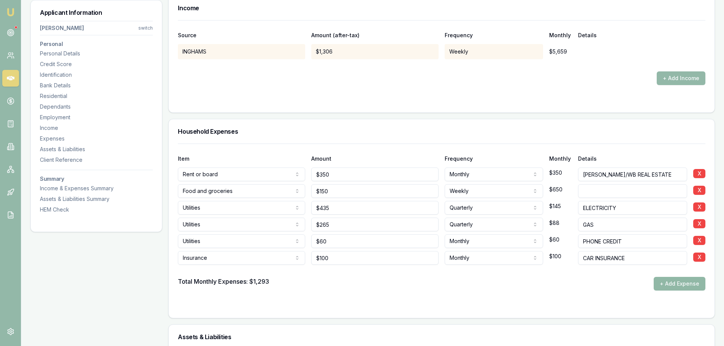
click at [690, 284] on button "+ Add Expense" at bounding box center [680, 284] width 52 height 14
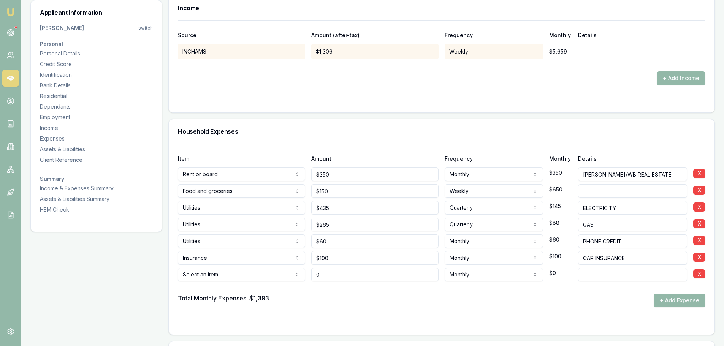
type input "$0"
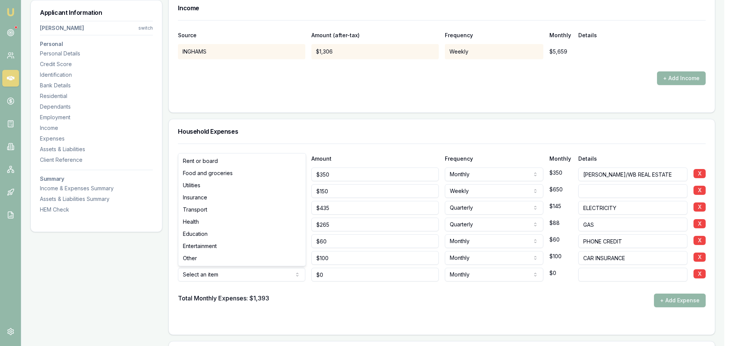
select select "TRANSPORT"
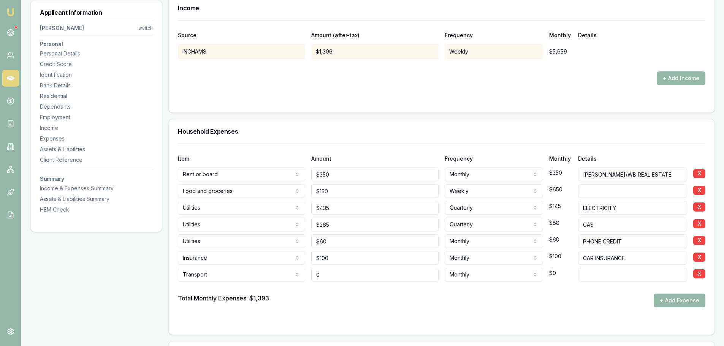
drag, startPoint x: 341, startPoint y: 277, endPoint x: 275, endPoint y: 277, distance: 66.2
click at [279, 277] on div "Transport Rent or board Food and groceries Utilities Insurance Transport Health…" at bounding box center [442, 273] width 528 height 17
type input "$80"
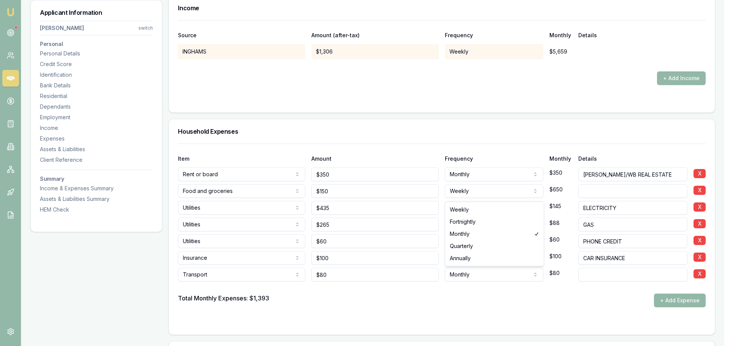
select select "WEEKLY"
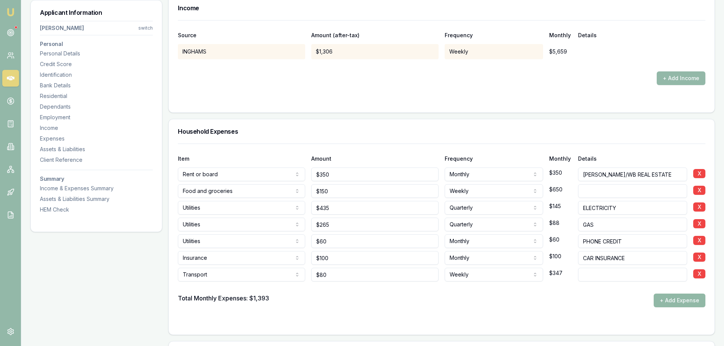
click at [671, 297] on button "+ Add Expense" at bounding box center [680, 301] width 52 height 14
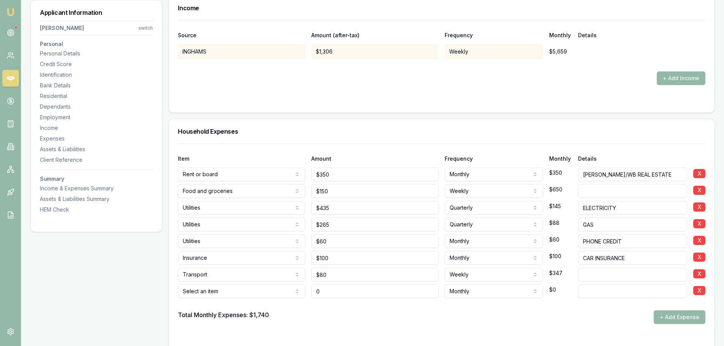
type input "$0"
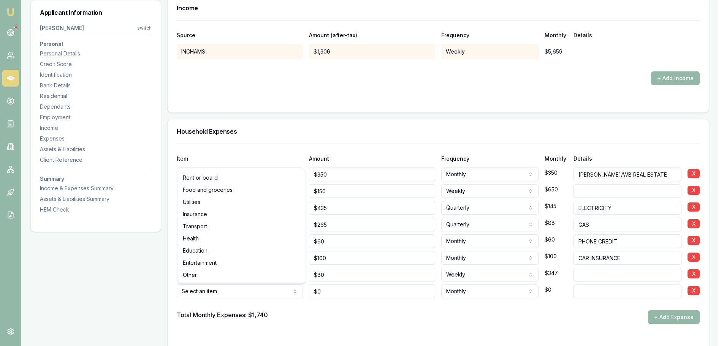
select select "HEALTH"
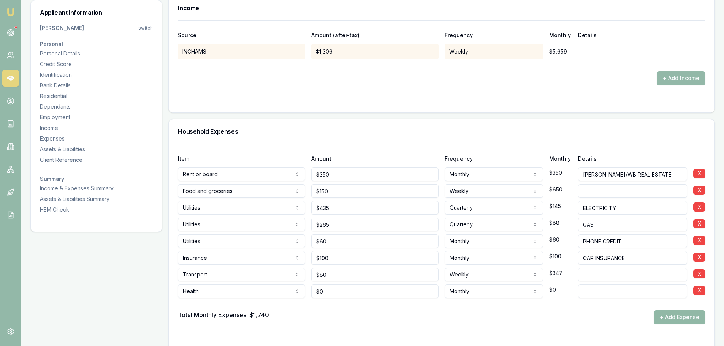
click at [670, 316] on button "+ Add Expense" at bounding box center [680, 318] width 52 height 14
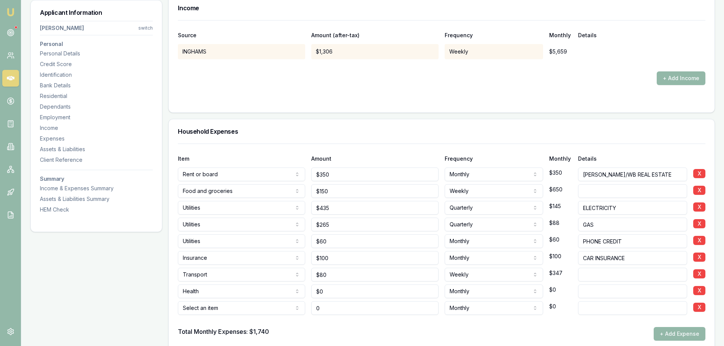
type input "$0"
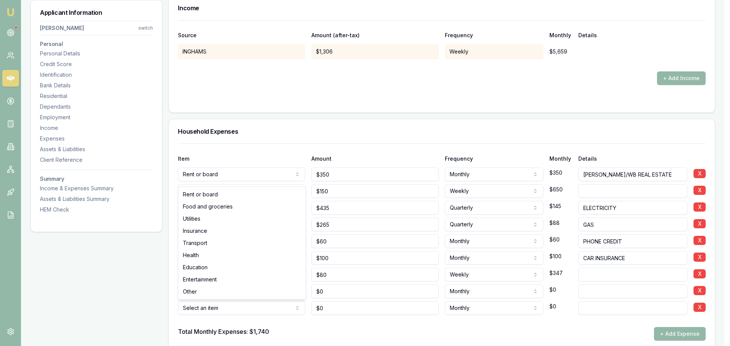
select select "ENTERTAINMENT"
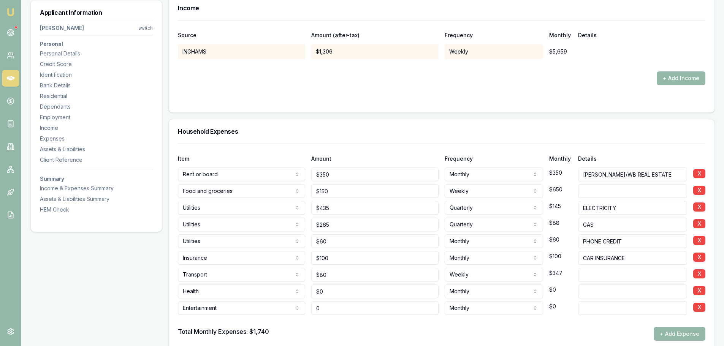
drag, startPoint x: 332, startPoint y: 305, endPoint x: 248, endPoint y: 308, distance: 84.1
click at [254, 308] on div "Entertainment Rent or board Food and groceries Utilities Insurance Transport He…" at bounding box center [442, 307] width 528 height 17
type input "$100"
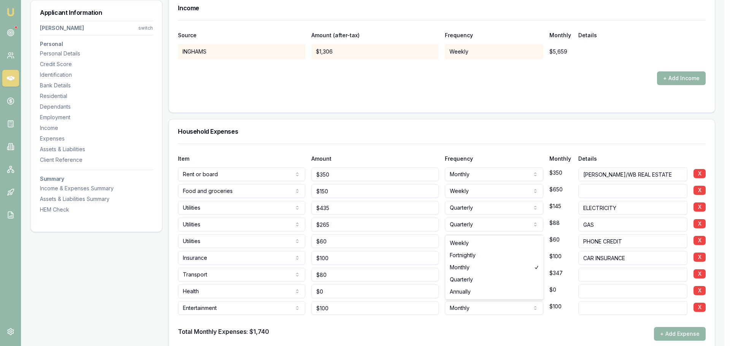
select select "WEEKLY"
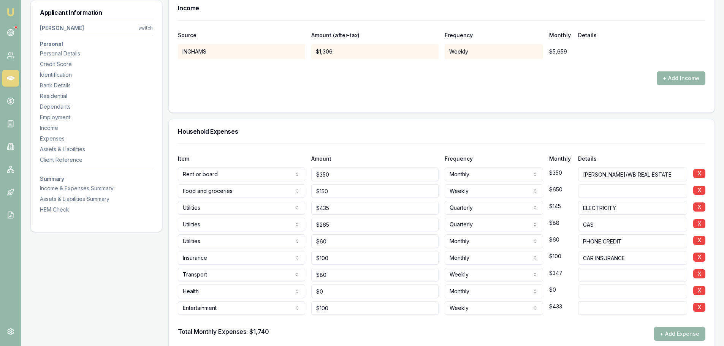
click at [486, 327] on div at bounding box center [442, 321] width 528 height 12
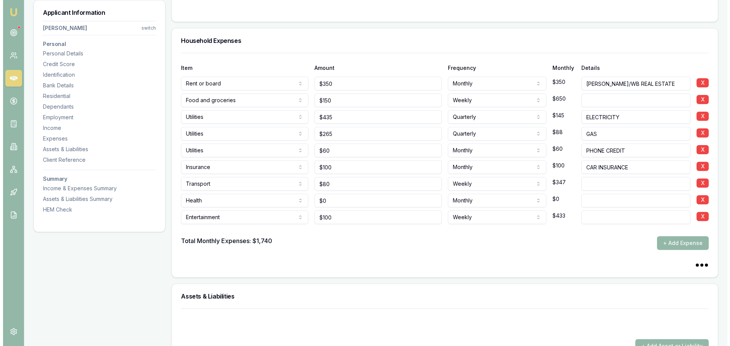
scroll to position [1635, 0]
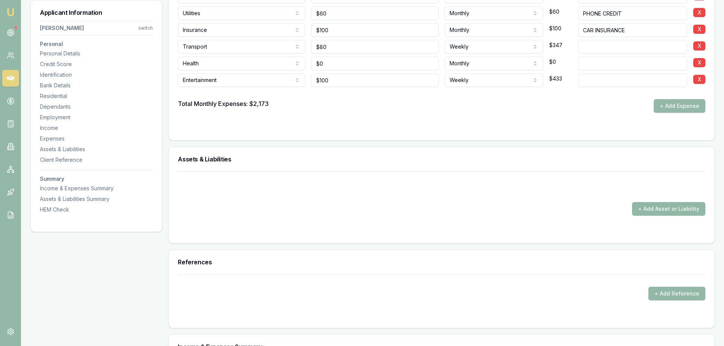
click at [690, 206] on button "+ Add Asset or Liability" at bounding box center [668, 209] width 73 height 14
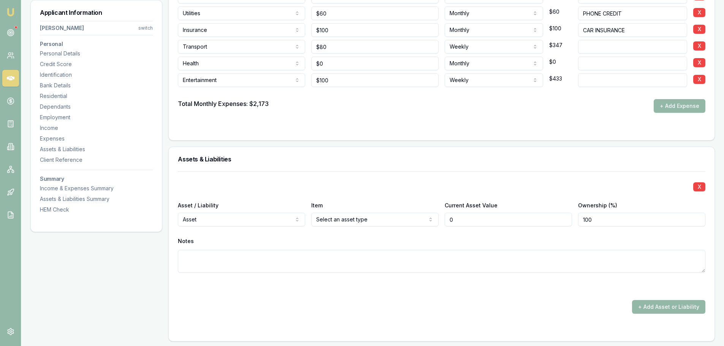
type input "$0"
click at [285, 170] on div "Assets & Liabilities" at bounding box center [442, 159] width 546 height 24
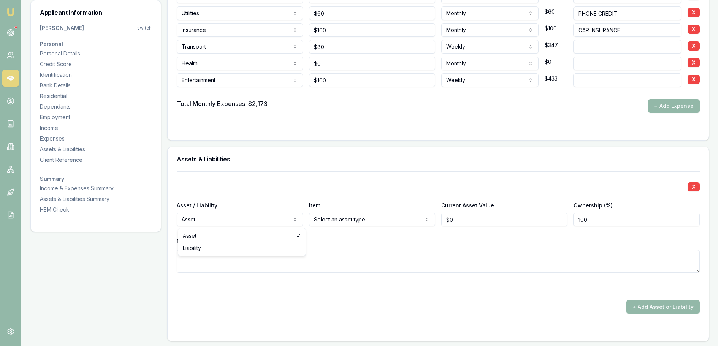
select select "LIABILITY"
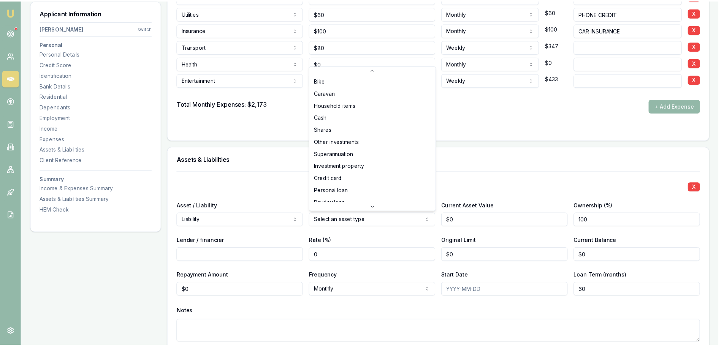
scroll to position [38, 0]
select select "PERSONAL_LOAN"
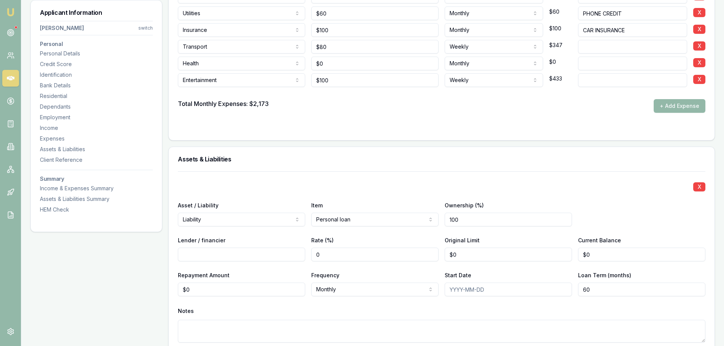
click at [250, 256] on input "Lender / financier" at bounding box center [241, 255] width 127 height 14
drag, startPoint x: 235, startPoint y: 292, endPoint x: 104, endPoint y: 295, distance: 130.8
type input "$297"
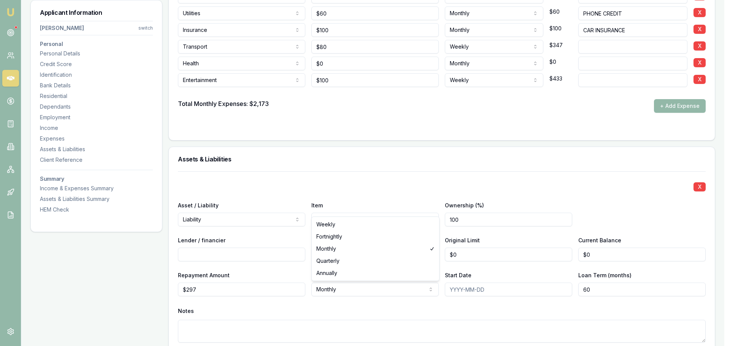
select select "WEEKLY"
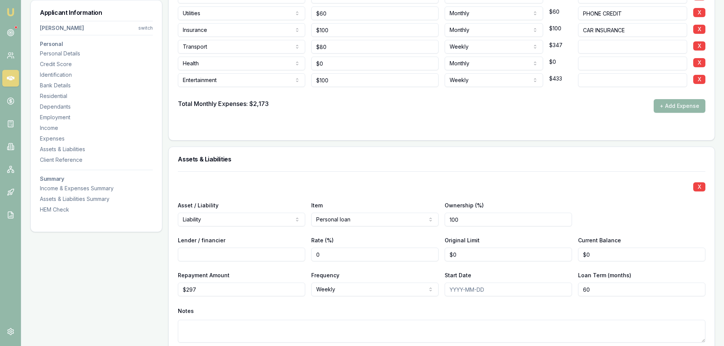
click at [267, 256] on input "Lender / financier" at bounding box center [241, 255] width 127 height 14
type input "LAZER MONEY"
drag, startPoint x: 460, startPoint y: 258, endPoint x: 359, endPoint y: 259, distance: 101.2
click at [392, 257] on div "Lender / financier LAZER MONEY Rate (%) 0 Original Limit 0 Current Balance $0" at bounding box center [442, 249] width 528 height 26
type input "$5,000"
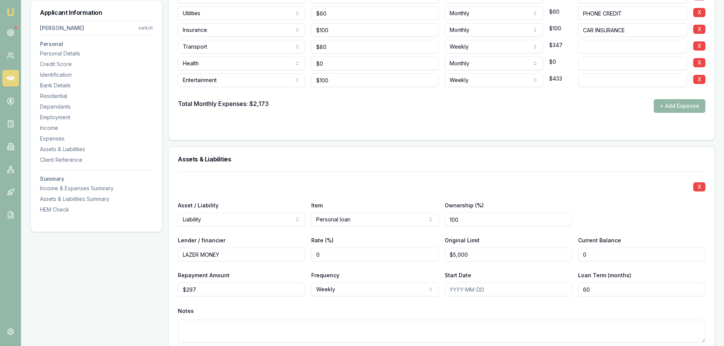
drag, startPoint x: 621, startPoint y: 254, endPoint x: 212, endPoint y: 285, distance: 410.4
click at [406, 271] on div "X Asset / Liability Liability Asset Liability Item Personal loan Home Car Boat …" at bounding box center [442, 267] width 528 height 190
type input "2"
type input "$3,300"
click at [348, 177] on div "X Asset / Liability Liability Asset Liability Item Personal loan Home Car Boat …" at bounding box center [442, 267] width 528 height 190
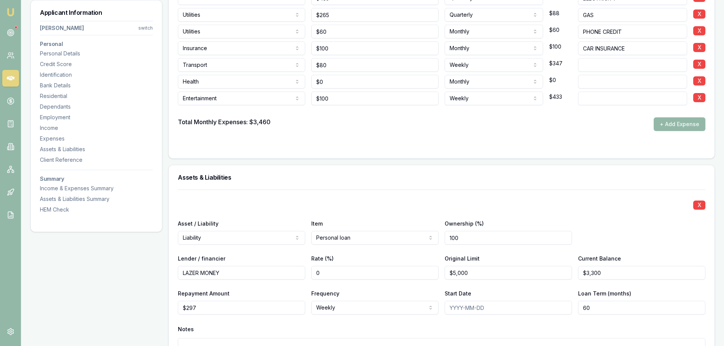
click at [348, 177] on h3 "Assets & Liabilities" at bounding box center [442, 178] width 528 height 6
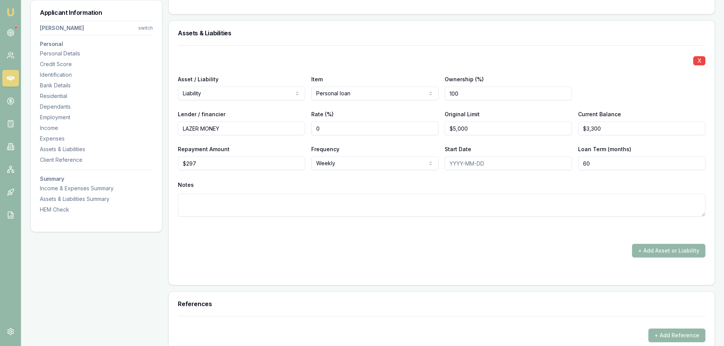
scroll to position [1787, 0]
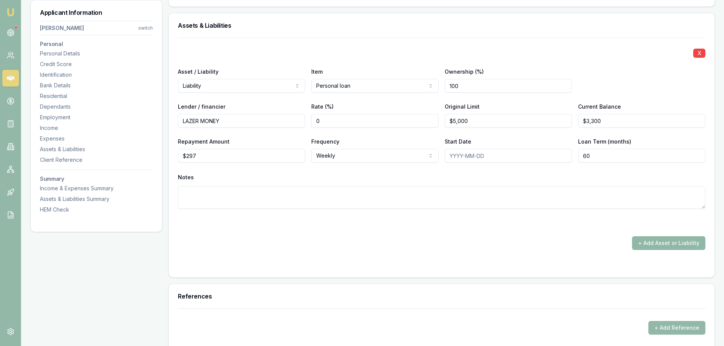
click at [644, 242] on button "+ Add Asset or Liability" at bounding box center [668, 244] width 73 height 14
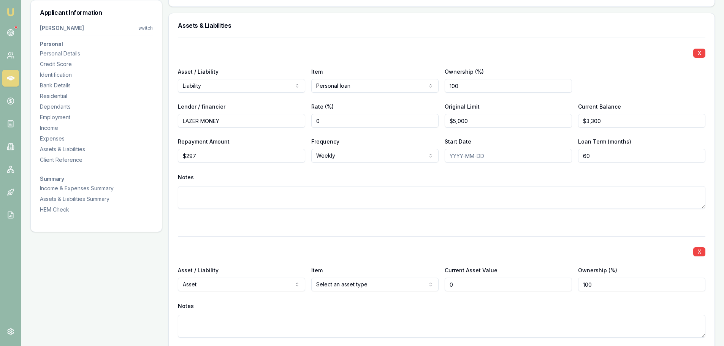
type input "$0"
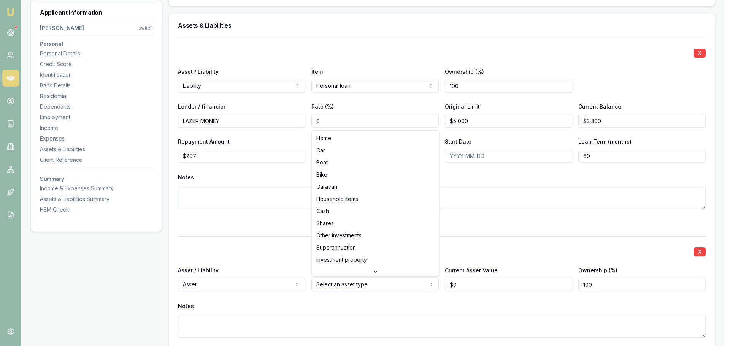
select select "CASH"
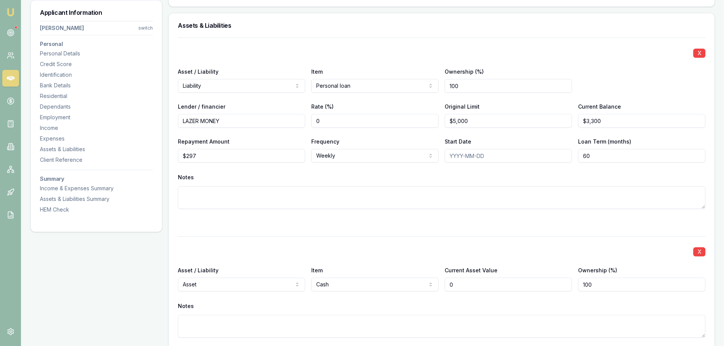
drag, startPoint x: 467, startPoint y: 286, endPoint x: 337, endPoint y: 293, distance: 130.2
click at [365, 290] on div "Asset / Liability Asset Asset Liability Item Cash Home Car Boat Bike Caravan Ho…" at bounding box center [442, 279] width 528 height 26
type input "$1,000"
click at [338, 232] on div "X Asset / Liability Liability Asset Liability Item Personal loan Home Car Boat …" at bounding box center [442, 208] width 528 height 341
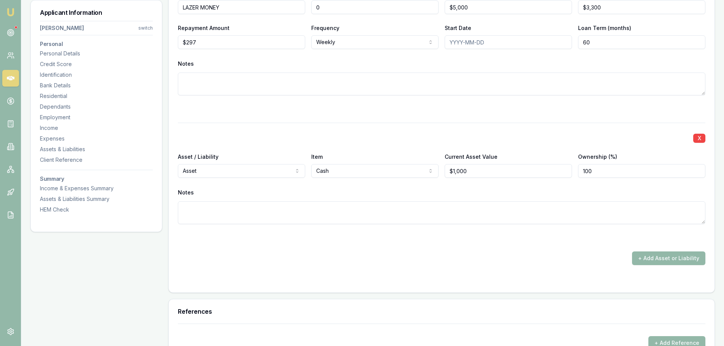
scroll to position [1901, 0]
click at [672, 260] on button "+ Add Asset or Liability" at bounding box center [668, 258] width 73 height 14
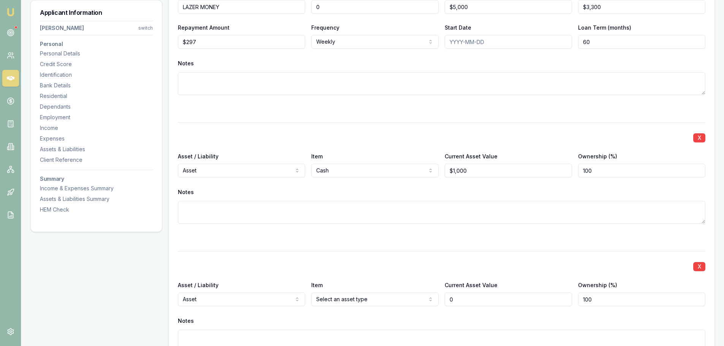
type input "$0"
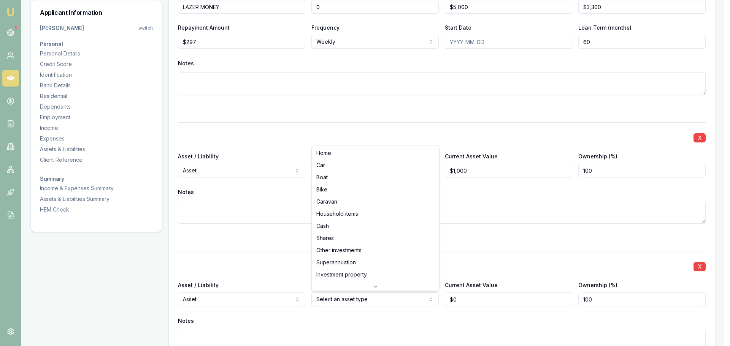
select select "HOUSEHOLD_ITEMS"
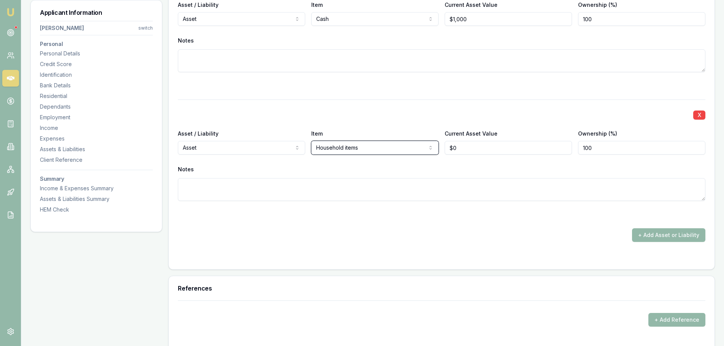
scroll to position [2053, 0]
click at [677, 235] on button "+ Add Asset or Liability" at bounding box center [668, 235] width 73 height 14
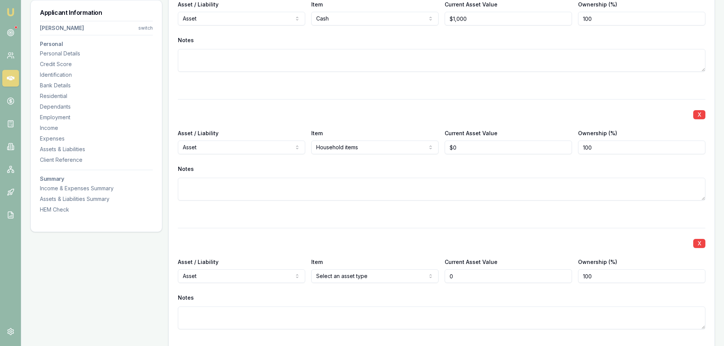
type input "$0"
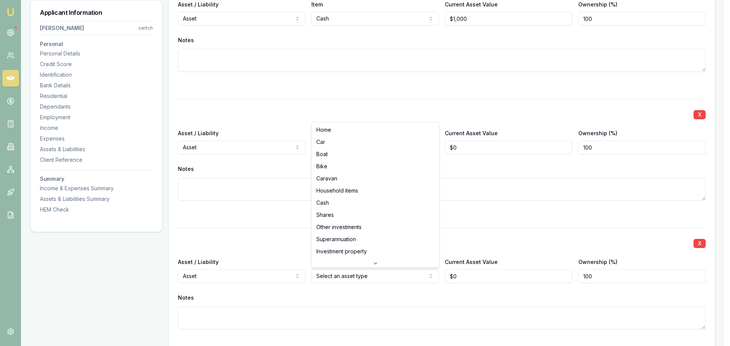
select select "CAR"
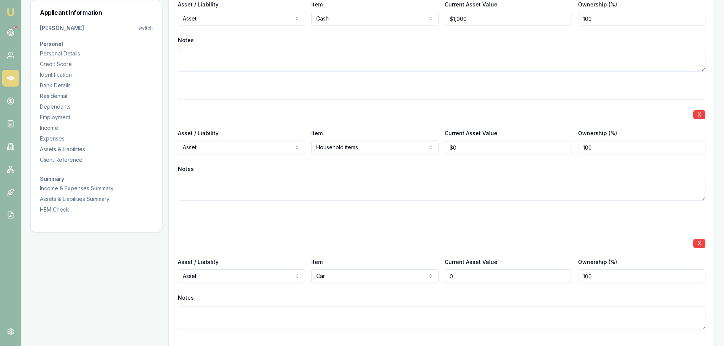
drag, startPoint x: 467, startPoint y: 276, endPoint x: 275, endPoint y: 289, distance: 192.5
click at [303, 287] on div "X Asset / Liability Asset Asset Liability Item Car Home Car Boat Bike Caravan H…" at bounding box center [442, 288] width 528 height 120
type input "5"
type input "15000"
type input "0"
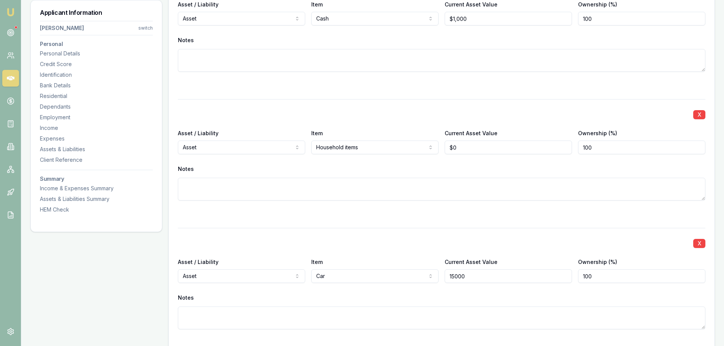
type input "$15,000"
drag, startPoint x: 477, startPoint y: 151, endPoint x: 203, endPoint y: 145, distance: 273.5
click at [249, 149] on div "Asset / Liability Asset Asset Liability Item Household items Home Car Boat Bike…" at bounding box center [442, 142] width 528 height 26
type input "$15,000"
click at [529, 170] on div "Notes" at bounding box center [442, 169] width 528 height 11
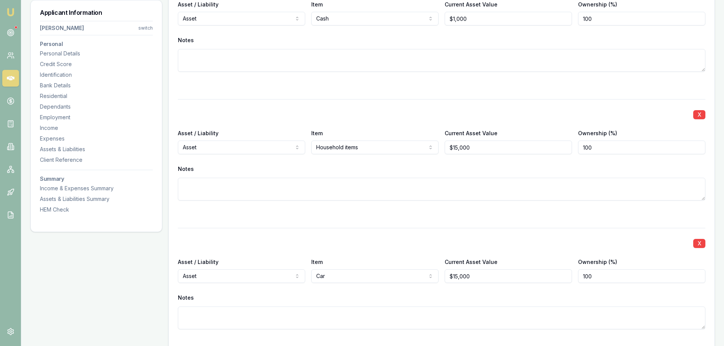
click at [503, 95] on div "X Asset / Liability Liability Asset Liability Item Personal loan Home Car Boat …" at bounding box center [442, 70] width 528 height 599
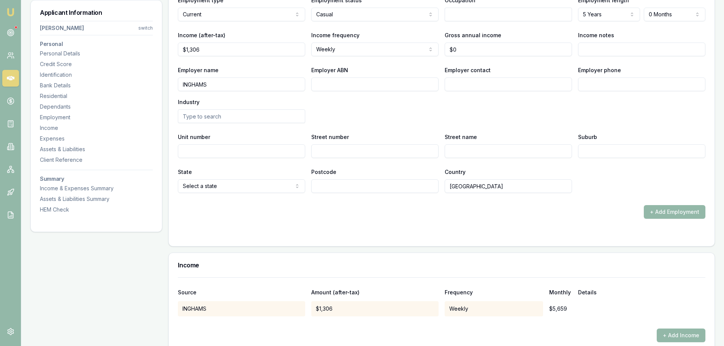
scroll to position [1027, 0]
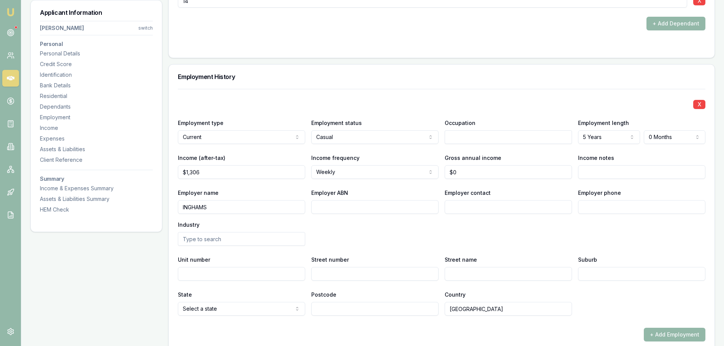
click at [411, 83] on div "Employment History" at bounding box center [442, 77] width 546 height 24
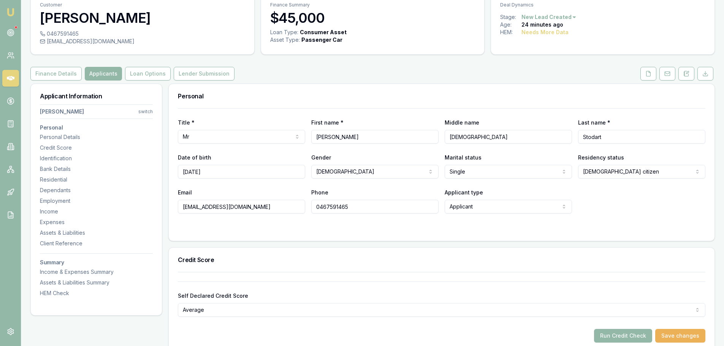
scroll to position [0, 0]
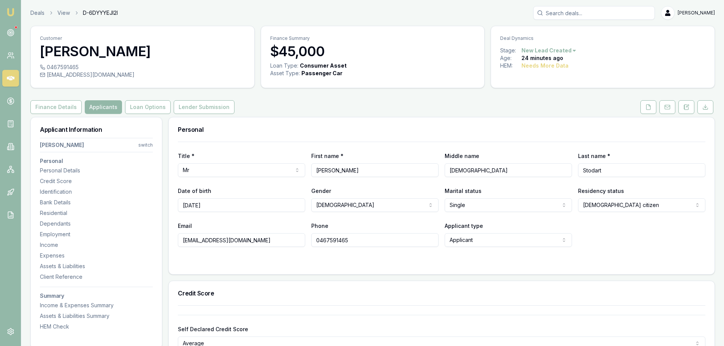
click at [342, 104] on div "Finance Details Applicants Loan Options Lender Submission" at bounding box center [372, 107] width 685 height 14
click at [307, 114] on div "Finance Details Applicants Loan Options Lender Submission" at bounding box center [372, 107] width 685 height 14
click at [65, 107] on button "Finance Details" at bounding box center [55, 107] width 51 height 14
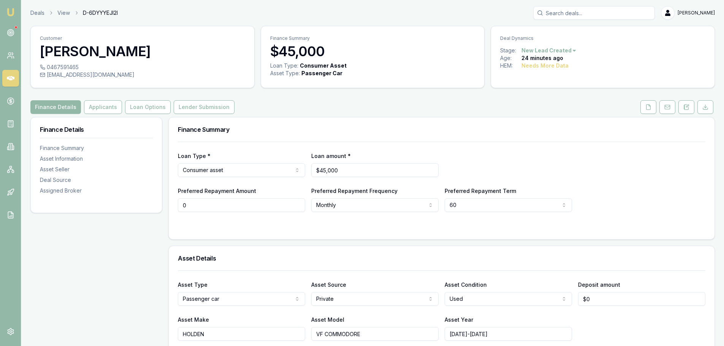
drag, startPoint x: 190, startPoint y: 204, endPoint x: 124, endPoint y: 202, distance: 66.6
type input "$350"
click at [370, 207] on html "Emu Broker Deals View D-6DYYYEJI2I Erin Shield Toggle Menu Customer Peter Stoda…" at bounding box center [362, 173] width 724 height 346
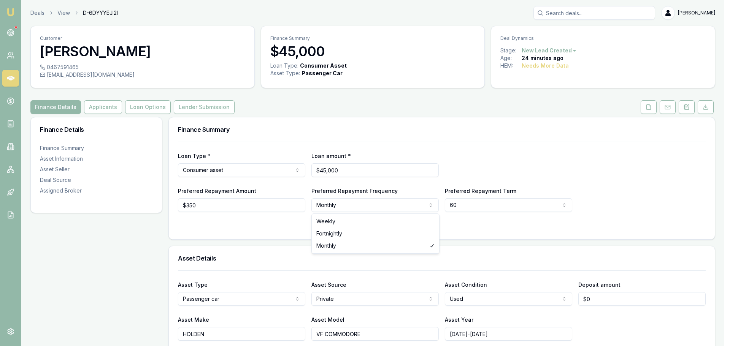
select select "WEEKLY"
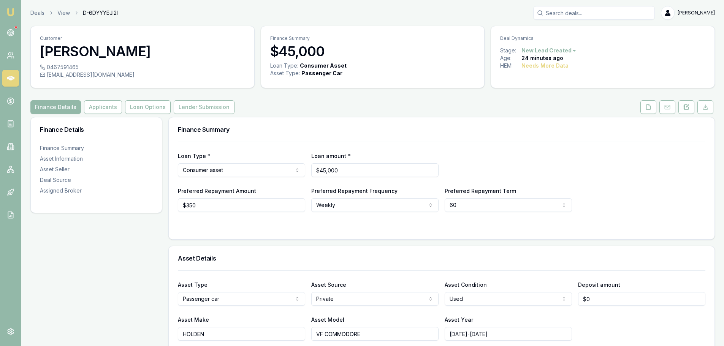
click at [349, 219] on form "Loan Type * Consumer asset Consumer loan Consumer asset Commercial loan Commerc…" at bounding box center [442, 186] width 528 height 89
click at [513, 108] on div "Finance Details Applicants Loan Options Lender Submission" at bounding box center [372, 107] width 685 height 14
click at [444, 126] on div "Finance Summary" at bounding box center [442, 130] width 546 height 24
click at [645, 109] on button at bounding box center [649, 107] width 16 height 14
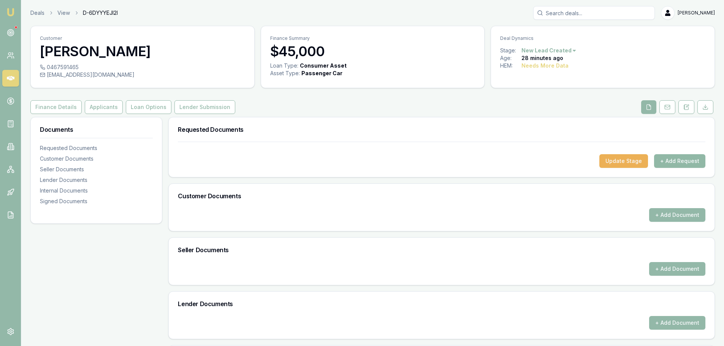
click at [671, 162] on button "+ Add Request" at bounding box center [679, 161] width 51 height 14
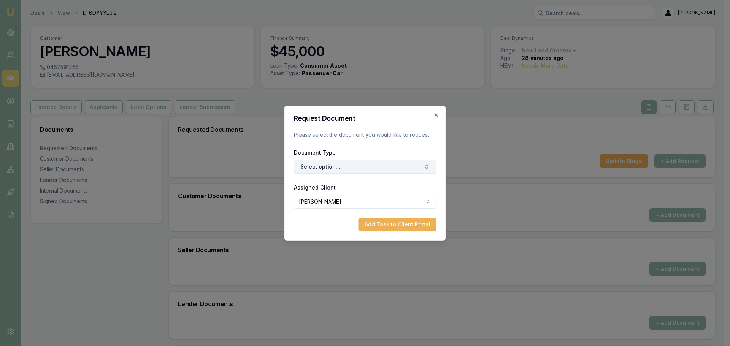
click at [326, 165] on button "Select option..." at bounding box center [365, 167] width 143 height 14
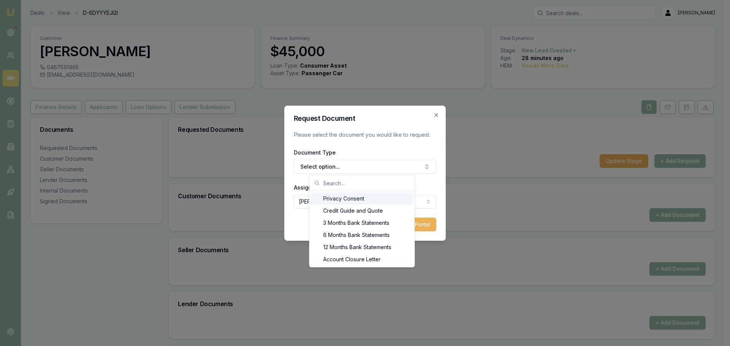
click at [353, 199] on div "Privacy Consent" at bounding box center [362, 199] width 102 height 12
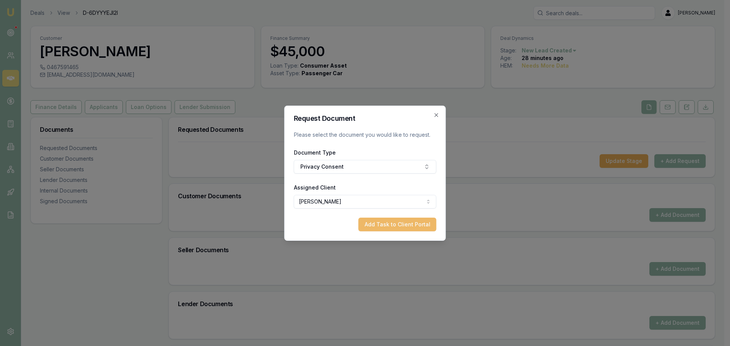
click at [386, 224] on button "Add Task to Client Portal" at bounding box center [398, 225] width 78 height 14
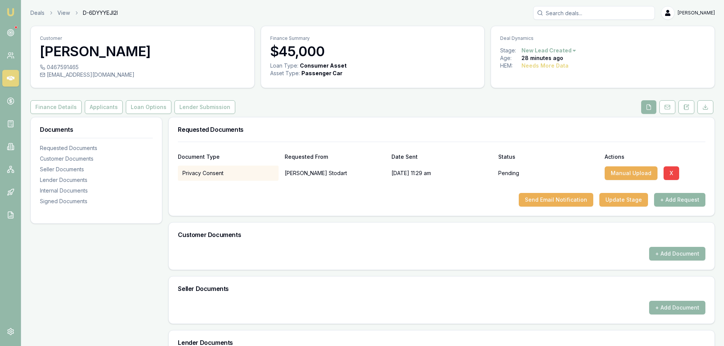
click at [688, 201] on button "+ Add Request" at bounding box center [679, 200] width 51 height 14
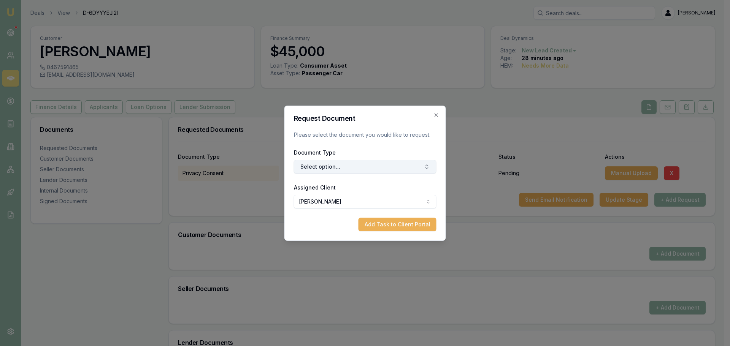
click at [399, 169] on button "Select option..." at bounding box center [365, 167] width 143 height 14
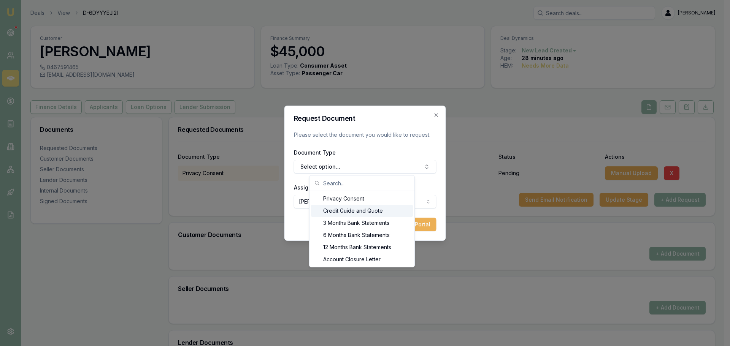
click at [332, 210] on div "Credit Guide and Quote" at bounding box center [362, 211] width 102 height 12
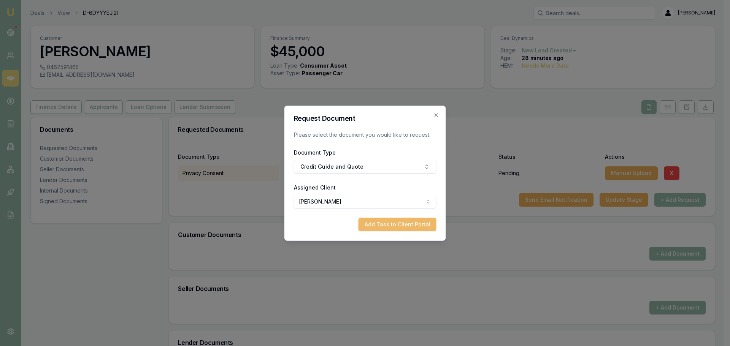
click at [387, 223] on button "Add Task to Client Portal" at bounding box center [398, 225] width 78 height 14
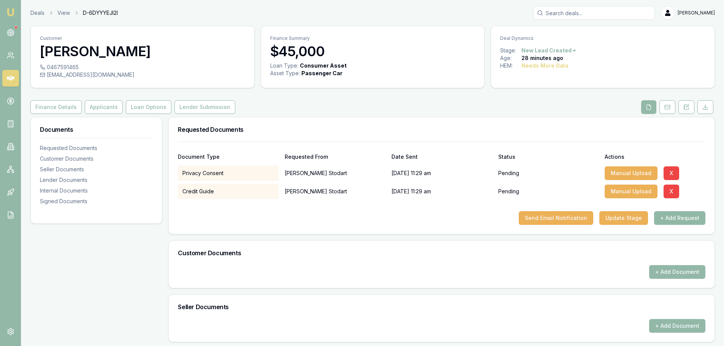
click at [675, 216] on button "+ Add Request" at bounding box center [679, 218] width 51 height 14
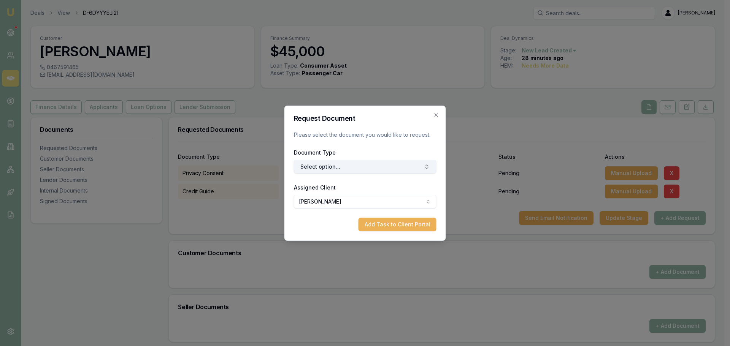
click at [370, 169] on button "Select option..." at bounding box center [365, 167] width 143 height 14
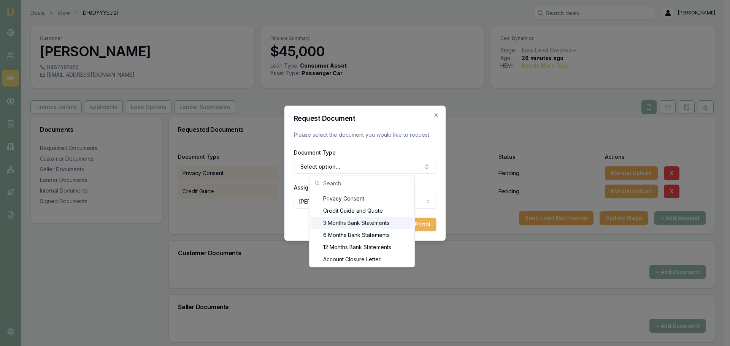
click at [362, 222] on div "3 Months Bank Statements" at bounding box center [362, 223] width 102 height 12
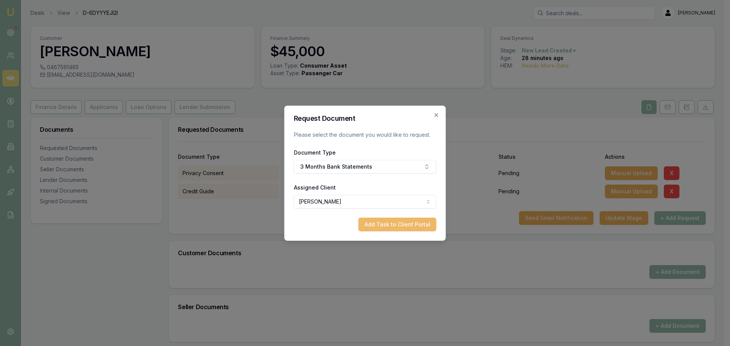
click at [397, 228] on button "Add Task to Client Portal" at bounding box center [398, 225] width 78 height 14
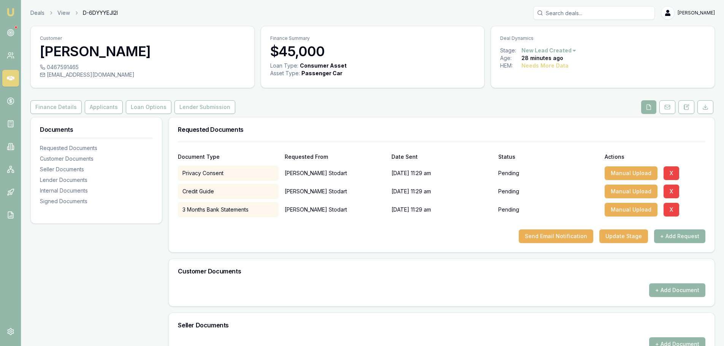
click at [688, 237] on button "+ Add Request" at bounding box center [679, 237] width 51 height 14
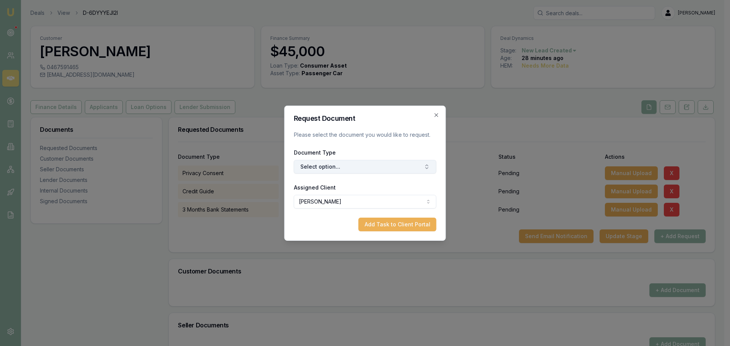
click at [355, 165] on button "Select option..." at bounding box center [365, 167] width 143 height 14
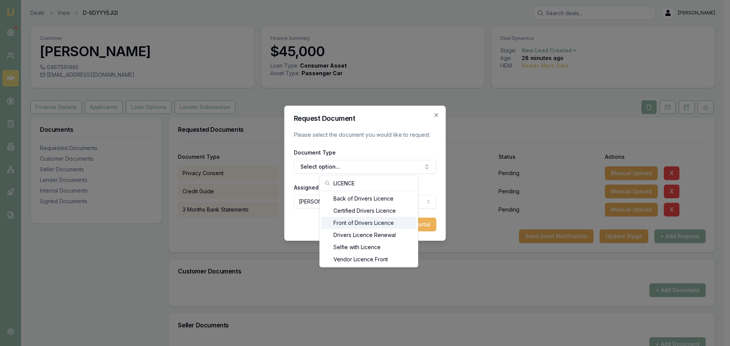
type input "LICENCE"
click at [357, 224] on div "Front of Drivers Licence" at bounding box center [368, 223] width 95 height 12
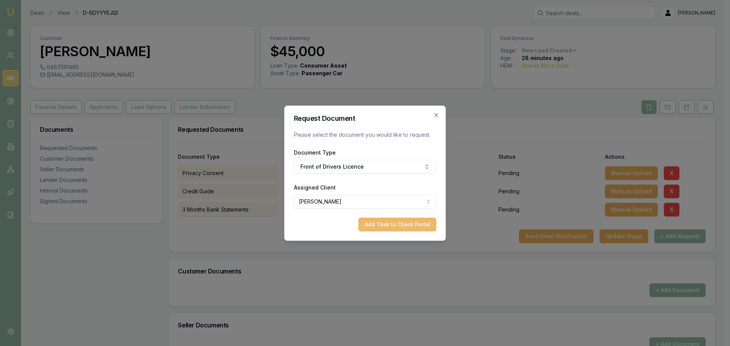
click at [390, 226] on button "Add Task to Client Portal" at bounding box center [398, 225] width 78 height 14
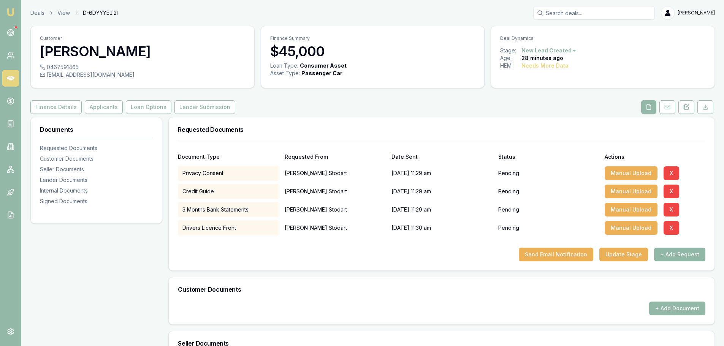
click at [669, 254] on button "+ Add Request" at bounding box center [679, 255] width 51 height 14
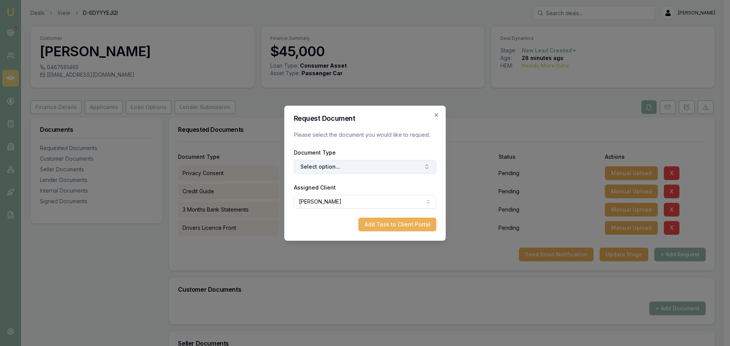
click at [338, 166] on button "Select option..." at bounding box center [365, 167] width 143 height 14
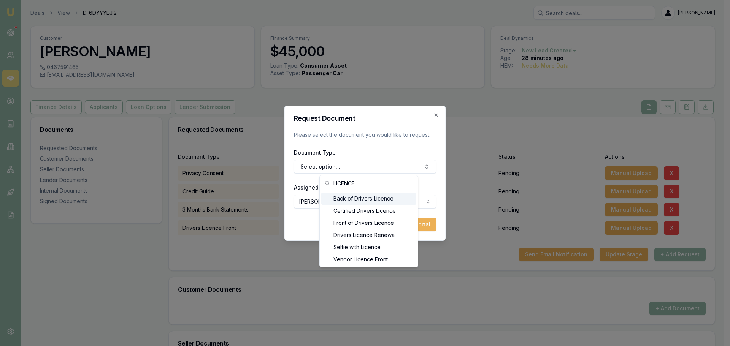
type input "LICENCE"
click at [356, 201] on div "Back of Drivers Licence" at bounding box center [368, 199] width 95 height 12
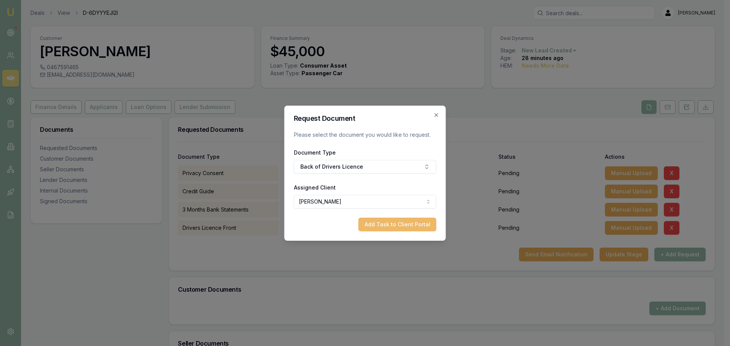
click at [392, 228] on button "Add Task to Client Portal" at bounding box center [398, 225] width 78 height 14
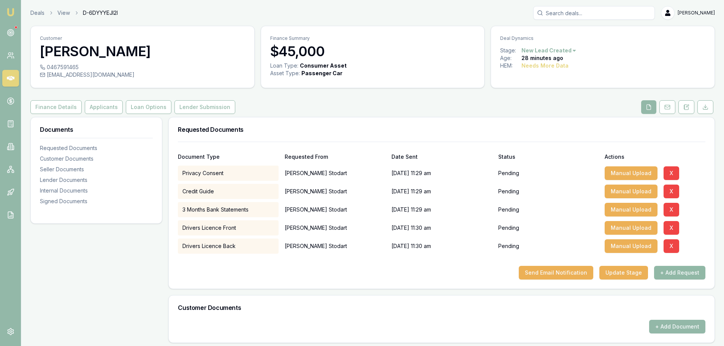
click at [680, 273] on button "+ Add Request" at bounding box center [679, 273] width 51 height 14
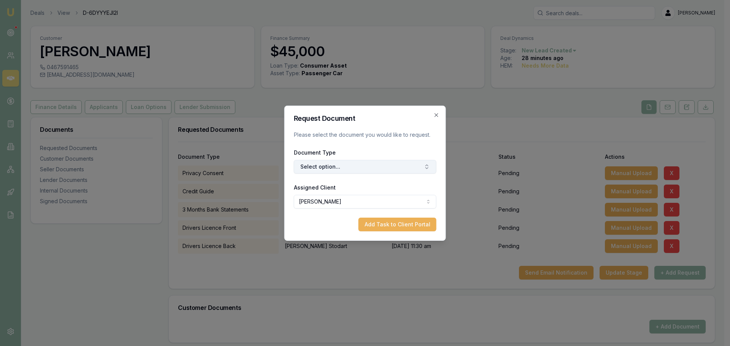
click at [365, 168] on button "Select option..." at bounding box center [365, 167] width 143 height 14
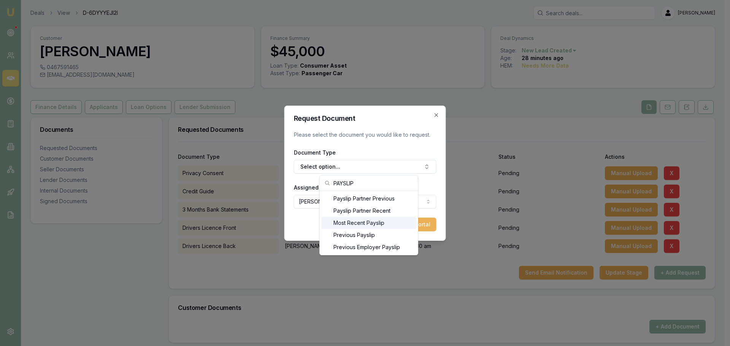
type input "PAYSLIP"
click at [358, 223] on div "Most Recent Payslip" at bounding box center [368, 223] width 95 height 12
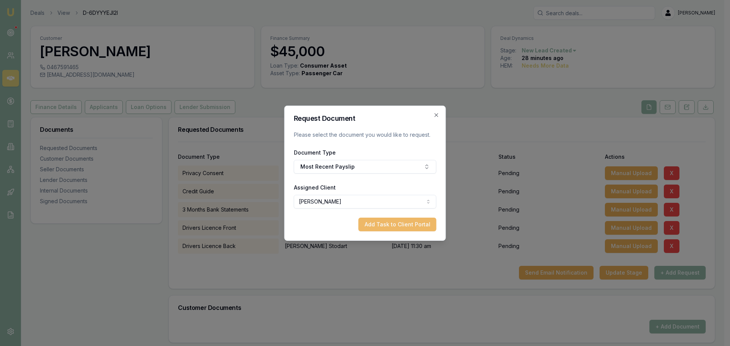
click at [408, 224] on button "Add Task to Client Portal" at bounding box center [398, 225] width 78 height 14
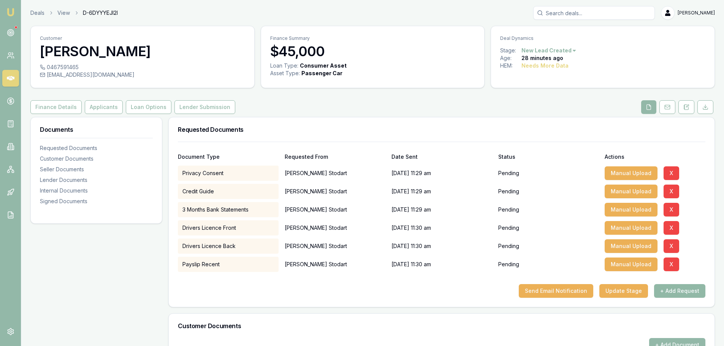
click at [670, 292] on button "+ Add Request" at bounding box center [679, 291] width 51 height 14
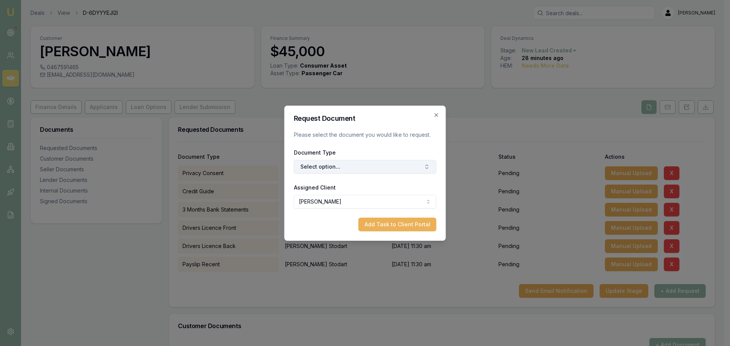
click at [358, 169] on button "Select option..." at bounding box center [365, 167] width 143 height 14
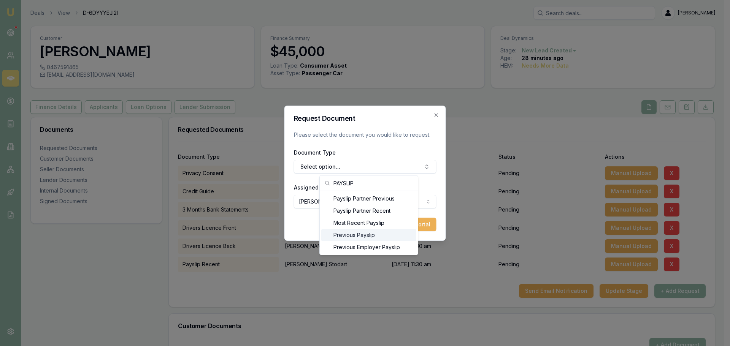
type input "PAYSLIP"
click at [365, 234] on div "Previous Payslip" at bounding box center [368, 235] width 95 height 12
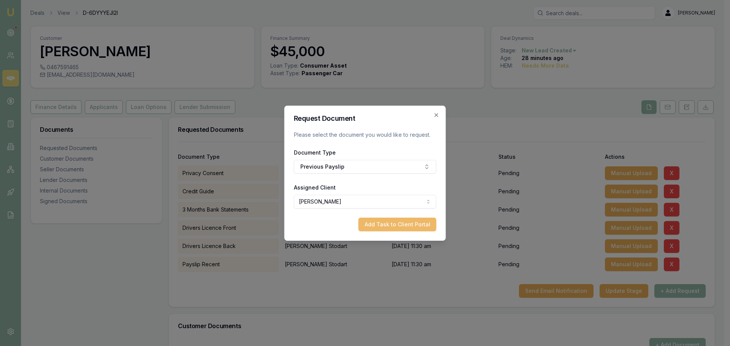
click at [393, 229] on button "Add Task to Client Portal" at bounding box center [398, 225] width 78 height 14
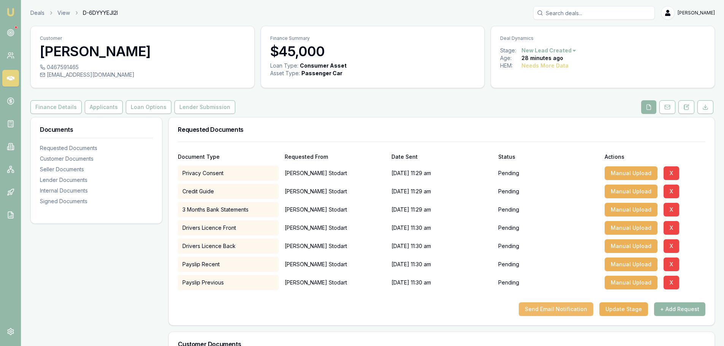
click at [554, 306] on button "Send Email Notification" at bounding box center [556, 310] width 75 height 14
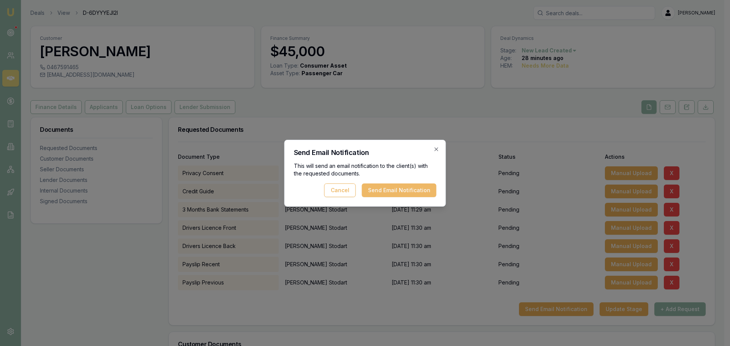
click at [407, 191] on button "Send Email Notification" at bounding box center [399, 191] width 75 height 14
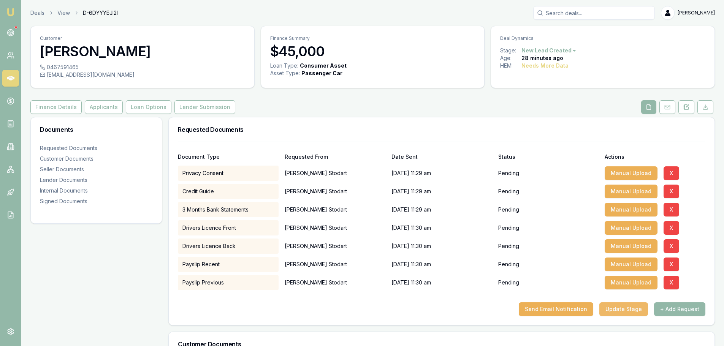
click at [624, 308] on button "Update Stage" at bounding box center [624, 310] width 49 height 14
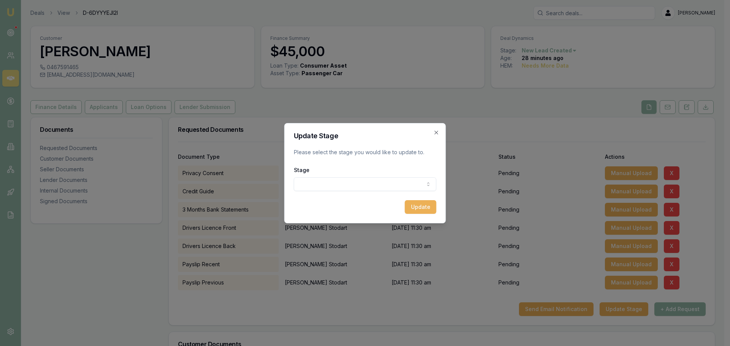
click at [352, 181] on body "Emu Broker Deals View D-6DYYYEJI2I Erin Shield Toggle Menu Customer Peter Stoda…" at bounding box center [362, 173] width 724 height 346
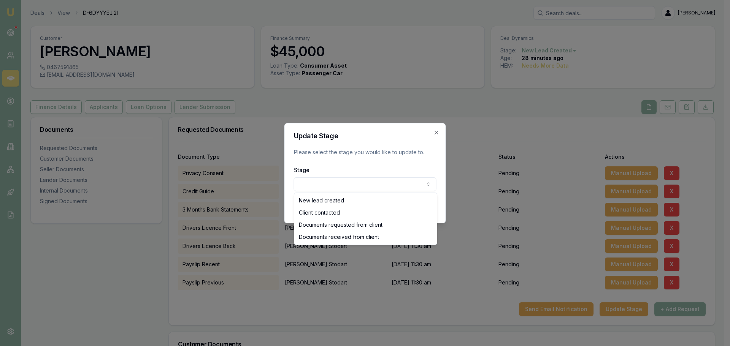
select select "DOCUMENTS_REQUESTED_FROM_CLIENT"
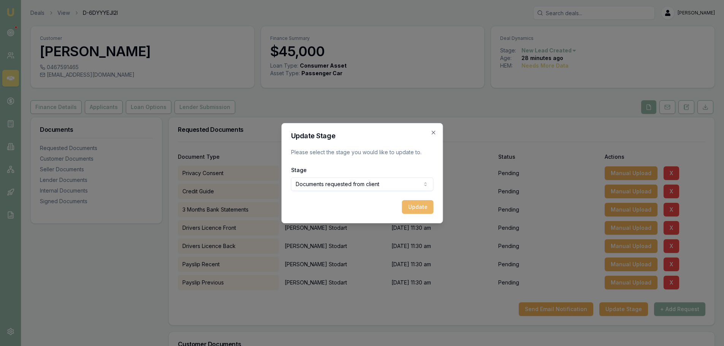
click at [424, 207] on button "Update" at bounding box center [418, 207] width 32 height 14
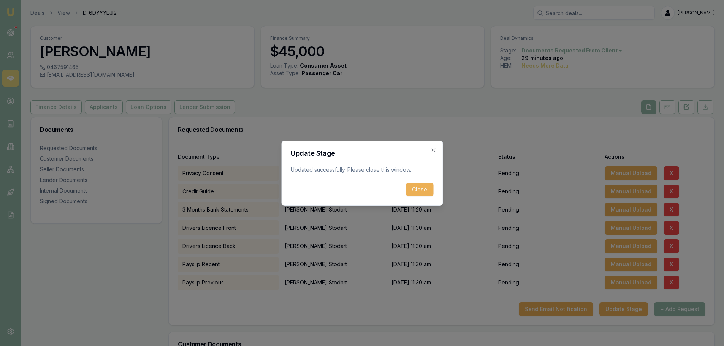
drag, startPoint x: 417, startPoint y: 187, endPoint x: 395, endPoint y: 164, distance: 32.0
click at [417, 187] on button "Close" at bounding box center [419, 190] width 27 height 14
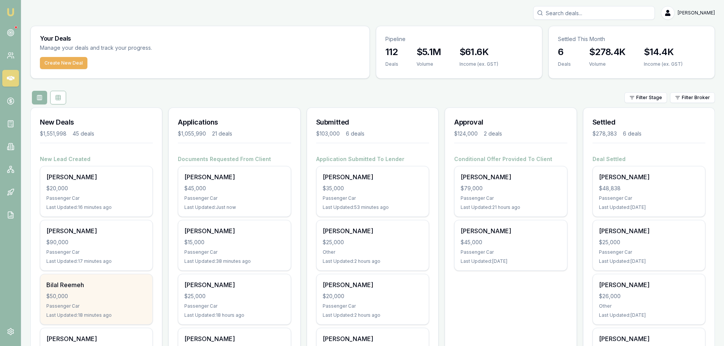
click at [126, 303] on div "Passenger Car" at bounding box center [96, 306] width 100 height 6
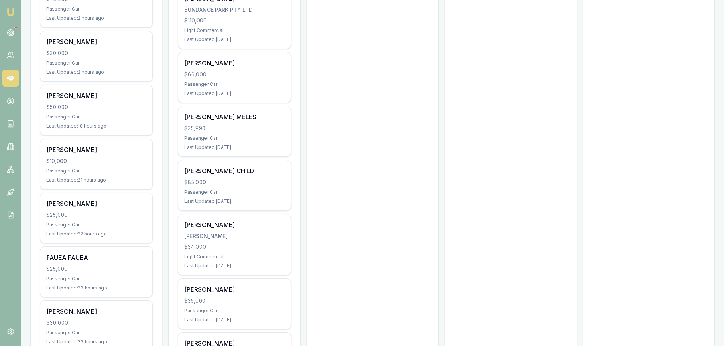
scroll to position [761, 0]
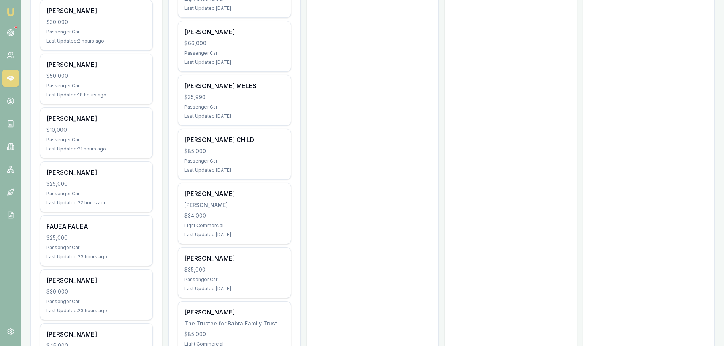
click at [131, 126] on div "$10,000" at bounding box center [96, 130] width 100 height 8
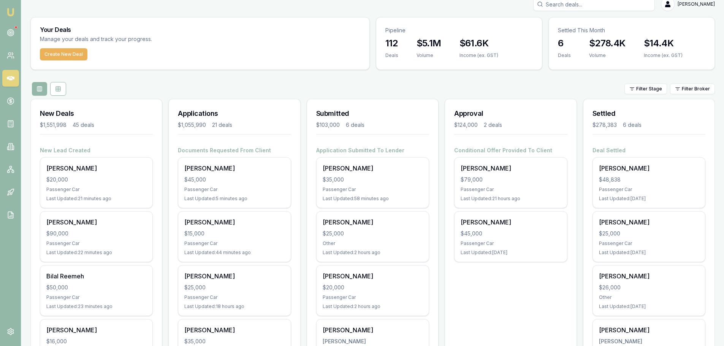
scroll to position [0, 0]
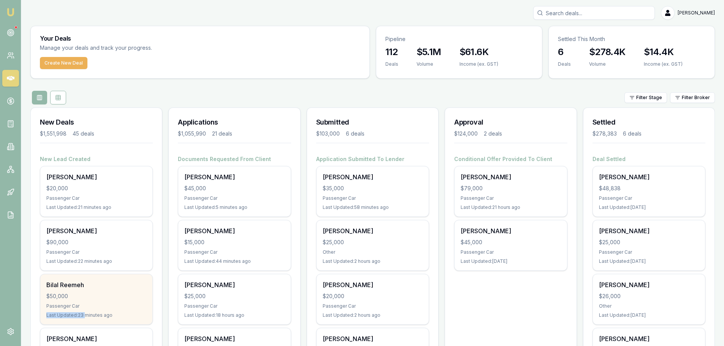
drag, startPoint x: 86, startPoint y: 310, endPoint x: 88, endPoint y: 303, distance: 7.0
click at [88, 303] on div "Bilal Reemeh $50,000 Passenger Car Last Updated: 23 minutes ago" at bounding box center [96, 300] width 112 height 50
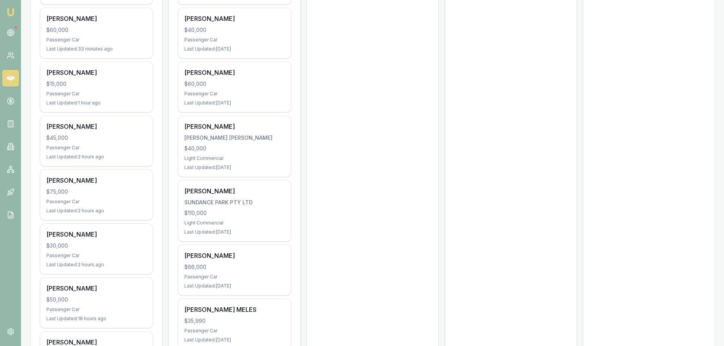
scroll to position [532, 0]
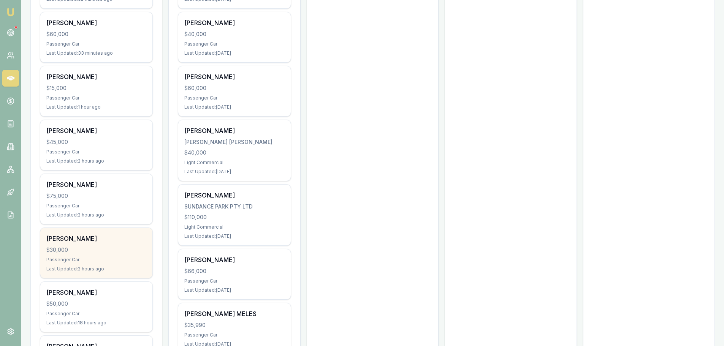
click at [88, 239] on div "Tariqul Ezaz" at bounding box center [96, 238] width 100 height 9
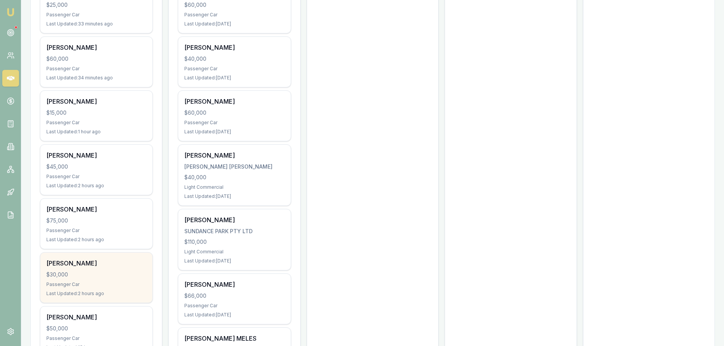
scroll to position [494, 0]
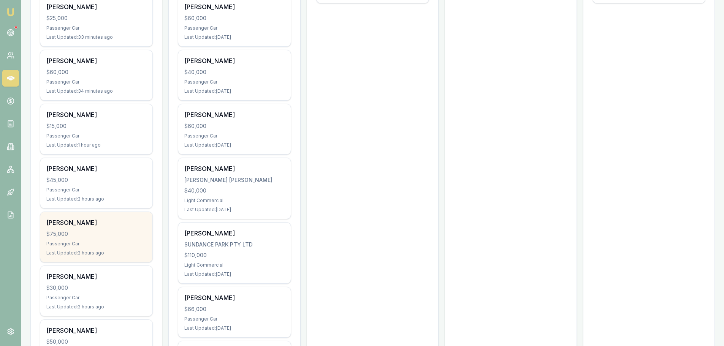
click at [75, 243] on div "Passenger Car" at bounding box center [96, 244] width 100 height 6
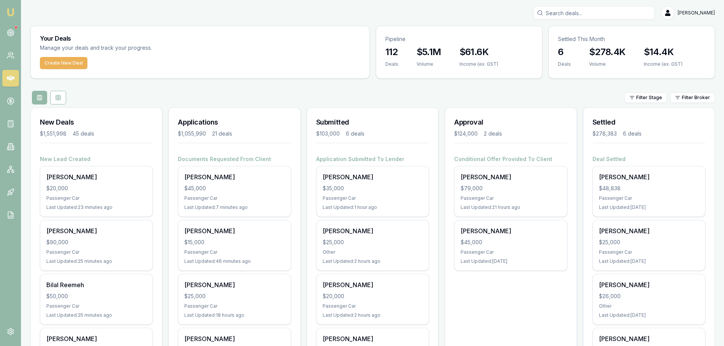
scroll to position [228, 0]
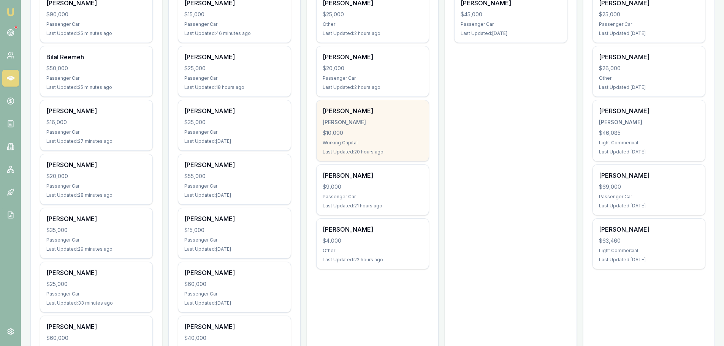
click at [348, 131] on div "$10,000" at bounding box center [373, 133] width 100 height 8
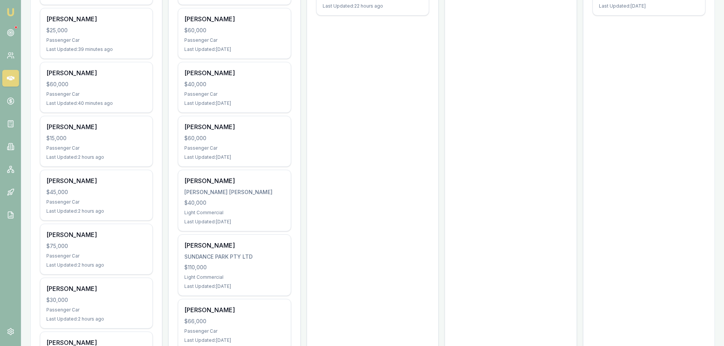
scroll to position [494, 0]
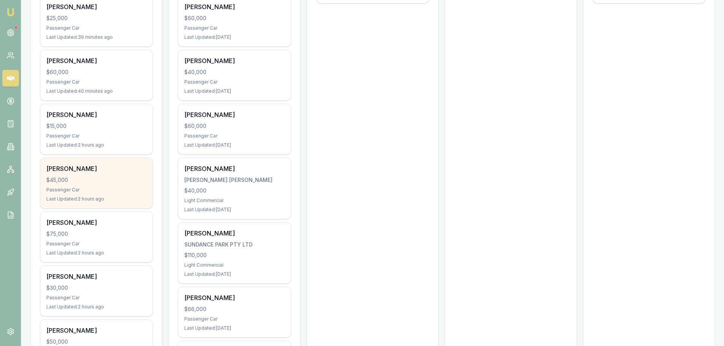
click at [100, 171] on div "SHANAKA DEVENDRA" at bounding box center [96, 168] width 100 height 9
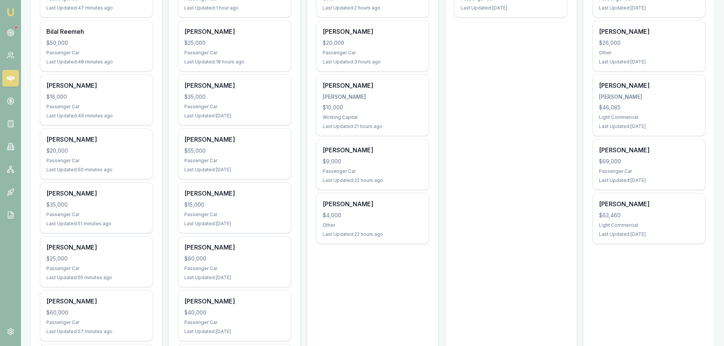
scroll to position [152, 0]
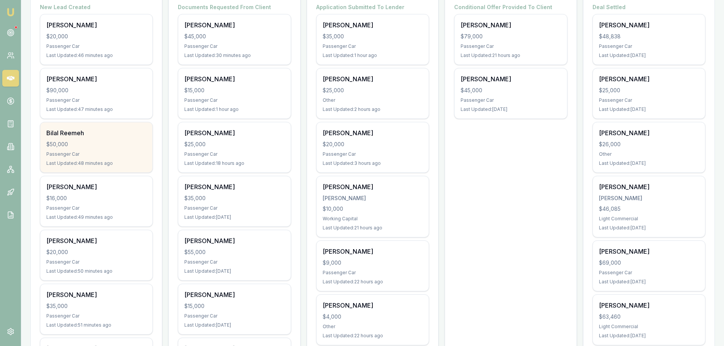
click at [89, 142] on div "$50,000" at bounding box center [96, 145] width 100 height 8
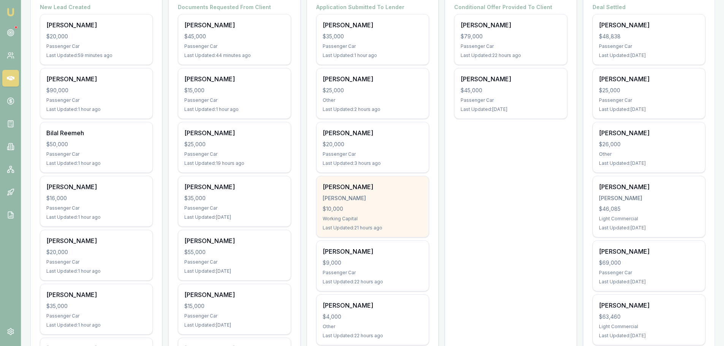
click at [400, 200] on div "MURPHY, SHANNON" at bounding box center [373, 199] width 100 height 8
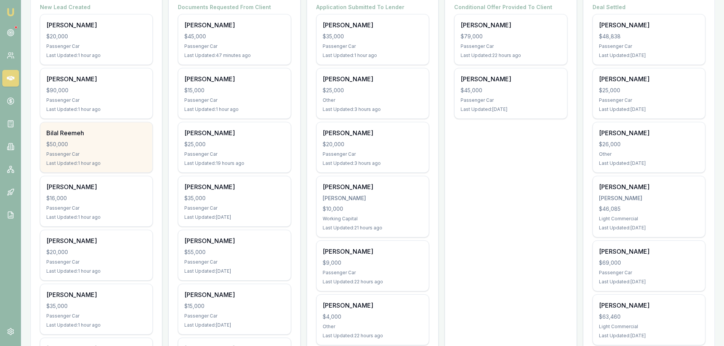
click at [69, 141] on div "$50,000" at bounding box center [96, 145] width 100 height 8
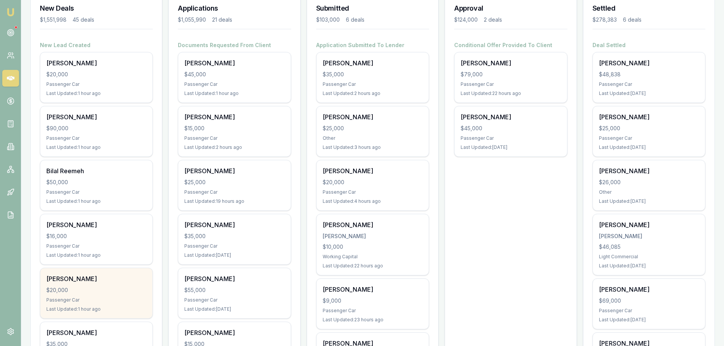
scroll to position [0, 0]
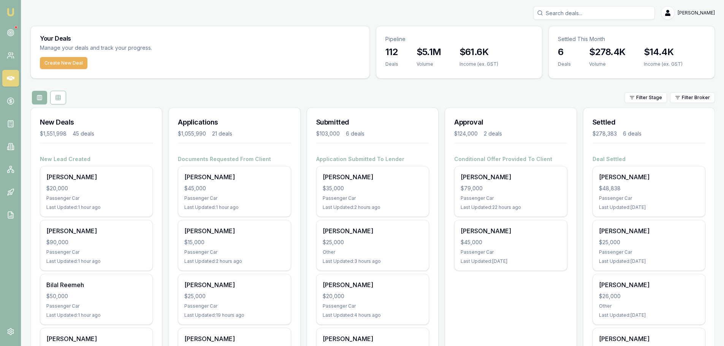
click at [330, 91] on div "Filter Stage Filter Broker" at bounding box center [372, 98] width 685 height 14
click at [319, 92] on div "Filter Stage Filter Broker" at bounding box center [372, 98] width 685 height 14
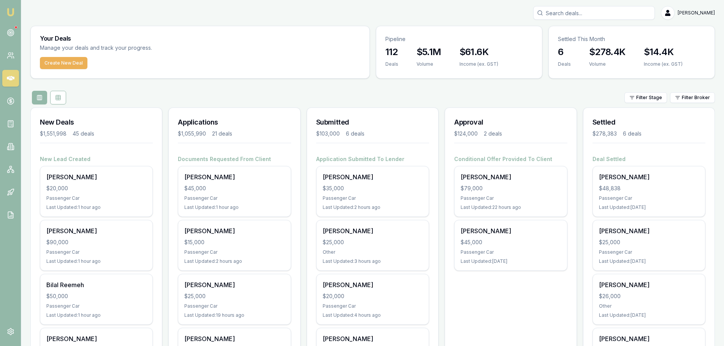
click at [313, 74] on div "Create New Deal" at bounding box center [200, 67] width 339 height 21
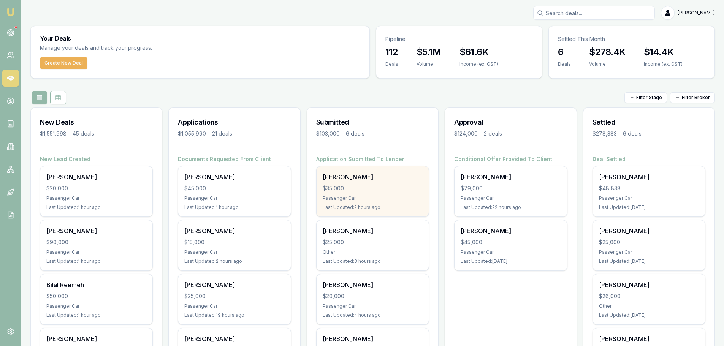
click at [400, 197] on div "Passenger Car" at bounding box center [373, 198] width 100 height 6
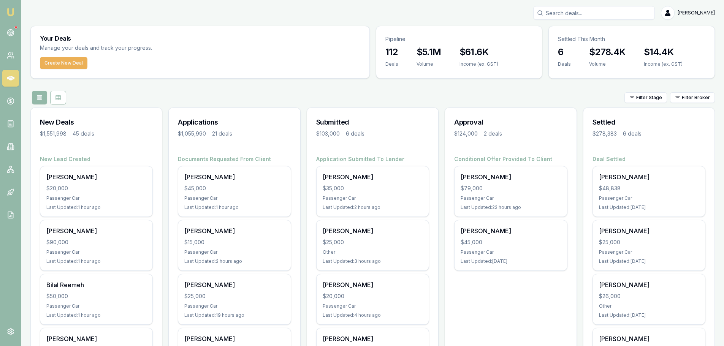
click at [314, 95] on div "Filter Stage Filter Broker" at bounding box center [372, 98] width 685 height 14
click at [356, 92] on div "Filter Stage Filter Broker" at bounding box center [372, 98] width 685 height 14
click at [347, 94] on div "Filter Stage Filter Broker" at bounding box center [372, 98] width 685 height 14
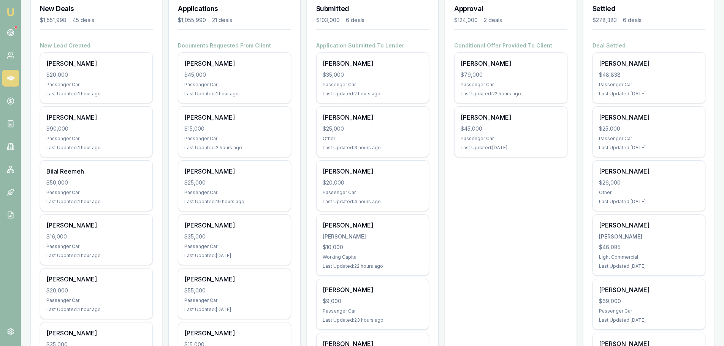
scroll to position [114, 0]
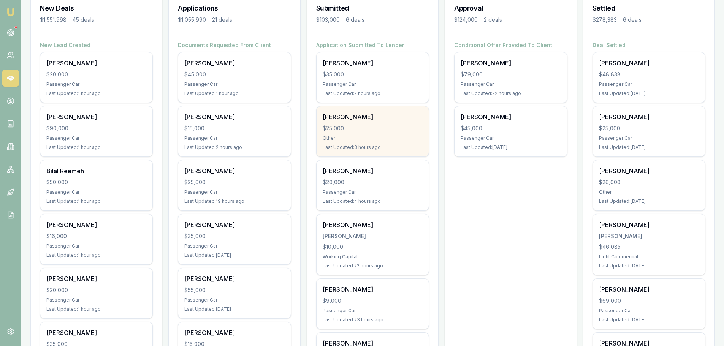
click at [353, 122] on div "Joseph Dawes $25,000 Other Last Updated: 3 hours ago" at bounding box center [373, 131] width 112 height 50
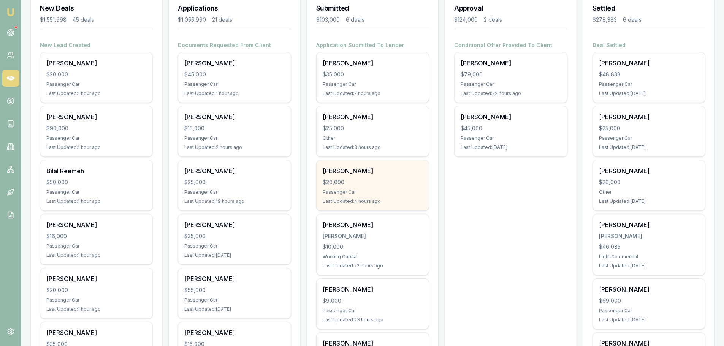
click at [390, 177] on div "OWEN SIOSTROM $20,000 Passenger Car Last Updated: 4 hours ago" at bounding box center [373, 185] width 112 height 50
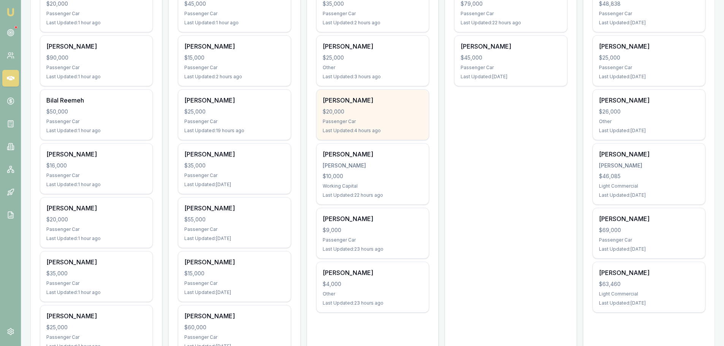
scroll to position [190, 0]
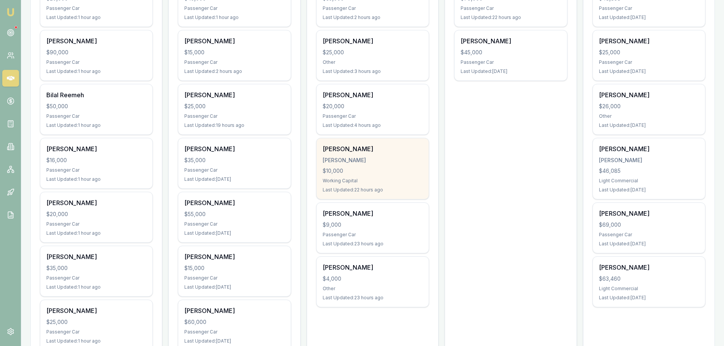
click at [342, 175] on div "Shannon Murphy MURPHY, SHANNON $10,000 Working Capital Last Updated: 22 hours a…" at bounding box center [373, 168] width 112 height 61
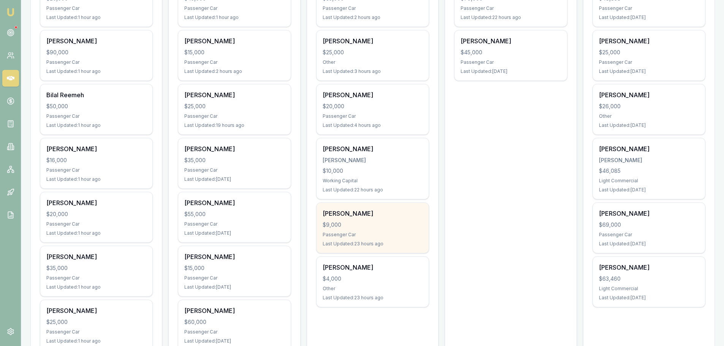
click at [357, 228] on div "$9,000" at bounding box center [373, 225] width 100 height 8
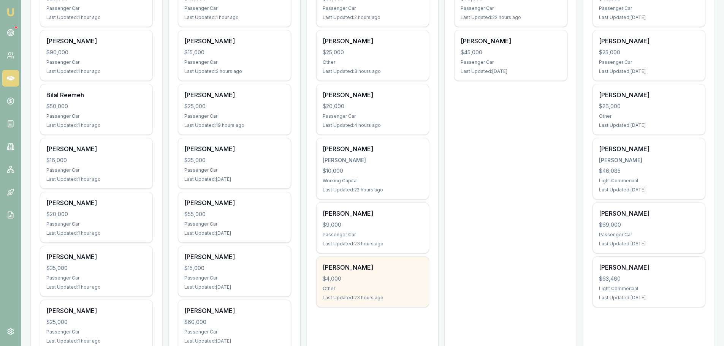
click at [366, 284] on div "Erica Ah Choo $4,000 Other Last Updated: 23 hours ago" at bounding box center [373, 282] width 112 height 50
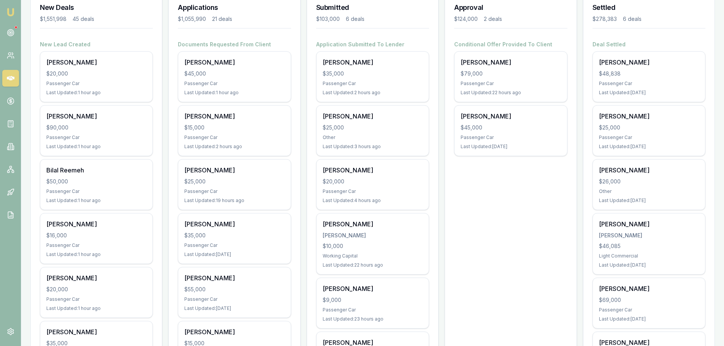
scroll to position [114, 0]
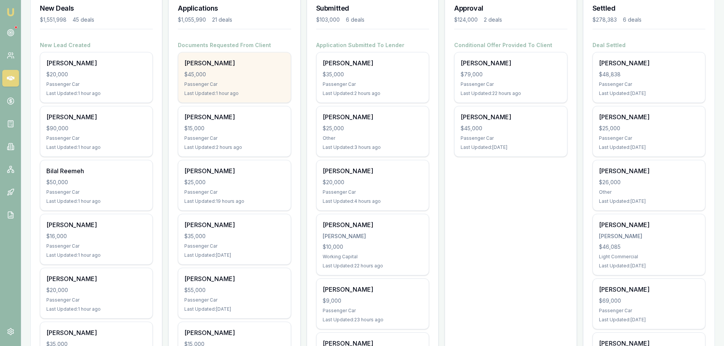
click at [205, 73] on div "$45,000" at bounding box center [234, 75] width 100 height 8
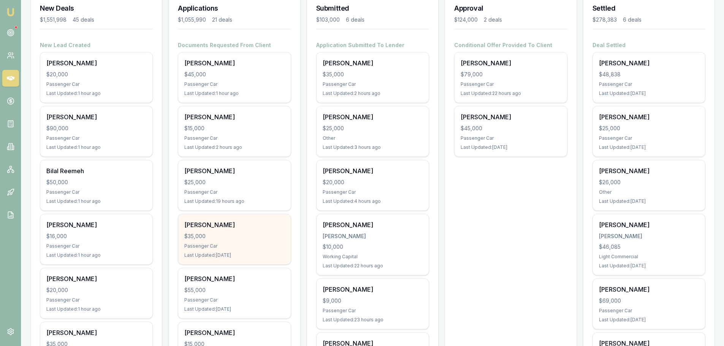
click at [215, 245] on div "Passenger Car" at bounding box center [234, 246] width 100 height 6
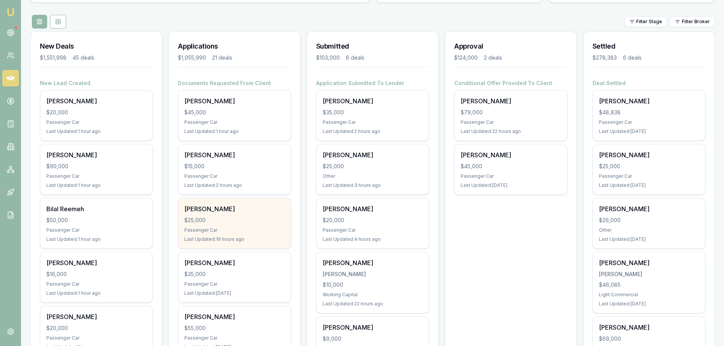
scroll to position [0, 0]
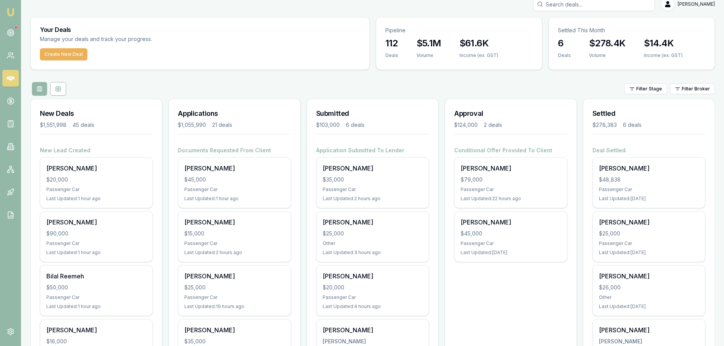
scroll to position [190, 0]
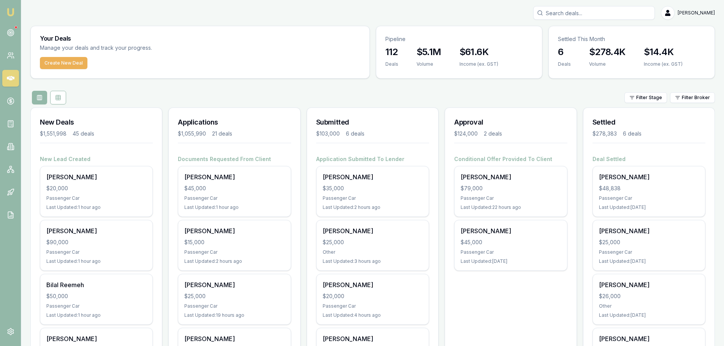
click at [272, 93] on div "Filter Stage Filter Broker" at bounding box center [372, 98] width 685 height 14
click at [609, 12] on input "Search deals" at bounding box center [595, 13] width 122 height 14
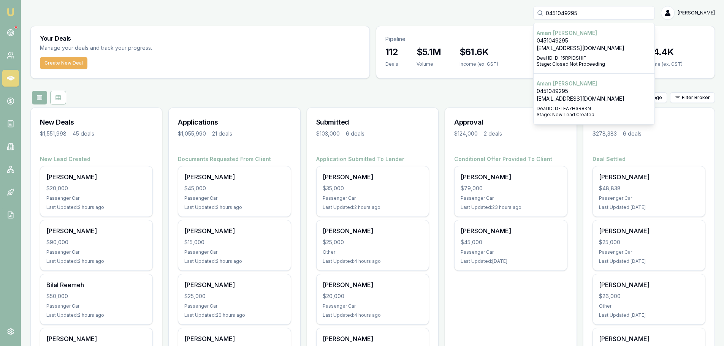
type input "0451049295"
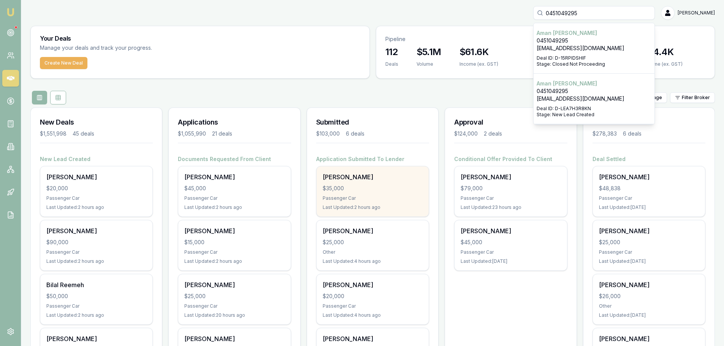
click at [382, 197] on div "Passenger Car" at bounding box center [373, 198] width 100 height 6
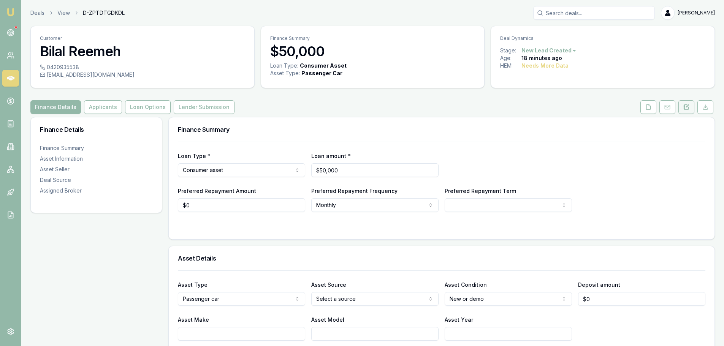
click at [686, 110] on icon at bounding box center [687, 107] width 4 height 5
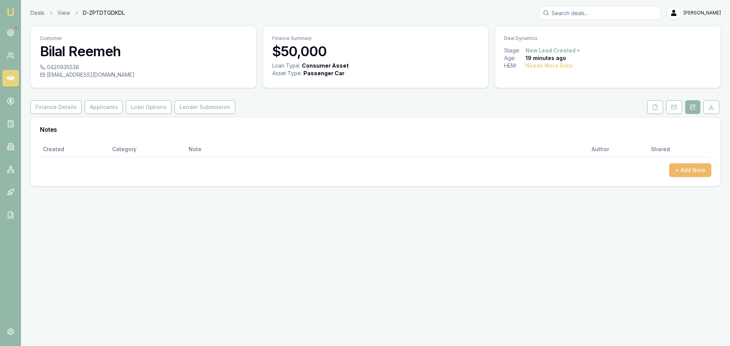
click at [689, 171] on button "+ Add Note" at bounding box center [690, 171] width 42 height 14
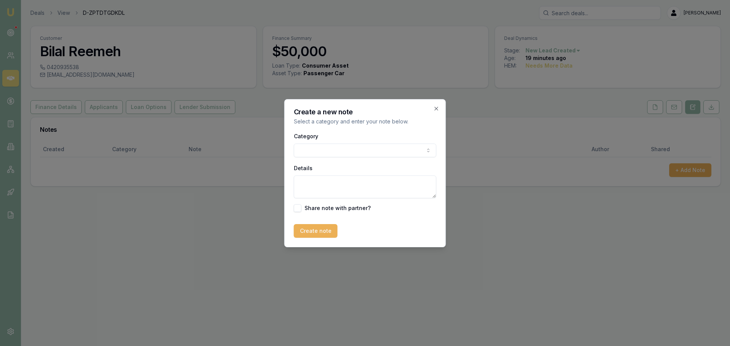
click at [429, 153] on body "Emu Broker Deals View D-ZPTDTGDKDL [PERSON_NAME] Toggle Menu Customer Bilal Ree…" at bounding box center [365, 173] width 730 height 346
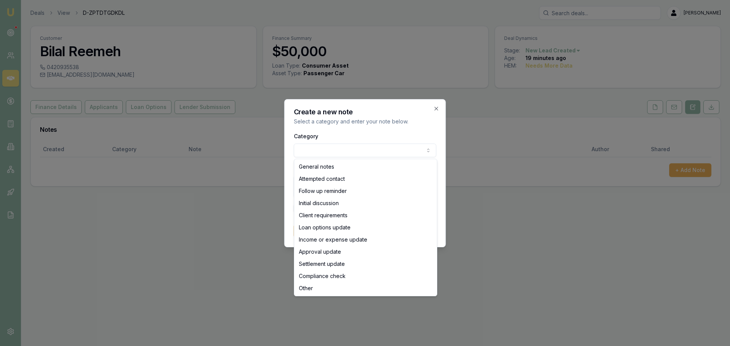
select select "ATTEMPTED_CONTACT"
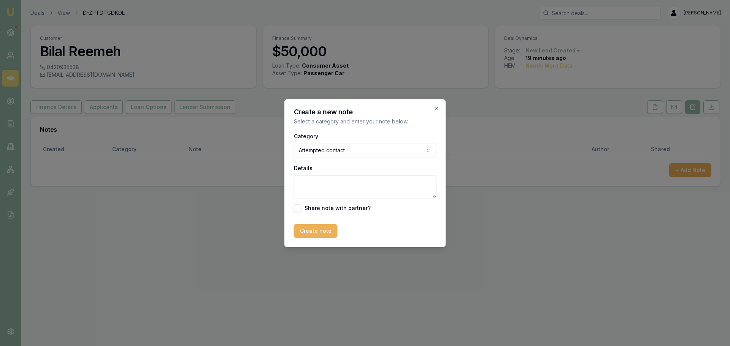
click at [337, 188] on textarea "Details" at bounding box center [365, 187] width 143 height 23
type textarea "sent itnro text"
click at [322, 229] on button "Create note" at bounding box center [316, 231] width 44 height 14
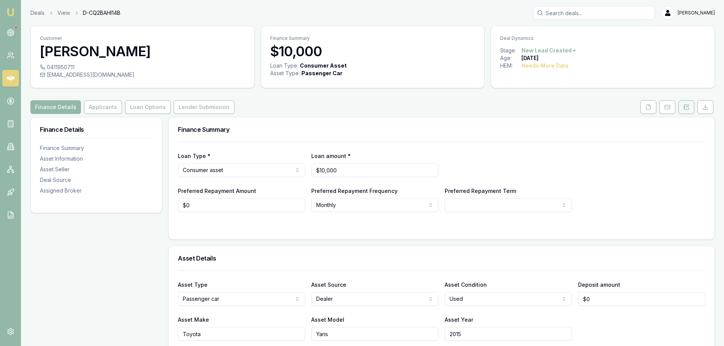
click at [690, 111] on button at bounding box center [687, 107] width 16 height 14
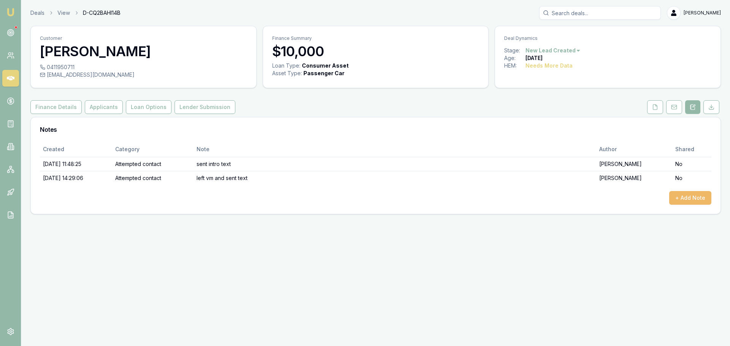
click at [695, 199] on button "+ Add Note" at bounding box center [690, 198] width 42 height 14
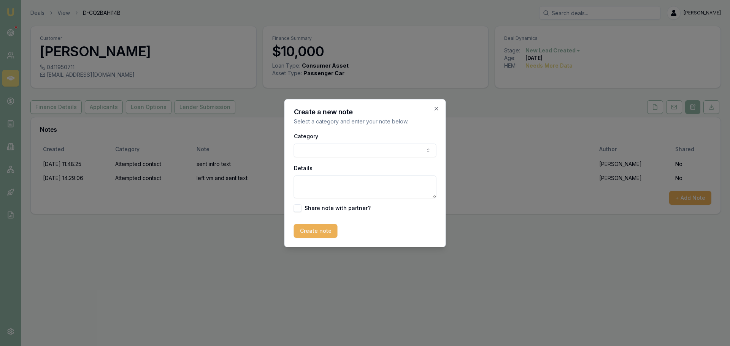
click at [329, 152] on body "Emu Broker Deals View D-CQ2BAHI14B [PERSON_NAME] Toggle Menu Customer [PERSON_N…" at bounding box center [365, 173] width 730 height 346
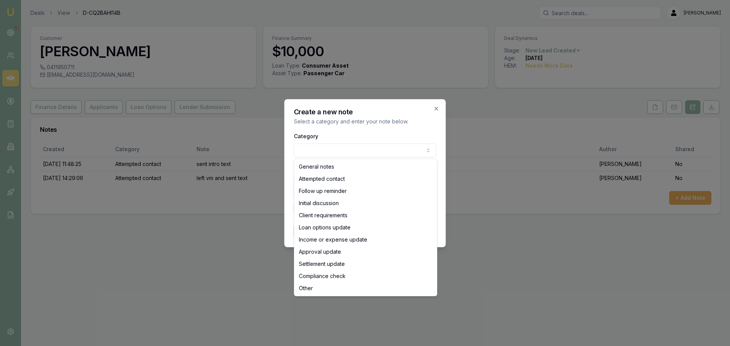
select select "ATTEMPTED_CONTACT"
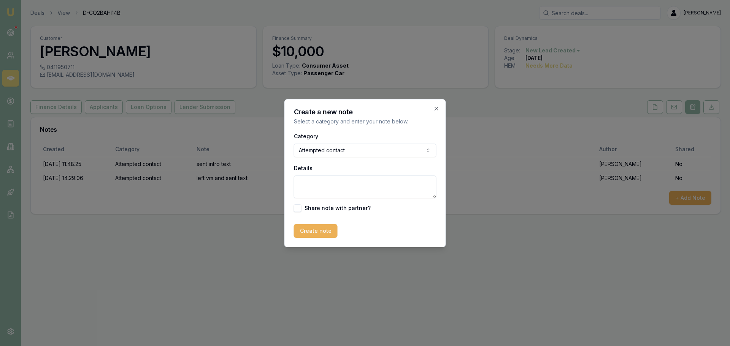
click at [336, 185] on textarea "Details" at bounding box center [365, 187] width 143 height 23
click at [380, 187] on textarea "Left VM" at bounding box center [365, 187] width 143 height 23
type textarea "Left VM and sent text"
click at [317, 233] on button "Create note" at bounding box center [316, 231] width 44 height 14
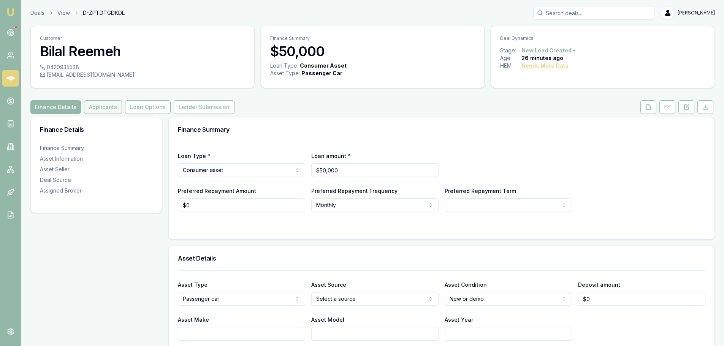
click at [89, 113] on button "Applicants" at bounding box center [103, 107] width 38 height 14
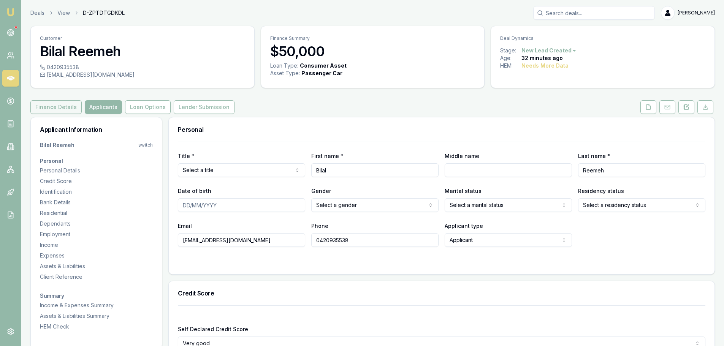
click at [35, 108] on button "Finance Details" at bounding box center [55, 107] width 51 height 14
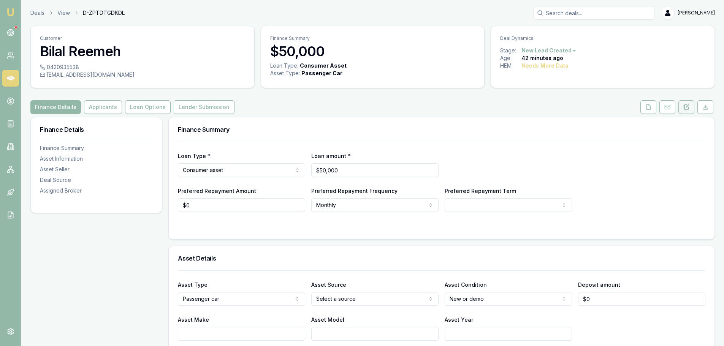
click at [691, 109] on button at bounding box center [687, 107] width 16 height 14
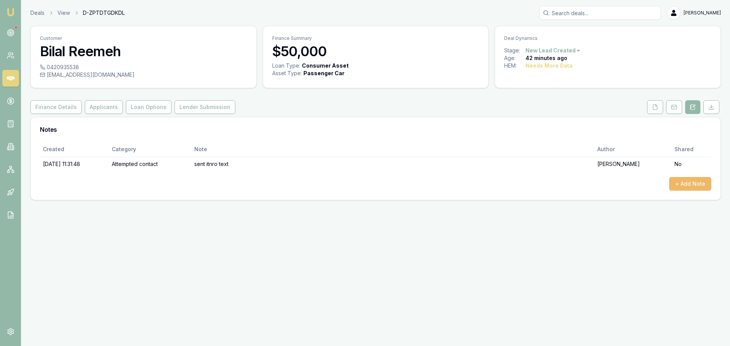
click at [692, 183] on button "+ Add Note" at bounding box center [690, 184] width 42 height 14
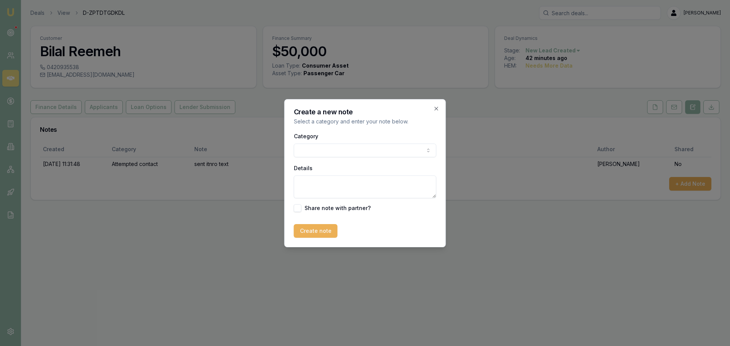
click at [327, 157] on div "Category General notes Attempted contact Follow up reminder Initial discussion …" at bounding box center [365, 172] width 143 height 81
click at [318, 150] on body "Emu Broker Deals View D-ZPTDTGDKDL [PERSON_NAME] Toggle Menu Customer Bilal Ree…" at bounding box center [365, 173] width 730 height 346
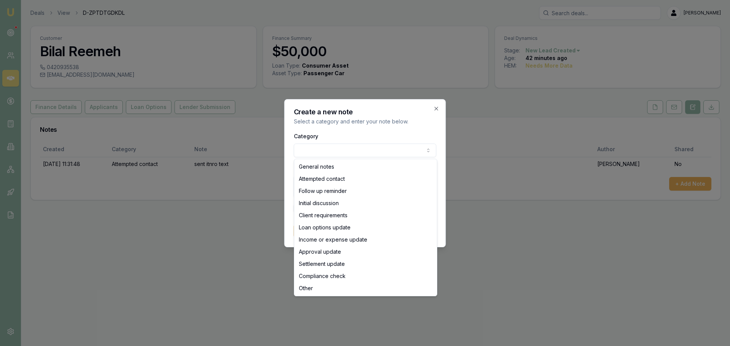
select select "ATTEMPTED_CONTACT"
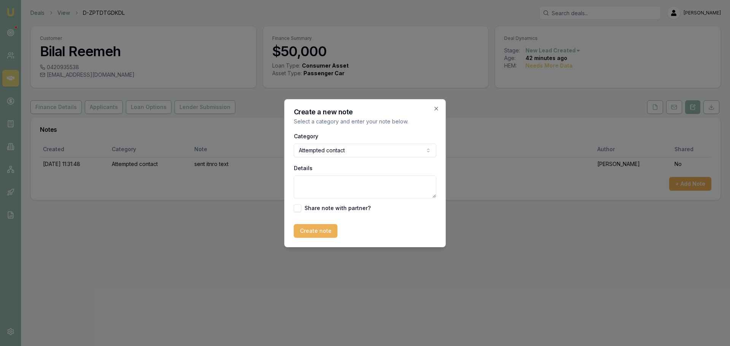
click at [309, 186] on textarea "Details" at bounding box center [365, 187] width 143 height 23
type textarea "left VM and sent text"
click at [317, 233] on button "Create note" at bounding box center [316, 231] width 44 height 14
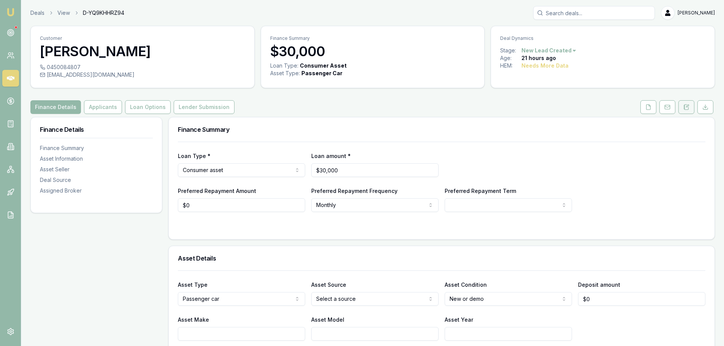
click at [686, 104] on icon at bounding box center [687, 107] width 6 height 6
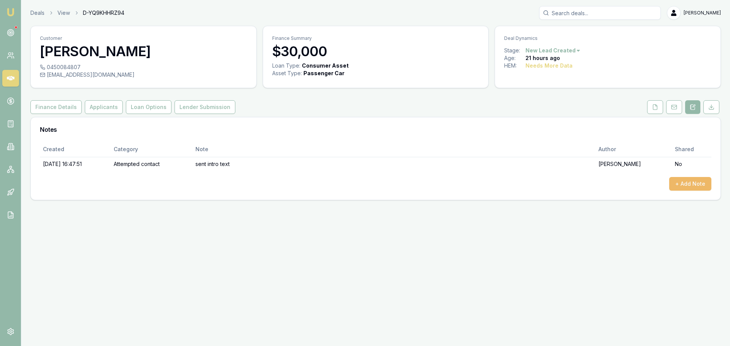
click at [686, 186] on button "+ Add Note" at bounding box center [690, 184] width 42 height 14
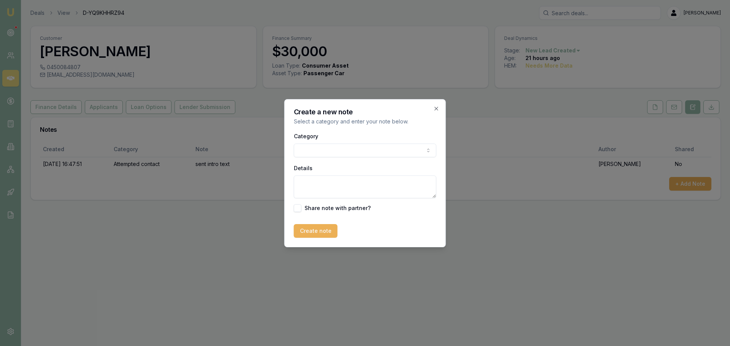
click at [357, 150] on body "Emu Broker Deals View D-YQ9KHHRZ94 [PERSON_NAME] Toggle Menu Customer [PERSON_N…" at bounding box center [365, 173] width 730 height 346
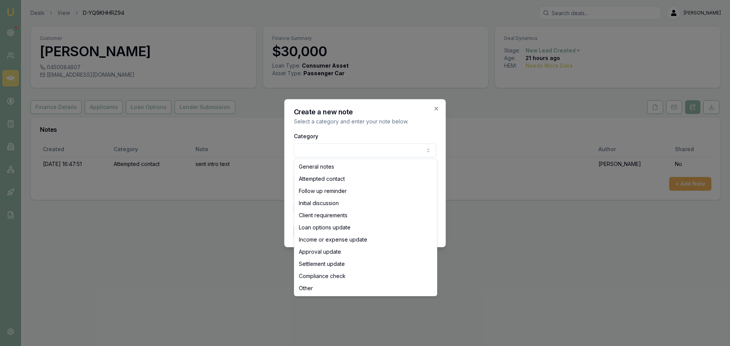
select select "ATTEMPTED_CONTACT"
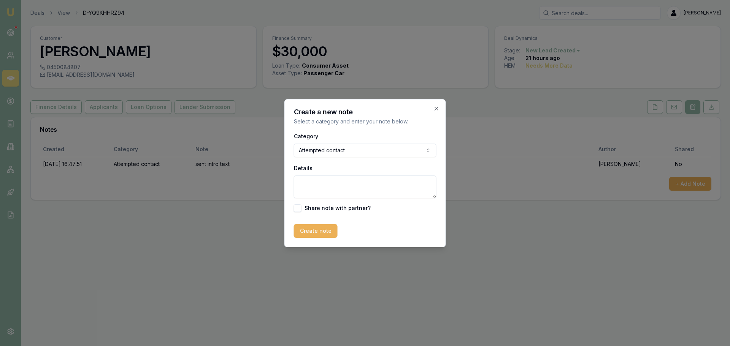
click at [324, 186] on textarea "Details" at bounding box center [365, 187] width 143 height 23
type textarea "r"
type textarea "requested call back at 11.40am, didn't answer. left VM"
click at [314, 230] on button "Create note" at bounding box center [316, 231] width 44 height 14
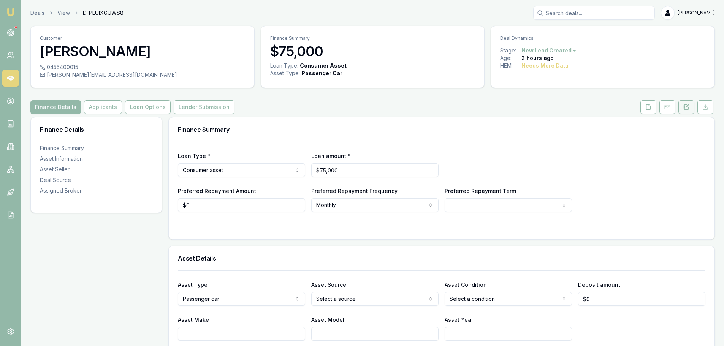
click at [689, 105] on icon at bounding box center [688, 106] width 2 height 2
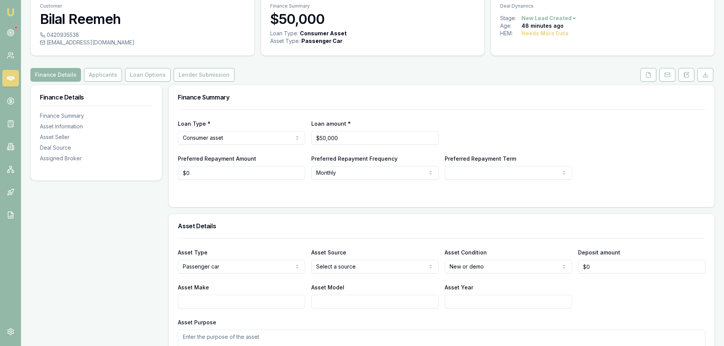
scroll to position [76, 0]
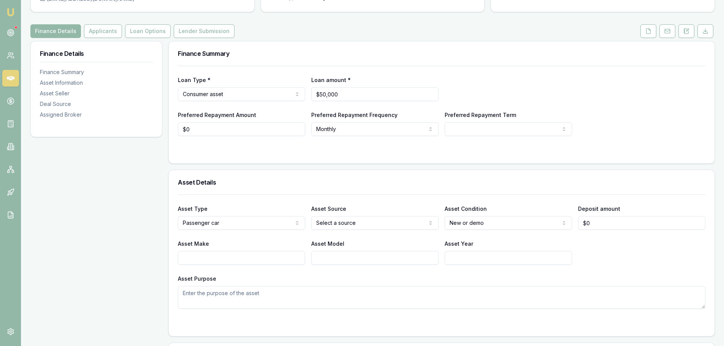
click at [354, 222] on html "Emu Broker Deals View D-ZPTDTGDKDL [PERSON_NAME] Shield Toggle Menu Customer Bi…" at bounding box center [362, 97] width 724 height 346
select select "PRIVATE"
click at [290, 258] on input "Asset Make" at bounding box center [241, 258] width 127 height 14
click at [481, 226] on html "Emu Broker Deals View D-ZPTDTGDKDL [PERSON_NAME] Shield Toggle Menu Customer Bi…" at bounding box center [362, 97] width 724 height 346
select select "USED"
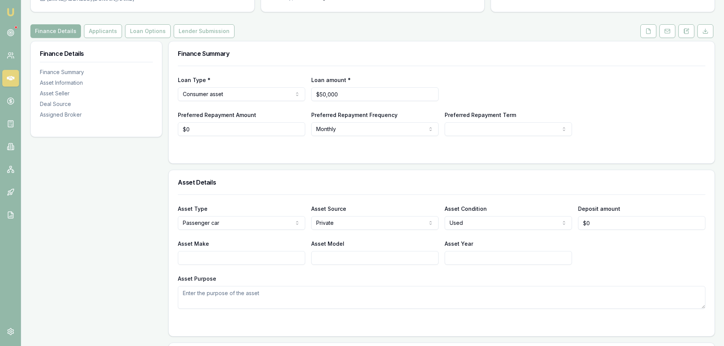
click at [295, 259] on input "Asset Make" at bounding box center [241, 258] width 127 height 14
click at [275, 252] on input "audi" at bounding box center [241, 258] width 127 height 14
type input "a"
type input "AUDI"
type input "RS3"
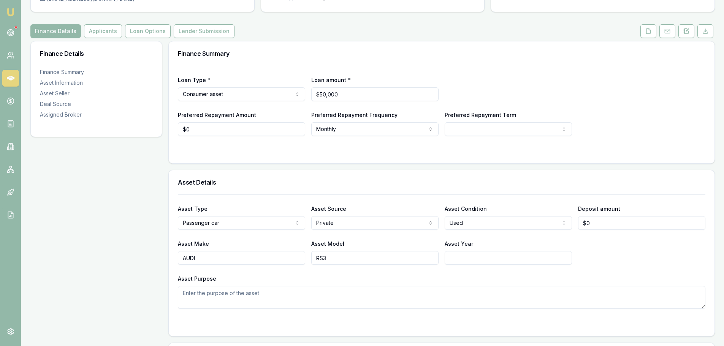
click at [510, 259] on input "Asset Year" at bounding box center [508, 258] width 127 height 14
type input "[DATE]-[DATE]"
click at [654, 258] on div "Asset Make AUDI Asset Model RS3 Asset Year 2017-2018" at bounding box center [442, 252] width 528 height 26
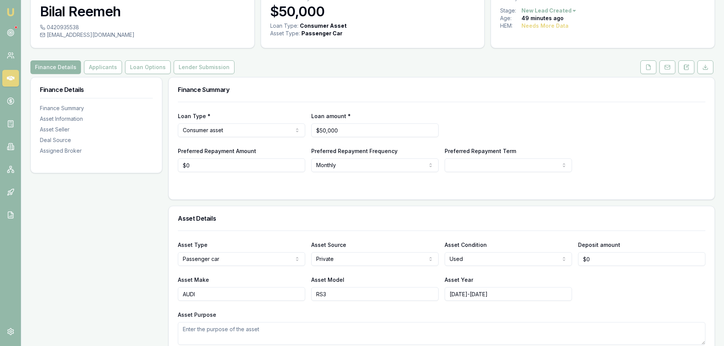
scroll to position [38, 0]
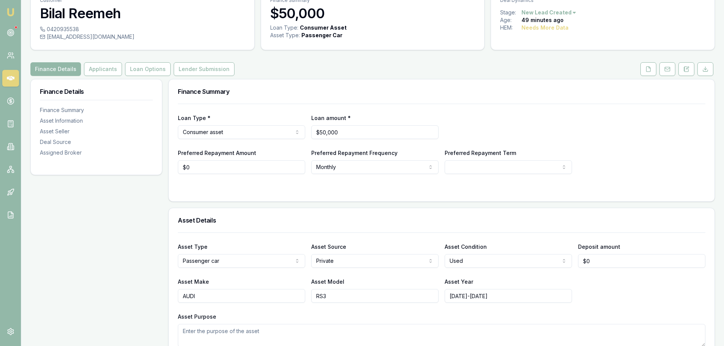
click at [327, 97] on div "Finance Summary" at bounding box center [442, 91] width 546 height 24
click at [98, 69] on button "Applicants" at bounding box center [103, 69] width 38 height 14
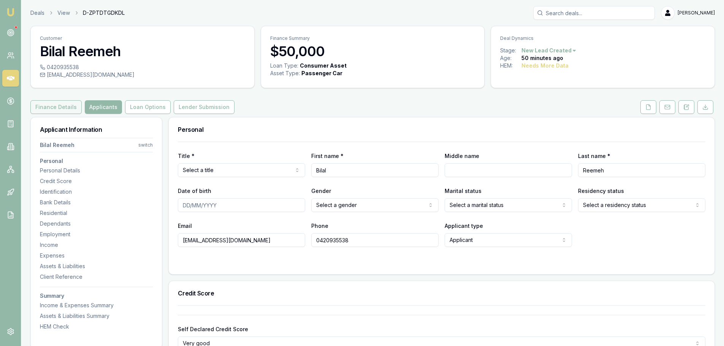
click at [56, 107] on button "Finance Details" at bounding box center [55, 107] width 51 height 14
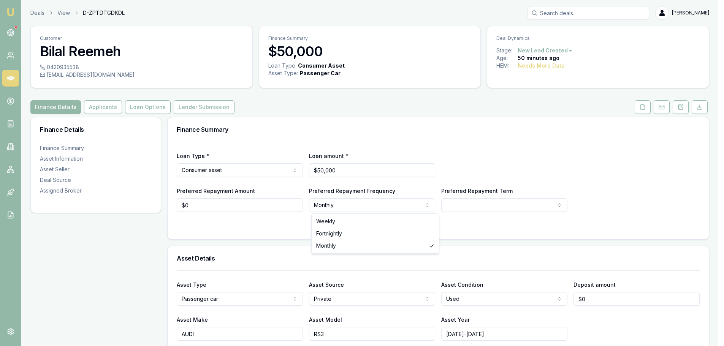
click at [334, 207] on html "Emu Broker Deals View D-ZPTDTGDKDL Erin Shield Toggle Menu Customer Bilal Reeme…" at bounding box center [362, 173] width 724 height 346
select select "WEEKLY"
type input "0"
click at [243, 205] on input "0" at bounding box center [241, 206] width 127 height 14
type input "$200"
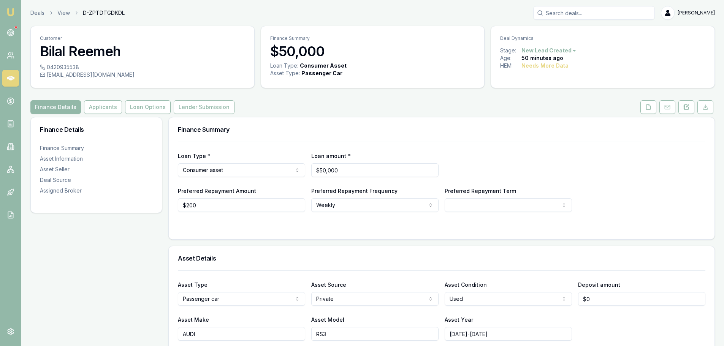
click at [449, 199] on html "Emu Broker Deals View D-ZPTDTGDKDL Erin Shield Toggle Menu Customer Bilal Reeme…" at bounding box center [362, 173] width 724 height 346
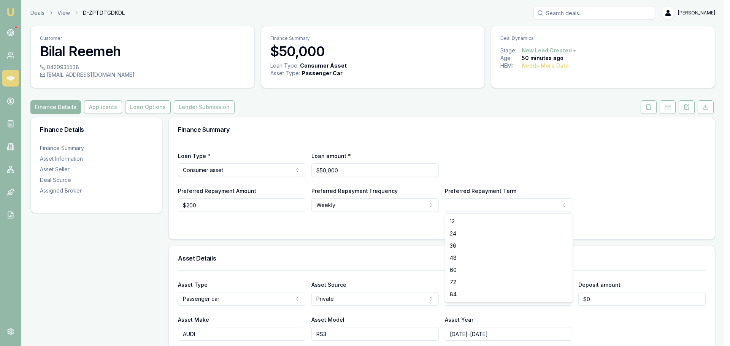
select select "84"
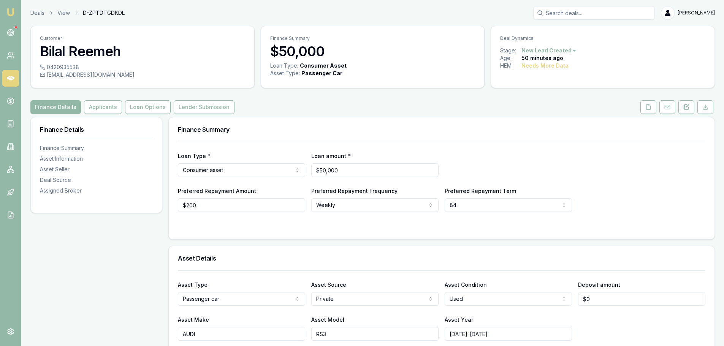
click at [344, 119] on div "Finance Summary" at bounding box center [442, 130] width 546 height 24
click at [103, 107] on button "Applicants" at bounding box center [103, 107] width 38 height 14
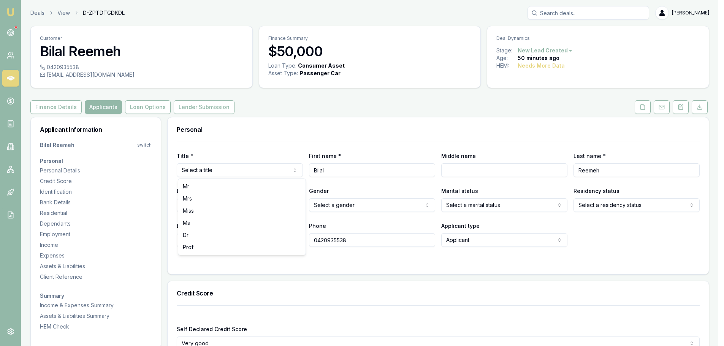
click at [284, 170] on html "Emu Broker Deals View D-ZPTDTGDKDL Erin Shield Toggle Menu Customer Bilal Reeme…" at bounding box center [362, 173] width 724 height 346
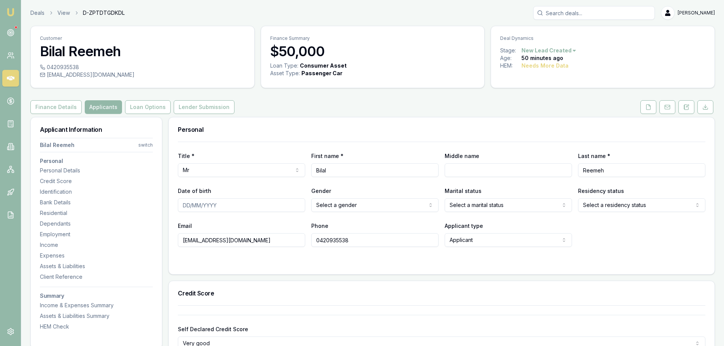
click at [292, 129] on h3 "Personal" at bounding box center [442, 130] width 528 height 6
click at [525, 174] on input "Middle name" at bounding box center [508, 171] width 127 height 14
type input "BASSAM"
click at [265, 206] on input "Date of birth" at bounding box center [241, 206] width 127 height 14
type input "01/01/2003"
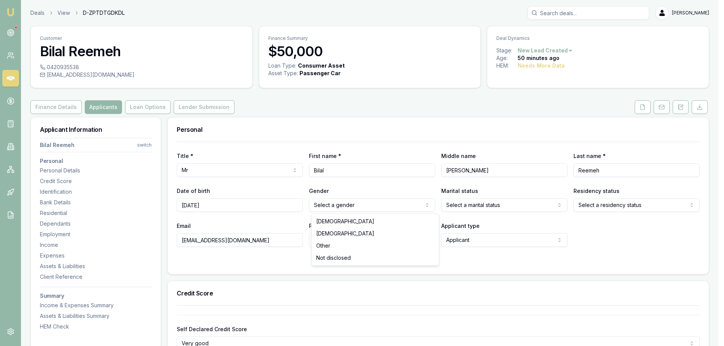
click at [416, 203] on html "Emu Broker Deals View D-ZPTDTGDKDL Erin Shield Toggle Menu Customer Bilal Reeme…" at bounding box center [362, 173] width 724 height 346
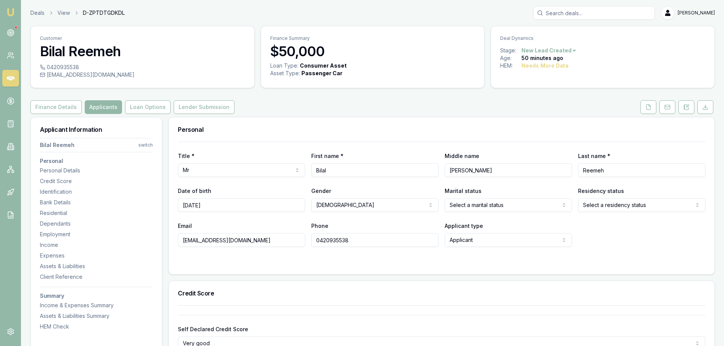
click at [489, 205] on html "Emu Broker Deals View D-ZPTDTGDKDL Erin Shield Toggle Menu Customer Bilal Reeme…" at bounding box center [362, 173] width 724 height 346
click at [637, 201] on html "Emu Broker Deals View D-ZPTDTGDKDL Erin Shield Toggle Menu Customer Bilal Reeme…" at bounding box center [362, 173] width 724 height 346
click at [630, 244] on div "Email alaareemeh99@gmail.com Phone 0420935538 Applicant type Applicant Applican…" at bounding box center [442, 234] width 528 height 26
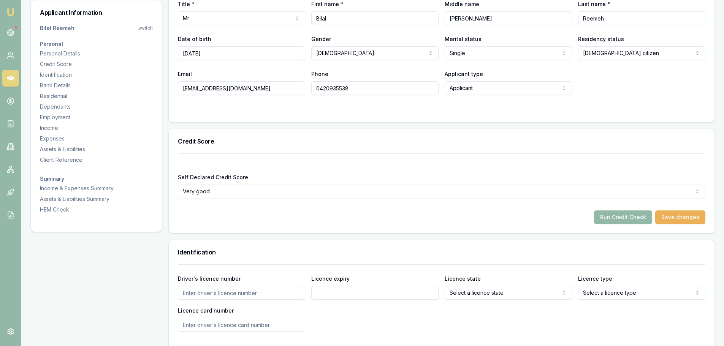
scroll to position [266, 0]
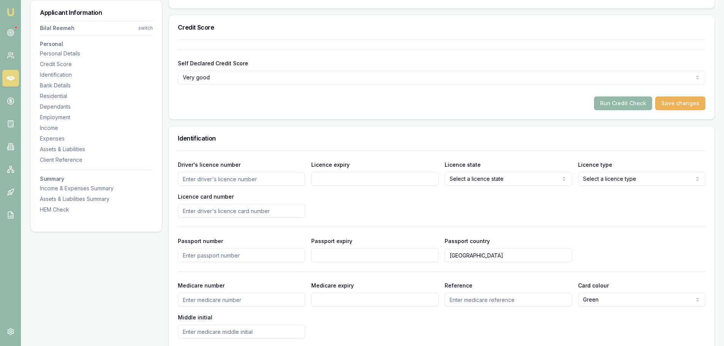
click at [251, 179] on input "Driver's licence number" at bounding box center [241, 179] width 127 height 14
type input "GH1902"
click at [381, 183] on input "Licence expiry" at bounding box center [374, 179] width 127 height 14
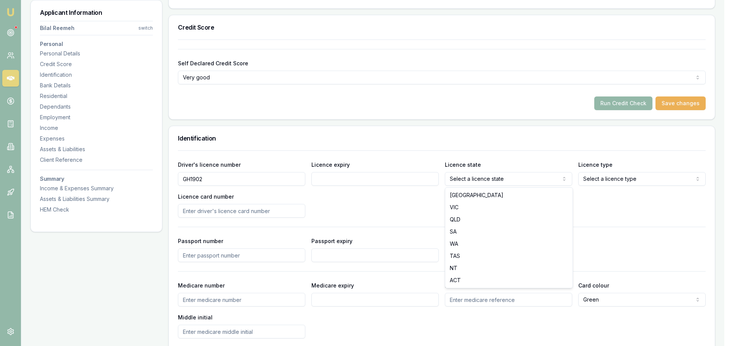
select select "SA"
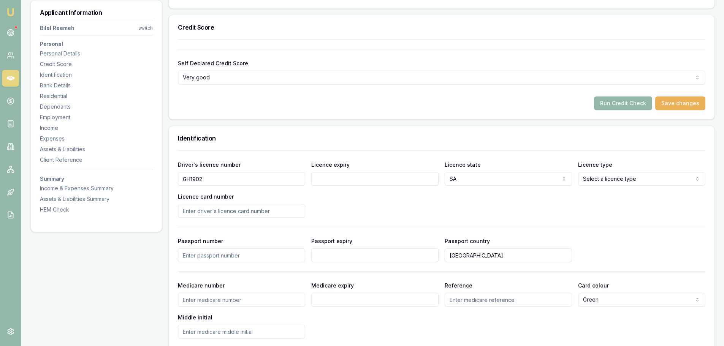
click at [359, 178] on input "Licence expiry" at bounding box center [374, 179] width 127 height 14
type input "29/01/2027"
click at [653, 171] on div "Licence type Select a licence type Learner Open licence Provisional one Provisi…" at bounding box center [641, 173] width 127 height 26
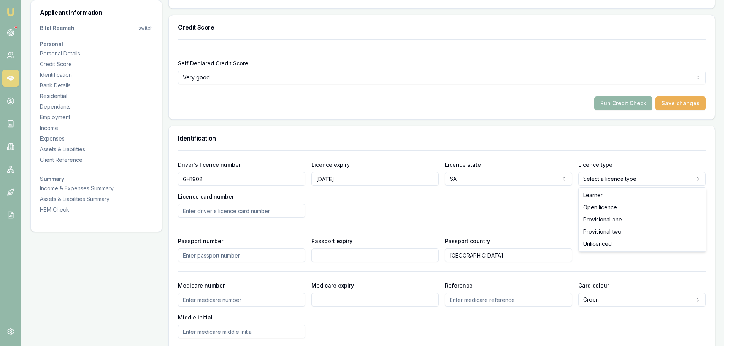
select select "OPEN_LICENCE"
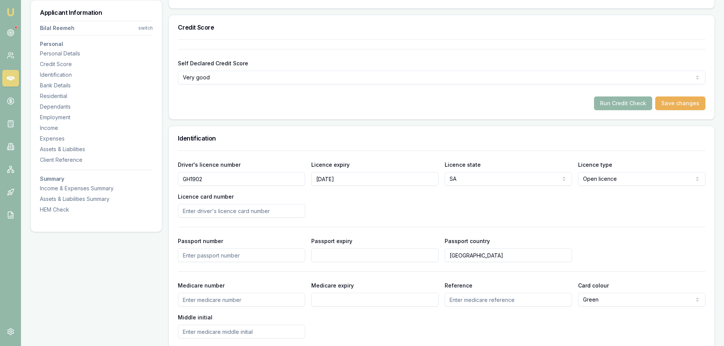
click at [319, 211] on div "Driver's licence number GH1902 Licence expiry 29/01/2027 Licence state SA NSW V…" at bounding box center [442, 189] width 528 height 58
click at [283, 211] on input "Licence card number" at bounding box center [241, 211] width 127 height 14
type input "D03543837"
click at [414, 214] on div "Driver's licence number GH1902 Licence expiry 29/01/2027 Licence state SA NSW V…" at bounding box center [442, 189] width 528 height 58
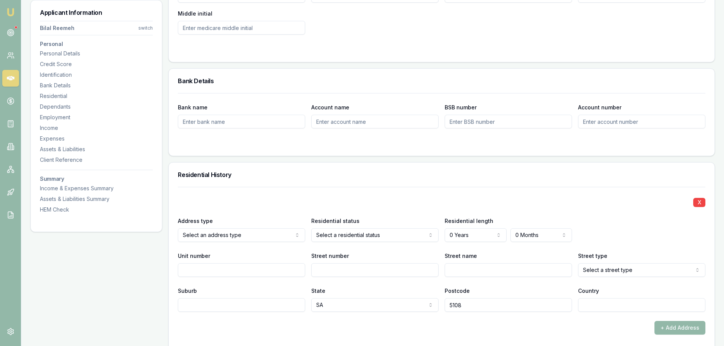
scroll to position [608, 0]
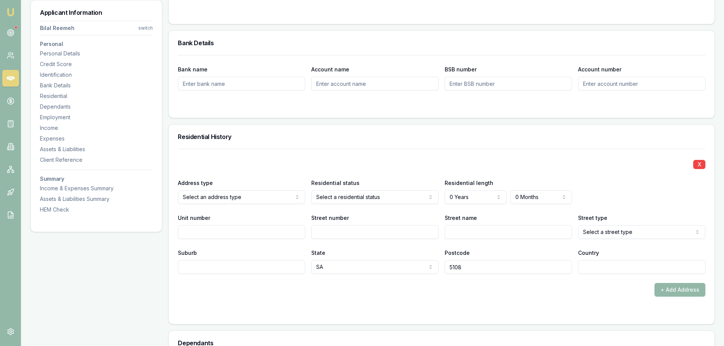
click at [334, 232] on input "Street number" at bounding box center [374, 233] width 127 height 14
type input "21"
type input "WEXFORD"
select select "Street"
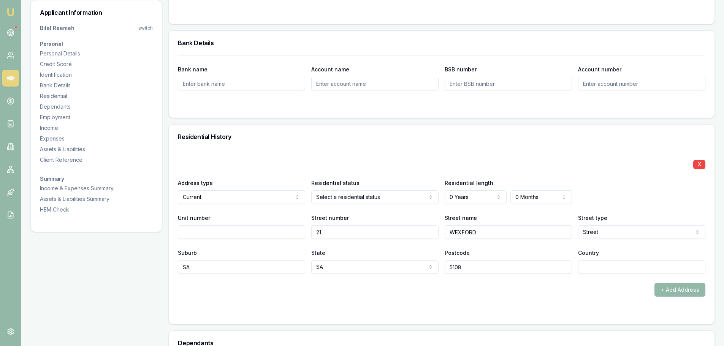
type input "S"
type input "SALSBURBY DOWNS"
click at [603, 264] on input "Country" at bounding box center [641, 267] width 127 height 14
type input "[GEOGRAPHIC_DATA]"
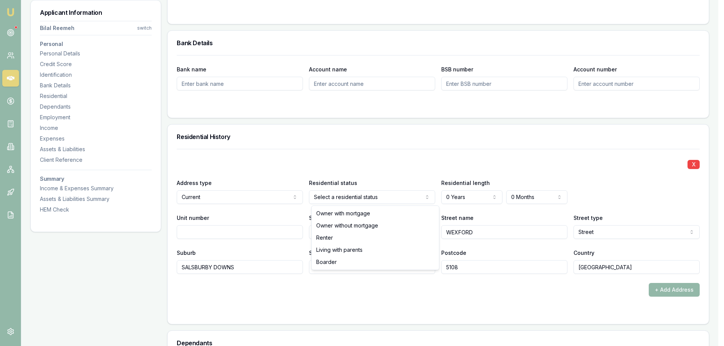
select select "LIVING_WITH_PARENTS"
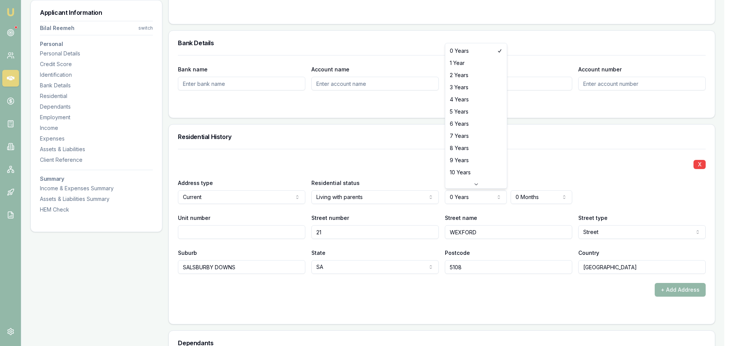
select select "5"
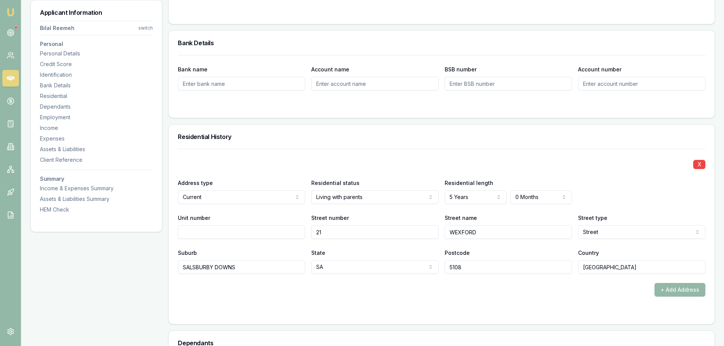
click at [403, 143] on div "Residential History" at bounding box center [442, 137] width 546 height 24
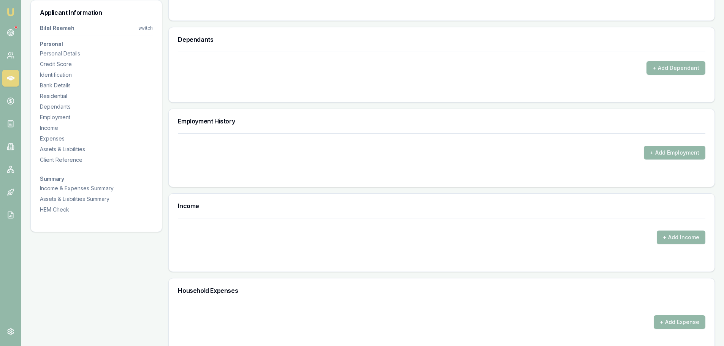
scroll to position [913, 0]
click at [671, 153] on button "+ Add Employment" at bounding box center [675, 153] width 62 height 14
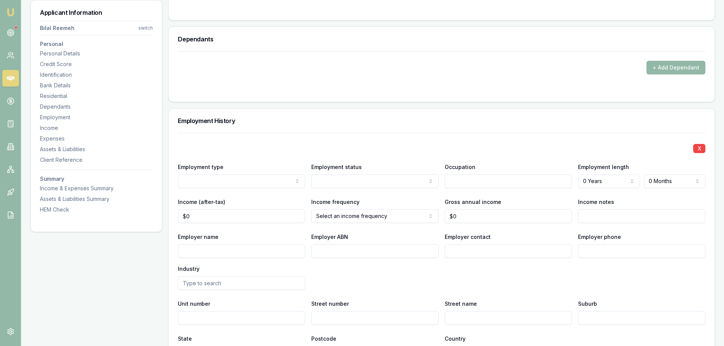
click at [224, 254] on input "Employer name" at bounding box center [241, 252] width 127 height 14
type input "C"
type input "PROGRAMMED - CEVA"
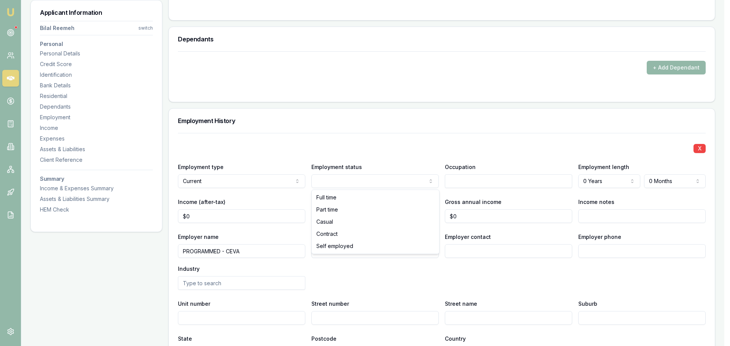
select select "CASUAL"
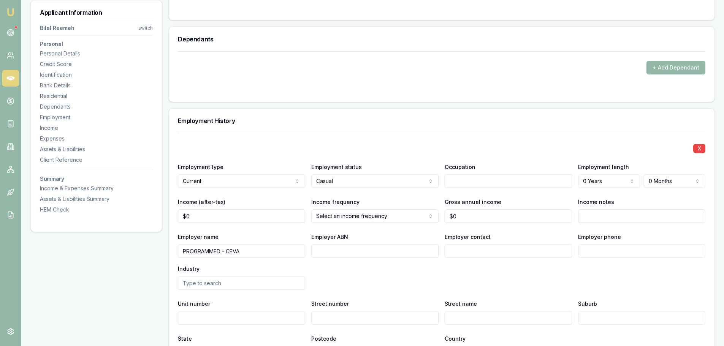
click at [536, 146] on div "X" at bounding box center [442, 148] width 528 height 11
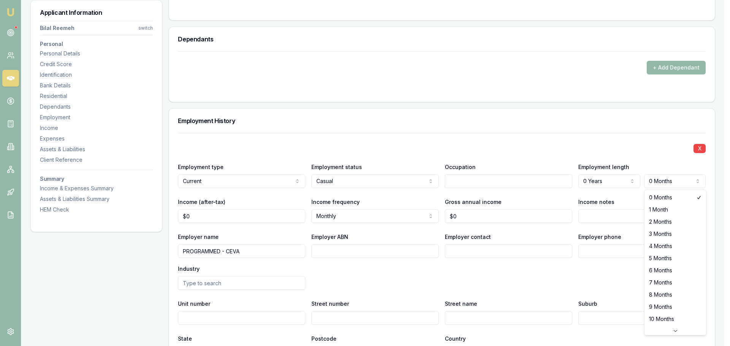
select select "3"
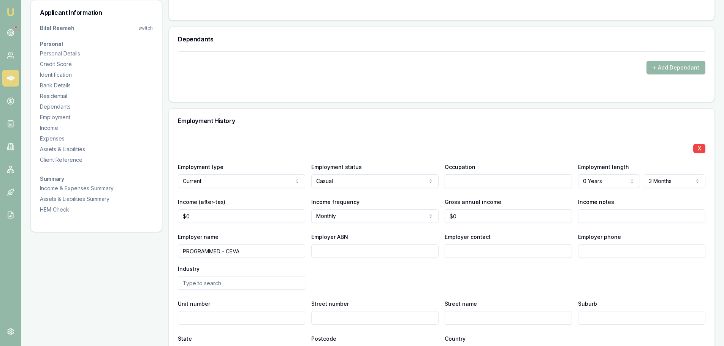
click at [498, 130] on div "Employment History" at bounding box center [442, 121] width 546 height 24
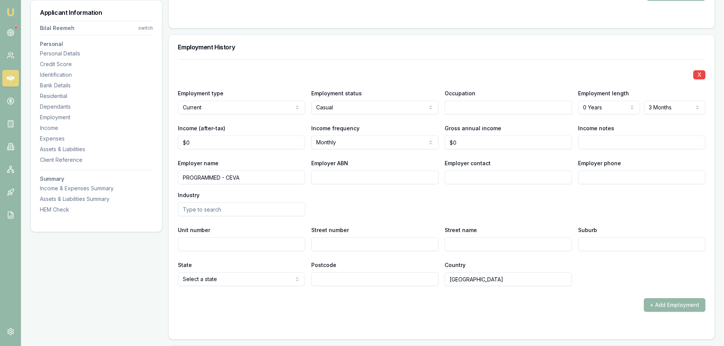
scroll to position [989, 0]
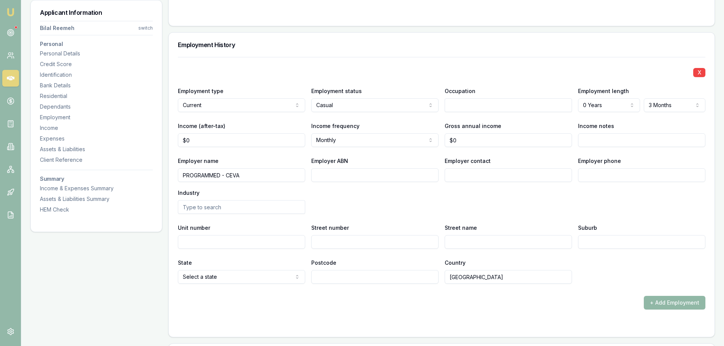
click at [689, 300] on button "+ Add Employment" at bounding box center [675, 303] width 62 height 14
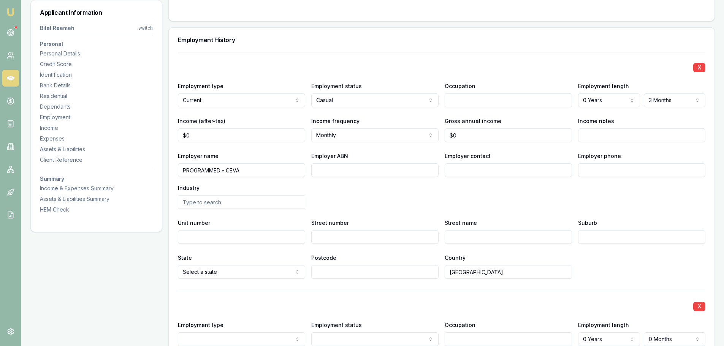
scroll to position [1222, 0]
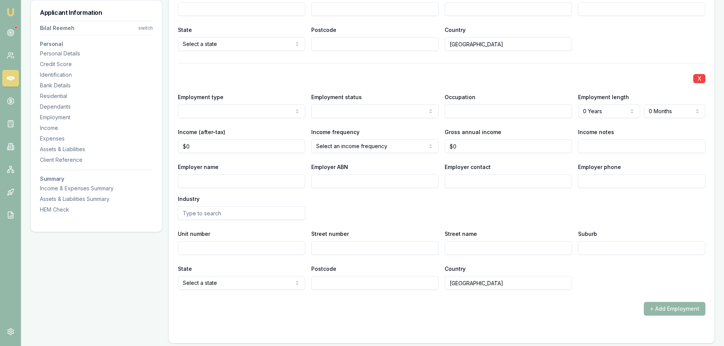
select select "PREVIOUS"
click at [234, 180] on input "Employer name" at bounding box center [241, 182] width 127 height 14
type input "BURTON DEMOLITION"
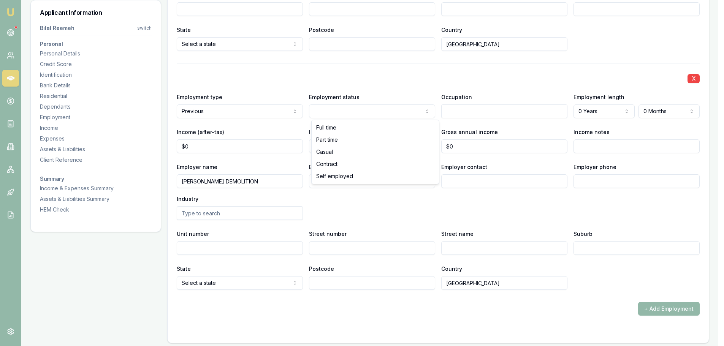
select select "CASUAL"
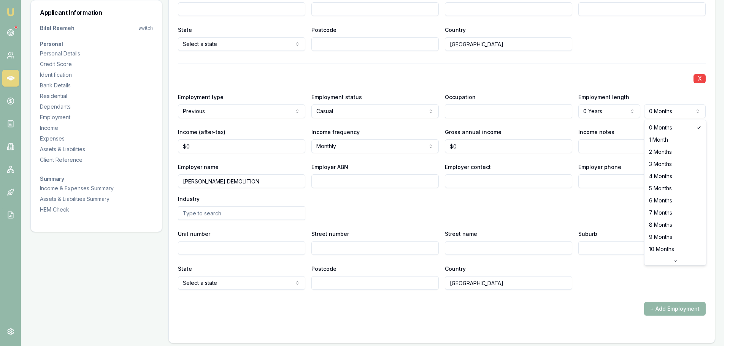
select select "6"
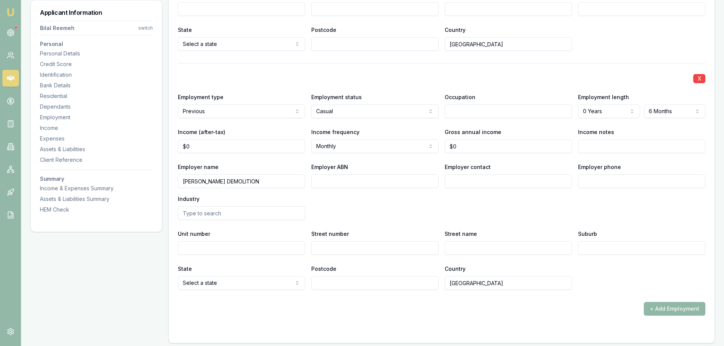
click at [662, 313] on button "+ Add Employment" at bounding box center [675, 309] width 62 height 14
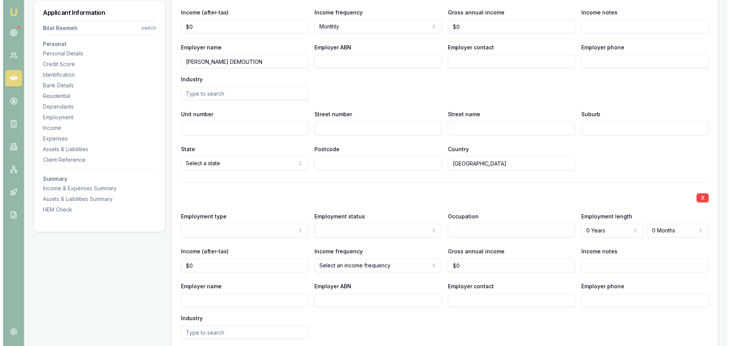
scroll to position [1347, 0]
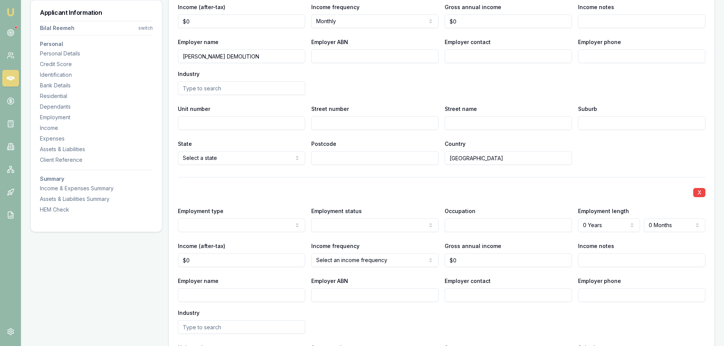
click at [201, 294] on input "Employer name" at bounding box center [241, 296] width 127 height 14
type input "COLES WAREHOUSE"
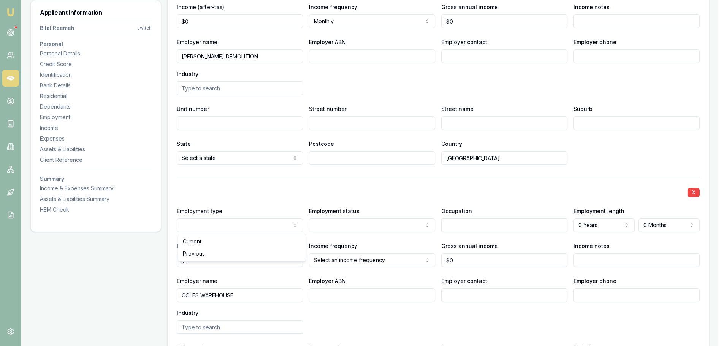
select select "PREVIOUS"
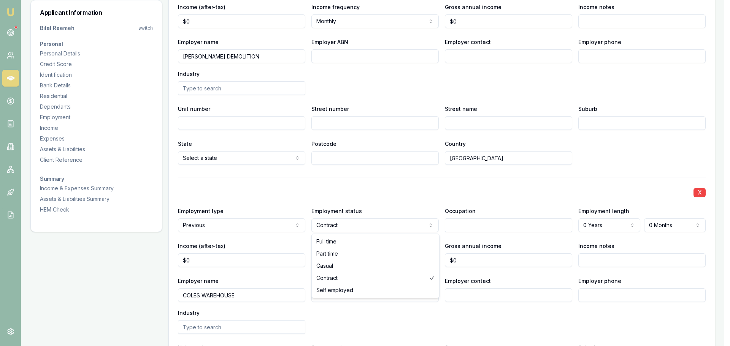
select select "CASUAL"
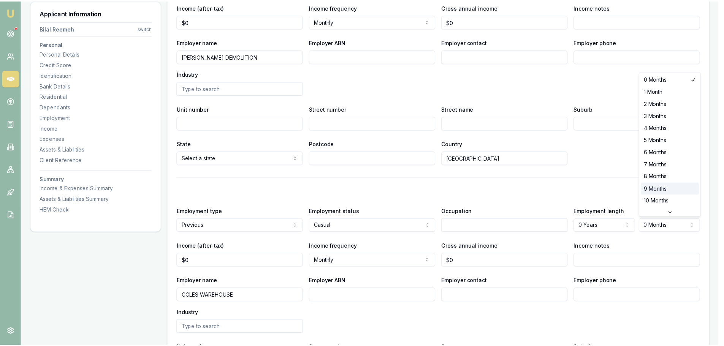
scroll to position [20, 0]
select select "6"
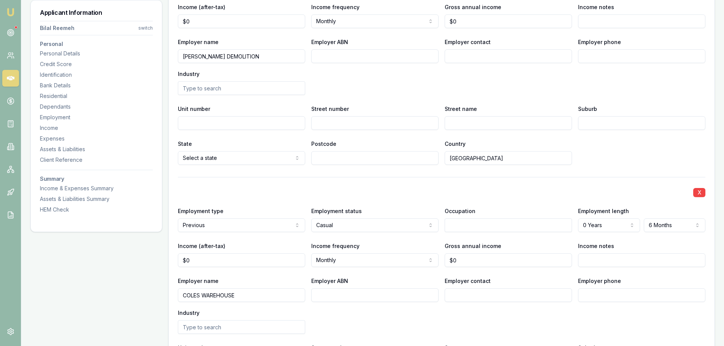
click at [625, 168] on div "X Employment type Current Current Previous Employment status Casual Full time P…" at bounding box center [442, 64] width 528 height 731
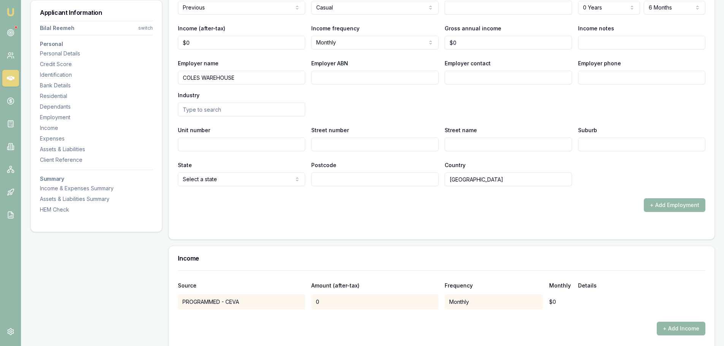
scroll to position [1575, 0]
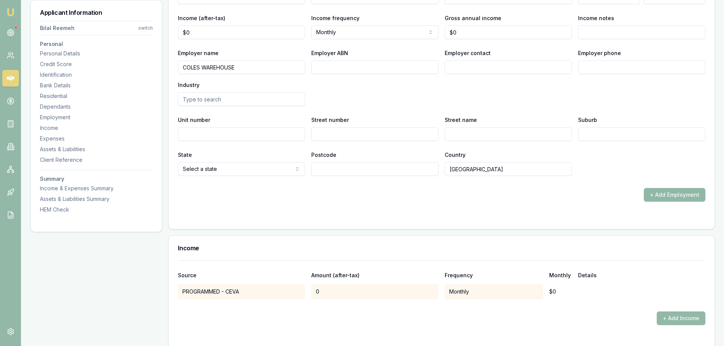
click at [659, 194] on button "+ Add Employment" at bounding box center [675, 195] width 62 height 14
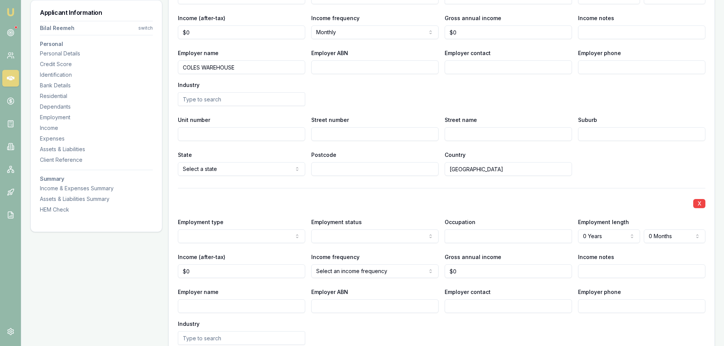
select select "PREVIOUS"
click at [242, 305] on input "Employer name" at bounding box center [241, 307] width 127 height 14
type input "R"
type input "SUNLINE ROOFING"
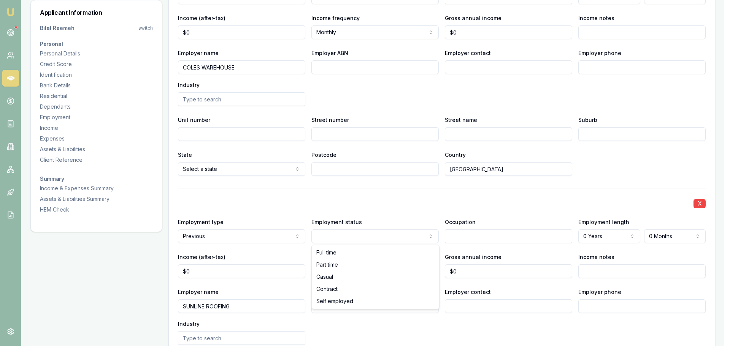
select select "CASUAL"
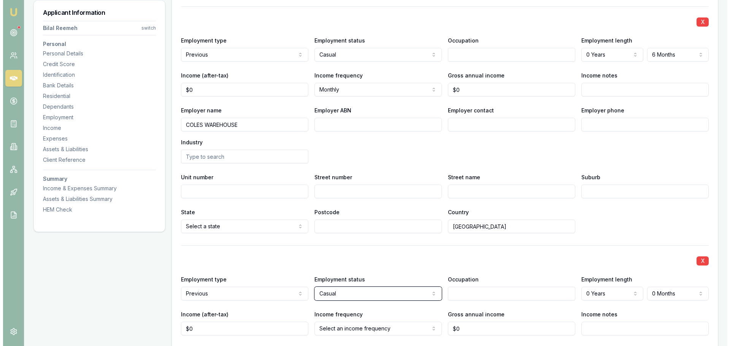
scroll to position [1613, 0]
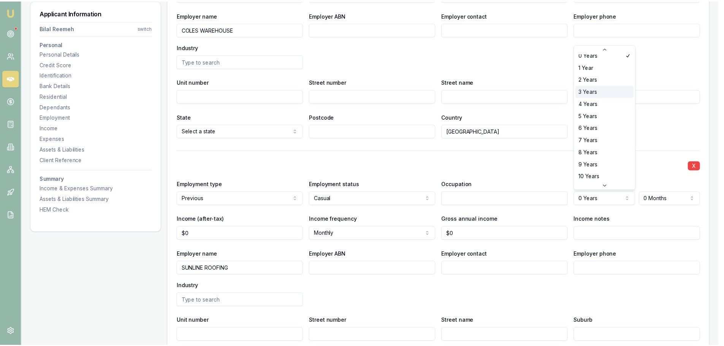
scroll to position [0, 0]
select select "1"
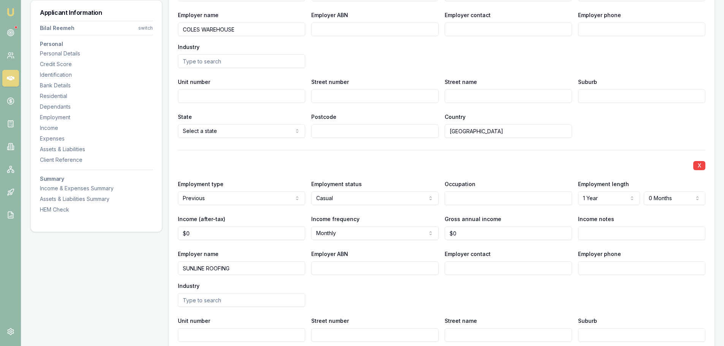
click at [427, 185] on div "Employment status Casual Full time Part time Casual Contract Self employed" at bounding box center [374, 192] width 127 height 26
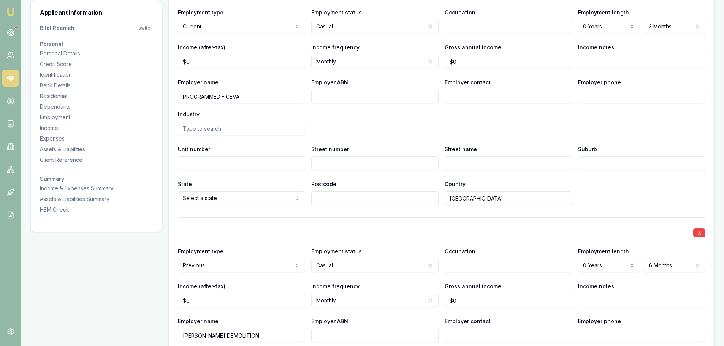
scroll to position [967, 0]
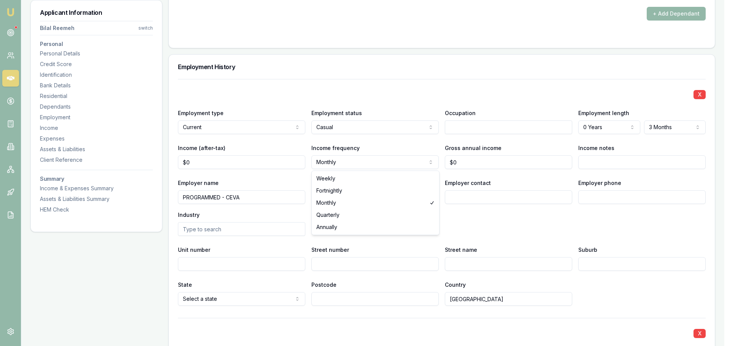
select select "WEEKLY"
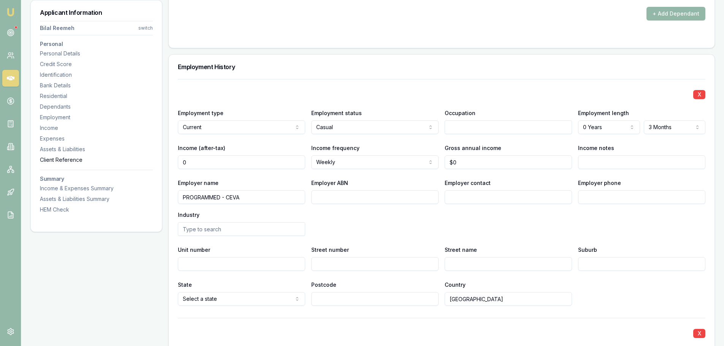
drag, startPoint x: 208, startPoint y: 162, endPoint x: 81, endPoint y: 162, distance: 127.0
type input "$1,000"
click at [407, 221] on div "Employer name PROGRAMMED - CEVA Employer ABN Employer contact Employer phone In…" at bounding box center [442, 207] width 528 height 58
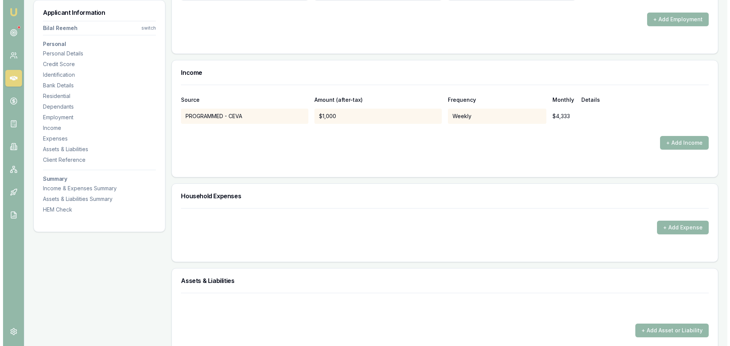
scroll to position [2107, 0]
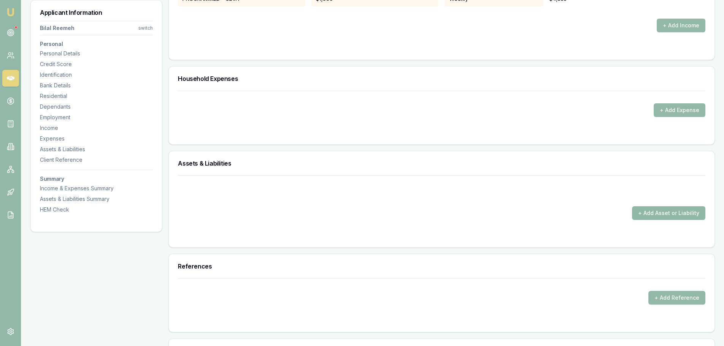
click at [670, 209] on button "+ Add Asset or Liability" at bounding box center [668, 213] width 73 height 14
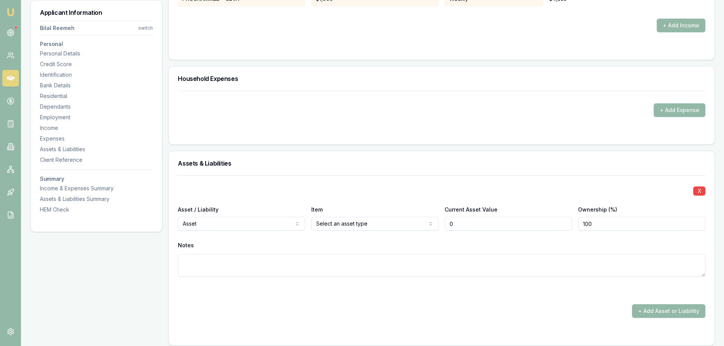
type input "$0"
click at [203, 260] on div "Asset Liability" at bounding box center [242, 246] width 128 height 28
select select "LIABILITY"
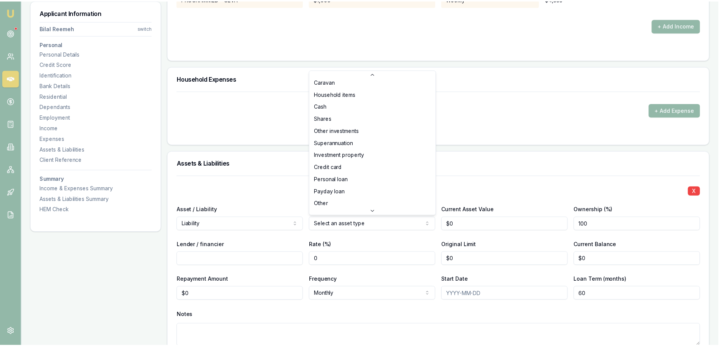
scroll to position [49, 0]
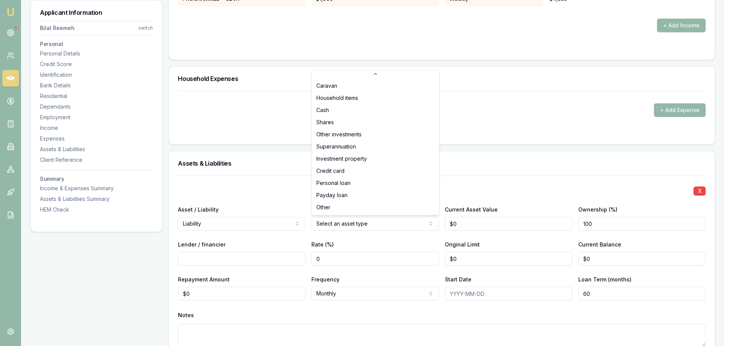
select select "PERSONAL_LOAN"
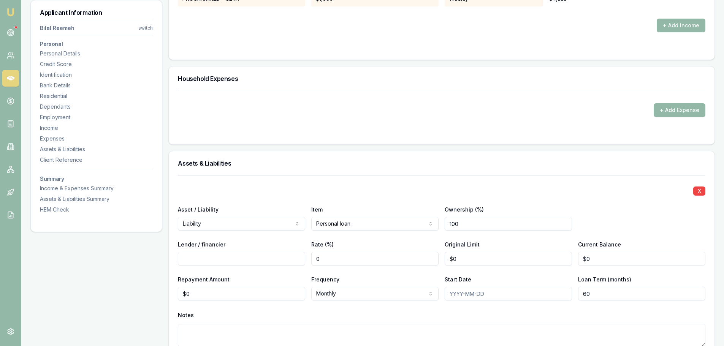
click at [280, 264] on input "Lender / financier" at bounding box center [241, 259] width 127 height 14
type input "CBA"
drag, startPoint x: 269, startPoint y: 294, endPoint x: 148, endPoint y: 294, distance: 121.3
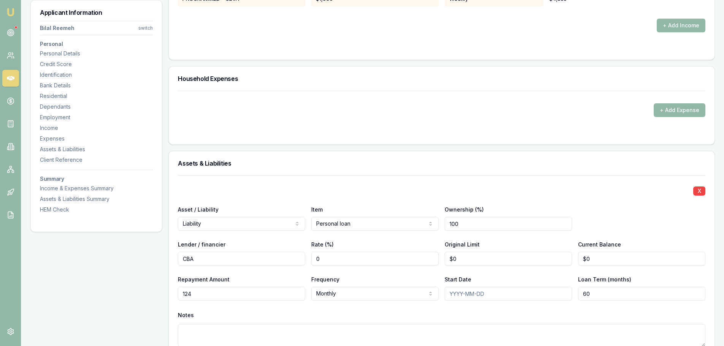
type input "$124"
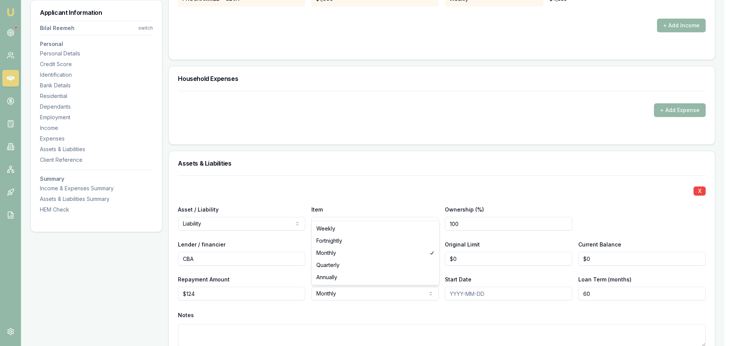
select select "WEEKLY"
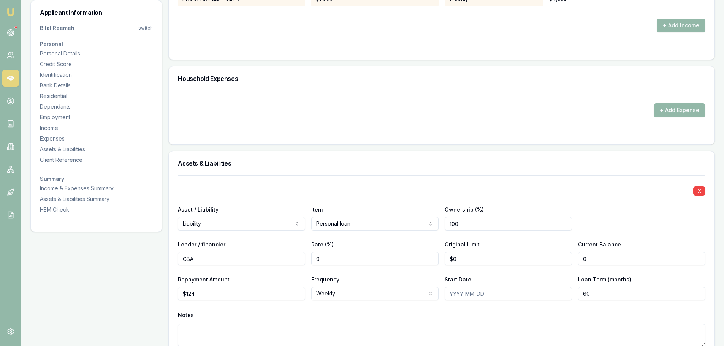
drag, startPoint x: 603, startPoint y: 257, endPoint x: 513, endPoint y: 256, distance: 89.7
click at [518, 256] on div "Lender / financier CBA Rate (%) 0 Original Limit $0 Current Balance 0" at bounding box center [442, 253] width 528 height 26
type input "$25,000"
click at [513, 181] on div "X Asset / Liability Liability Asset Liability Item Personal loan Home Car Boat …" at bounding box center [442, 271] width 528 height 190
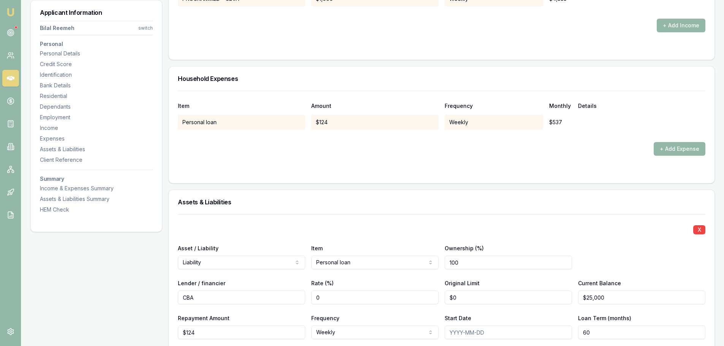
click at [616, 305] on div "X Asset / Liability Liability Asset Liability Item Personal loan Home Car Boat …" at bounding box center [442, 309] width 528 height 190
drag, startPoint x: 610, startPoint y: 299, endPoint x: 419, endPoint y: 287, distance: 191.3
click at [429, 292] on div "Lender / financier CBA Rate (%) 0 Original Limit $0 Current Balance 25000" at bounding box center [442, 292] width 528 height 26
type input "24000"
type input "0"
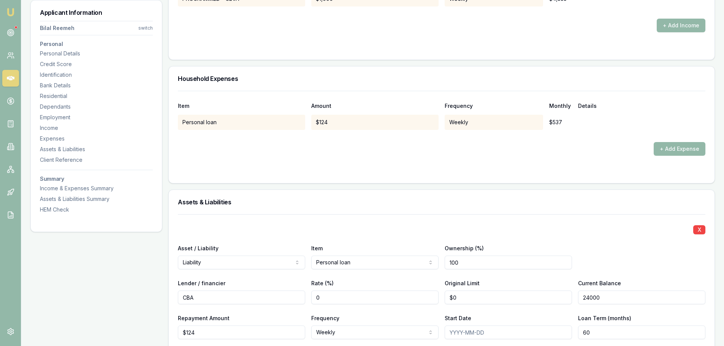
type input "$24,000"
drag, startPoint x: 473, startPoint y: 296, endPoint x: 387, endPoint y: 288, distance: 86.3
click at [395, 289] on div "Lender / financier CBA Rate (%) 0 Original Limit 0 Current Balance $24,000" at bounding box center [442, 292] width 528 height 26
type input "$25,000"
click at [413, 217] on div "X Asset / Liability Liability Asset Liability Item Personal loan Home Car Boat …" at bounding box center [442, 309] width 528 height 190
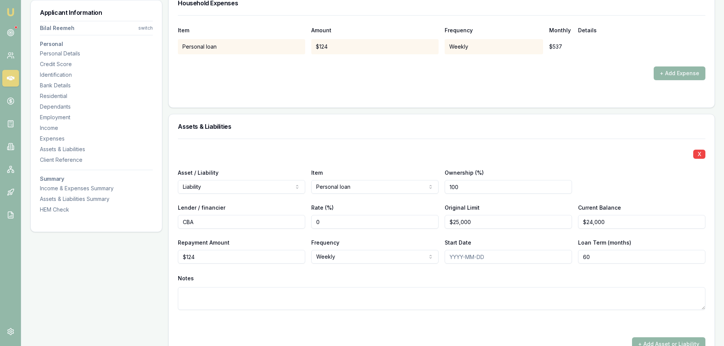
scroll to position [2260, 0]
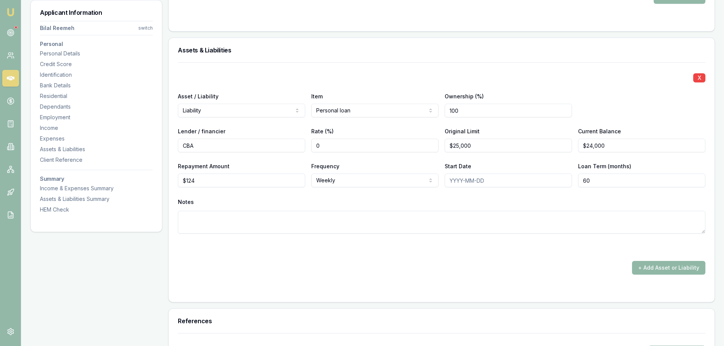
click at [676, 268] on button "+ Add Asset or Liability" at bounding box center [668, 268] width 73 height 14
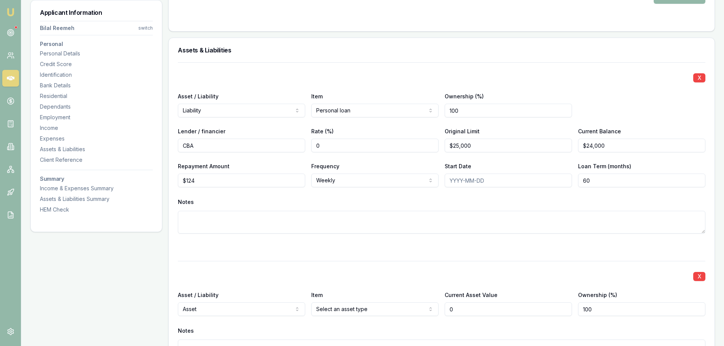
type input "$0"
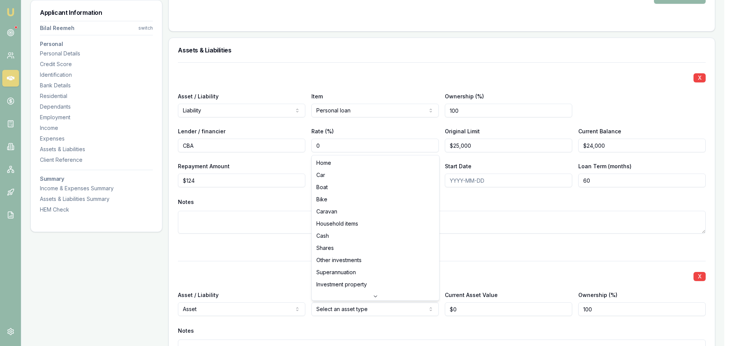
select select "CASH"
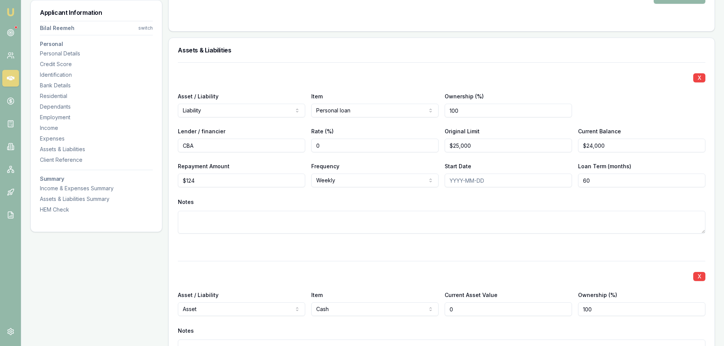
drag, startPoint x: 466, startPoint y: 311, endPoint x: 360, endPoint y: 299, distance: 106.5
click at [367, 299] on div "Asset / Liability Asset Asset Liability Item Cash Home Car Boat Bike Caravan Ho…" at bounding box center [442, 304] width 528 height 26
type input "$6,000"
click at [360, 249] on div at bounding box center [442, 247] width 528 height 9
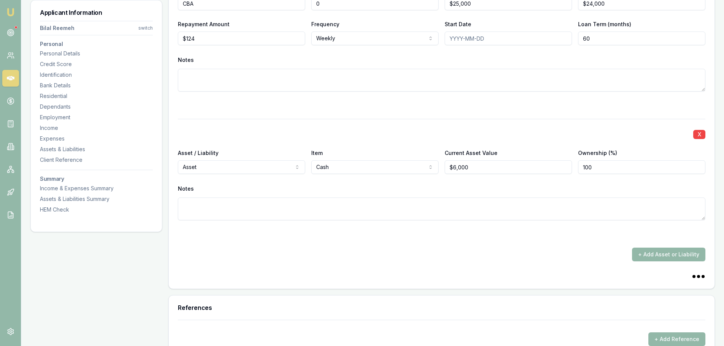
scroll to position [2450, 0]
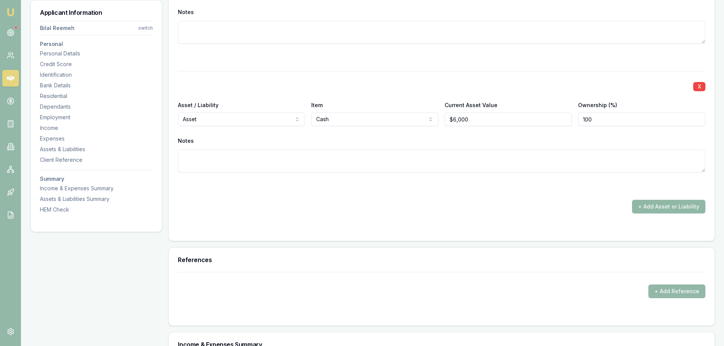
click at [674, 205] on button "+ Add Asset or Liability" at bounding box center [668, 207] width 73 height 14
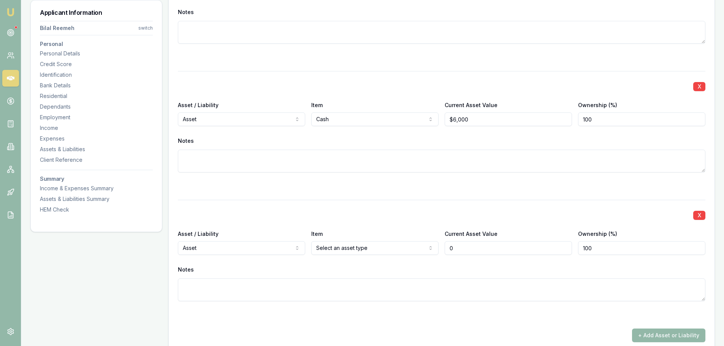
type input "$0"
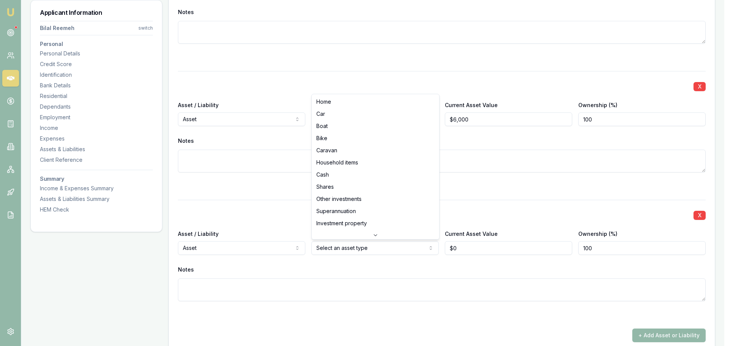
select select "HOUSEHOLD_ITEMS"
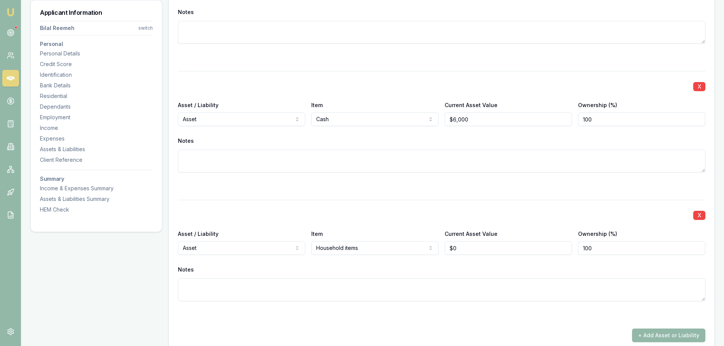
click at [367, 175] on div "X Asset / Liability Asset Asset Liability Item Cash Home Car Boat Bike Caravan …" at bounding box center [442, 131] width 528 height 120
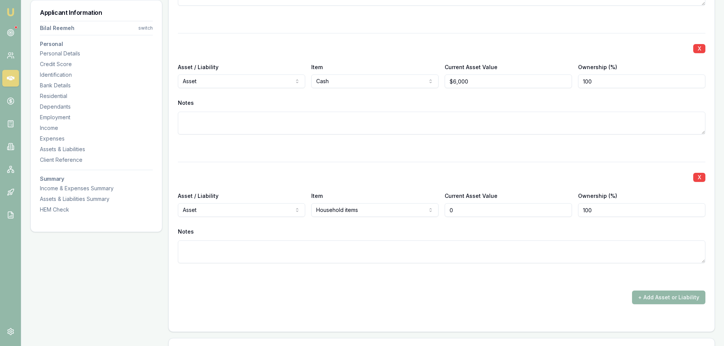
drag, startPoint x: 464, startPoint y: 215, endPoint x: 426, endPoint y: 214, distance: 37.3
click at [435, 214] on div "Asset / Liability Asset Asset Liability Item Household items Home Car Boat Bike…" at bounding box center [442, 204] width 528 height 26
type input "$5,000"
click at [420, 141] on div "X Asset / Liability Asset Asset Liability Item Cash Home Car Boat Bike Caravan …" at bounding box center [442, 93] width 528 height 120
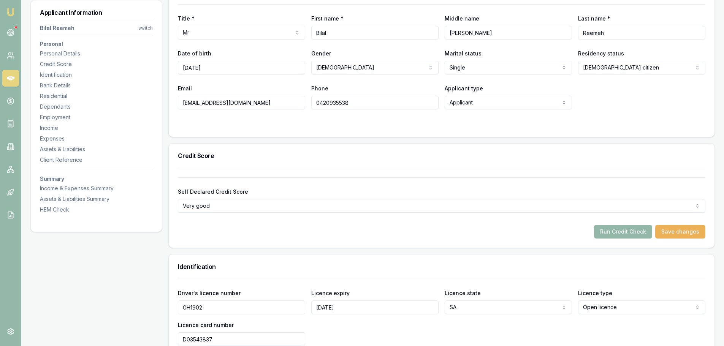
scroll to position [0, 0]
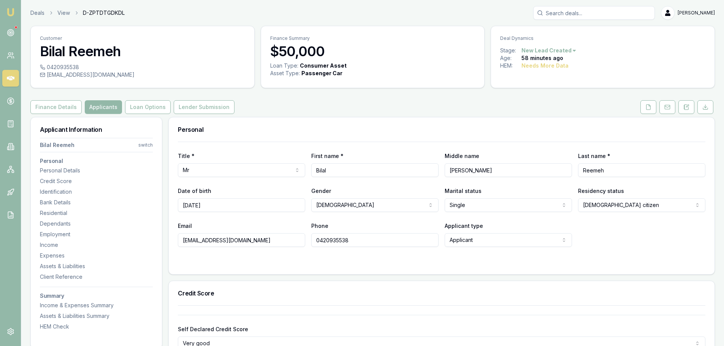
click at [265, 103] on div "Finance Details Applicants Loan Options Lender Submission" at bounding box center [372, 107] width 685 height 14
click at [646, 106] on icon at bounding box center [649, 107] width 6 height 6
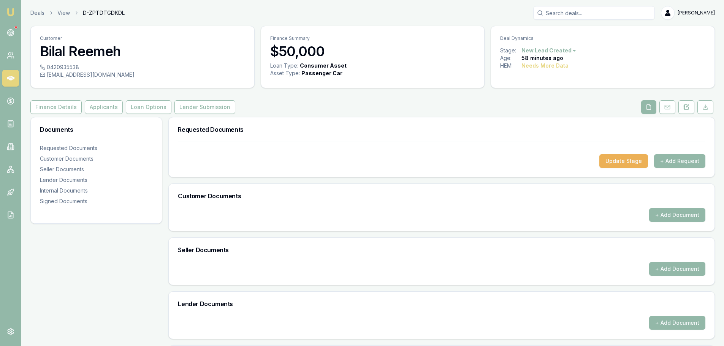
click at [452, 106] on div "Finance Details Applicants Loan Options Lender Submission" at bounding box center [372, 107] width 685 height 14
click at [397, 117] on div "Customer Bilal Reemeh 0420935538 alaareemeh99@gmail.com Finance Summary $50,000…" at bounding box center [372, 237] width 685 height 422
click at [517, 98] on div "Customer Bilal Reemeh 0420935538 alaareemeh99@gmail.com Finance Summary $50,000…" at bounding box center [372, 237] width 685 height 422
click at [678, 160] on button "+ Add Request" at bounding box center [679, 161] width 51 height 14
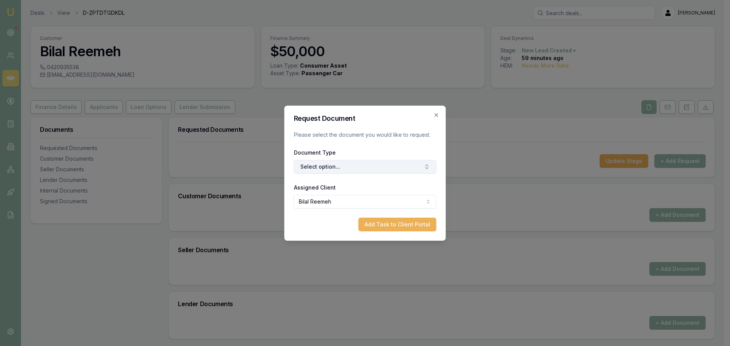
click at [348, 168] on button "Select option..." at bounding box center [365, 167] width 143 height 14
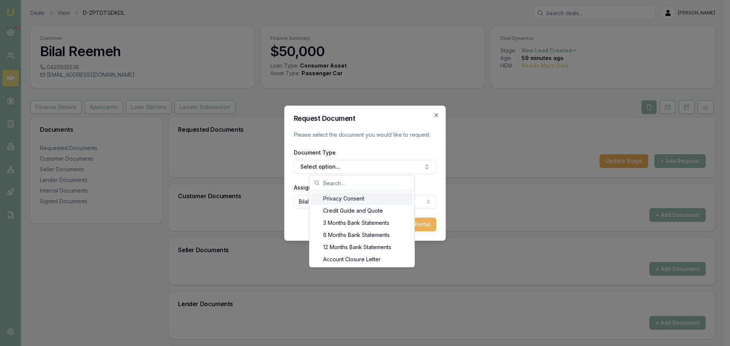
click at [339, 198] on div "Privacy Consent" at bounding box center [362, 199] width 102 height 12
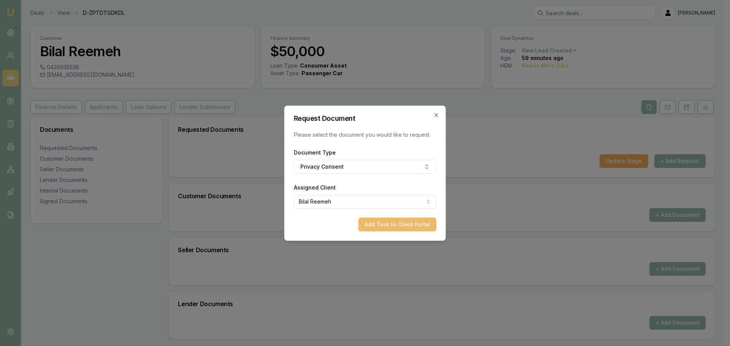
click at [394, 224] on button "Add Task to Client Portal" at bounding box center [398, 225] width 78 height 14
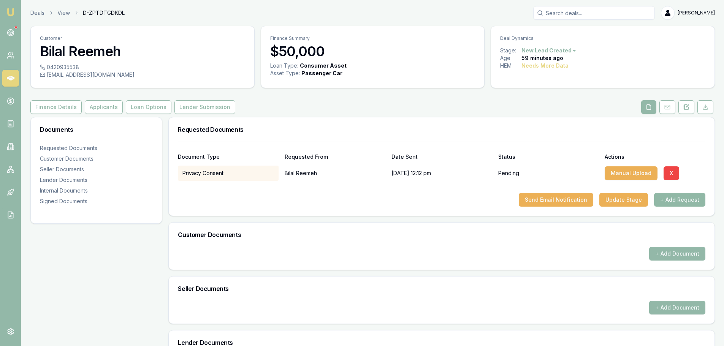
click at [656, 195] on button "+ Add Request" at bounding box center [679, 200] width 51 height 14
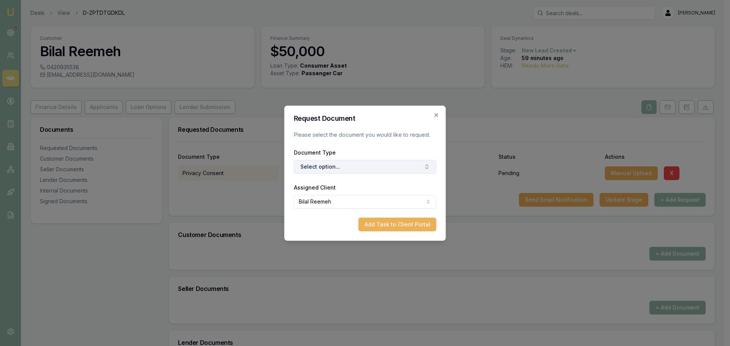
click at [403, 166] on button "Select option..." at bounding box center [365, 167] width 143 height 14
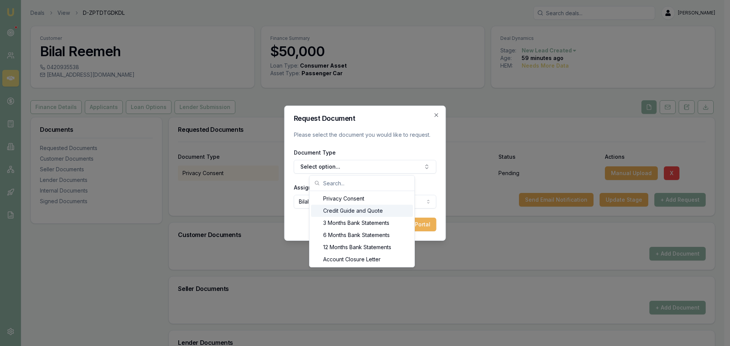
click at [342, 213] on div "Credit Guide and Quote" at bounding box center [362, 211] width 102 height 12
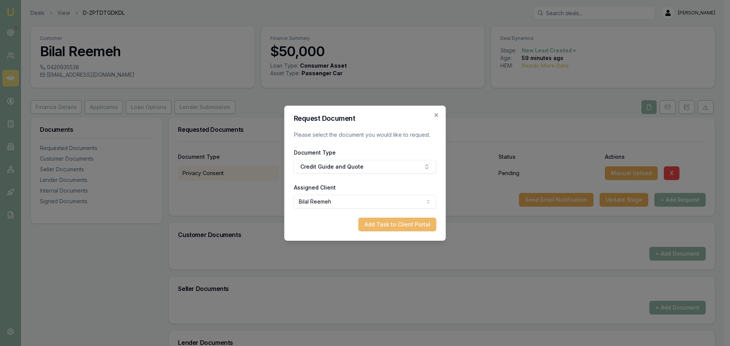
click at [402, 218] on button "Add Task to Client Portal" at bounding box center [398, 225] width 78 height 14
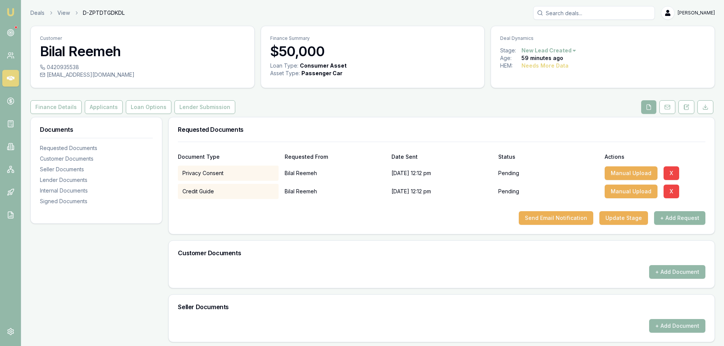
click at [694, 215] on button "+ Add Request" at bounding box center [679, 218] width 51 height 14
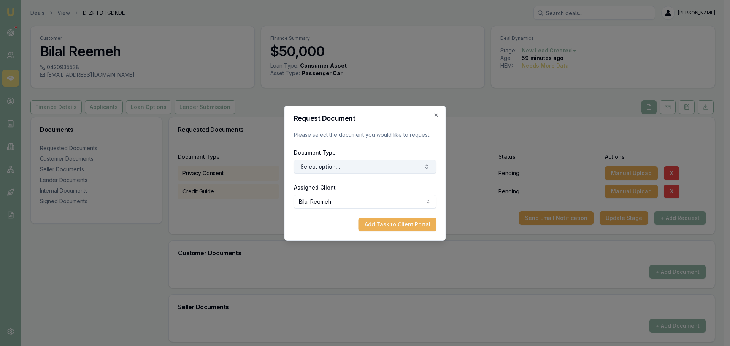
click at [407, 166] on button "Select option..." at bounding box center [365, 167] width 143 height 14
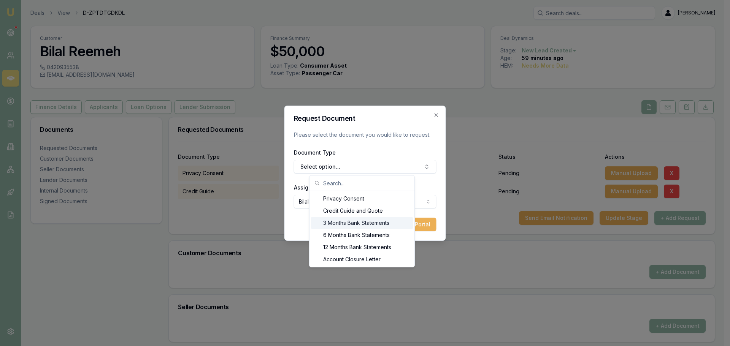
click at [356, 222] on div "3 Months Bank Statements" at bounding box center [362, 223] width 102 height 12
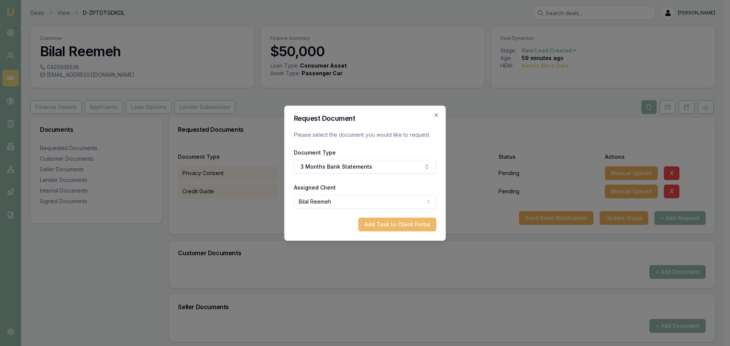
click at [389, 229] on button "Add Task to Client Portal" at bounding box center [398, 225] width 78 height 14
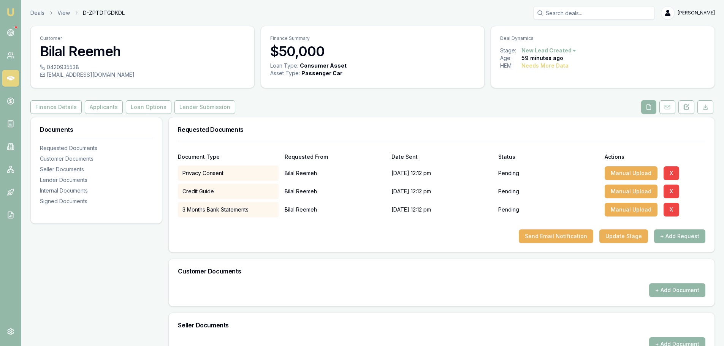
click at [680, 235] on button "+ Add Request" at bounding box center [679, 237] width 51 height 14
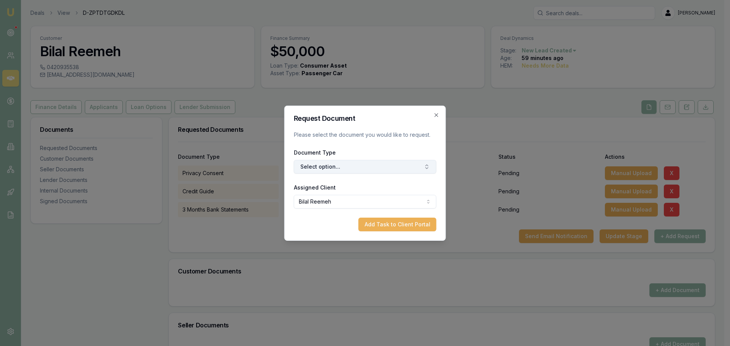
click at [315, 166] on button "Select option..." at bounding box center [365, 167] width 143 height 14
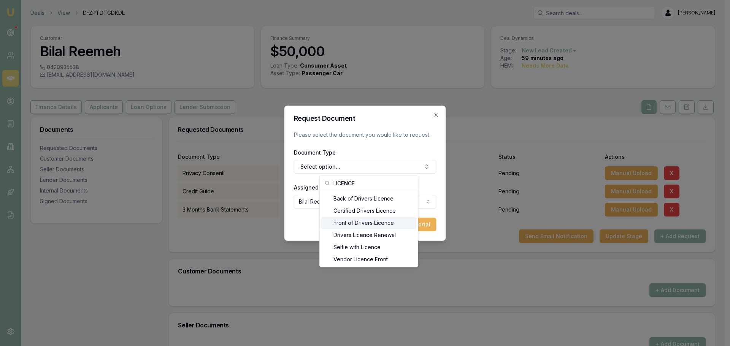
type input "LICENCE"
click at [362, 224] on div "Front of Drivers Licence" at bounding box center [368, 223] width 95 height 12
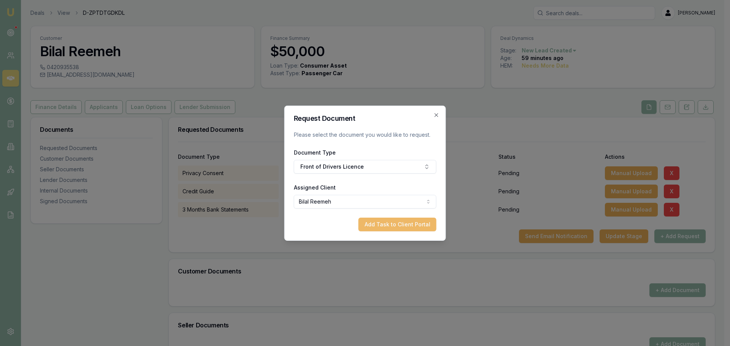
click at [404, 227] on button "Add Task to Client Portal" at bounding box center [398, 225] width 78 height 14
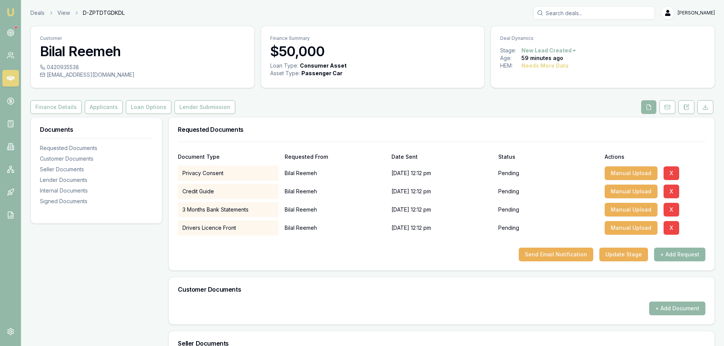
click at [678, 256] on button "+ Add Request" at bounding box center [679, 255] width 51 height 14
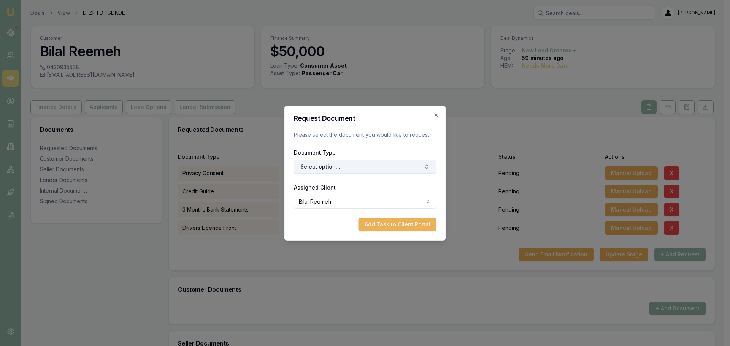
click at [338, 163] on button "Select option..." at bounding box center [365, 167] width 143 height 14
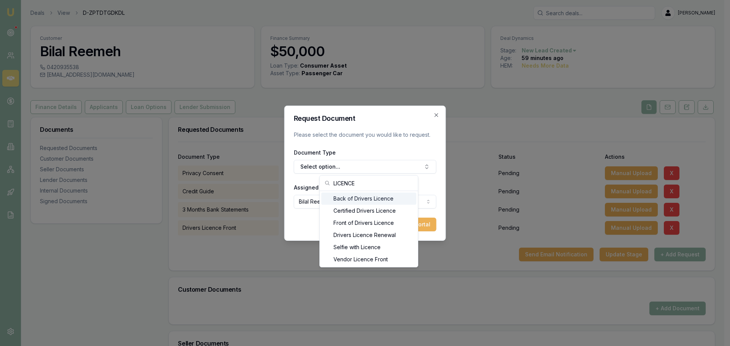
type input "LICENCE"
click at [349, 198] on div "Back of Drivers Licence" at bounding box center [368, 199] width 95 height 12
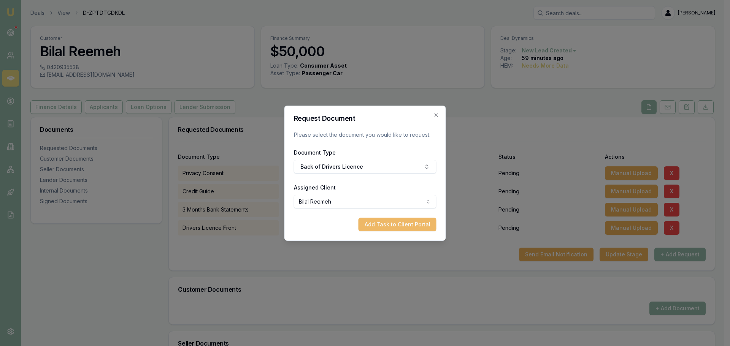
click at [399, 223] on button "Add Task to Client Portal" at bounding box center [398, 225] width 78 height 14
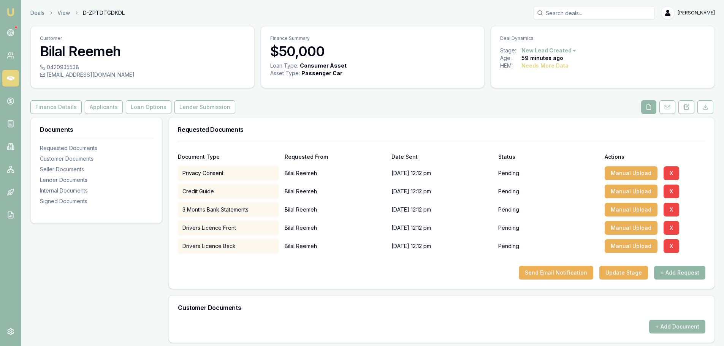
click at [675, 274] on button "+ Add Request" at bounding box center [679, 273] width 51 height 14
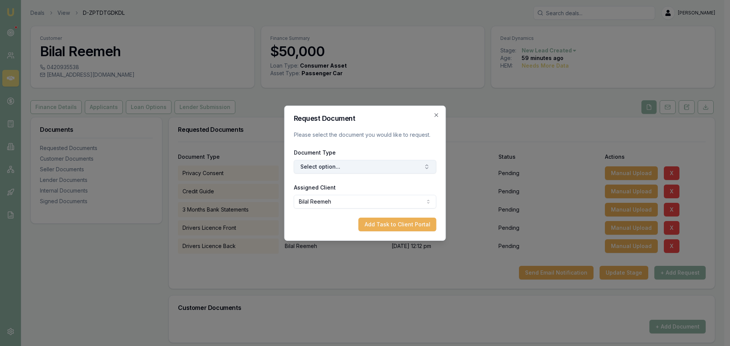
click at [351, 166] on button "Select option..." at bounding box center [365, 167] width 143 height 14
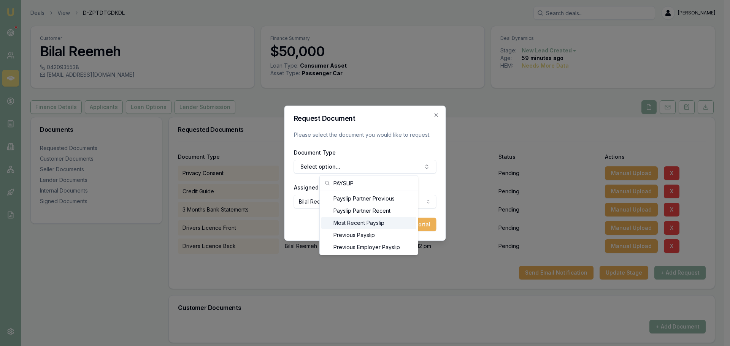
type input "PAYSLIP"
click at [357, 222] on div "Most Recent Payslip" at bounding box center [368, 223] width 95 height 12
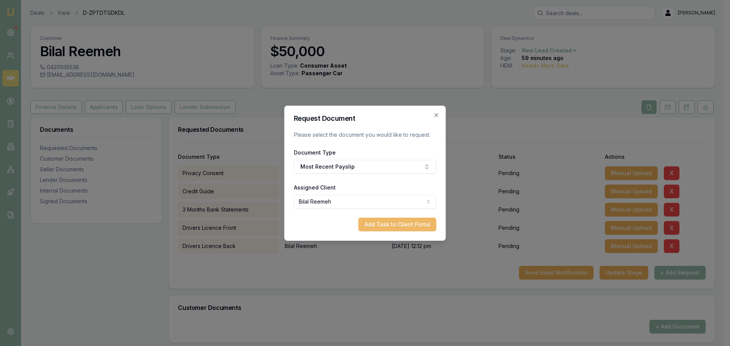
click at [405, 225] on button "Add Task to Client Portal" at bounding box center [398, 225] width 78 height 14
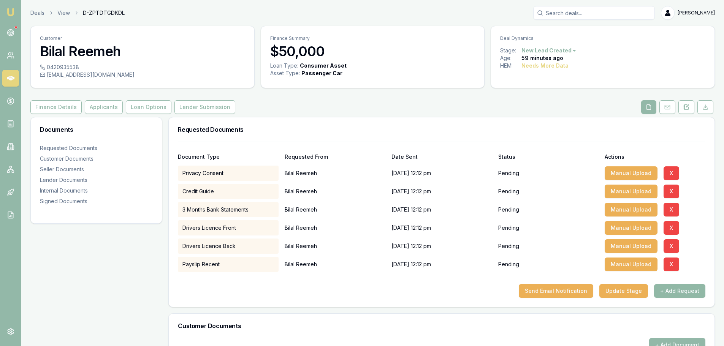
click at [678, 292] on button "+ Add Request" at bounding box center [679, 291] width 51 height 14
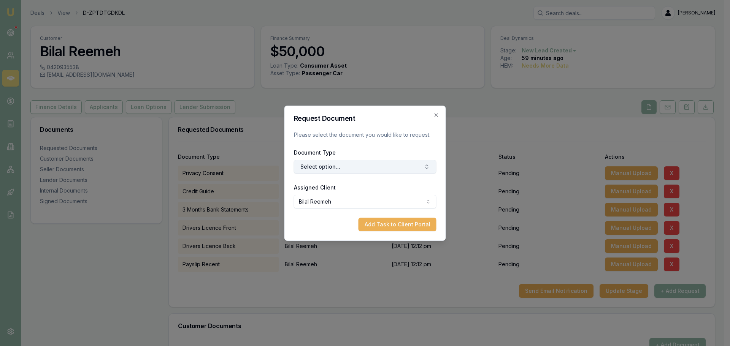
click at [353, 166] on button "Select option..." at bounding box center [365, 167] width 143 height 14
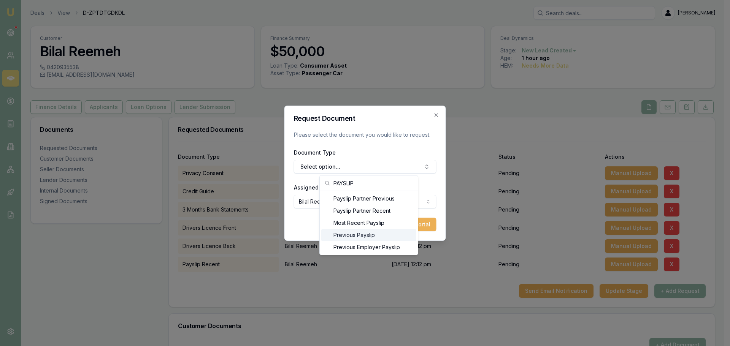
type input "PAYSLIP"
click at [358, 234] on div "Previous Payslip" at bounding box center [368, 235] width 95 height 12
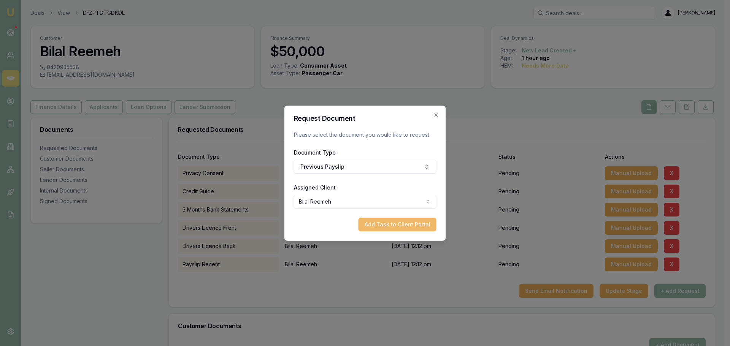
click at [400, 227] on button "Add Task to Client Portal" at bounding box center [398, 225] width 78 height 14
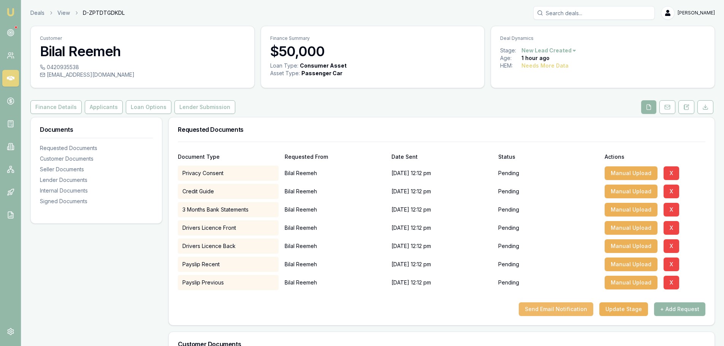
click at [552, 309] on button "Send Email Notification" at bounding box center [556, 310] width 75 height 14
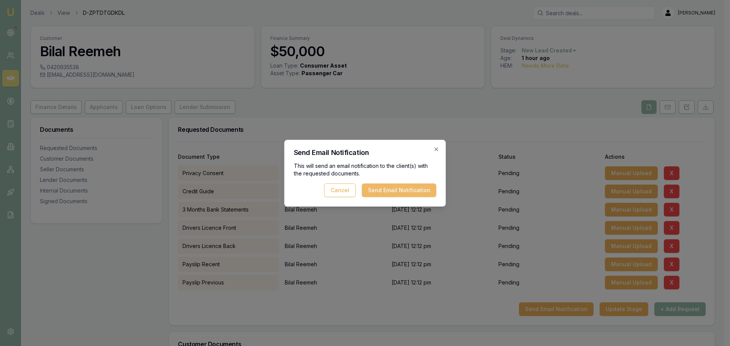
click at [401, 190] on button "Send Email Notification" at bounding box center [399, 191] width 75 height 14
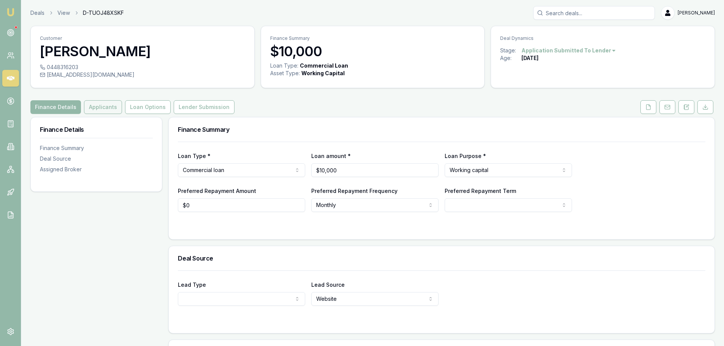
click at [105, 107] on button "Applicants" at bounding box center [103, 107] width 38 height 14
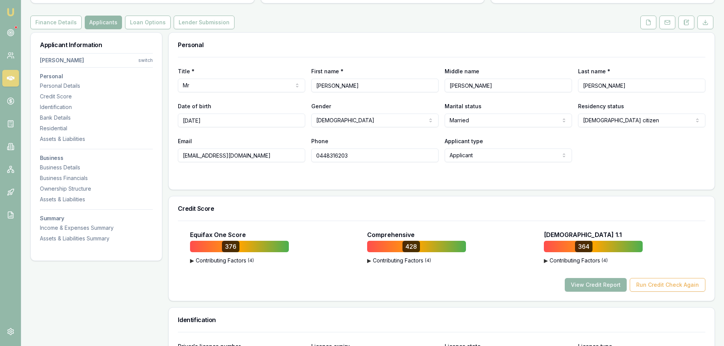
scroll to position [190, 0]
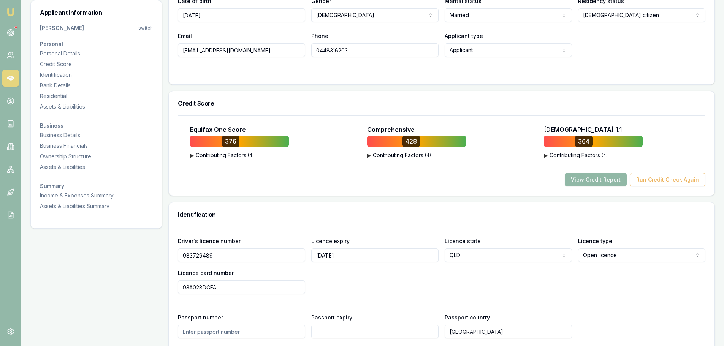
click at [591, 178] on button "View Credit Report" at bounding box center [596, 180] width 62 height 14
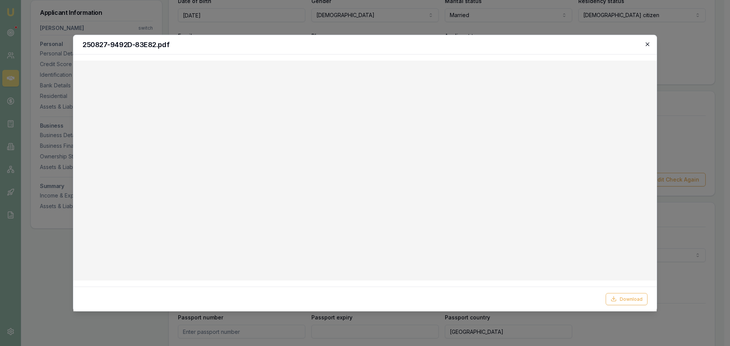
click at [648, 46] on icon "button" at bounding box center [648, 44] width 6 height 6
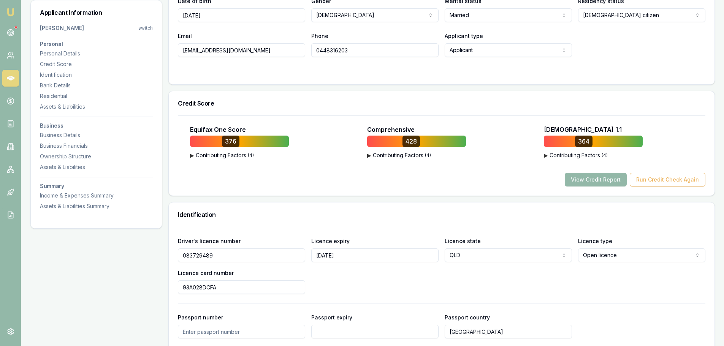
scroll to position [0, 0]
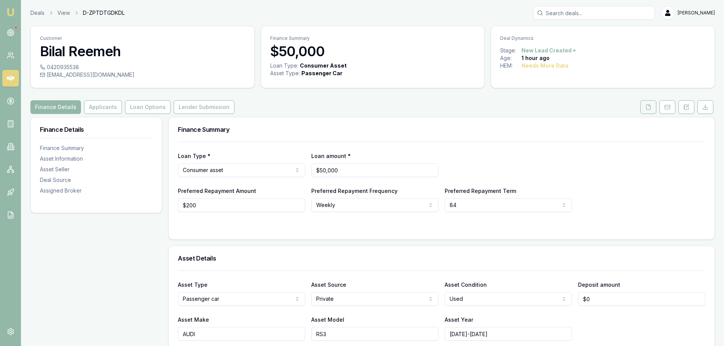
click at [647, 108] on icon at bounding box center [649, 107] width 6 height 6
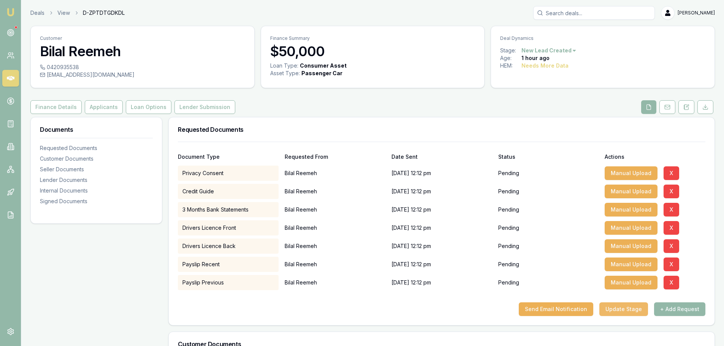
click at [645, 308] on button "Update Stage" at bounding box center [624, 310] width 49 height 14
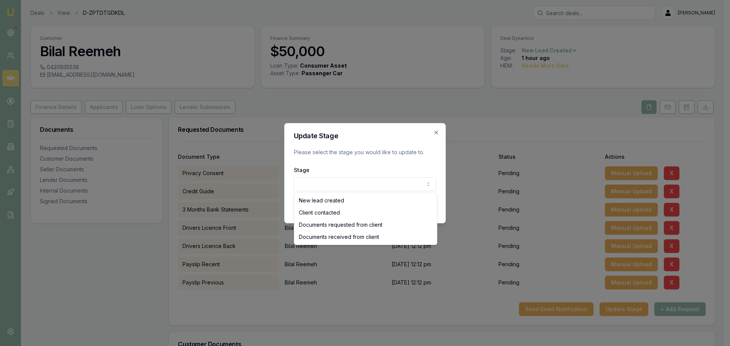
click at [398, 185] on body "Emu Broker Deals View D-ZPTDTGDKDL [PERSON_NAME] Shield Toggle Menu Customer Bi…" at bounding box center [362, 173] width 724 height 346
select select "DOCUMENTS_REQUESTED_FROM_CLIENT"
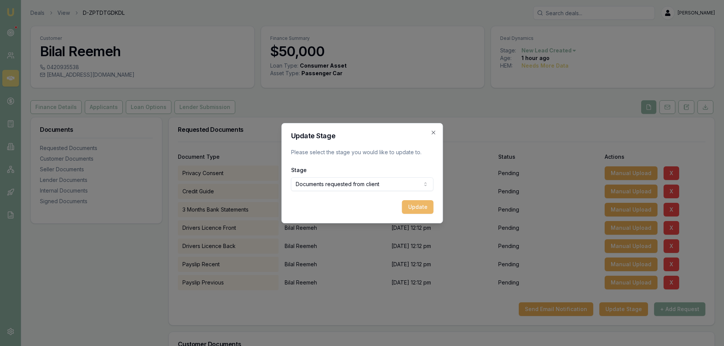
click at [432, 202] on button "Update" at bounding box center [418, 207] width 32 height 14
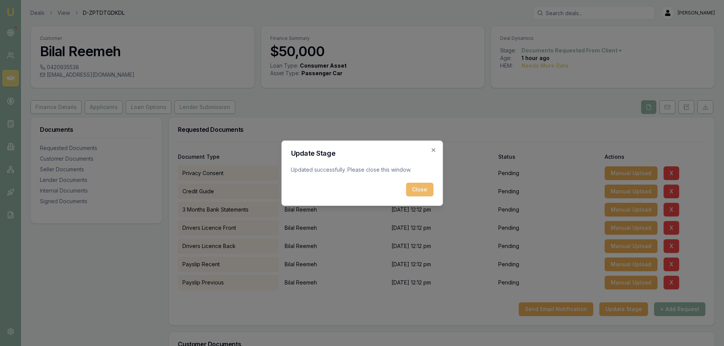
click at [418, 187] on button "Close" at bounding box center [419, 190] width 27 height 14
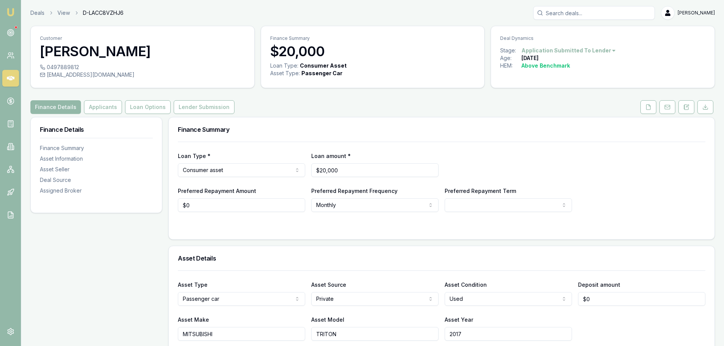
click at [307, 118] on div "Finance Summary" at bounding box center [442, 130] width 546 height 24
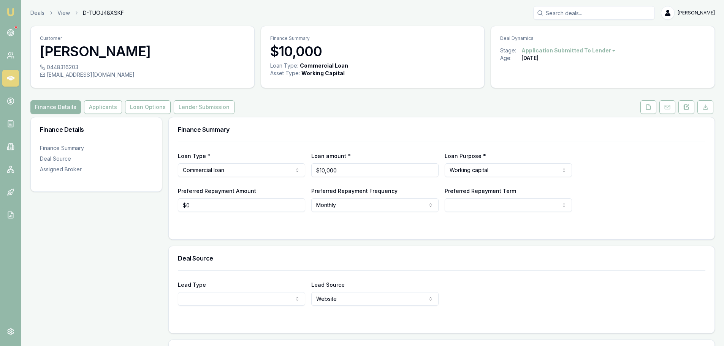
click at [343, 125] on div "Finance Summary" at bounding box center [442, 130] width 546 height 24
click at [316, 110] on div "Finance Details Applicants Loan Options Lender Submission" at bounding box center [372, 107] width 685 height 14
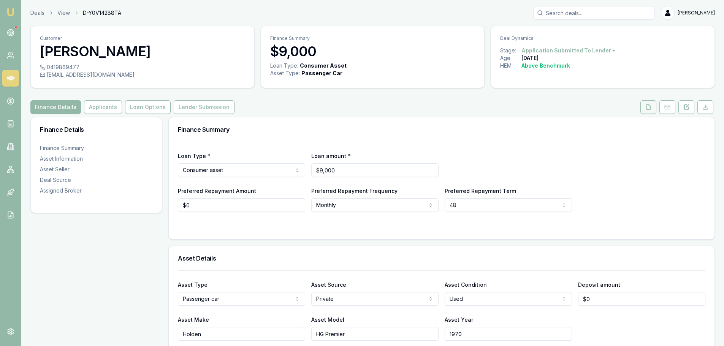
click at [651, 110] on icon at bounding box center [649, 107] width 4 height 5
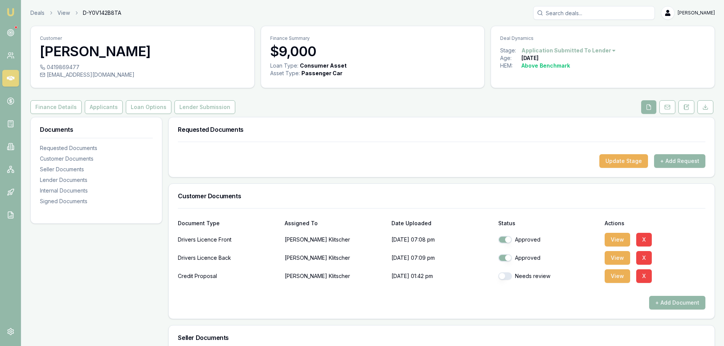
click at [507, 121] on div "Requested Documents" at bounding box center [442, 130] width 546 height 24
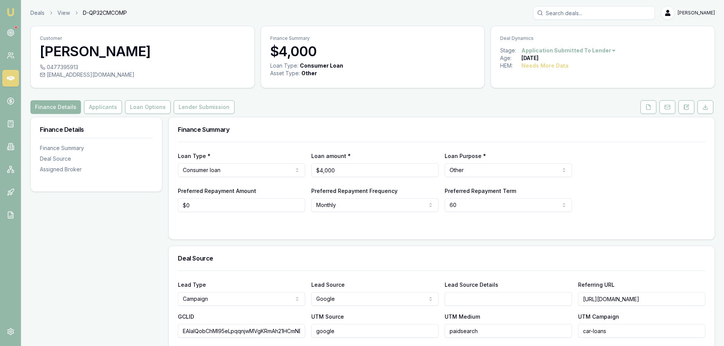
click at [139, 235] on div "Finance Details Finance Summary Deal Source Assigned Broker" at bounding box center [96, 308] width 132 height 382
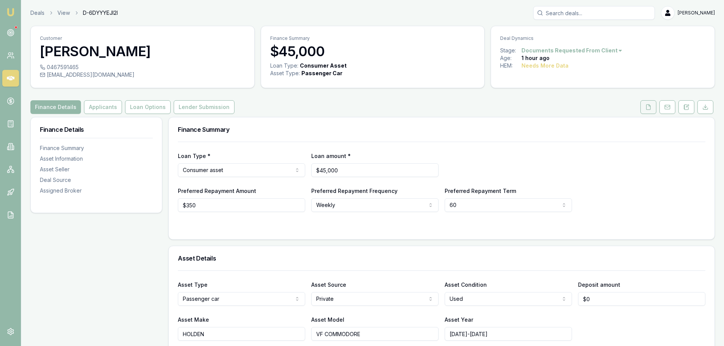
click at [651, 109] on icon at bounding box center [649, 107] width 6 height 6
click at [344, 119] on div "Finance Summary" at bounding box center [442, 130] width 546 height 24
click at [216, 104] on button "Lender Submission" at bounding box center [204, 107] width 61 height 14
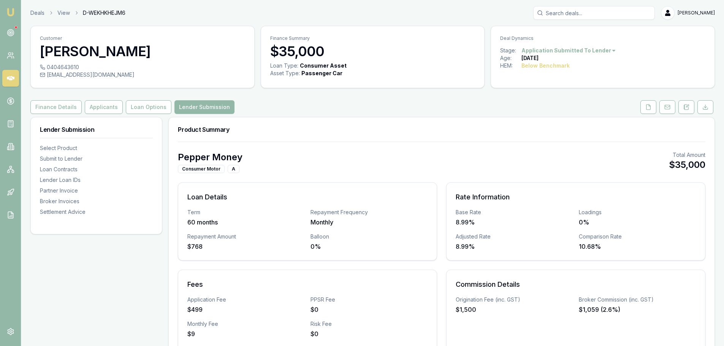
scroll to position [190, 0]
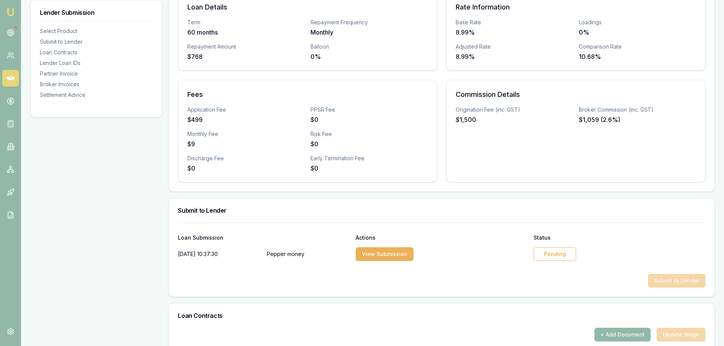
click at [561, 257] on div "Pending" at bounding box center [555, 255] width 43 height 14
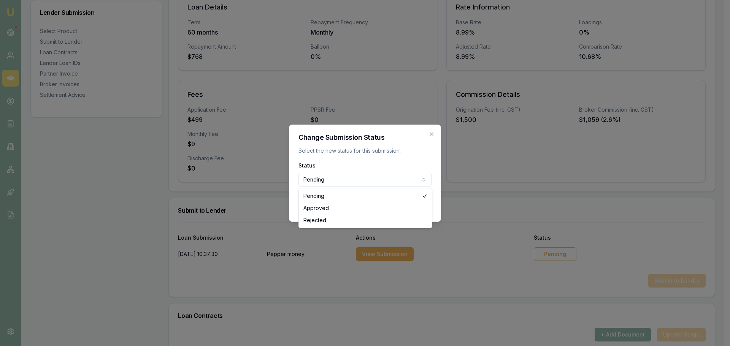
select select "APPROVED"
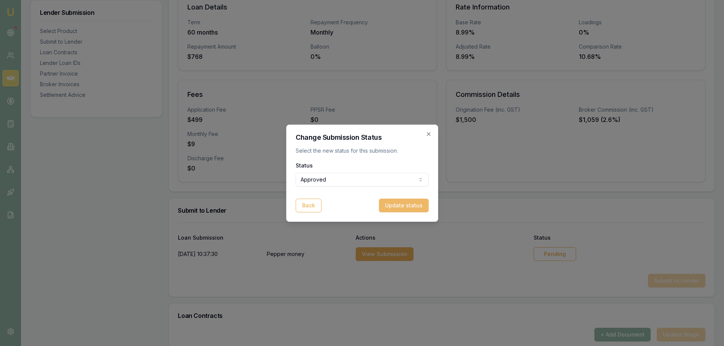
click at [402, 209] on button "Update status" at bounding box center [404, 206] width 50 height 14
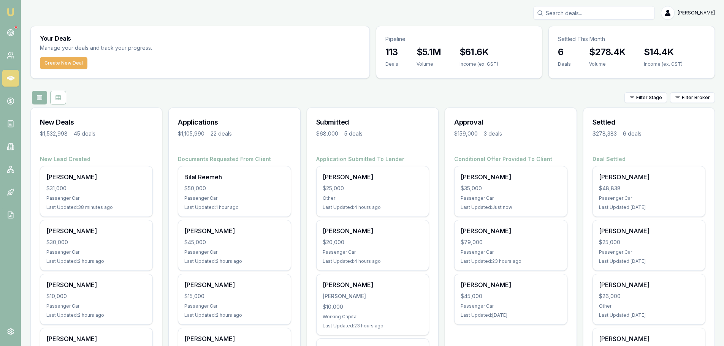
click at [650, 12] on input "Search deals" at bounding box center [595, 13] width 122 height 14
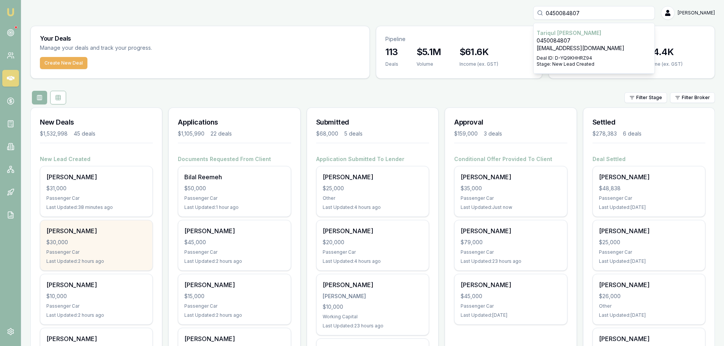
type input "0450084807"
click at [58, 254] on div "Passenger Car" at bounding box center [96, 252] width 100 height 6
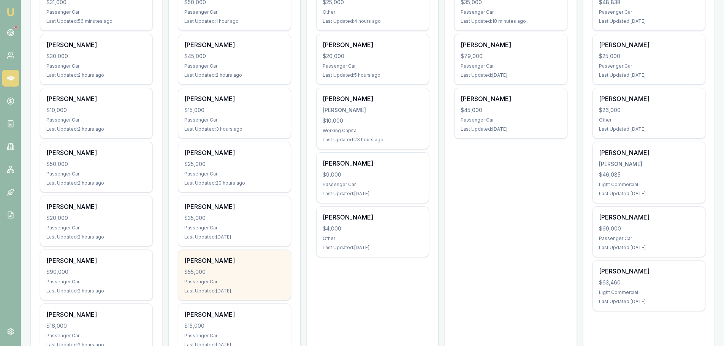
scroll to position [228, 0]
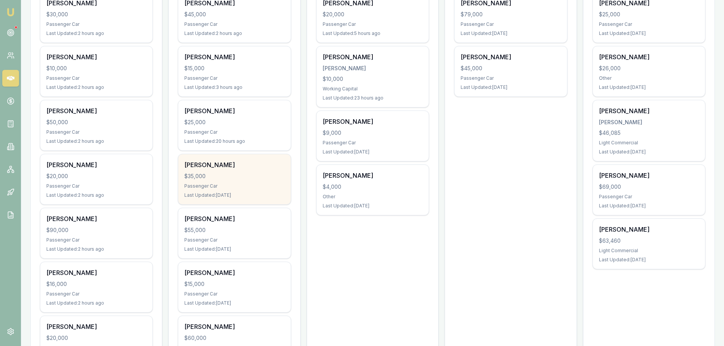
click at [189, 176] on div "$35,000" at bounding box center [234, 177] width 100 height 8
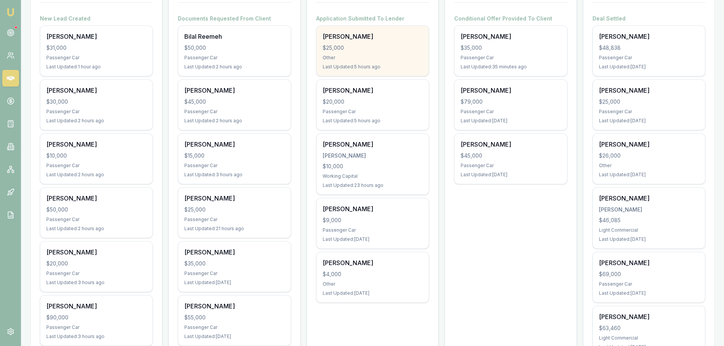
scroll to position [76, 0]
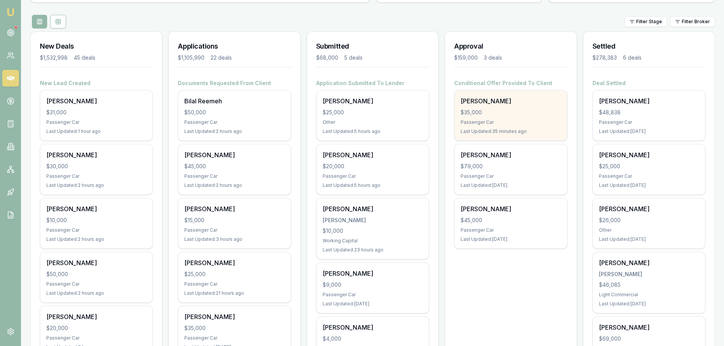
click at [535, 113] on div "$35,000" at bounding box center [511, 113] width 100 height 8
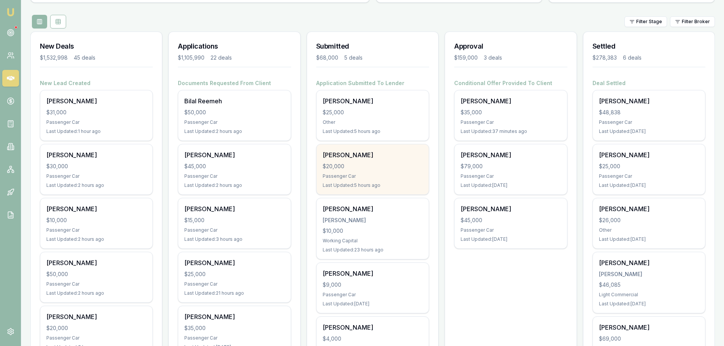
click at [348, 161] on div "[PERSON_NAME] SIOSTROM $20,000 Passenger Car Last Updated: 5 hours ago" at bounding box center [373, 170] width 112 height 50
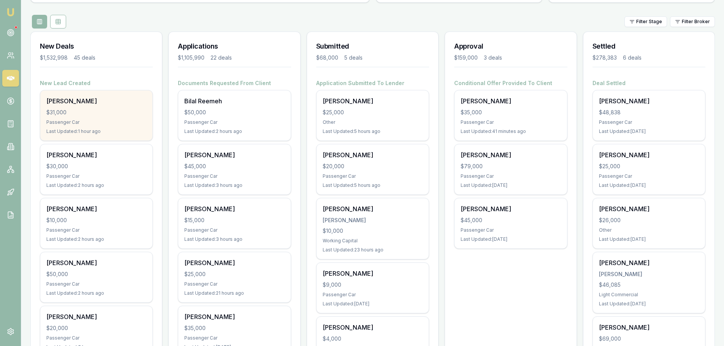
click at [123, 113] on div "$31,000" at bounding box center [96, 113] width 100 height 8
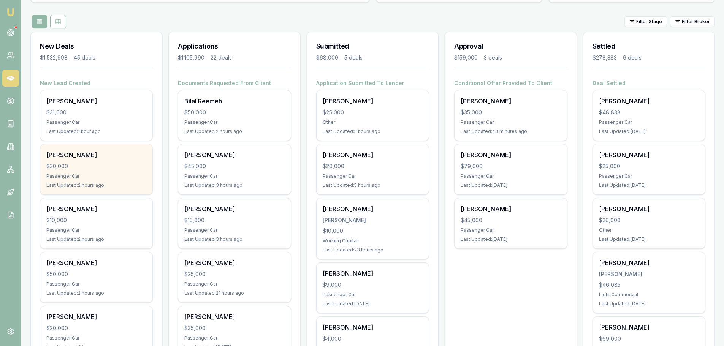
click at [91, 166] on div "$30,000" at bounding box center [96, 167] width 100 height 8
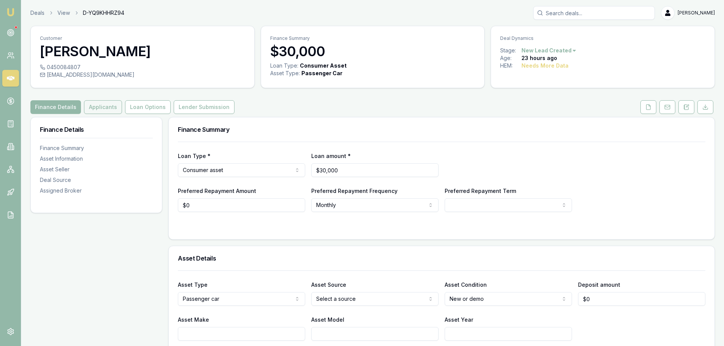
click at [109, 105] on button "Applicants" at bounding box center [103, 107] width 38 height 14
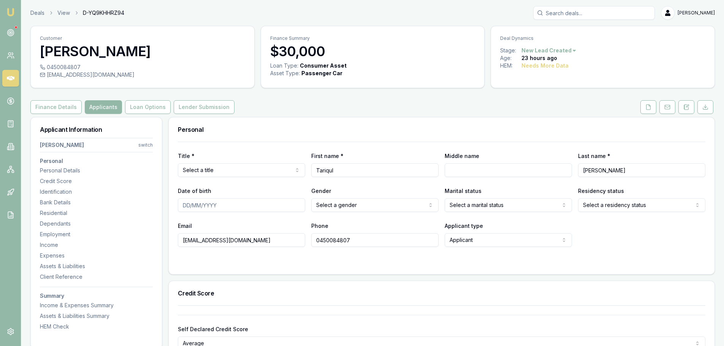
click at [460, 134] on div "Personal" at bounding box center [442, 130] width 546 height 24
click at [320, 111] on div "Finance Details Applicants Loan Options Lender Submission" at bounding box center [372, 107] width 685 height 14
click at [65, 108] on button "Finance Details" at bounding box center [55, 107] width 51 height 14
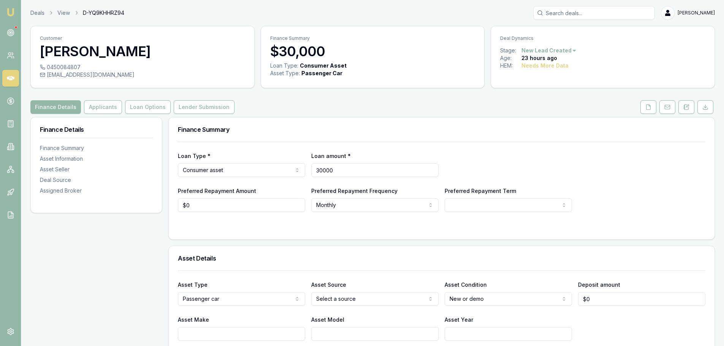
drag, startPoint x: 355, startPoint y: 172, endPoint x: 247, endPoint y: 162, distance: 108.8
click at [247, 162] on div "Loan Type * Consumer asset Consumer loan Consumer asset Commercial loan Commerc…" at bounding box center [442, 164] width 528 height 26
type input "$48,900"
click at [270, 146] on div "Loan Type * Consumer asset Consumer loan Consumer asset Commercial loan Commerc…" at bounding box center [442, 177] width 528 height 70
select select "60"
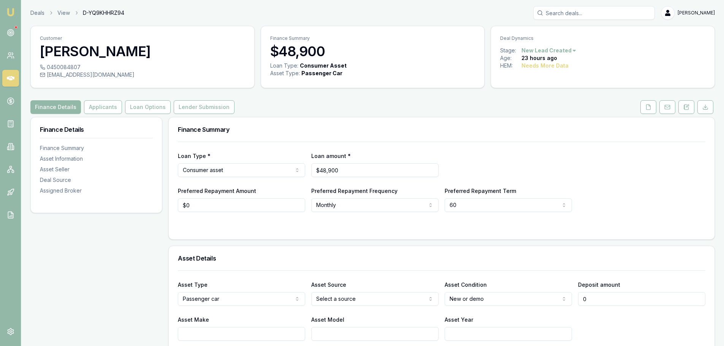
drag, startPoint x: 602, startPoint y: 300, endPoint x: 429, endPoint y: 297, distance: 172.7
click at [489, 299] on div "Asset Type Passenger car Passenger car Electric vehicle Light commercial Carava…" at bounding box center [442, 293] width 528 height 26
type input "$18,900"
click at [447, 246] on div "Asset Details" at bounding box center [442, 258] width 546 height 24
click at [363, 296] on html "Emu Broker Deals View D-YQ9KHHRZ94 [PERSON_NAME] Toggle Menu Customer [PERSON_N…" at bounding box center [362, 173] width 724 height 346
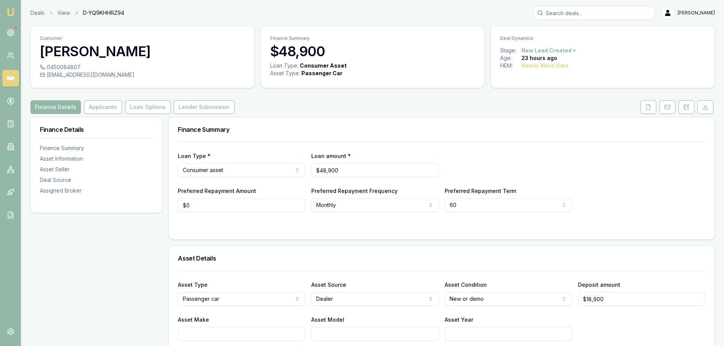
click at [267, 340] on input "Asset Make" at bounding box center [241, 334] width 127 height 14
type input "MERCEDES"
type input "GLB200"
click at [487, 335] on input "Asset Year" at bounding box center [508, 334] width 127 height 14
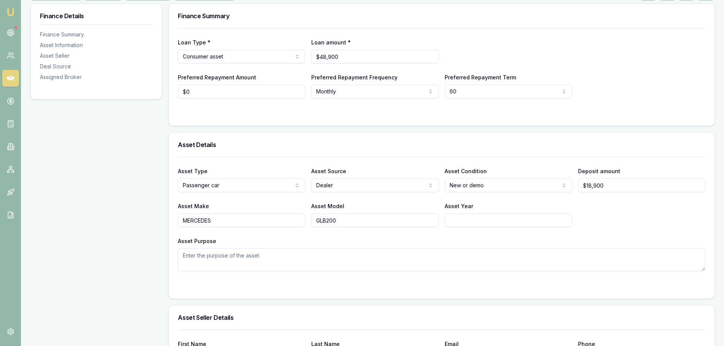
scroll to position [114, 0]
type input "2022"
click at [610, 216] on div "Asset Make MERCEDES Asset Model GLB200 Asset Year [DATE]" at bounding box center [442, 214] width 528 height 26
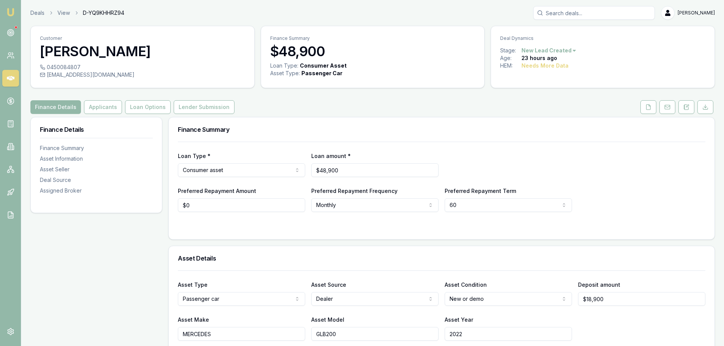
click at [403, 121] on div "Finance Summary" at bounding box center [442, 130] width 546 height 24
click at [95, 107] on button "Applicants" at bounding box center [103, 107] width 38 height 14
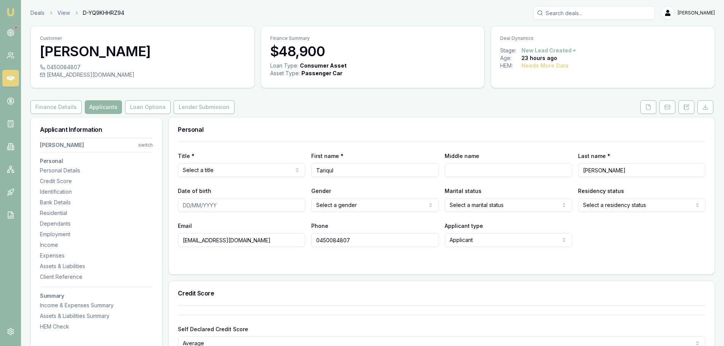
click at [273, 169] on html "Emu Broker Deals View D-YQ9KHHRZ94 [PERSON_NAME] Toggle Menu Customer [PERSON_N…" at bounding box center [362, 173] width 724 height 346
click at [226, 141] on div "Personal" at bounding box center [442, 130] width 546 height 24
click at [329, 119] on div "Personal" at bounding box center [442, 130] width 546 height 24
click at [654, 108] on button at bounding box center [649, 107] width 16 height 14
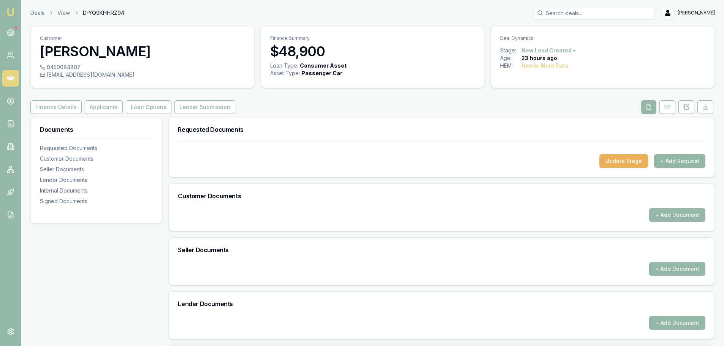
click at [674, 162] on button "+ Add Request" at bounding box center [679, 161] width 51 height 14
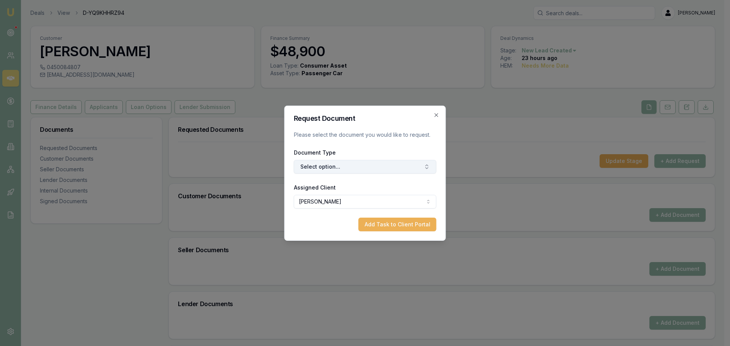
click at [342, 167] on button "Select option..." at bounding box center [365, 167] width 143 height 14
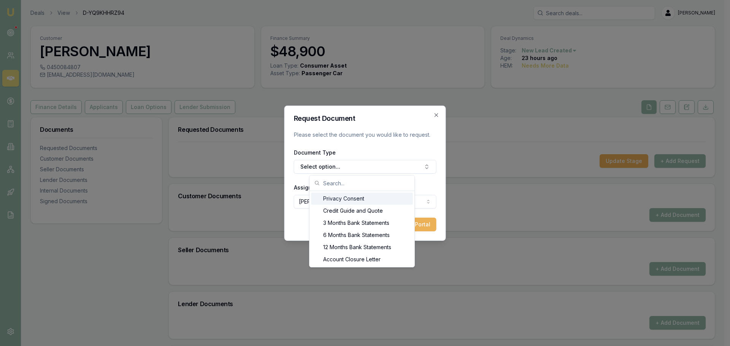
click at [343, 197] on div "Privacy Consent" at bounding box center [362, 199] width 102 height 12
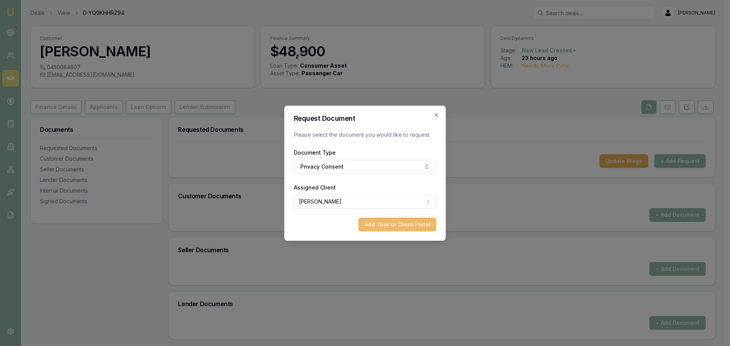
click at [386, 224] on button "Add Task to Client Portal" at bounding box center [398, 225] width 78 height 14
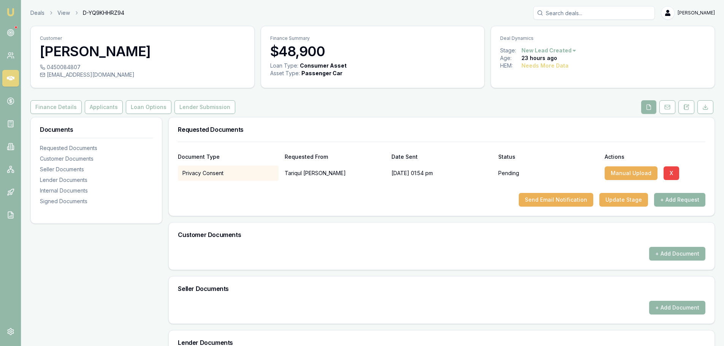
click at [698, 195] on button "+ Add Request" at bounding box center [679, 200] width 51 height 14
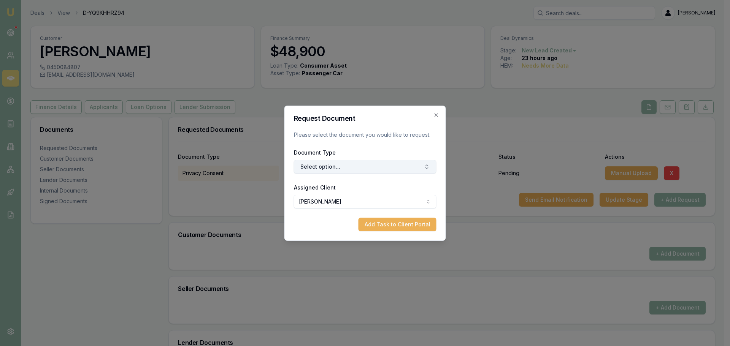
click at [384, 165] on button "Select option..." at bounding box center [365, 167] width 143 height 14
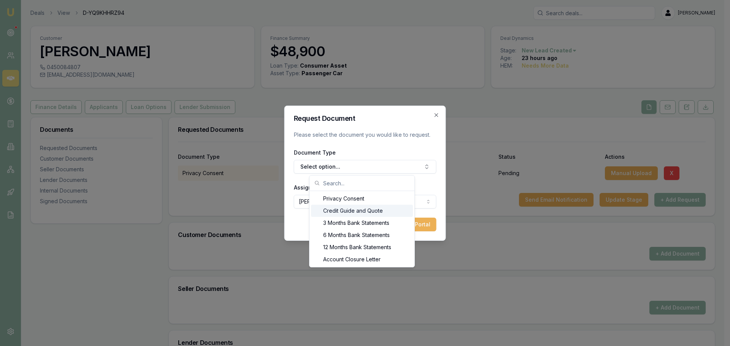
click at [344, 209] on div "Credit Guide and Quote" at bounding box center [362, 211] width 102 height 12
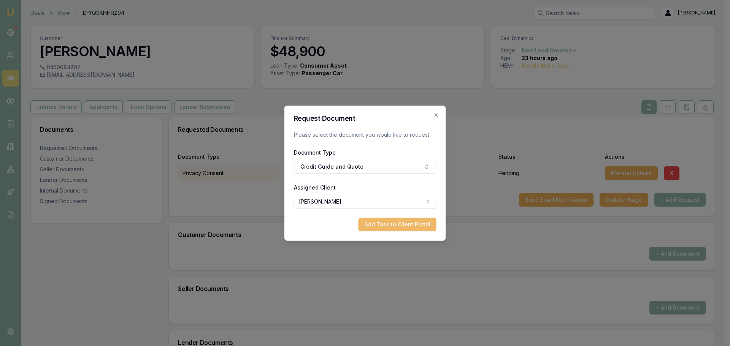
click at [395, 227] on button "Add Task to Client Portal" at bounding box center [398, 225] width 78 height 14
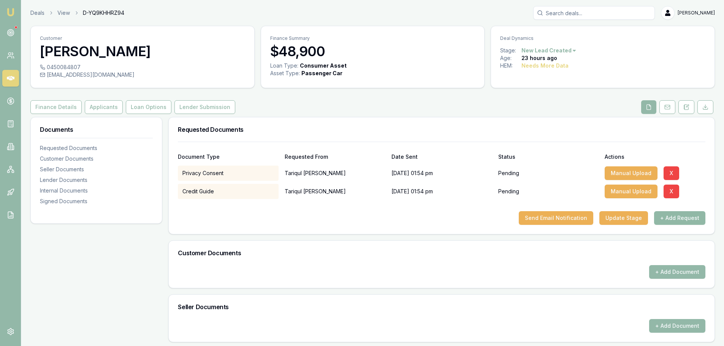
click at [680, 218] on button "+ Add Request" at bounding box center [679, 218] width 51 height 14
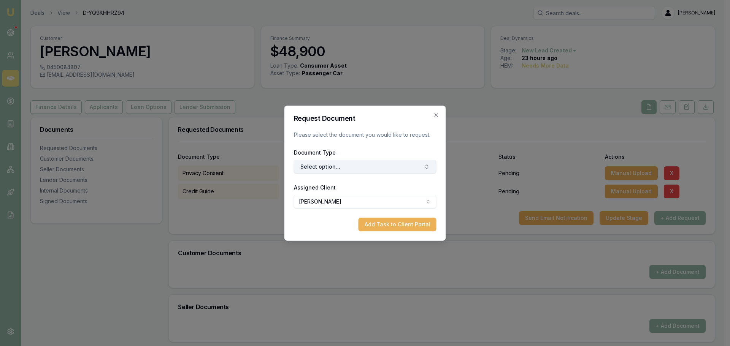
click at [368, 160] on button "Select option..." at bounding box center [365, 167] width 143 height 14
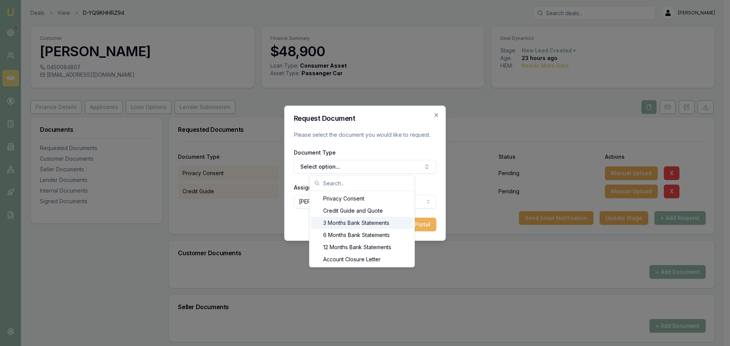
click at [335, 224] on div "3 Months Bank Statements" at bounding box center [362, 223] width 102 height 12
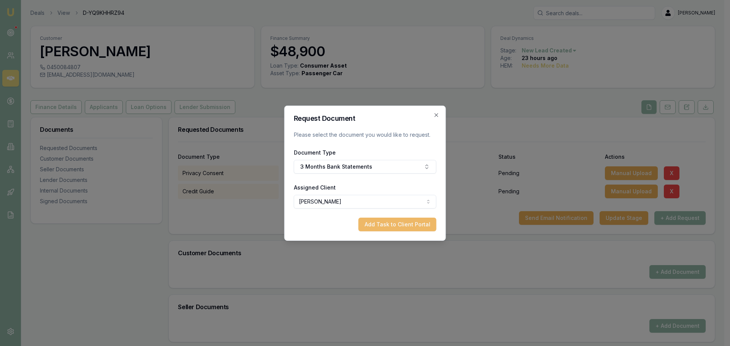
click at [374, 227] on button "Add Task to Client Portal" at bounding box center [398, 225] width 78 height 14
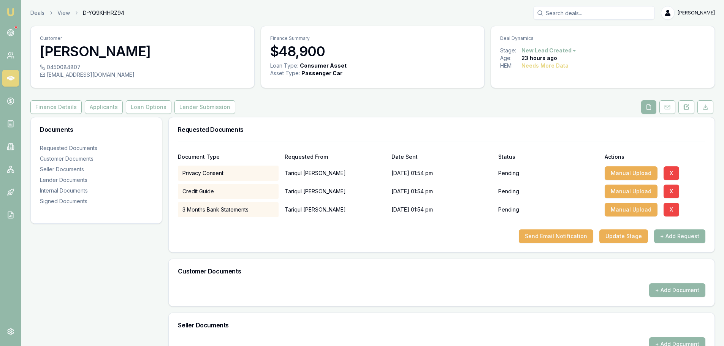
click at [696, 239] on button "+ Add Request" at bounding box center [679, 237] width 51 height 14
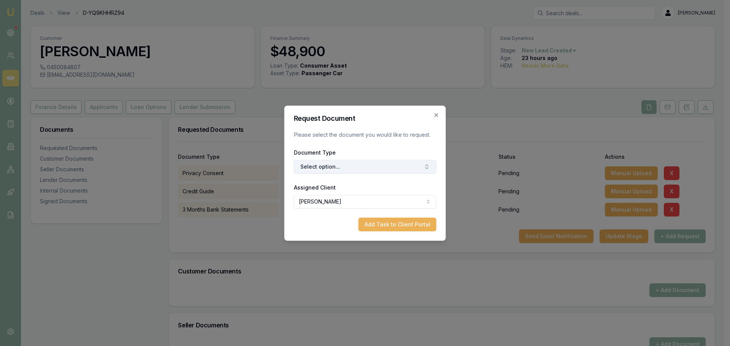
click at [344, 168] on button "Select option..." at bounding box center [365, 167] width 143 height 14
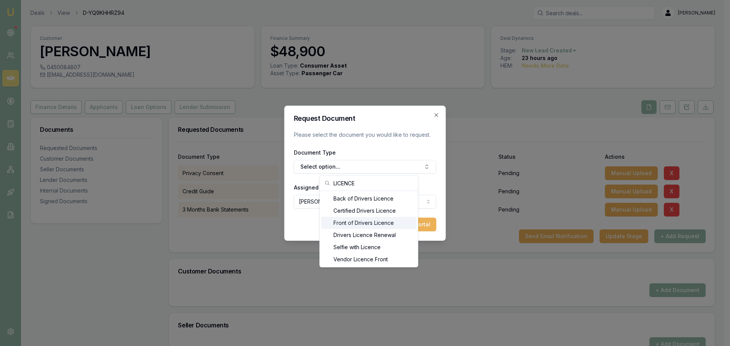
type input "LICENCE"
click at [387, 227] on div "Front of Drivers Licence" at bounding box center [368, 223] width 95 height 12
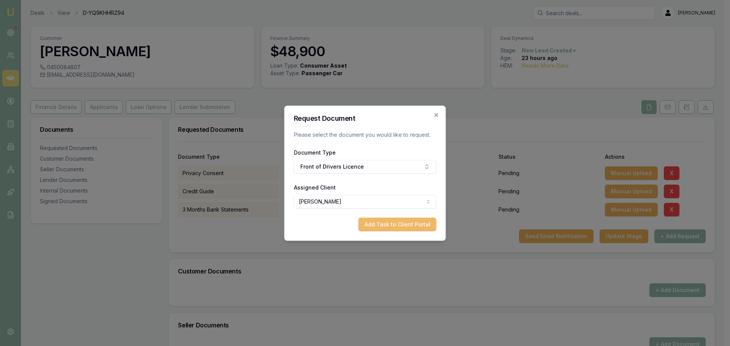
click at [398, 227] on button "Add Task to Client Portal" at bounding box center [398, 225] width 78 height 14
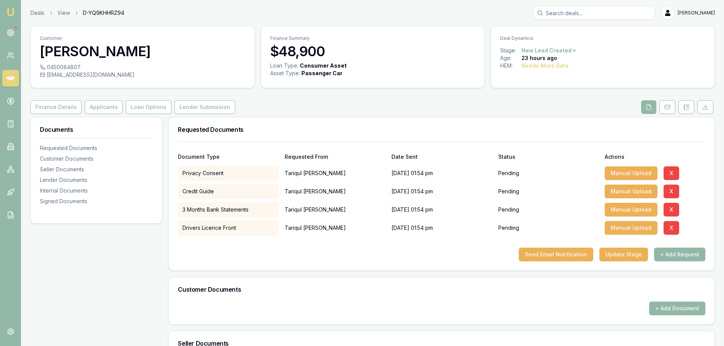
click at [680, 257] on button "+ Add Request" at bounding box center [679, 255] width 51 height 14
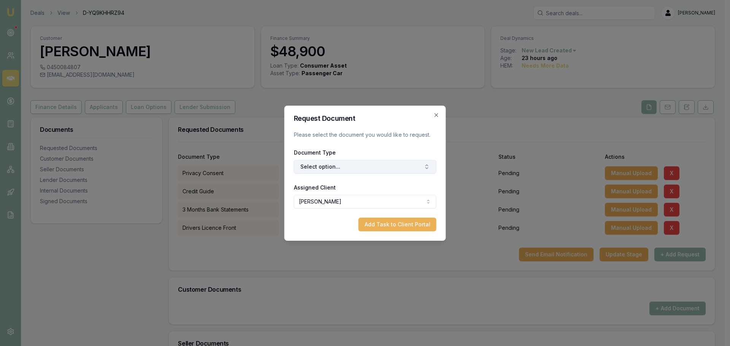
click at [356, 164] on button "Select option..." at bounding box center [365, 167] width 143 height 14
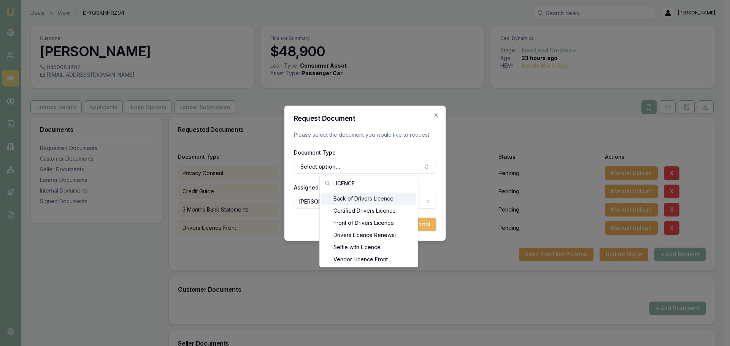
type input "LICENCE"
click at [368, 199] on div "Back of Drivers Licence" at bounding box center [368, 199] width 95 height 12
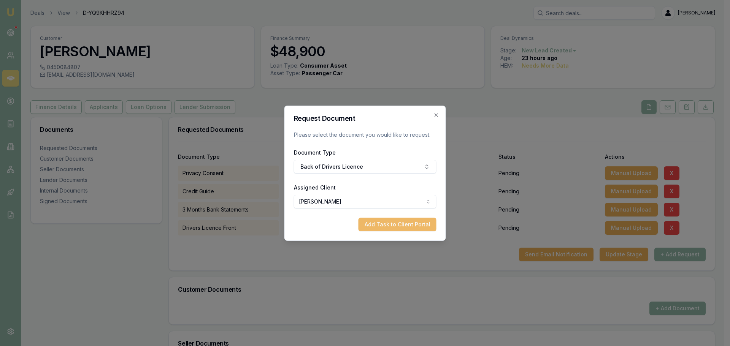
click at [407, 223] on button "Add Task to Client Portal" at bounding box center [398, 225] width 78 height 14
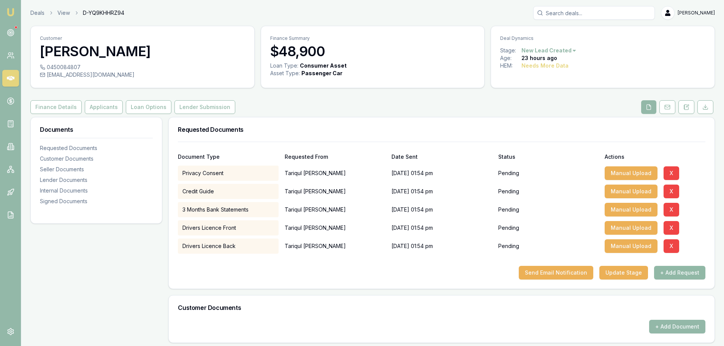
click at [679, 272] on button "+ Add Request" at bounding box center [679, 273] width 51 height 14
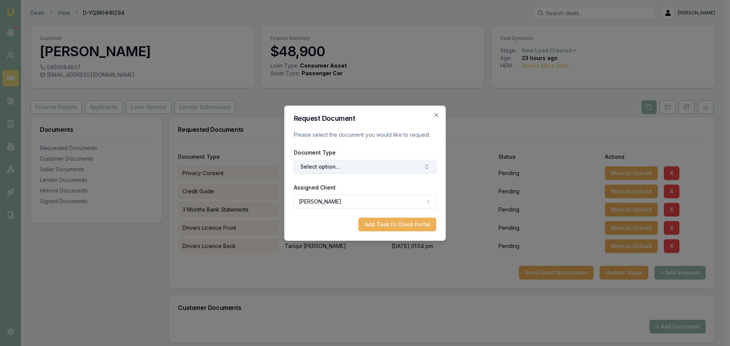
click at [367, 162] on button "Select option..." at bounding box center [365, 167] width 143 height 14
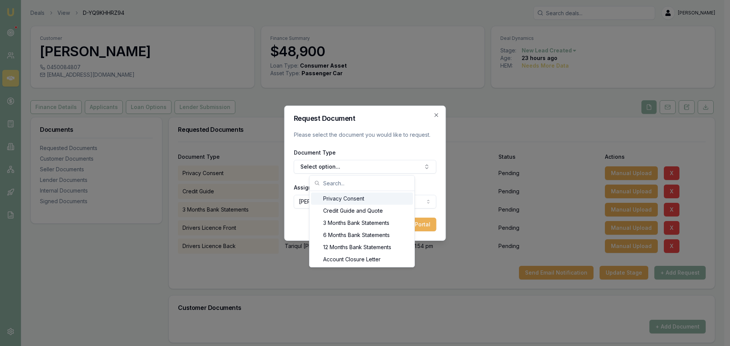
click at [384, 137] on p "Please select the document you would like to request." at bounding box center [365, 135] width 143 height 8
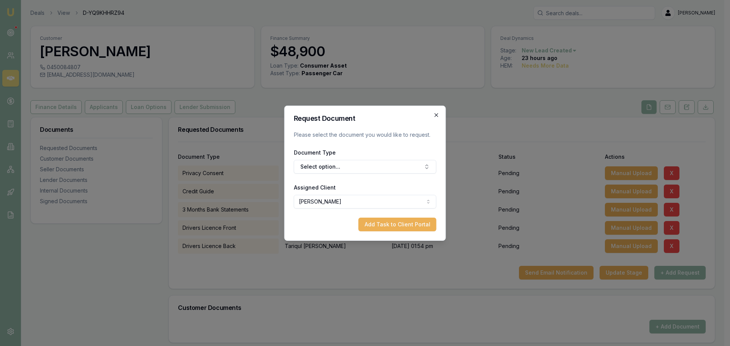
click at [438, 114] on icon "button" at bounding box center [437, 115] width 6 height 6
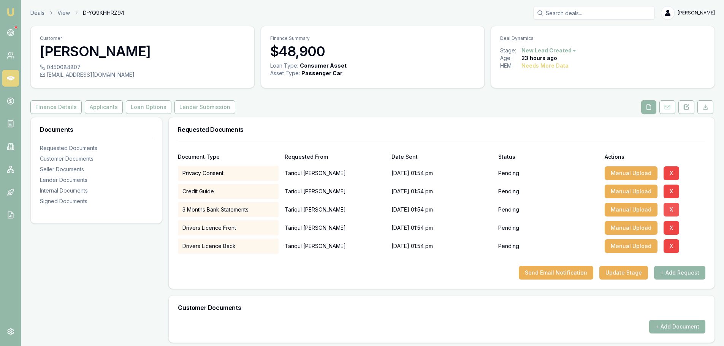
click at [670, 208] on button "X" at bounding box center [672, 210] width 16 height 14
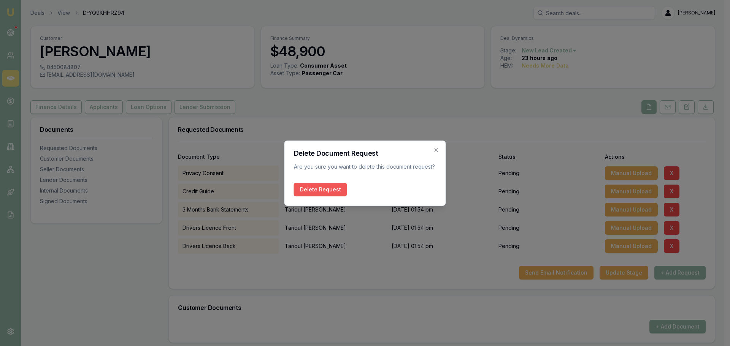
click at [305, 187] on button "Delete Request" at bounding box center [320, 190] width 53 height 14
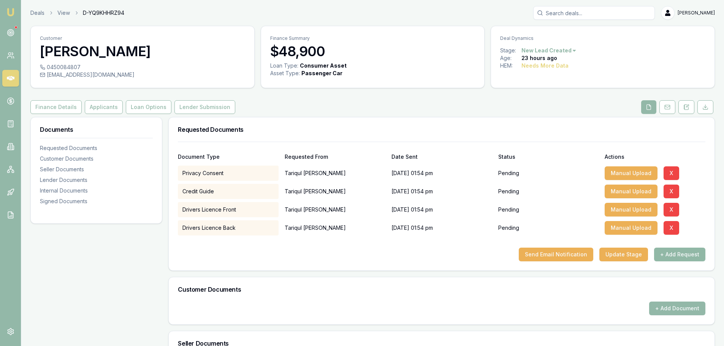
click at [679, 256] on button "+ Add Request" at bounding box center [679, 255] width 51 height 14
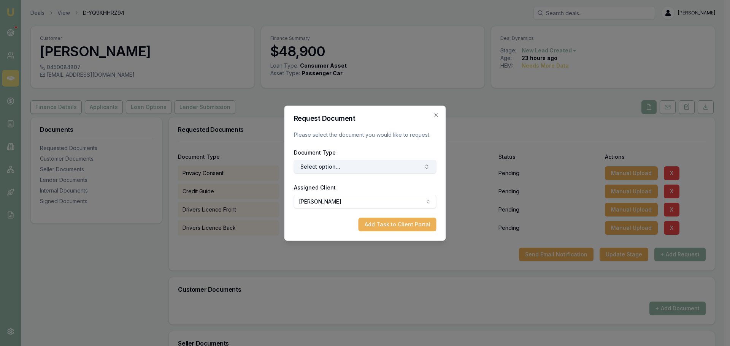
click at [352, 165] on button "Select option..." at bounding box center [365, 167] width 143 height 14
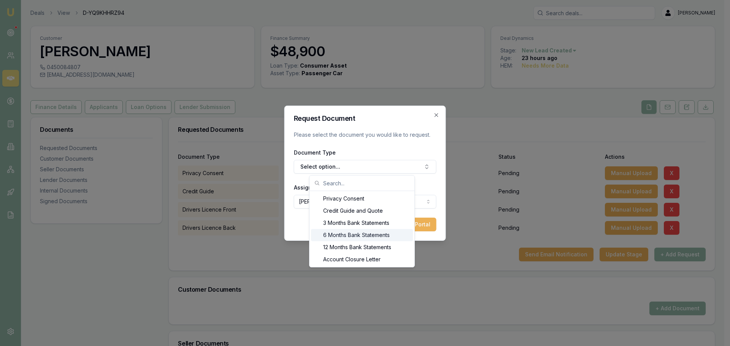
click at [357, 235] on div "6 Months Bank Statements" at bounding box center [362, 235] width 102 height 12
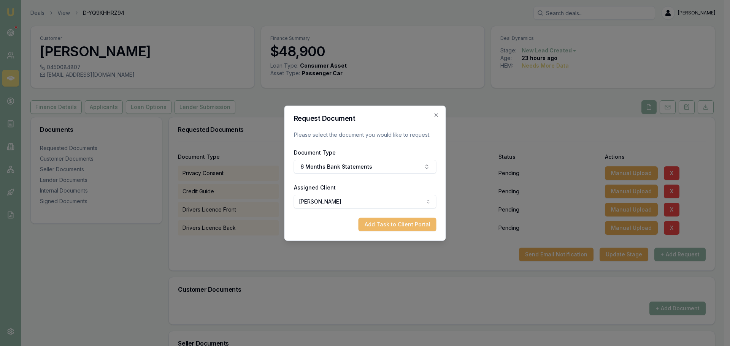
click at [402, 228] on button "Add Task to Client Portal" at bounding box center [398, 225] width 78 height 14
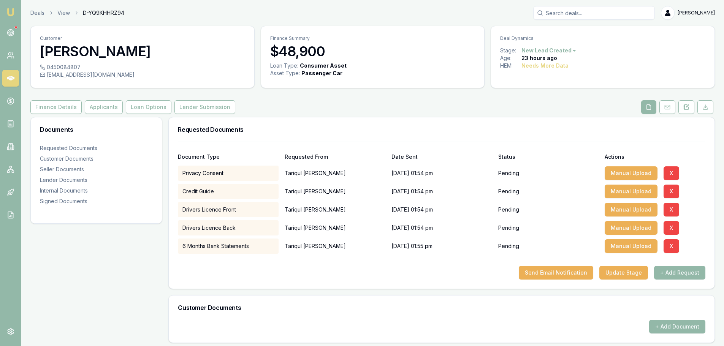
click at [386, 278] on div "Send Email Notification Update Stage + Add Request" at bounding box center [442, 273] width 528 height 14
click at [581, 274] on button "Send Email Notification" at bounding box center [556, 273] width 75 height 14
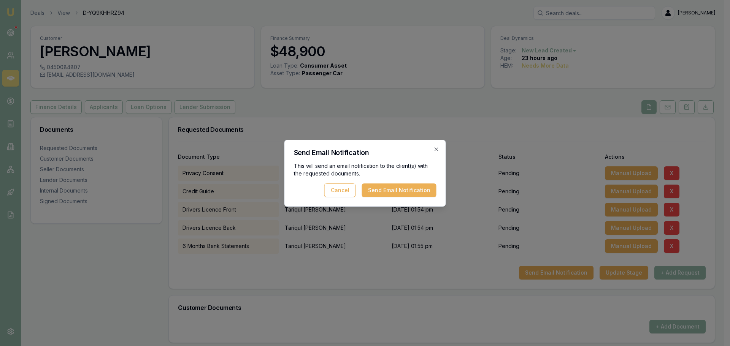
click at [408, 197] on div "Send Email Notification This will send an email notification to the client(s) w…" at bounding box center [365, 173] width 162 height 67
click at [410, 191] on button "Send Email Notification" at bounding box center [399, 191] width 75 height 14
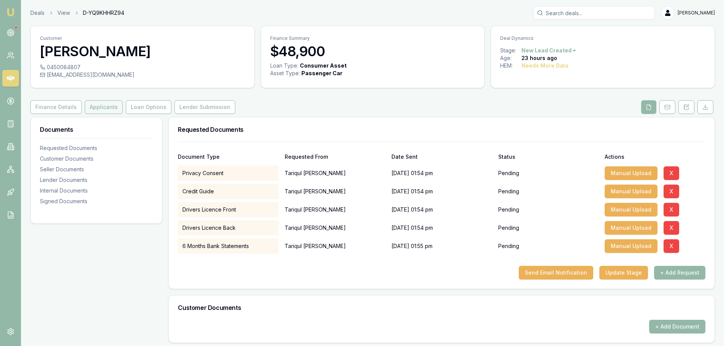
click at [111, 105] on button "Applicants" at bounding box center [104, 107] width 38 height 14
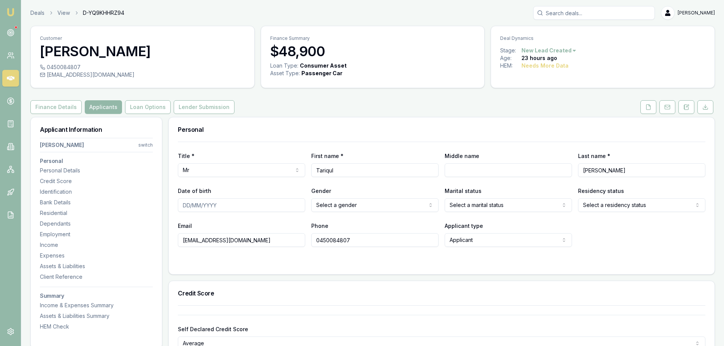
click at [259, 208] on input "Date of birth" at bounding box center [241, 206] width 127 height 14
type input "03/04/1967"
click at [326, 208] on html "Emu Broker Deals View D-YQ9KHHRZ94 Erin Shield Toggle Menu Customer Tariqul Eza…" at bounding box center [362, 173] width 724 height 346
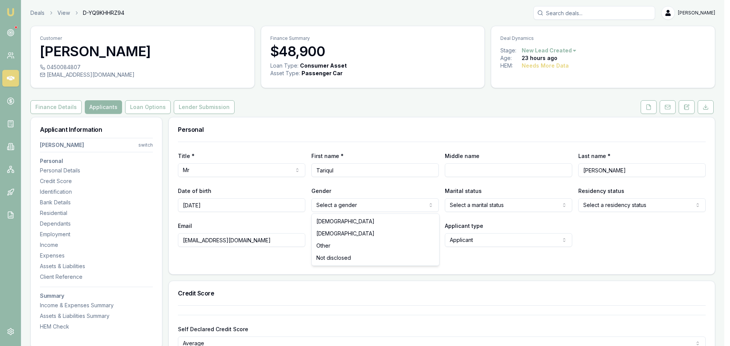
drag, startPoint x: 330, startPoint y: 222, endPoint x: 384, endPoint y: 218, distance: 54.5
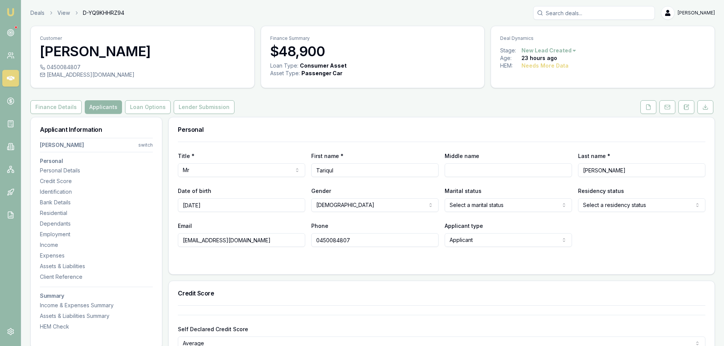
click at [488, 204] on html "Emu Broker Deals View D-YQ9KHHRZ94 Erin Shield Toggle Menu Customer Tariqul Eza…" at bounding box center [362, 173] width 724 height 346
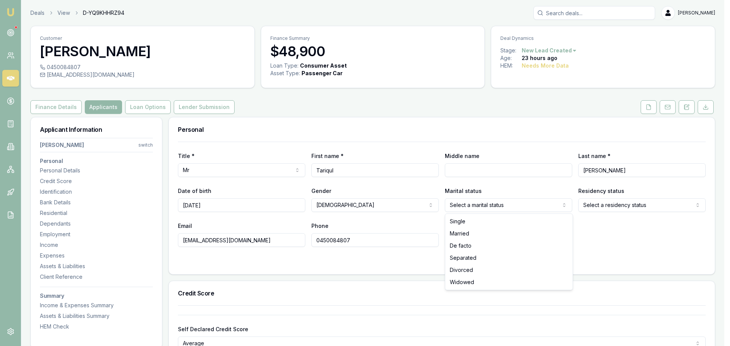
drag, startPoint x: 465, startPoint y: 230, endPoint x: 519, endPoint y: 216, distance: 55.5
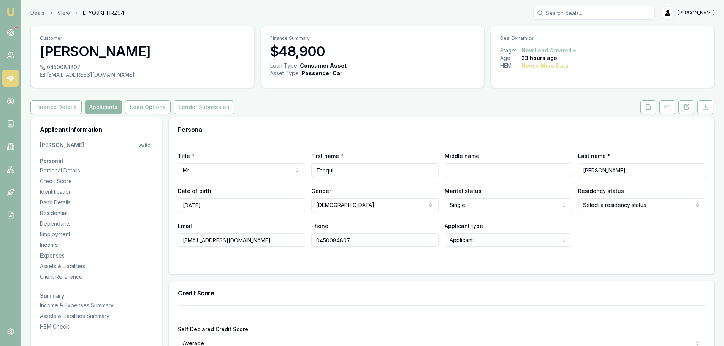
click at [612, 202] on html "Emu Broker Deals View D-YQ9KHHRZ94 Erin Shield Toggle Menu Customer Tariqul Eza…" at bounding box center [362, 173] width 724 height 346
click at [593, 249] on form "Title * Mr Mr Mrs Miss Ms Dr Prof First name * Tariqul Middle name Last name * …" at bounding box center [442, 204] width 528 height 124
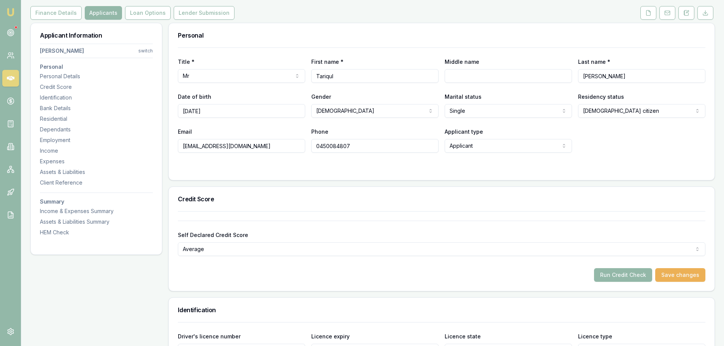
scroll to position [114, 0]
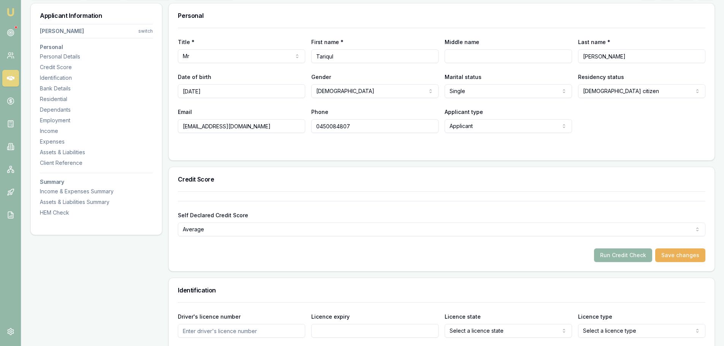
click at [259, 333] on input "Driver's licence number" at bounding box center [241, 331] width 127 height 14
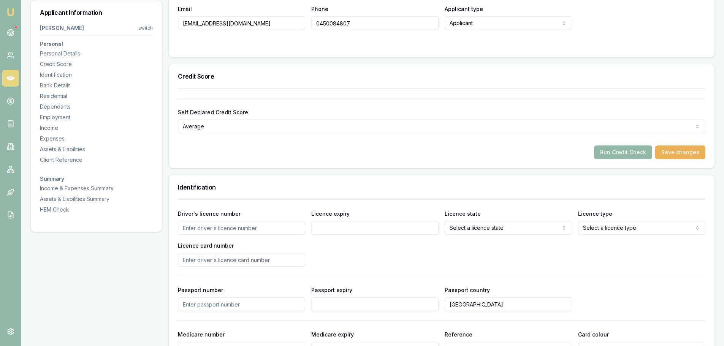
scroll to position [228, 0]
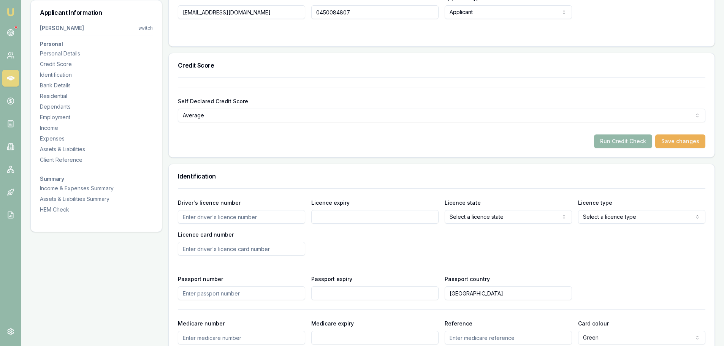
click at [260, 218] on input "Driver's licence number" at bounding box center [241, 217] width 127 height 14
type input "07541019"
click at [326, 216] on input "Licence expiry" at bounding box center [374, 217] width 127 height 14
type input "02/12/2027"
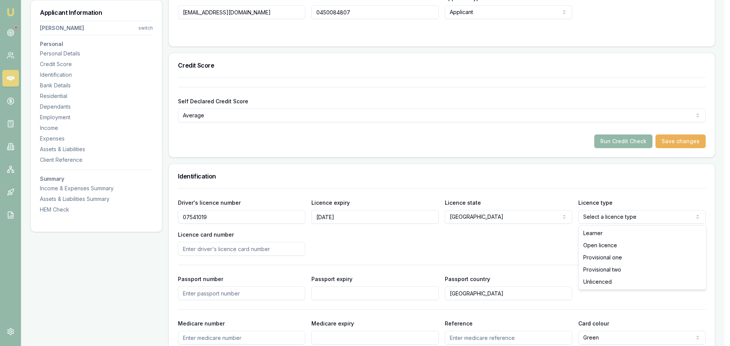
select select "OPEN_LICENCE"
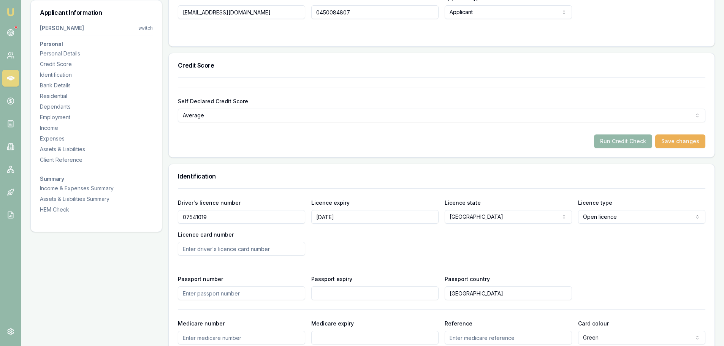
click at [286, 251] on input "Licence card number" at bounding box center [241, 249] width 127 height 14
type input "2059828939"
click at [355, 240] on div "Driver's licence number 07541019 Licence expiry 02/12/2027 Licence state NSW NS…" at bounding box center [442, 227] width 528 height 58
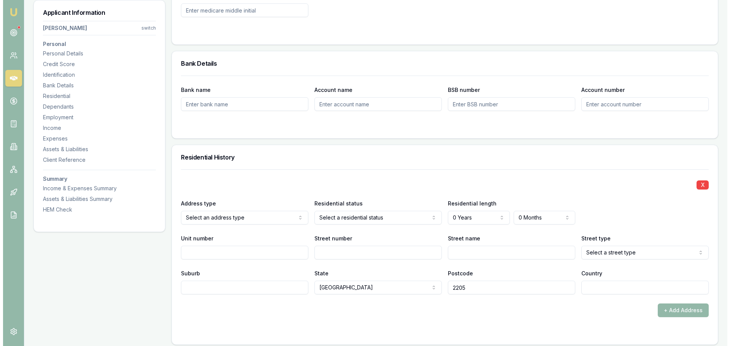
scroll to position [646, 0]
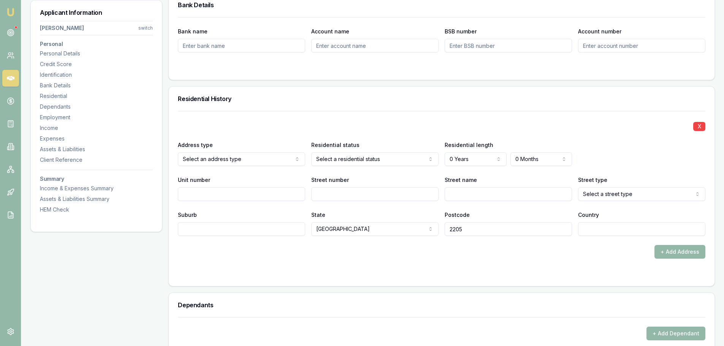
click at [331, 195] on input "Street number" at bounding box center [374, 194] width 127 height 14
type input "20"
type input "ROACH"
select select "Street"
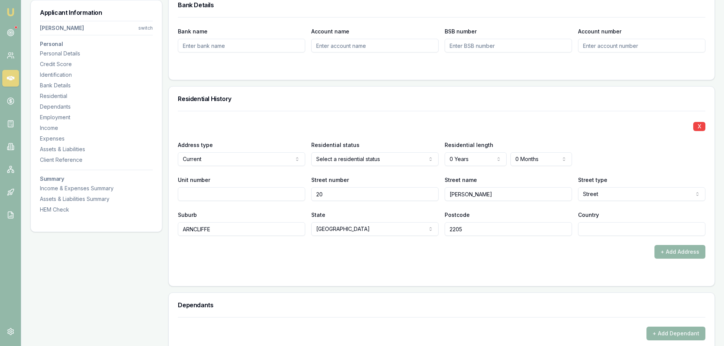
type input "ARNCLIFFE"
type input "AUSTRALIA"
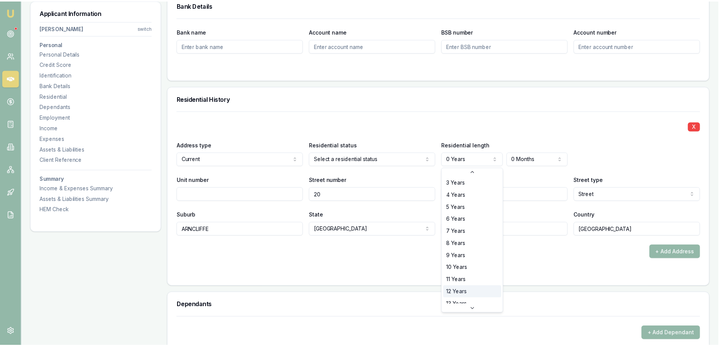
scroll to position [76, 0]
select select "13"
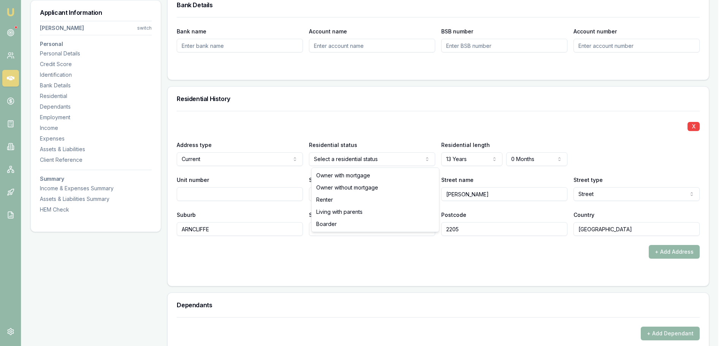
select select "RENTER"
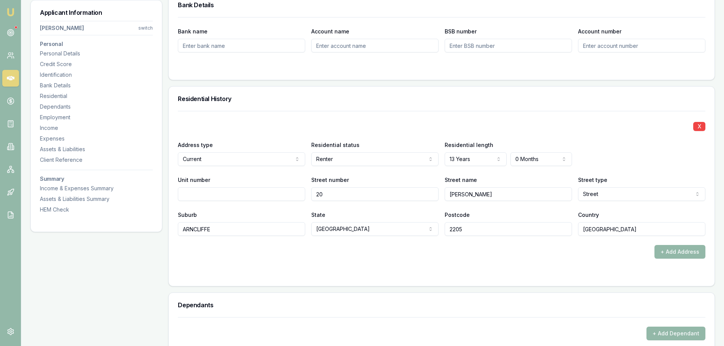
click at [382, 127] on div "X" at bounding box center [442, 126] width 528 height 11
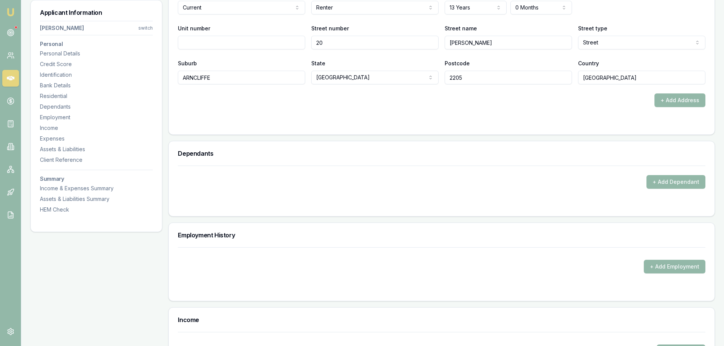
scroll to position [799, 0]
click at [657, 177] on button "+ Add Dependant" at bounding box center [676, 182] width 59 height 14
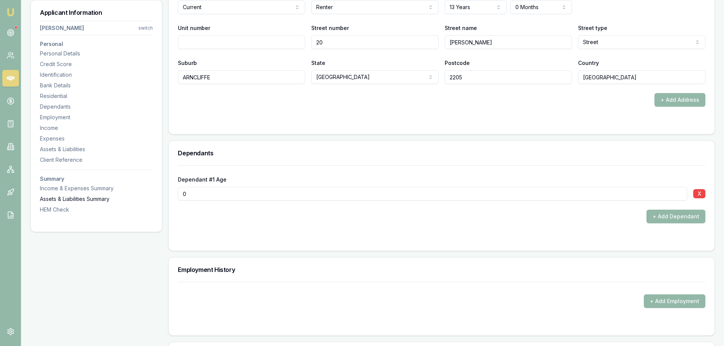
drag, startPoint x: 217, startPoint y: 195, endPoint x: 149, endPoint y: 195, distance: 68.1
click at [151, 195] on div "Applicant Information Tariqul Ezaz switch Personal Personal Details Credit Scor…" at bounding box center [372, 162] width 685 height 1686
type input "12"
click at [225, 155] on h3 "Dependants" at bounding box center [442, 153] width 528 height 6
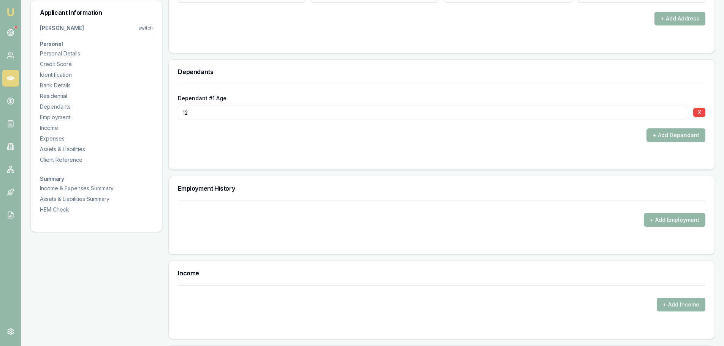
scroll to position [989, 0]
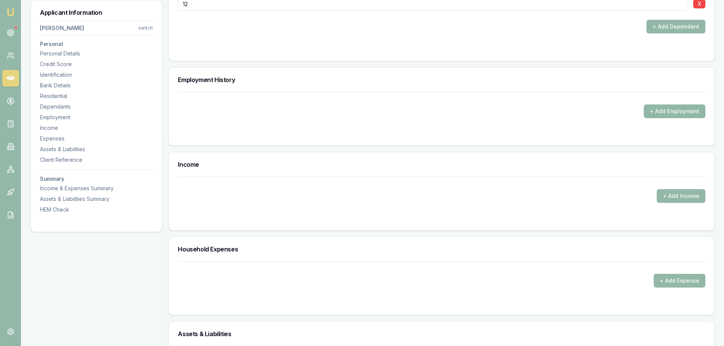
click at [676, 110] on button "+ Add Employment" at bounding box center [675, 112] width 62 height 14
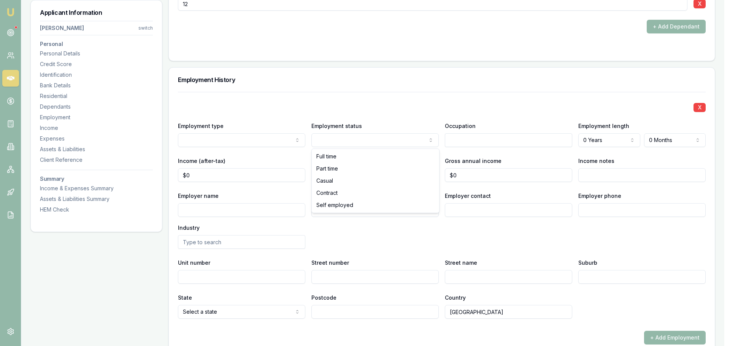
select select "SELF_EMPLOYED"
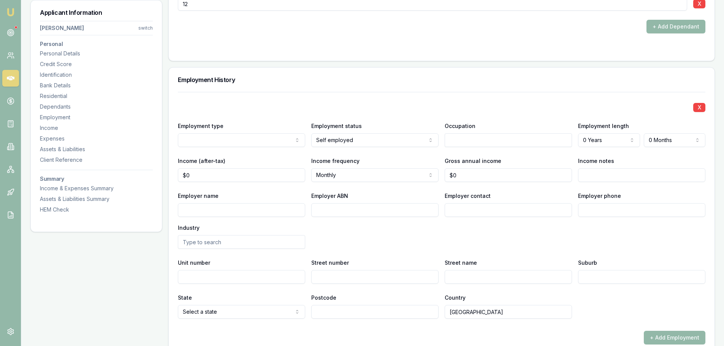
click at [363, 213] on input "Employer ABN" at bounding box center [374, 210] width 127 height 14
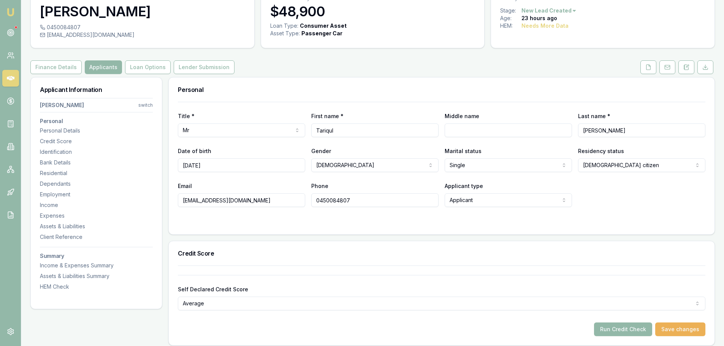
scroll to position [0, 0]
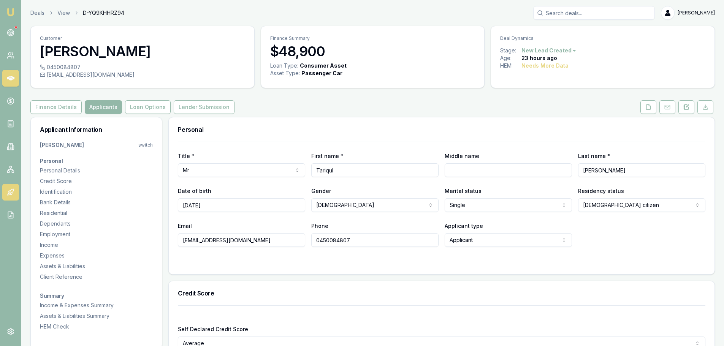
type input "26652004134"
click at [56, 235] on div "Employment" at bounding box center [96, 235] width 113 height 8
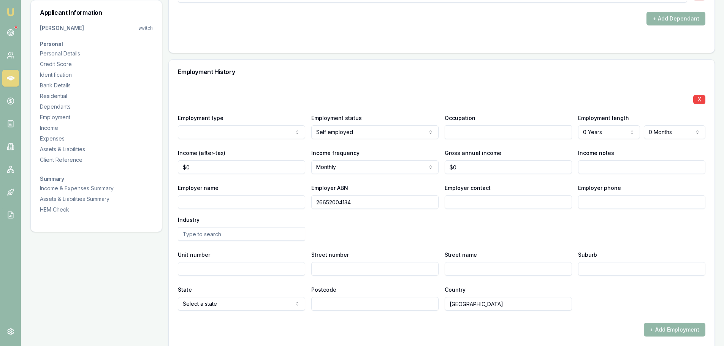
scroll to position [1056, 0]
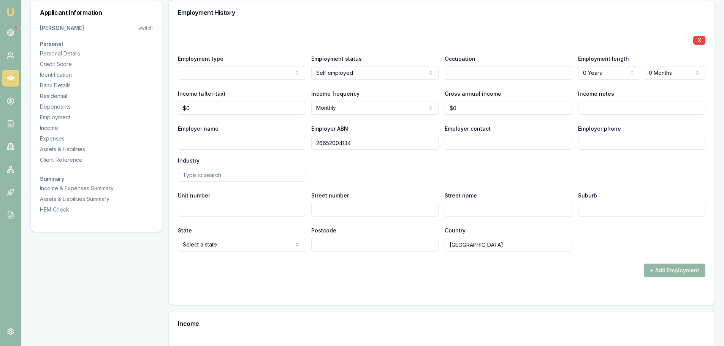
drag, startPoint x: 381, startPoint y: 145, endPoint x: 19, endPoint y: 162, distance: 361.7
click at [45, 170] on div "Applicant Information Tariqul Ezaz switch Personal Personal Details Credit Scor…" at bounding box center [372, 28] width 685 height 1934
drag, startPoint x: 365, startPoint y: 146, endPoint x: 257, endPoint y: 146, distance: 107.2
click at [257, 146] on div "Employer name Employer ABN 65637188642 Employer contact Employer phone Industry" at bounding box center [442, 153] width 528 height 58
type input "65637188642"
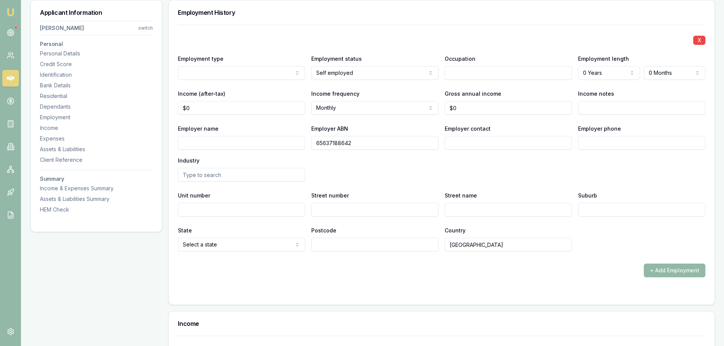
click at [275, 143] on input "Employer name" at bounding box center [241, 143] width 127 height 14
type input "STANSEA PTY LTD"
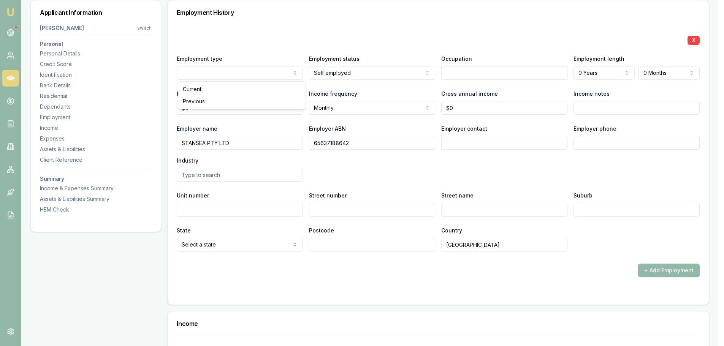
drag, startPoint x: 209, startPoint y: 109, endPoint x: 141, endPoint y: 110, distance: 68.4
click at [141, 110] on div "Applicant Information Tariqul Ezaz switch Personal Personal Details Credit Scor…" at bounding box center [372, 28] width 685 height 1934
type input "$0"
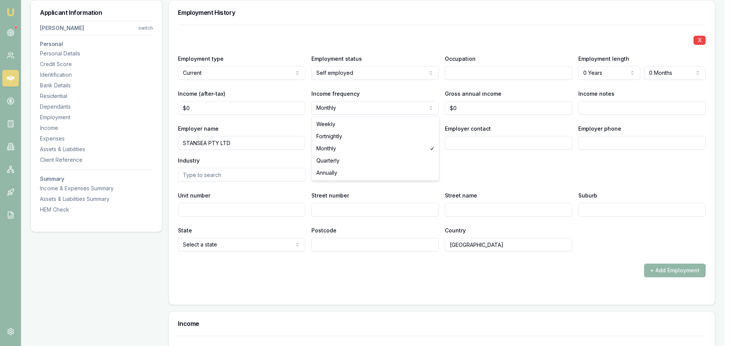
select select "WEEKLY"
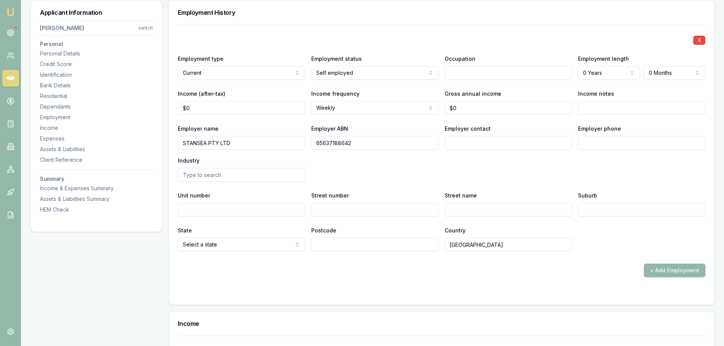
click at [367, 123] on div "X Employment type Current Current Previous Employment status Self employed Full…" at bounding box center [442, 138] width 528 height 227
drag, startPoint x: 184, startPoint y: 106, endPoint x: 119, endPoint y: 103, distance: 65.1
click at [131, 103] on div "Applicant Information Tariqul Ezaz switch Personal Personal Details Credit Scor…" at bounding box center [372, 37] width 685 height 1952
type input "$3,000"
click at [424, 157] on div "Employer name STANSEA PTY LTD Employer ABN 65637188642 Employer contact Employe…" at bounding box center [442, 153] width 528 height 58
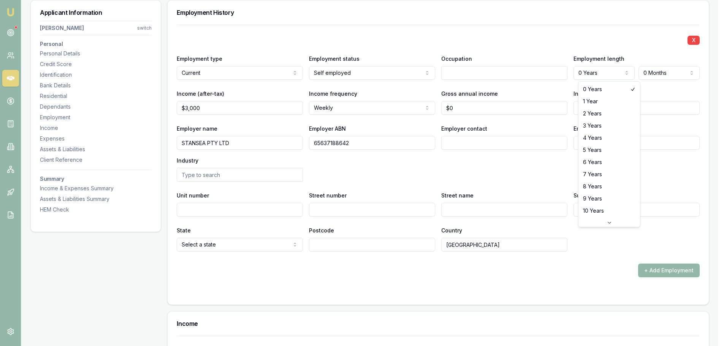
select select "6"
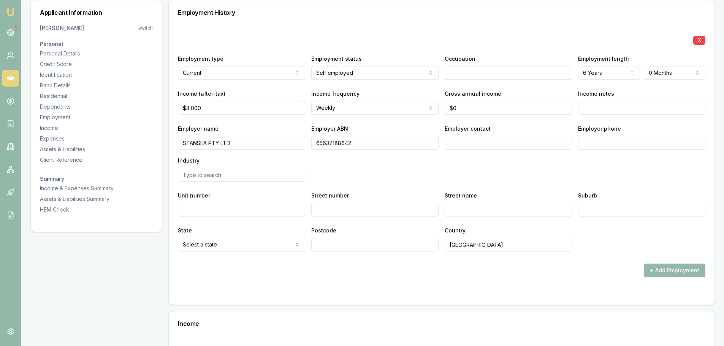
click at [642, 122] on div "X Employment type Current Current Previous Employment status Self employed Full…" at bounding box center [442, 138] width 528 height 227
click at [481, 71] on input "text" at bounding box center [508, 73] width 127 height 14
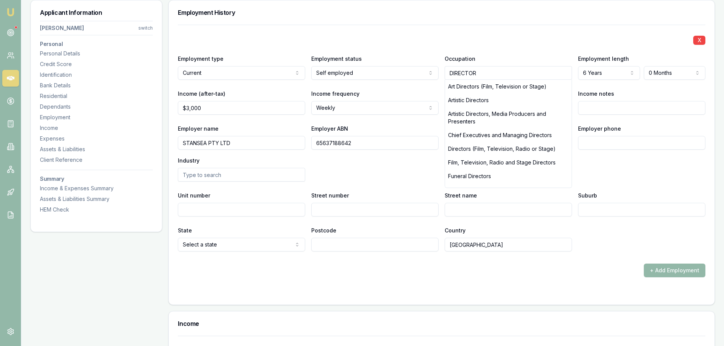
type input "DIRECTOR"
click at [450, 29] on div "X Employment type Current Current Previous Employment status Self employed Full…" at bounding box center [442, 138] width 528 height 227
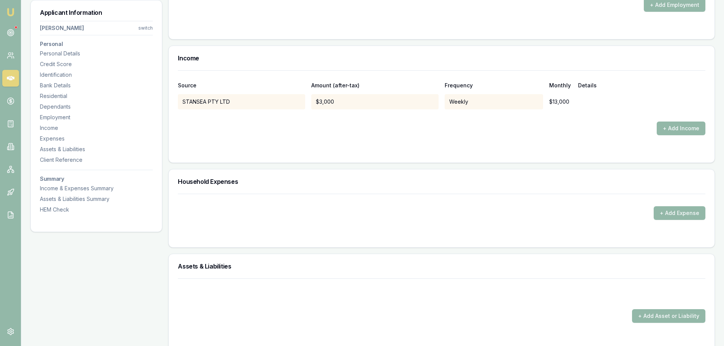
scroll to position [1322, 0]
click at [683, 216] on button "+ Add Expense" at bounding box center [680, 213] width 52 height 14
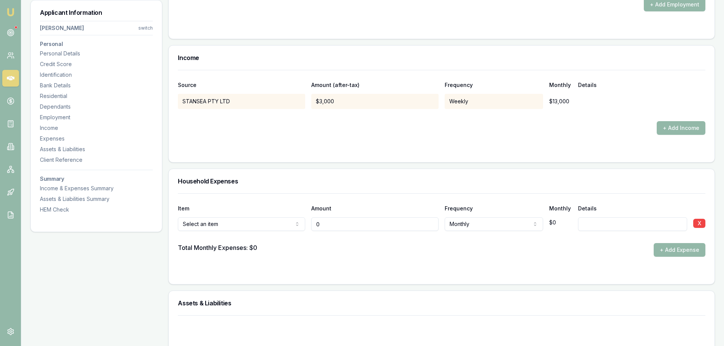
type input "$0"
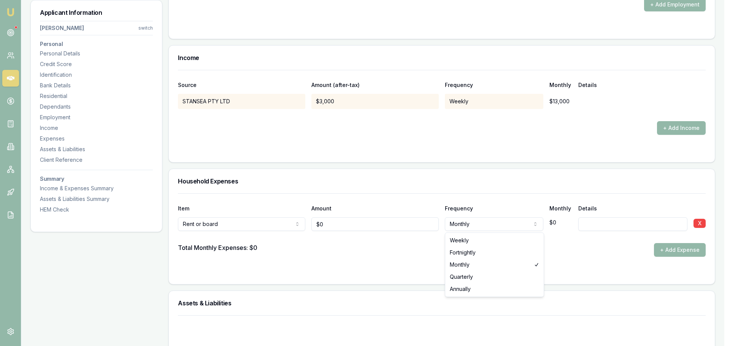
select select "WEEKLY"
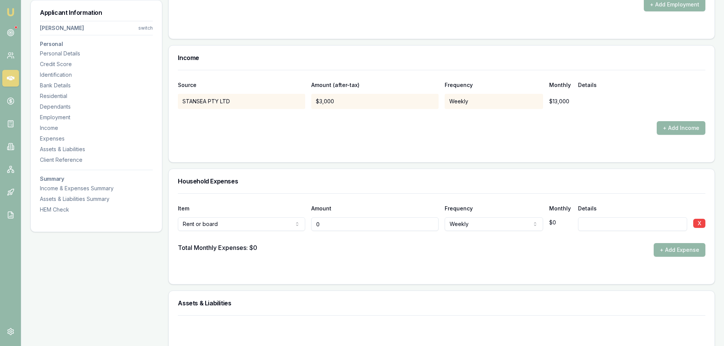
drag, startPoint x: 334, startPoint y: 226, endPoint x: 262, endPoint y: 226, distance: 71.9
click at [268, 226] on div "Rent or board Rent or board Food and groceries Utilities Insurance Transport He…" at bounding box center [442, 222] width 528 height 17
type input "$850"
click at [592, 230] on input at bounding box center [632, 225] width 109 height 14
type input "PPD ARNCLIFFE"
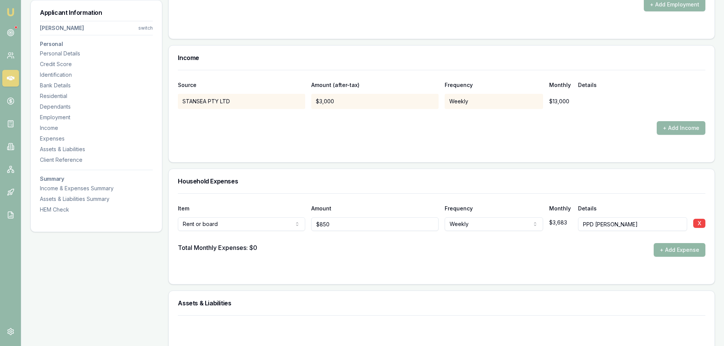
click at [665, 248] on button "+ Add Expense" at bounding box center [680, 250] width 52 height 14
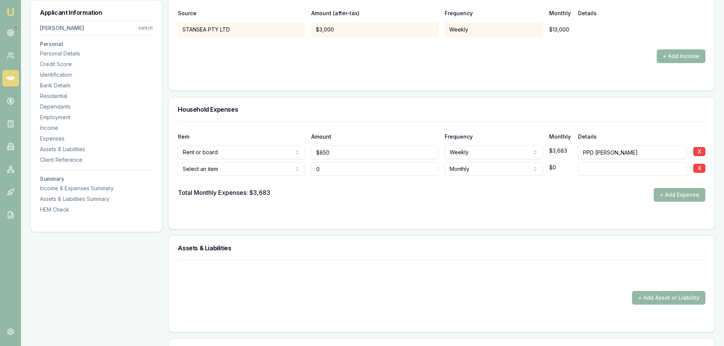
scroll to position [1398, 0]
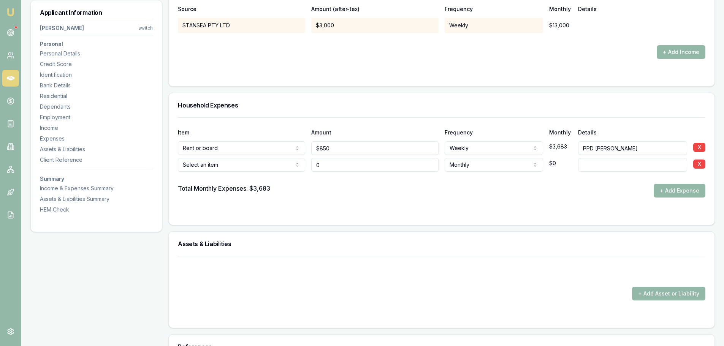
type input "$0"
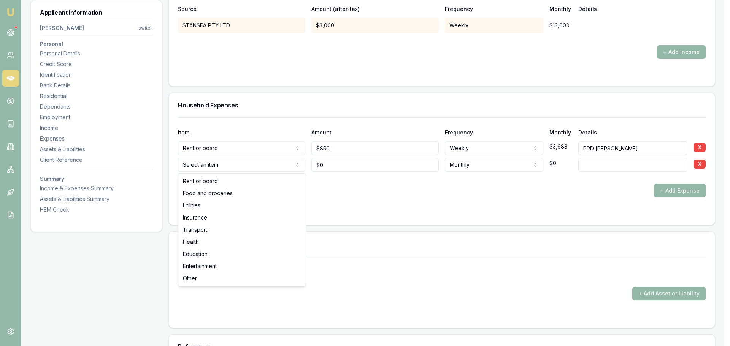
select select "FOOD_AND_GROCERIES"
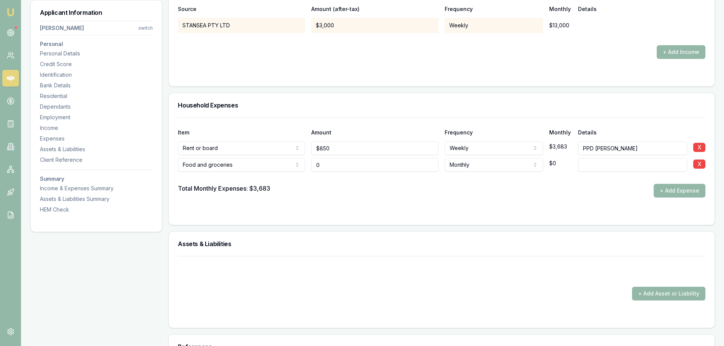
drag, startPoint x: 330, startPoint y: 166, endPoint x: 302, endPoint y: 166, distance: 27.8
click at [302, 166] on div "Food and groceries Rent or board Food and groceries Utilities Insurance Transpo…" at bounding box center [442, 163] width 528 height 17
type input "$0"
click at [287, 103] on h3 "Household Expenses" at bounding box center [442, 105] width 528 height 6
drag, startPoint x: 343, startPoint y: 169, endPoint x: 219, endPoint y: 168, distance: 124.0
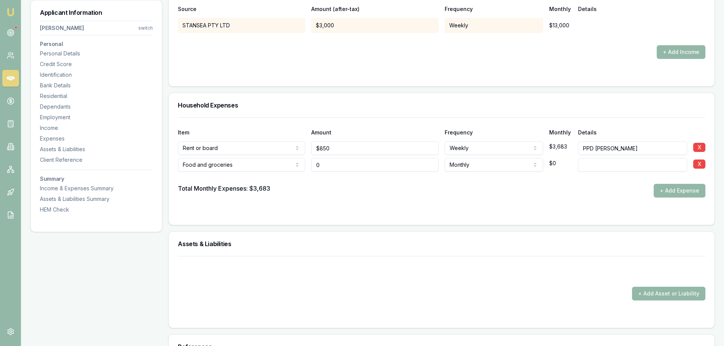
click at [219, 168] on div "Food and groceries Rent or board Food and groceries Utilities Insurance Transpo…" at bounding box center [442, 163] width 528 height 17
type input "$300"
click at [359, 187] on div "Total Monthly Expenses: $3,683 + Add Expense" at bounding box center [442, 191] width 528 height 14
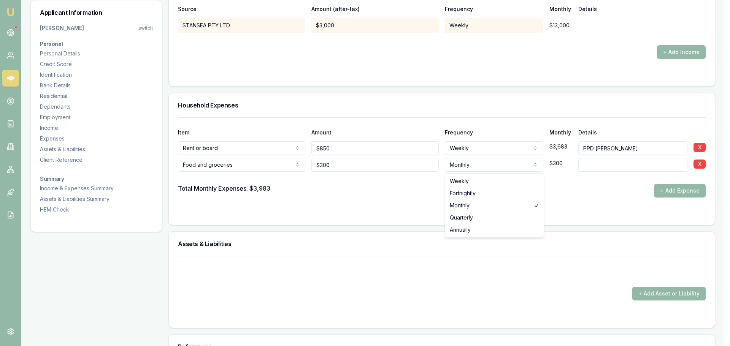
select select "WEEKLY"
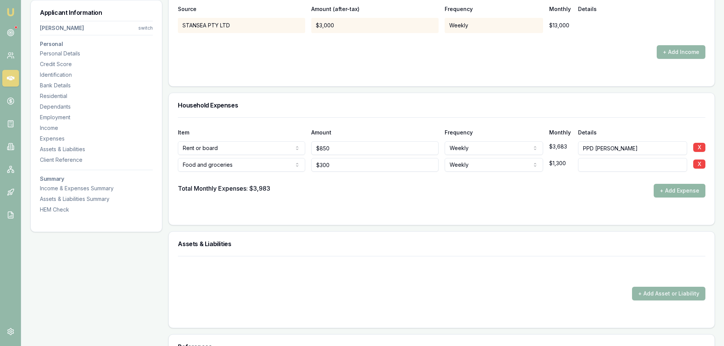
click at [695, 194] on button "+ Add Expense" at bounding box center [680, 191] width 52 height 14
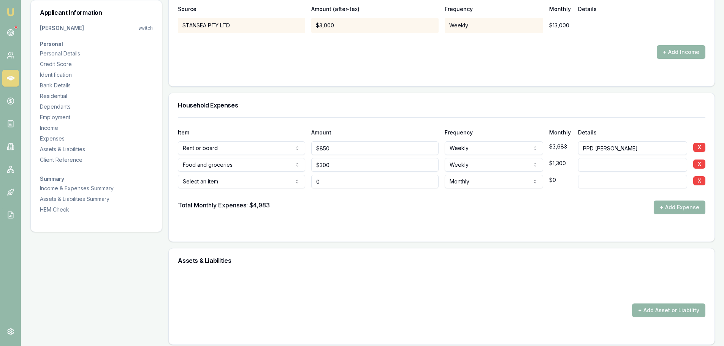
type input "$0"
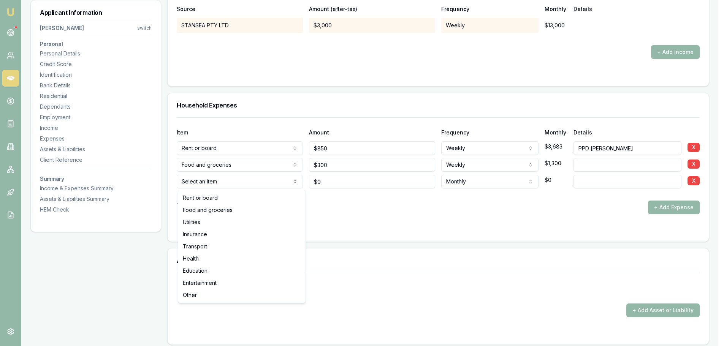
select select "UTILITIES"
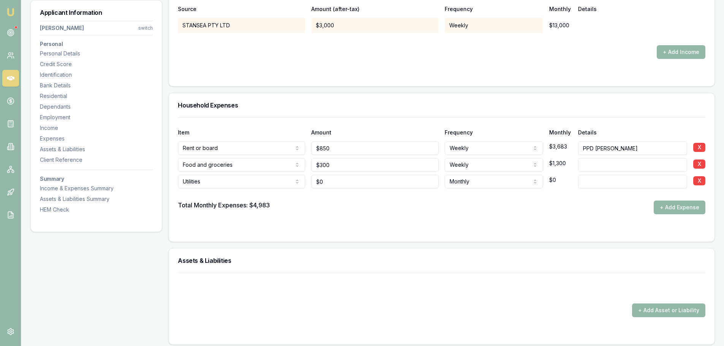
click at [601, 183] on input at bounding box center [632, 182] width 109 height 14
type input "ELECTRICITY"
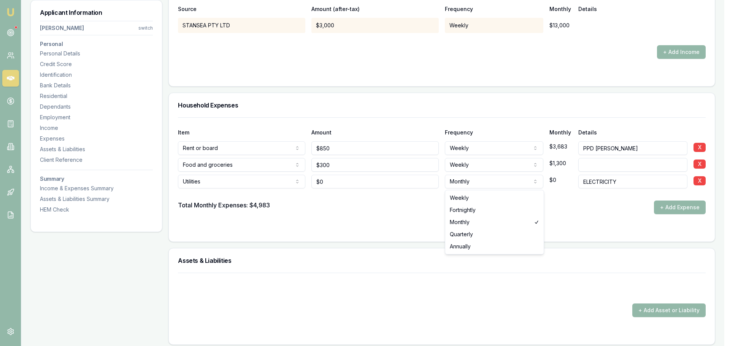
select select "QUARTERLY"
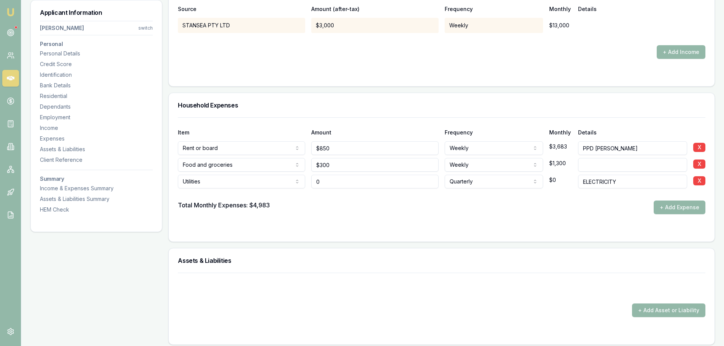
drag, startPoint x: 333, startPoint y: 183, endPoint x: 301, endPoint y: 184, distance: 31.6
click at [305, 183] on div "Utilities Rent or board Food and groceries Utilities Insurance Transport Health…" at bounding box center [442, 180] width 528 height 17
type input "$400"
click at [681, 205] on button "+ Add Expense" at bounding box center [680, 208] width 52 height 14
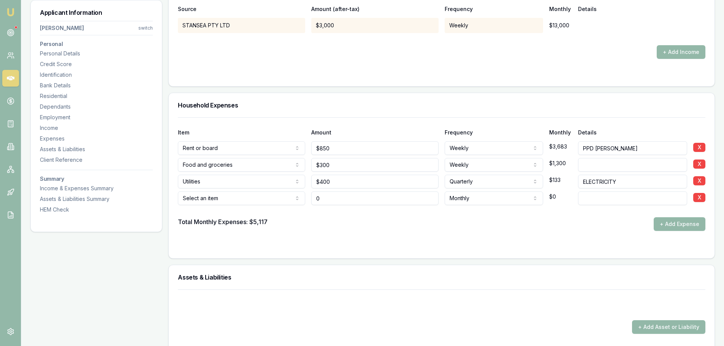
type input "$0"
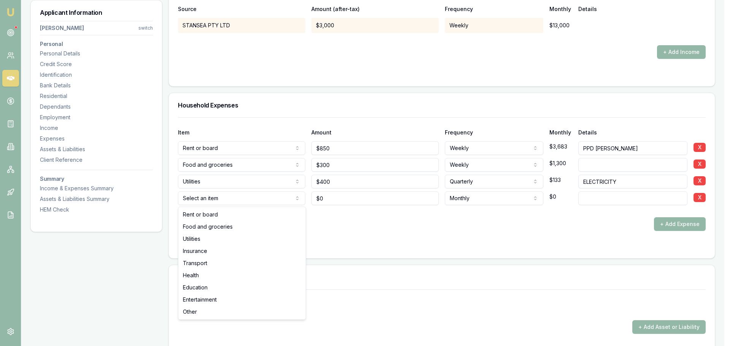
select select "UTILITIES"
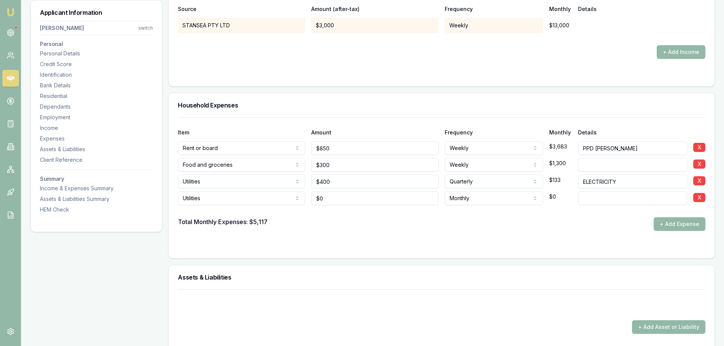
click at [619, 197] on input at bounding box center [632, 199] width 109 height 14
type input "PHONE & INTERNET"
click at [329, 214] on div at bounding box center [442, 211] width 528 height 12
click at [372, 235] on form "Item Amount Frequency Monthly Details Rent or board Rent or board Food and groc…" at bounding box center [442, 184] width 528 height 132
drag, startPoint x: 340, startPoint y: 197, endPoint x: 186, endPoint y: 189, distance: 153.5
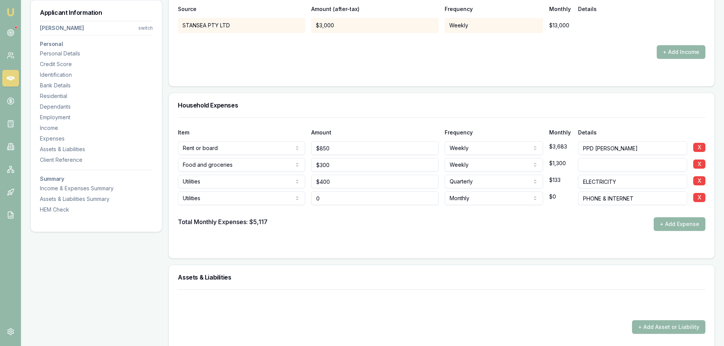
click at [208, 193] on div "Utilities Rent or board Food and groceries Utilities Insurance Transport Health…" at bounding box center [442, 197] width 528 height 17
type input "1"
type input "$140"
click at [685, 222] on button "+ Add Expense" at bounding box center [680, 225] width 52 height 14
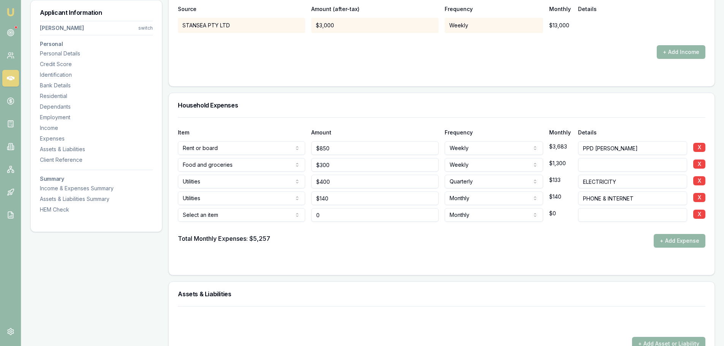
type input "$0"
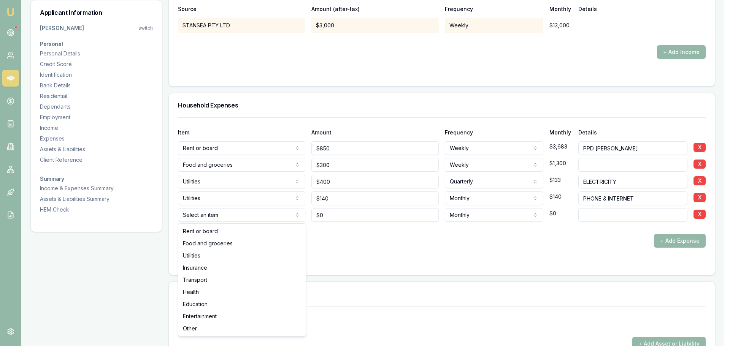
select select "INSURANCE"
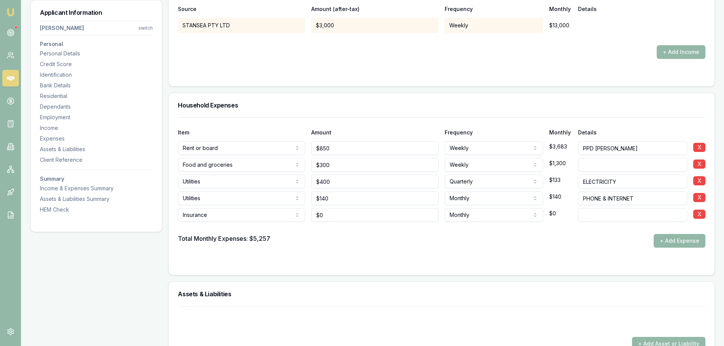
click at [632, 213] on input at bounding box center [632, 215] width 109 height 14
type input "CAR INSURANCE"
click at [588, 247] on div "Total Monthly Expenses: $5,257 + Add Expense" at bounding box center [442, 241] width 528 height 14
drag, startPoint x: 355, startPoint y: 217, endPoint x: 201, endPoint y: 233, distance: 155.2
click at [210, 233] on div "Item Amount Frequency Monthly Details Rent or board Rent or board Food and groc…" at bounding box center [442, 183] width 528 height 130
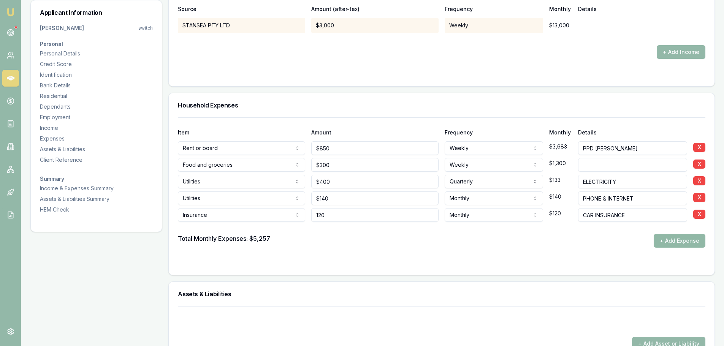
type input "$120"
click at [677, 241] on button "+ Add Expense" at bounding box center [680, 241] width 52 height 14
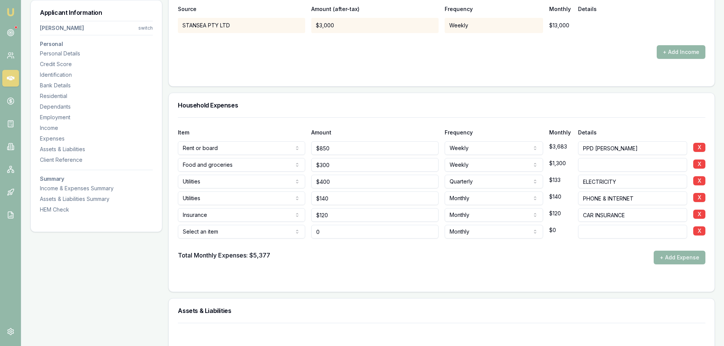
type input "$0"
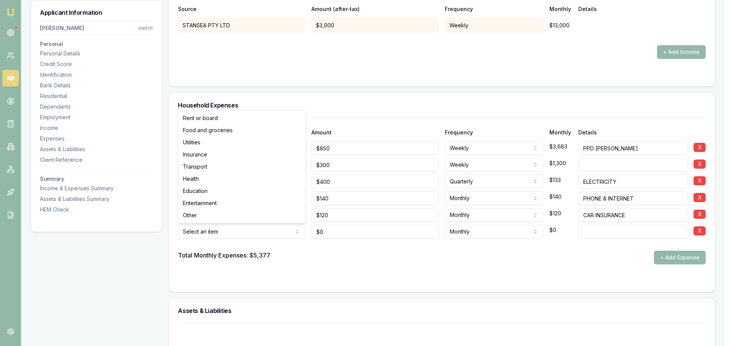
select select "INSURANCE"
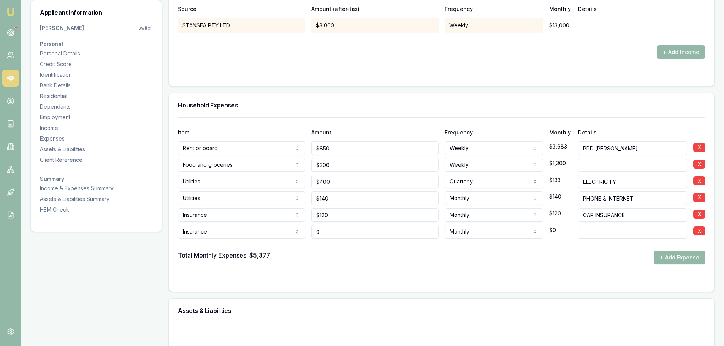
drag, startPoint x: 344, startPoint y: 235, endPoint x: 232, endPoint y: 235, distance: 112.2
click at [243, 235] on div "Insurance Rent or board Food and groceries Utilities Insurance Transport Health…" at bounding box center [442, 230] width 528 height 17
type input "$0"
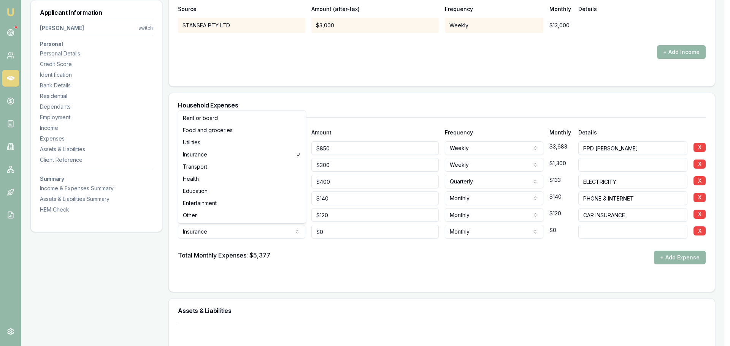
select select "TRANSPORT"
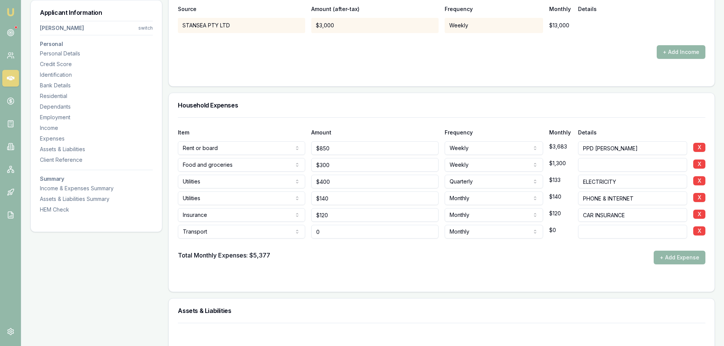
drag, startPoint x: 351, startPoint y: 236, endPoint x: 259, endPoint y: 235, distance: 92.4
click at [259, 235] on div "Transport Rent or board Food and groceries Utilities Insurance Transport Health…" at bounding box center [442, 230] width 528 height 17
type input "$500"
click at [604, 246] on div at bounding box center [442, 245] width 528 height 12
click at [669, 254] on button "+ Add Expense" at bounding box center [680, 258] width 52 height 14
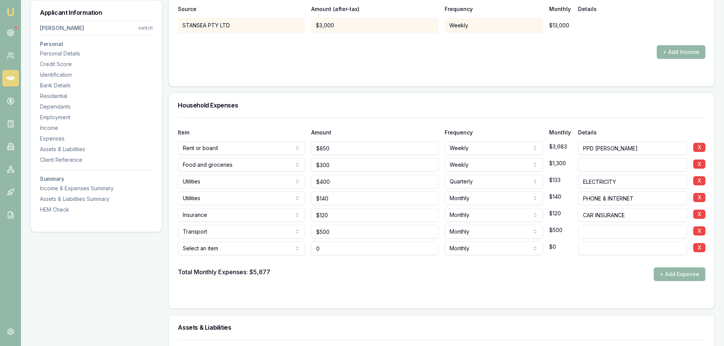
type input "$0"
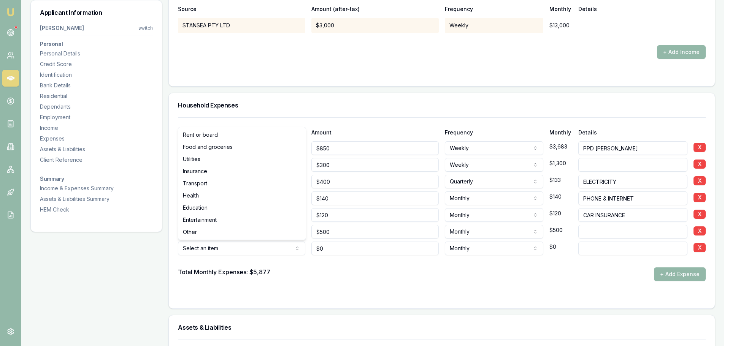
select select "EDUCATION"
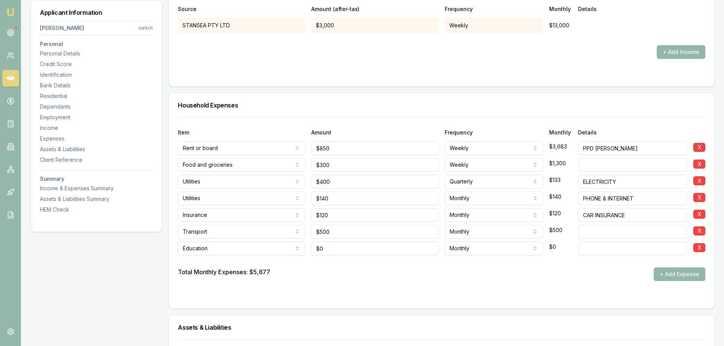
drag, startPoint x: 361, startPoint y: 250, endPoint x: 147, endPoint y: 252, distance: 214.5
drag, startPoint x: 339, startPoint y: 252, endPoint x: 145, endPoint y: 249, distance: 194.7
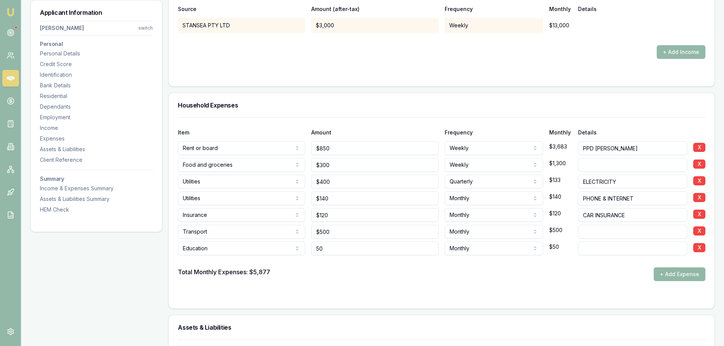
type input "$50"
click at [661, 275] on button "+ Add Expense" at bounding box center [680, 275] width 52 height 14
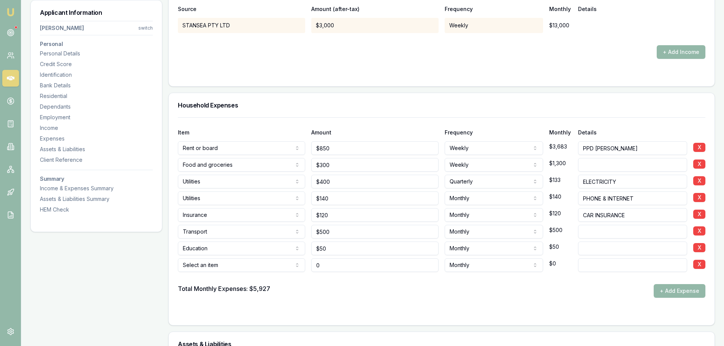
type input "$0"
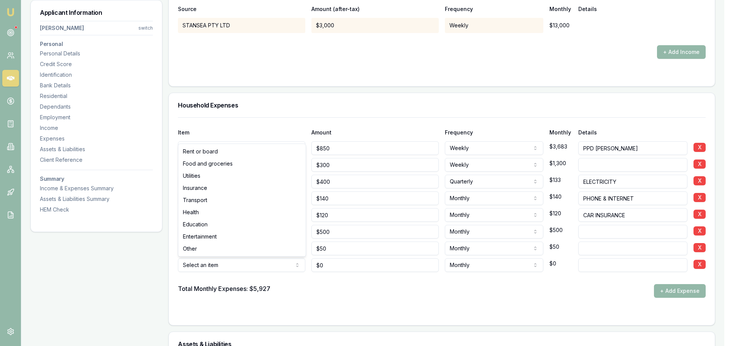
select select "ENTERTAINMENT"
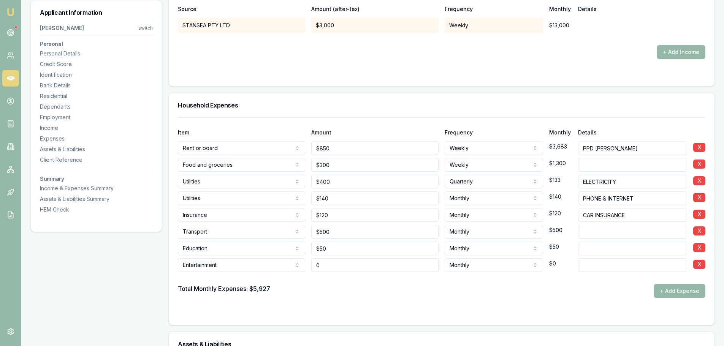
drag, startPoint x: 348, startPoint y: 268, endPoint x: 245, endPoint y: 258, distance: 103.1
click at [245, 258] on div "Entertainment Rent or board Food and groceries Utilities Insurance Transport He…" at bounding box center [442, 264] width 528 height 17
type input "$400"
click at [453, 314] on div at bounding box center [442, 313] width 528 height 6
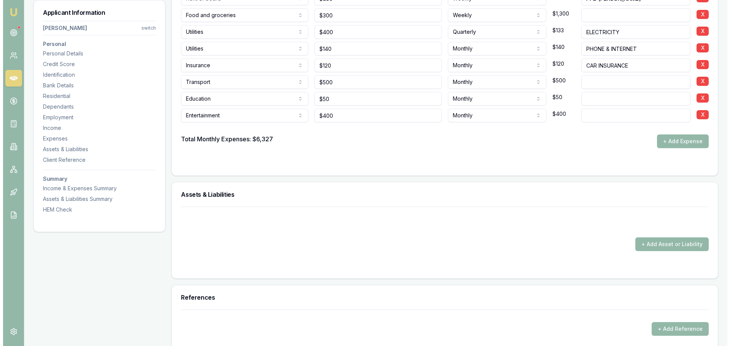
scroll to position [1626, 0]
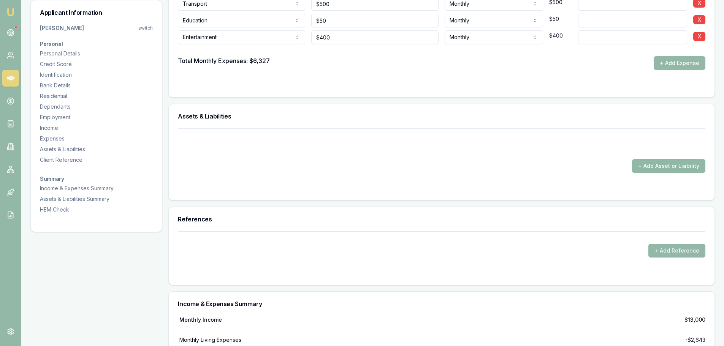
click at [653, 170] on button "+ Add Asset or Liability" at bounding box center [668, 166] width 73 height 14
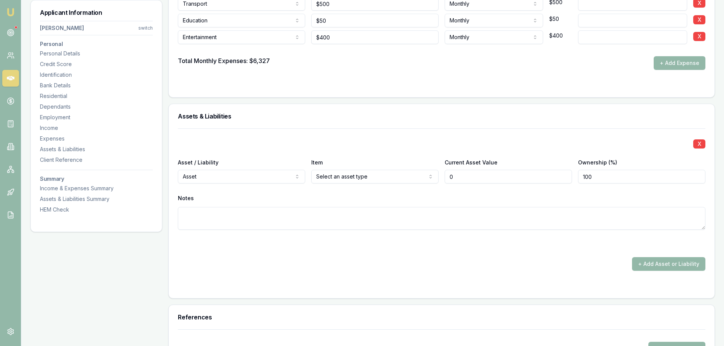
type input "$0"
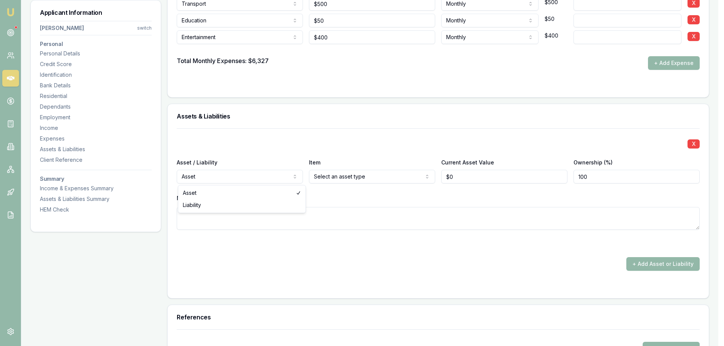
select select "LIABILITY"
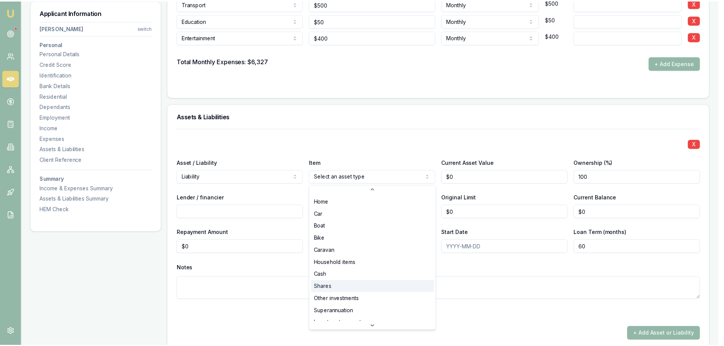
scroll to position [38, 0]
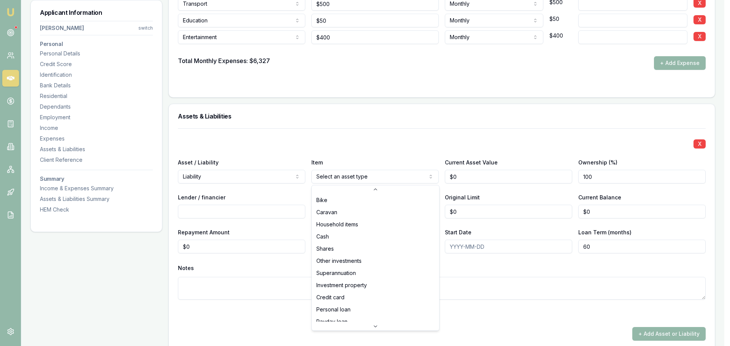
select select "CREDIT_CARD"
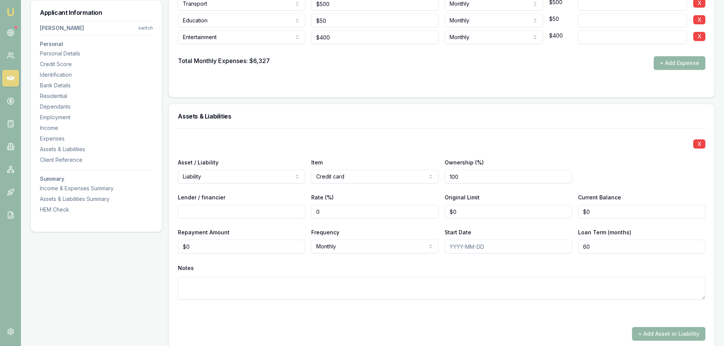
click at [284, 212] on input "Lender / financier" at bounding box center [241, 212] width 127 height 14
type input "WESTPAC"
drag, startPoint x: 460, startPoint y: 214, endPoint x: 412, endPoint y: 213, distance: 47.5
click at [422, 213] on div "Lender / financier WESTPAC Rate (%) 0 Original Limit 0 Current Balance $0" at bounding box center [442, 206] width 528 height 26
type input "0"
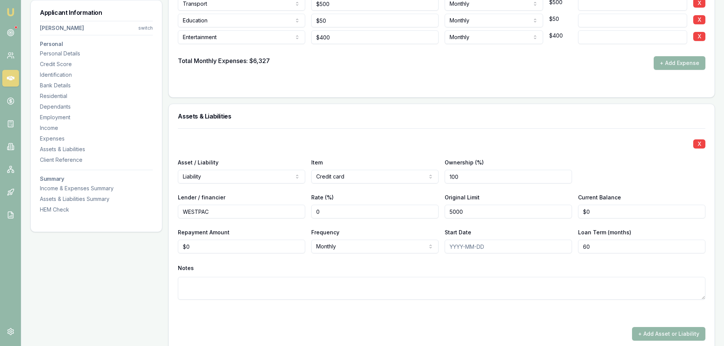
type input "$5,000"
drag, startPoint x: 600, startPoint y: 212, endPoint x: 555, endPoint y: 210, distance: 45.0
click at [559, 210] on div "Lender / financier WESTPAC Rate (%) 0 Original Limit $5,000 Current Balance 0" at bounding box center [442, 206] width 528 height 26
type input "$1,000"
drag, startPoint x: 203, startPoint y: 248, endPoint x: 133, endPoint y: 248, distance: 70.0
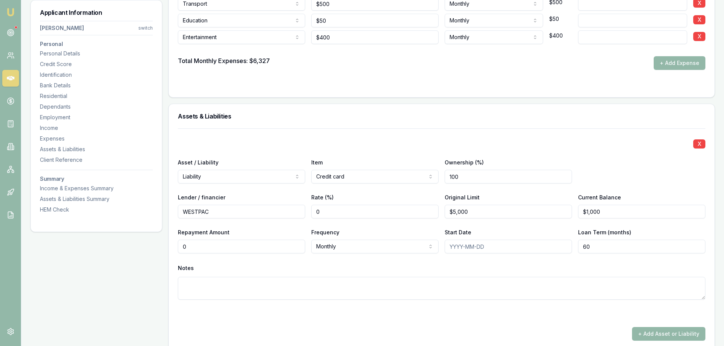
type input "$200"
click at [301, 132] on div "X Asset / Liability Liability Asset Liability Item Credit card Home Car Boat Bi…" at bounding box center [442, 224] width 528 height 190
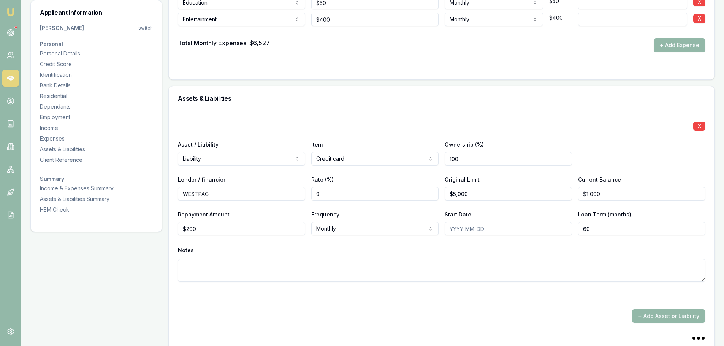
scroll to position [1779, 0]
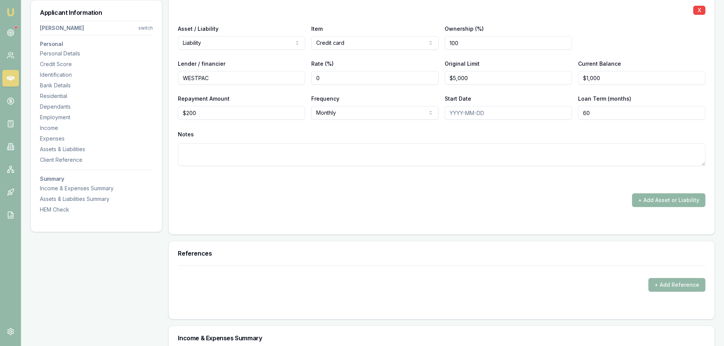
click at [675, 203] on button "+ Add Asset or Liability" at bounding box center [668, 201] width 73 height 14
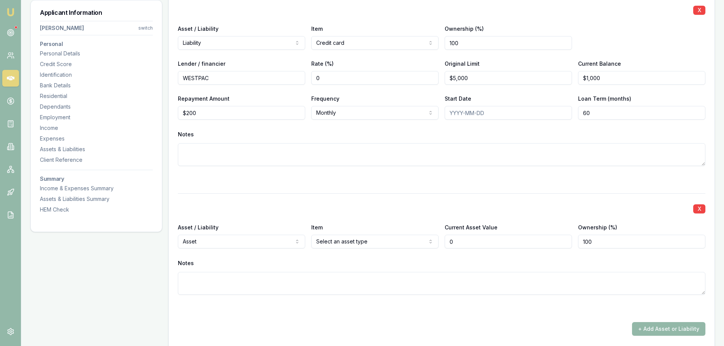
type input "$0"
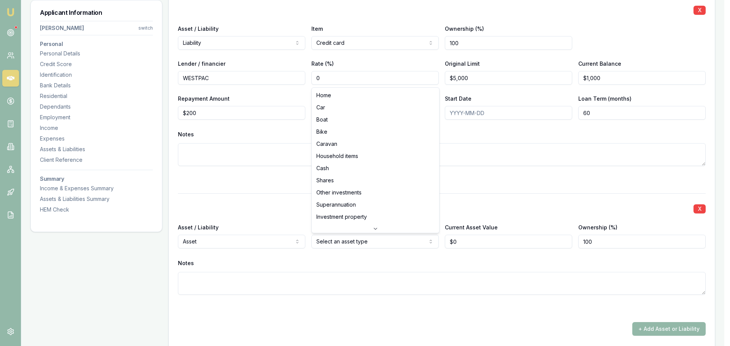
select select "CASH"
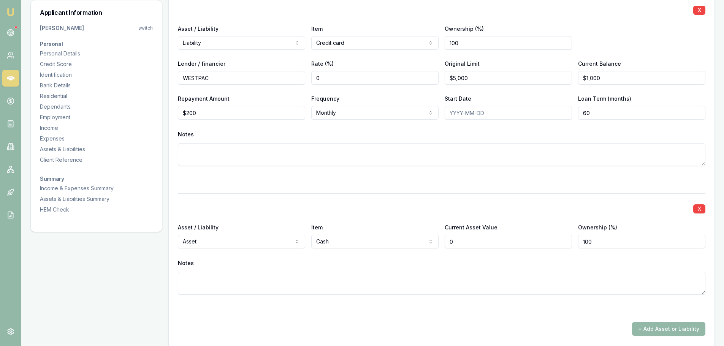
drag, startPoint x: 480, startPoint y: 245, endPoint x: 404, endPoint y: 246, distance: 75.7
click at [405, 246] on div "Asset / Liability Asset Asset Liability Item Cash Home Car Boat Bike Caravan Ho…" at bounding box center [442, 236] width 528 height 26
click at [693, 329] on button "+ Add Asset or Liability" at bounding box center [668, 329] width 73 height 14
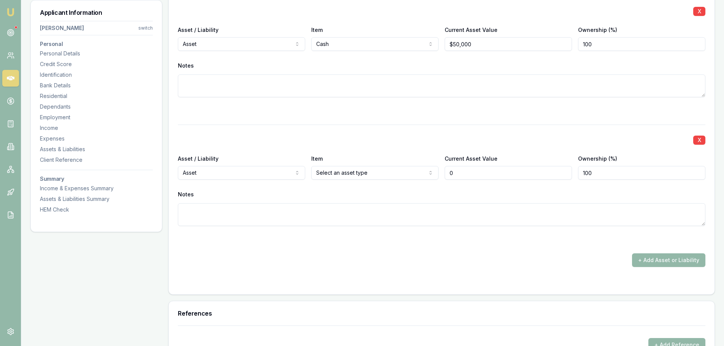
type input "50000"
type input "$0"
drag, startPoint x: 481, startPoint y: 44, endPoint x: 333, endPoint y: 44, distance: 147.2
click at [337, 44] on div "Asset / Liability Asset Asset Liability Item Cash Home Car Boat Bike Caravan Ho…" at bounding box center [442, 38] width 528 height 26
type input "$15,000"
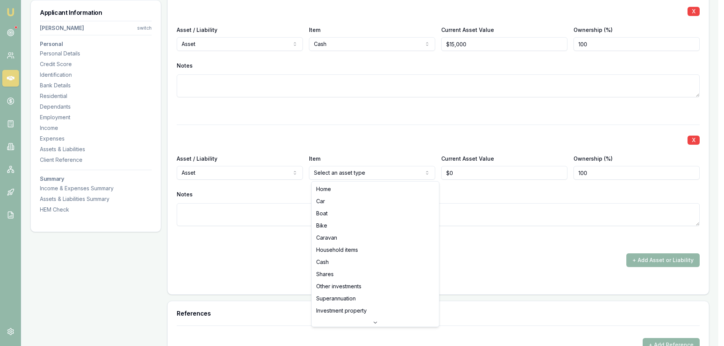
select select "HOUSEHOLD_ITEMS"
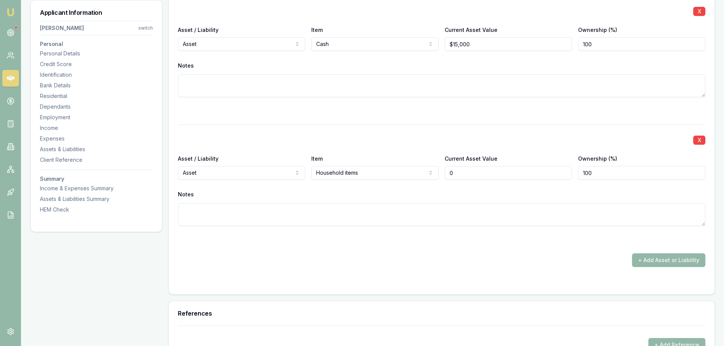
drag, startPoint x: 471, startPoint y: 178, endPoint x: 406, endPoint y: 173, distance: 65.5
click at [406, 173] on div "Asset / Liability Asset Asset Liability Item Household items Home Car Boat Bike…" at bounding box center [442, 167] width 528 height 26
type input "$75,000"
click at [677, 262] on button "+ Add Asset or Liability" at bounding box center [668, 261] width 73 height 14
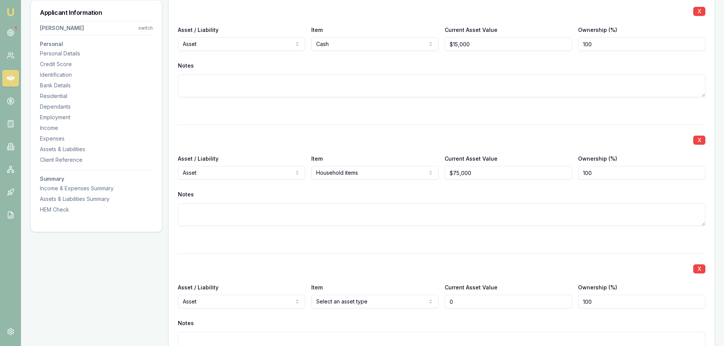
type input "$0"
click at [497, 115] on div at bounding box center [442, 110] width 528 height 9
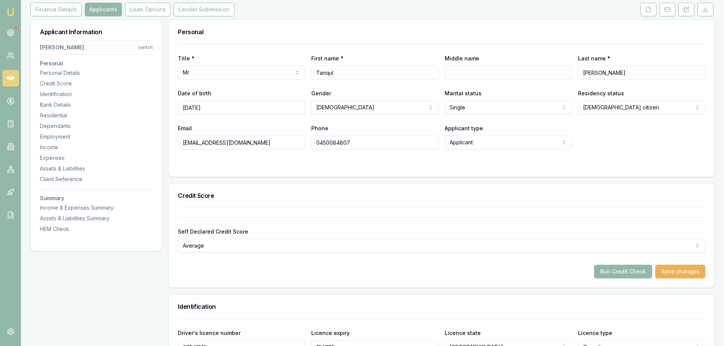
scroll to position [0, 0]
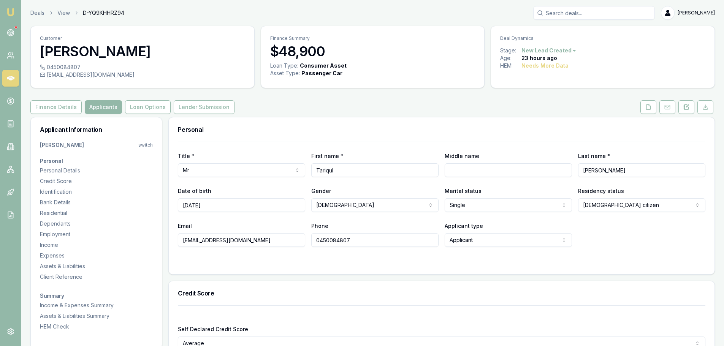
click at [643, 108] on button at bounding box center [649, 107] width 16 height 14
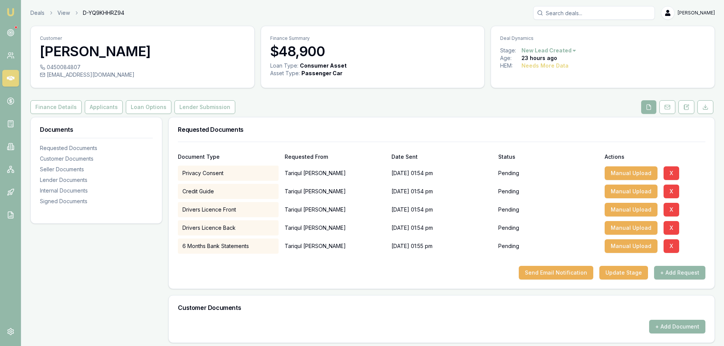
click at [388, 98] on div "Customer [PERSON_NAME] 0450084807 [EMAIL_ADDRESS][DOMAIN_NAME] Finance Summary …" at bounding box center [372, 293] width 685 height 534
click at [552, 98] on div "Customer [PERSON_NAME] 0450084807 [EMAIL_ADDRESS][DOMAIN_NAME] Finance Summary …" at bounding box center [372, 293] width 685 height 534
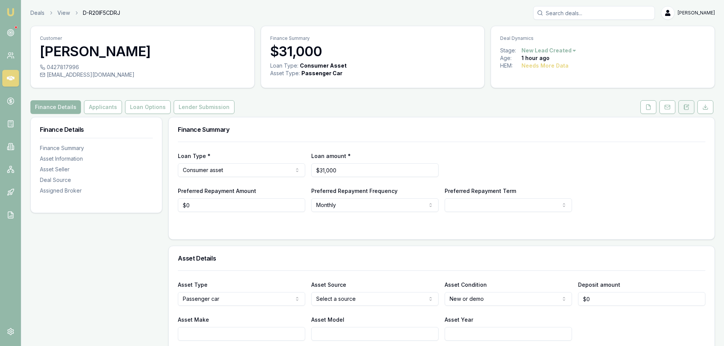
click at [685, 106] on icon at bounding box center [687, 107] width 6 height 6
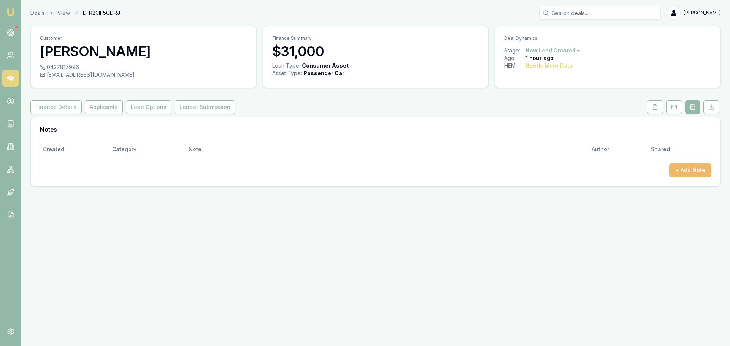
click at [681, 175] on button "+ Add Note" at bounding box center [690, 171] width 42 height 14
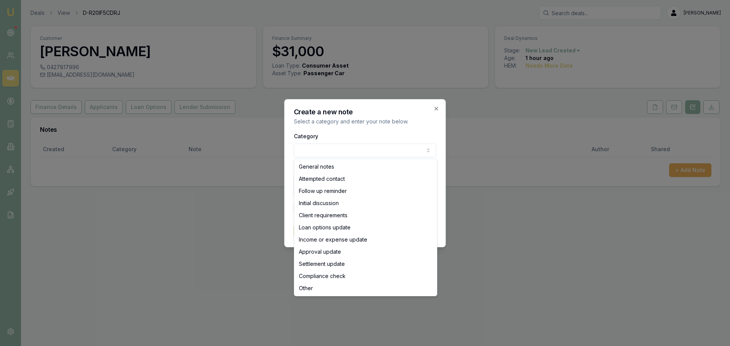
click at [349, 151] on body "Emu Broker Deals View D-R20IF5CDRJ [PERSON_NAME] Toggle Menu Customer [PERSON_N…" at bounding box center [365, 173] width 730 height 346
select select "ATTEMPTED_CONTACT"
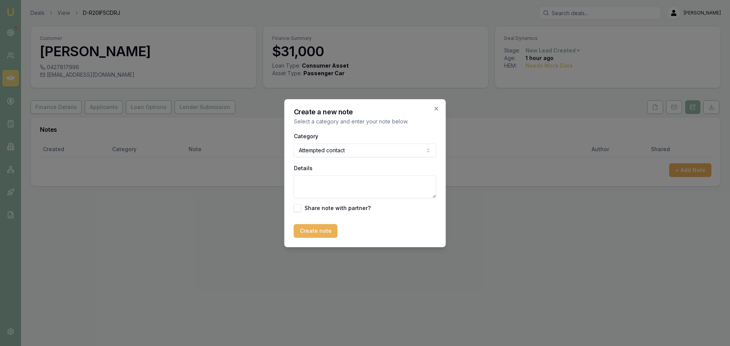
click at [339, 187] on textarea "Details" at bounding box center [365, 187] width 143 height 23
type textarea "sent intro text"
click at [314, 227] on button "Create note" at bounding box center [316, 231] width 44 height 14
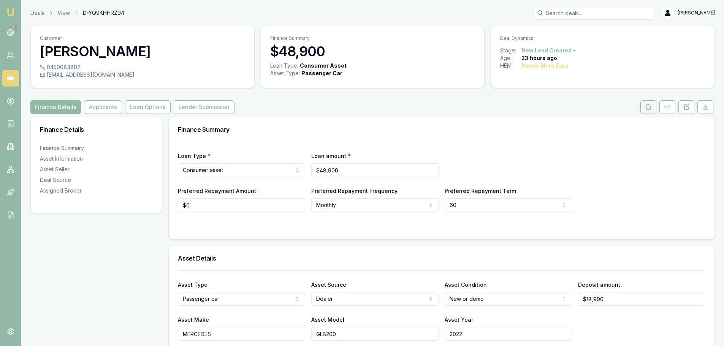
click at [650, 104] on button at bounding box center [649, 107] width 16 height 14
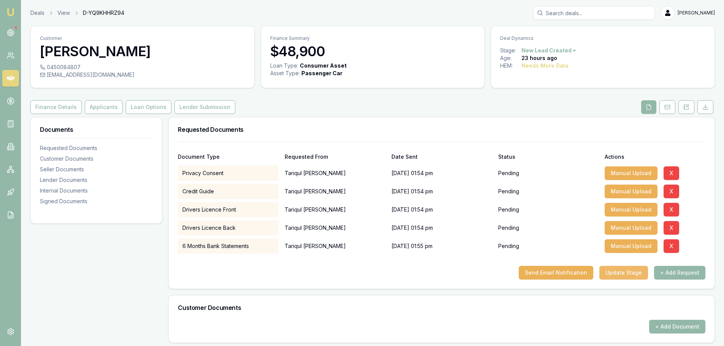
click at [638, 278] on button "Update Stage" at bounding box center [624, 273] width 49 height 14
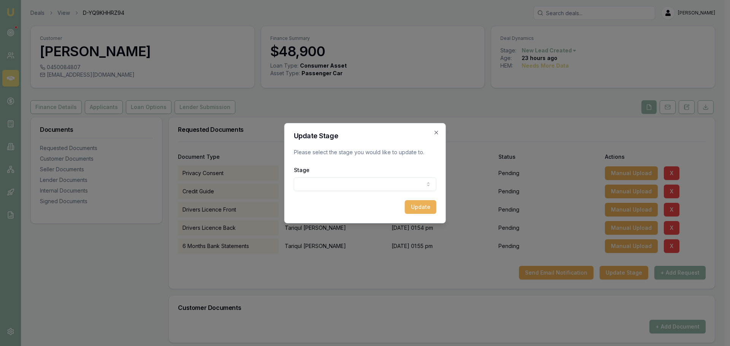
click at [412, 184] on body "Emu Broker Deals View D-YQ9KHHRZ94 [PERSON_NAME] Shield Toggle Menu Customer [P…" at bounding box center [362, 173] width 724 height 346
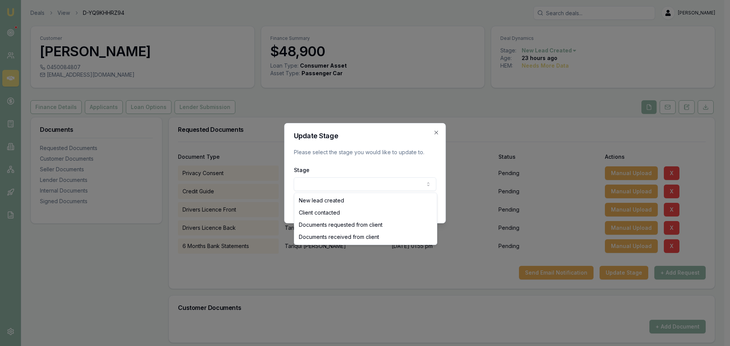
select select "DOCUMENTS_REQUESTED_FROM_CLIENT"
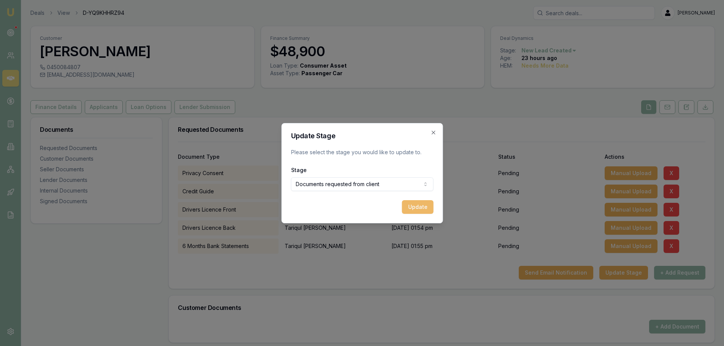
click at [416, 202] on button "Update" at bounding box center [418, 207] width 32 height 14
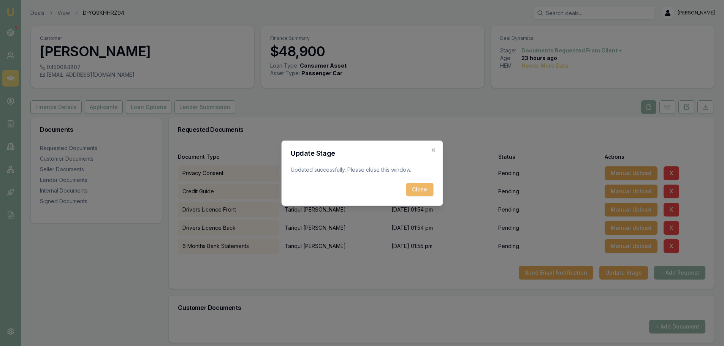
click at [418, 189] on button "Close" at bounding box center [419, 190] width 27 height 14
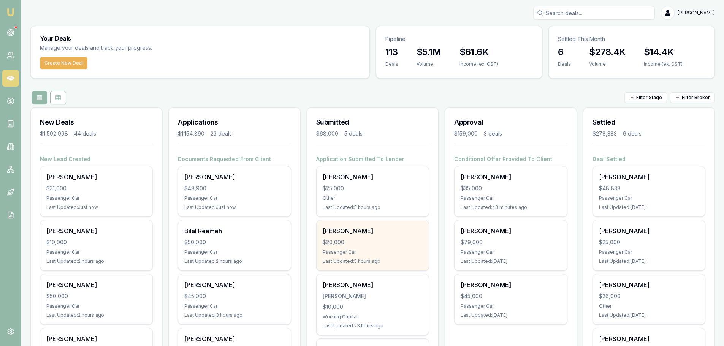
click at [353, 238] on div "[PERSON_NAME] SIOSTROM $20,000 Passenger Car Last Updated: 5 hours ago" at bounding box center [373, 246] width 112 height 50
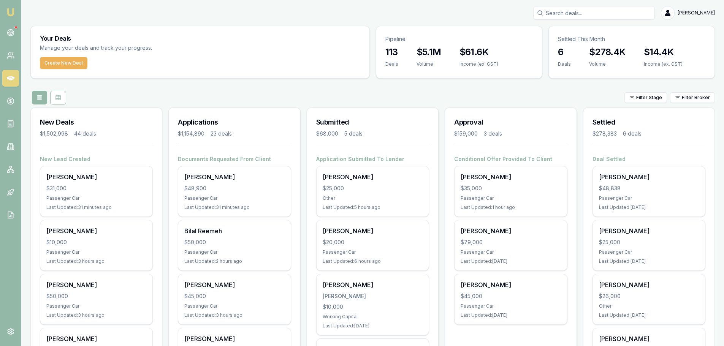
click at [11, 77] on icon at bounding box center [11, 78] width 8 height 5
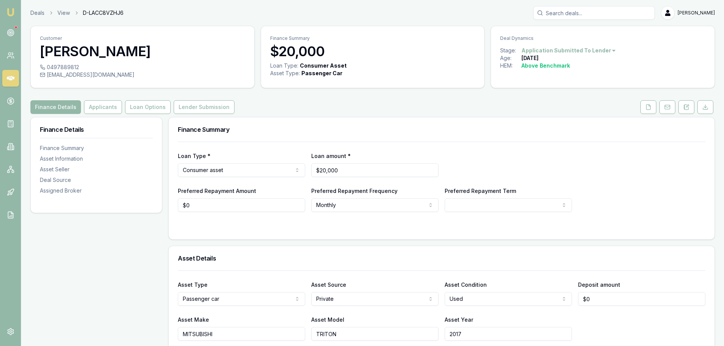
click at [492, 123] on div "Finance Summary" at bounding box center [442, 130] width 546 height 24
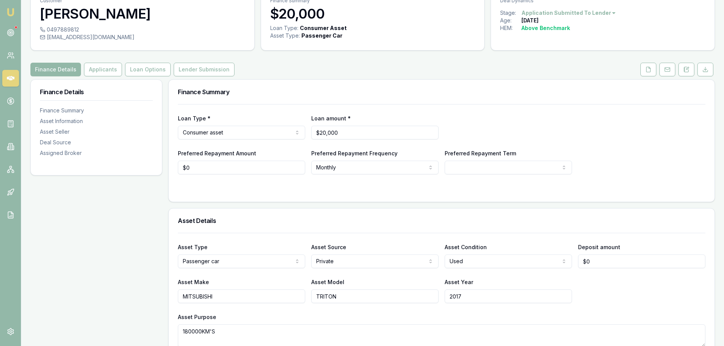
scroll to position [38, 0]
click at [454, 69] on div "Finance Details Applicants Loan Options Lender Submission" at bounding box center [372, 69] width 685 height 14
click at [211, 73] on button "Lender Submission" at bounding box center [204, 69] width 61 height 14
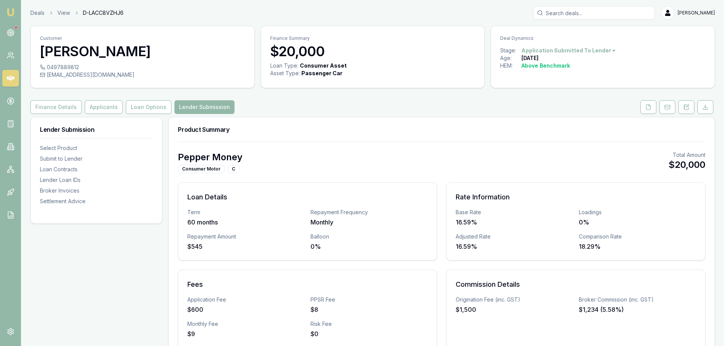
scroll to position [190, 0]
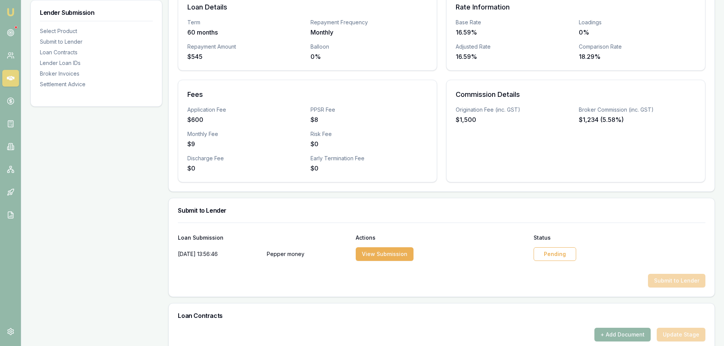
click at [547, 258] on div "Pending" at bounding box center [555, 255] width 43 height 14
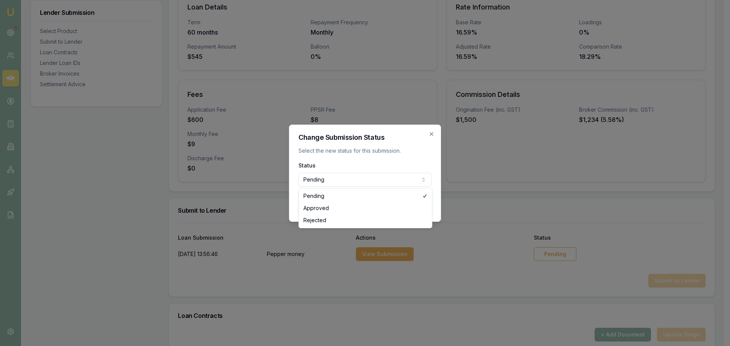
select select "APPROVED"
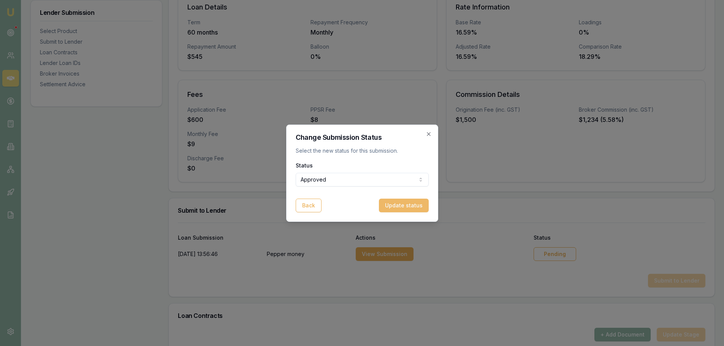
click at [400, 205] on button "Update status" at bounding box center [404, 206] width 50 height 14
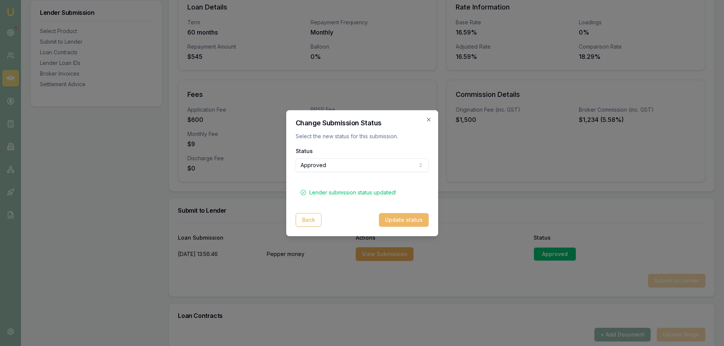
click at [396, 221] on button "Update status" at bounding box center [404, 220] width 50 height 14
click at [431, 120] on icon "button" at bounding box center [429, 120] width 6 height 6
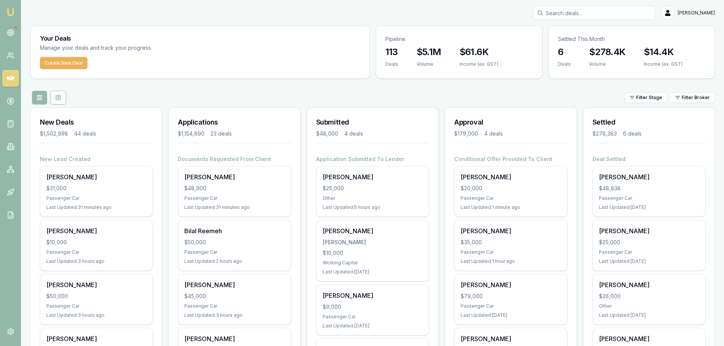
click at [265, 92] on div "Filter Stage Filter Broker" at bounding box center [372, 98] width 685 height 14
